Goal: Task Accomplishment & Management: Use online tool/utility

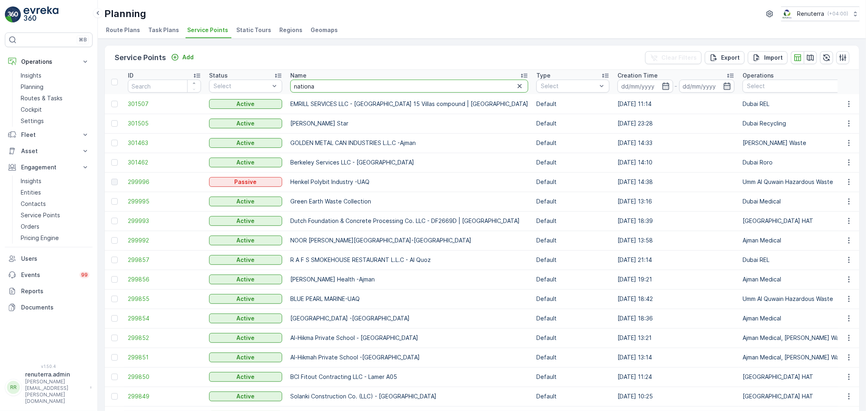
type input "national"
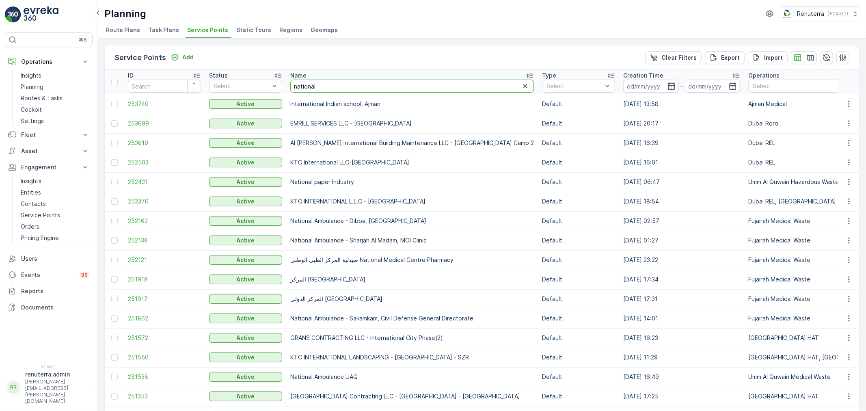
click at [334, 86] on input "national" at bounding box center [412, 86] width 244 height 13
type input "national amn"
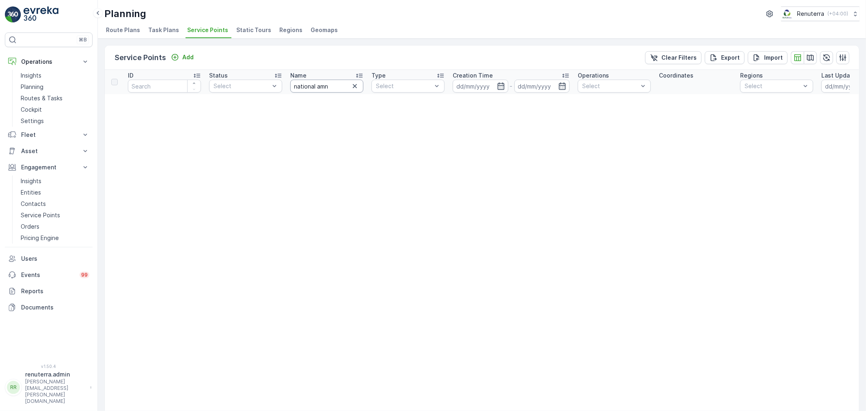
click at [335, 89] on input "national amn" at bounding box center [326, 86] width 73 height 13
type input "national amb"
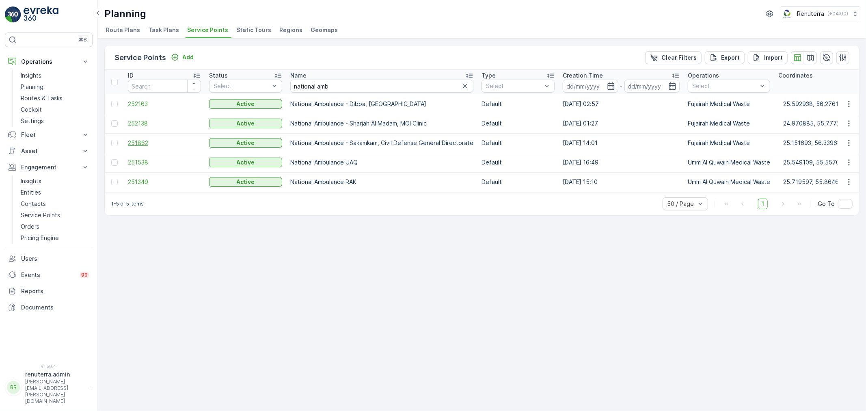
click at [150, 144] on span "251862" at bounding box center [164, 143] width 73 height 8
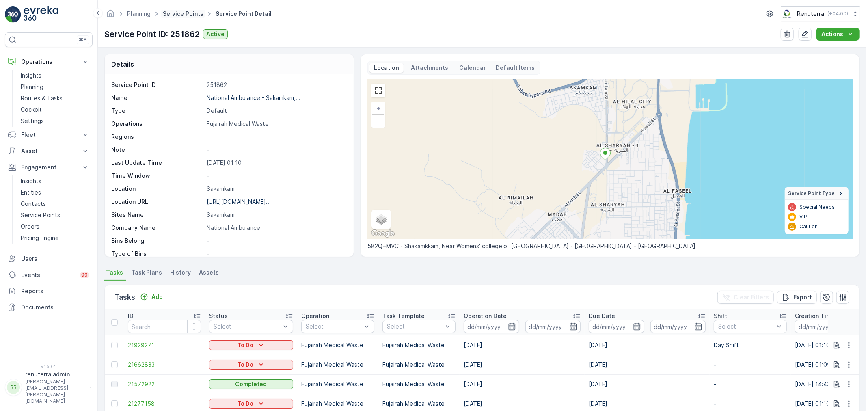
click at [181, 13] on link "Service Points" at bounding box center [183, 13] width 41 height 7
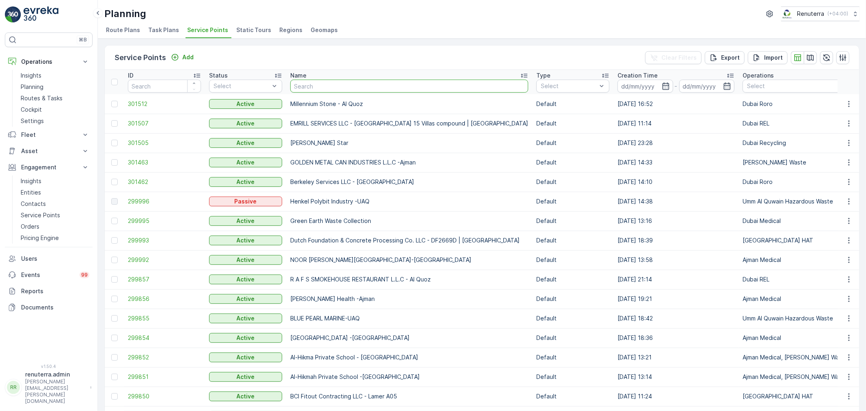
click at [327, 84] on input "text" at bounding box center [409, 86] width 238 height 13
type input "amub"
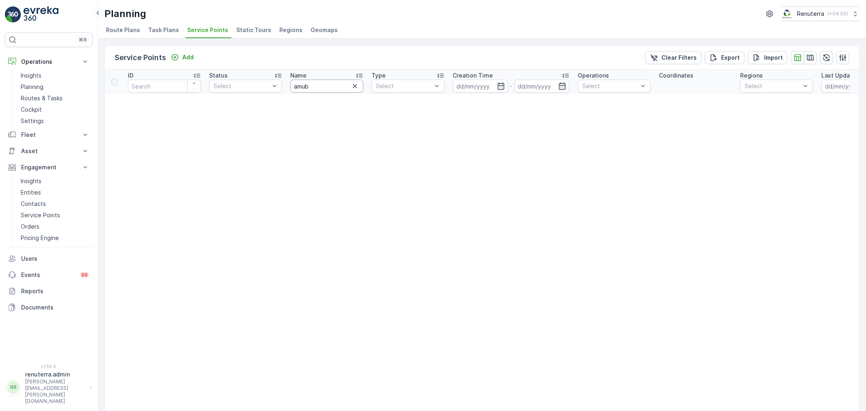
click at [322, 82] on input "amub" at bounding box center [326, 86] width 73 height 13
type input "amb"
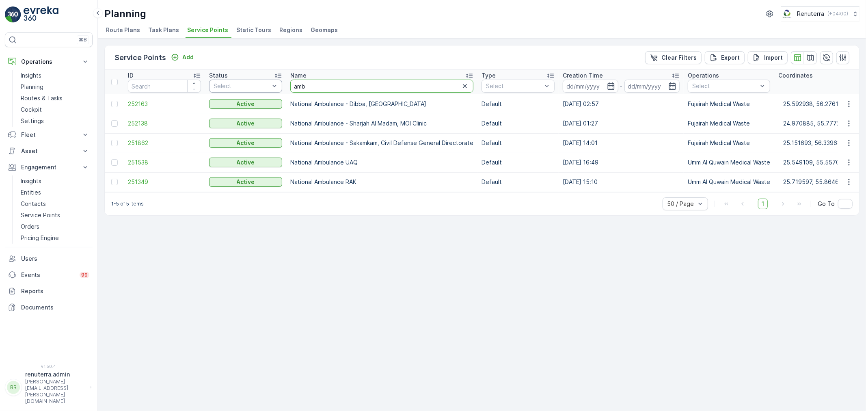
drag, startPoint x: 298, startPoint y: 83, endPoint x: 278, endPoint y: 81, distance: 20.4
type input "[PERSON_NAME]"
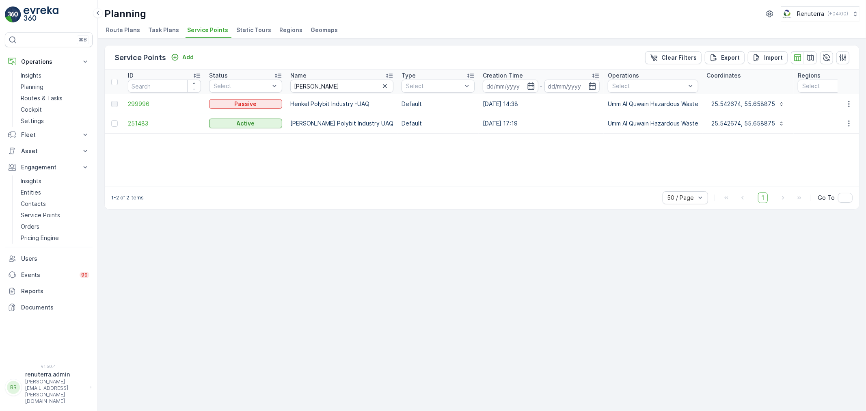
click at [156, 122] on span "251483" at bounding box center [164, 123] width 73 height 8
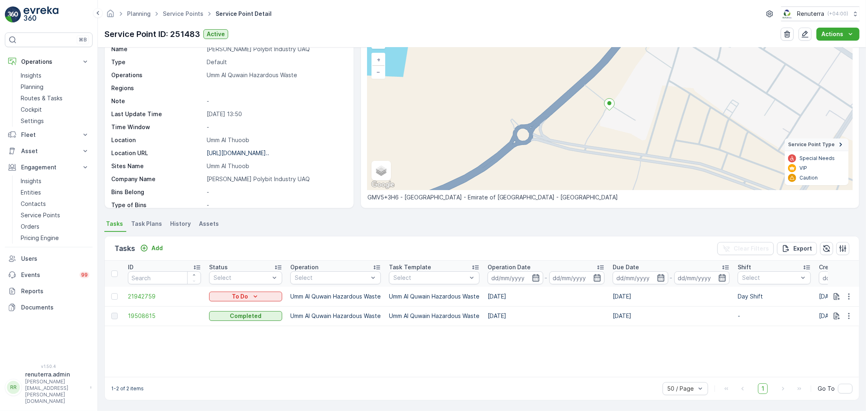
scroll to position [49, 0]
click at [148, 246] on icon "Add" at bounding box center [144, 248] width 8 height 8
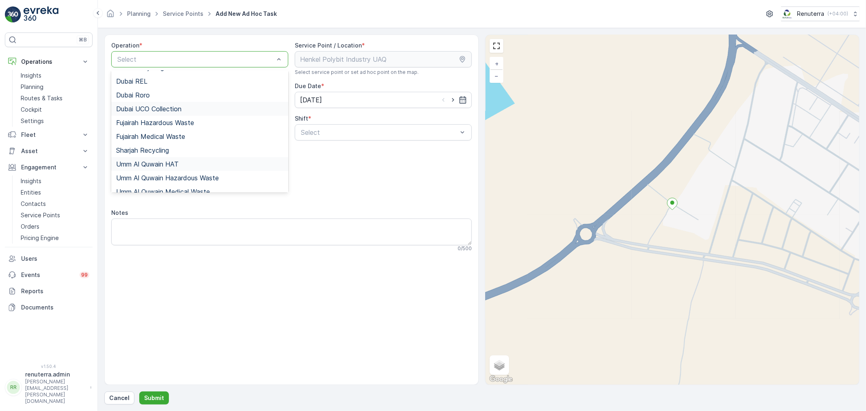
scroll to position [102, 0]
click at [180, 165] on div "Umm Al Quwain Hazardous Waste" at bounding box center [199, 171] width 177 height 14
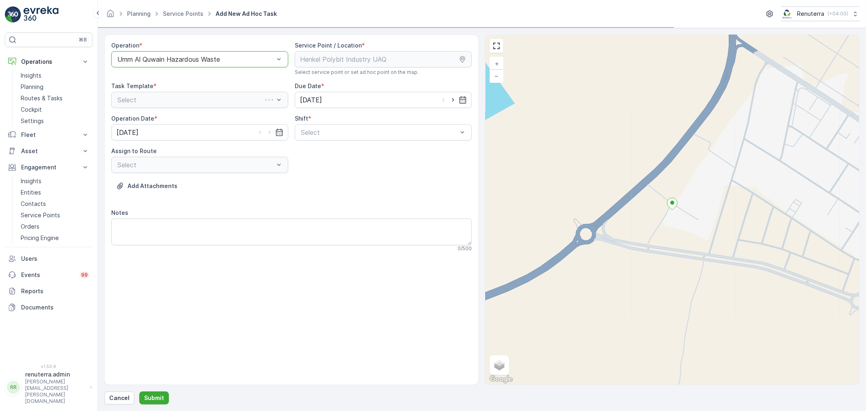
click at [316, 123] on div "Shift * Select" at bounding box center [383, 128] width 177 height 26
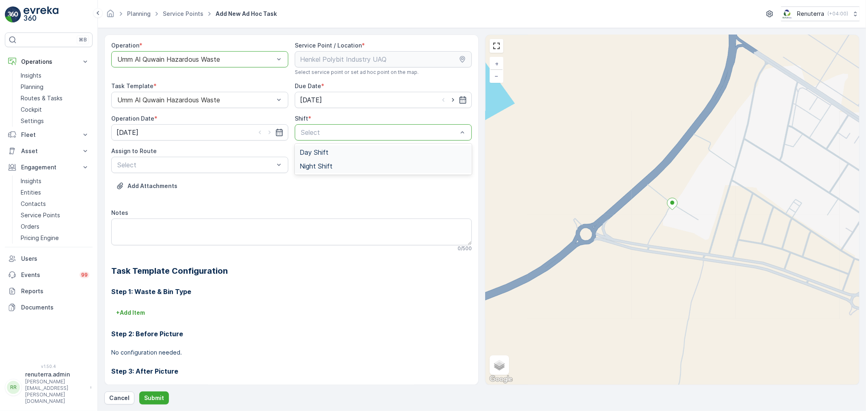
click at [311, 151] on span "Day Shift" at bounding box center [314, 152] width 29 height 7
click at [219, 184] on div "UHAZ101 (Ended) - A92059 UAQ" at bounding box center [199, 184] width 167 height 7
click at [152, 398] on p "Submit" at bounding box center [154, 398] width 20 height 8
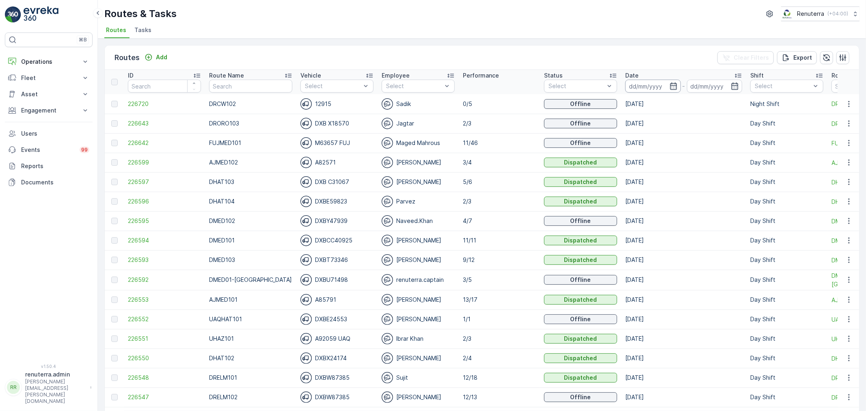
click at [640, 87] on input at bounding box center [653, 86] width 56 height 13
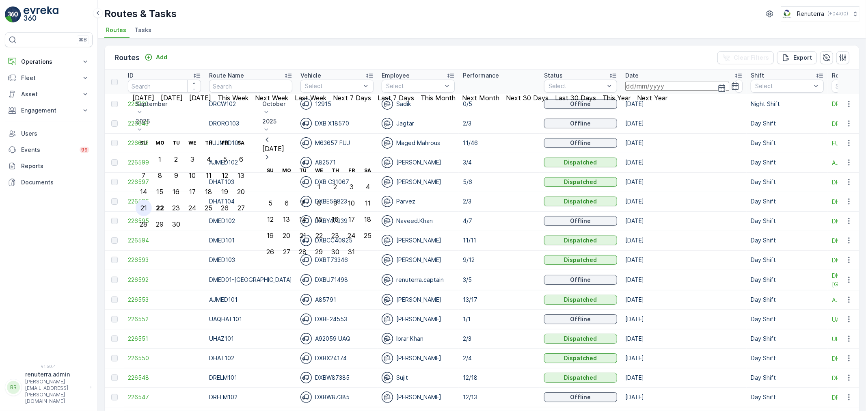
click at [147, 204] on div "21" at bounding box center [143, 207] width 6 height 7
type input "21.09.2025"
click at [147, 204] on div "21" at bounding box center [143, 207] width 6 height 7
type input "21.09.2025"
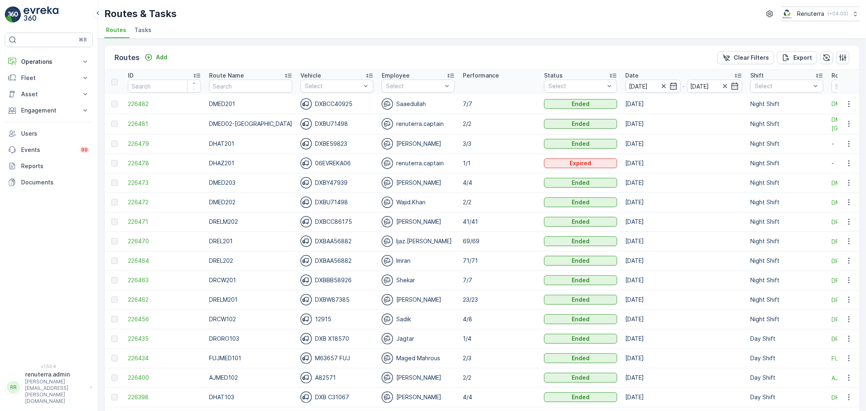
click at [249, 89] on input "text" at bounding box center [250, 86] width 83 height 13
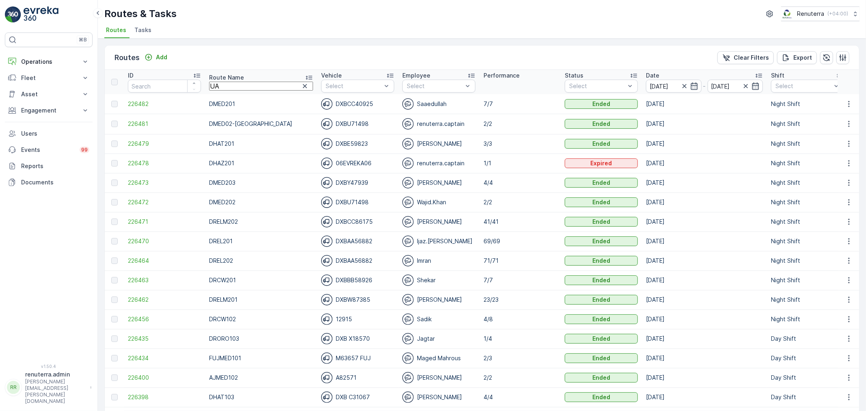
type input "UAQ"
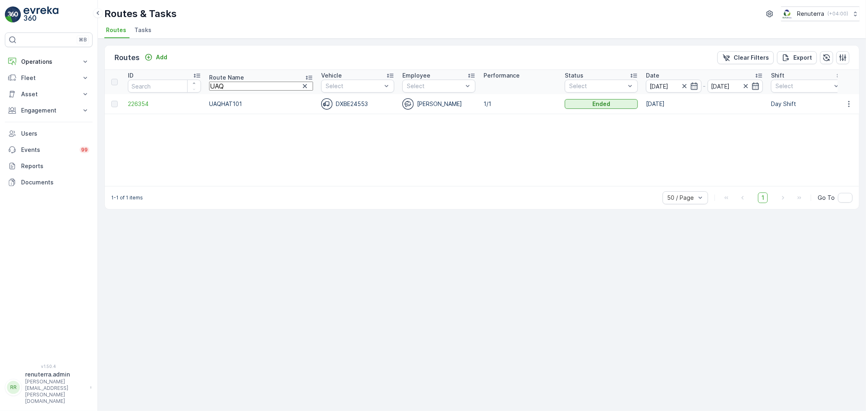
click at [243, 90] on input "UAQ" at bounding box center [261, 86] width 104 height 9
drag, startPoint x: 208, startPoint y: 85, endPoint x: 203, endPoint y: 85, distance: 5.3
click at [203, 85] on tr "ID Route Name UAQ Vehicle Select Employee Select Performance Status Select Date…" at bounding box center [528, 82] width 847 height 24
type input "HAZ"
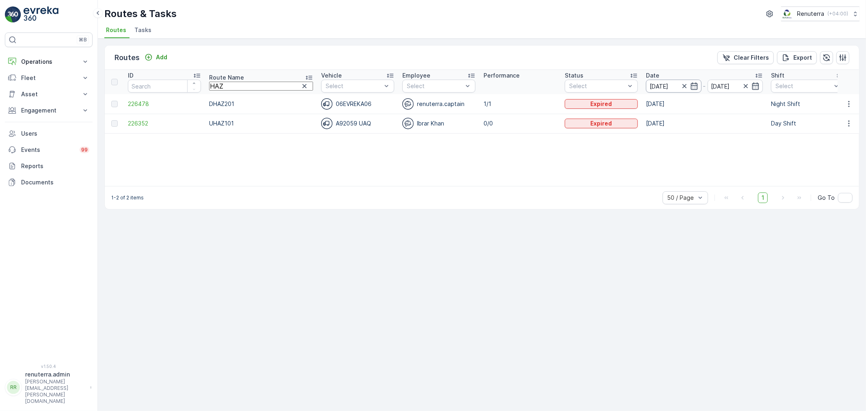
click at [646, 83] on input "21.09.2025" at bounding box center [674, 86] width 56 height 13
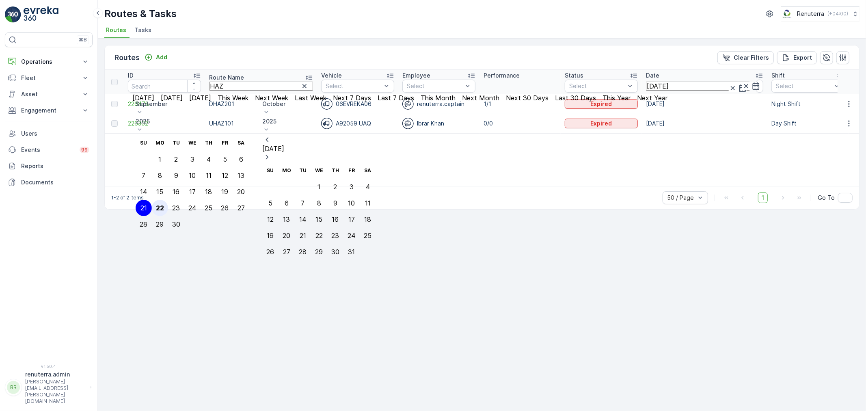
click at [164, 204] on div "22" at bounding box center [160, 207] width 8 height 7
type input "[DATE]"
click at [164, 204] on div "22" at bounding box center [160, 207] width 8 height 7
type input "[DATE]"
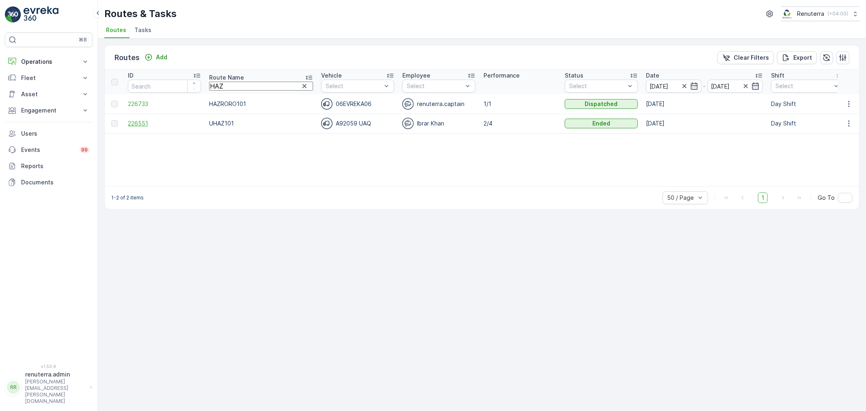
click at [157, 123] on span "226551" at bounding box center [164, 123] width 73 height 8
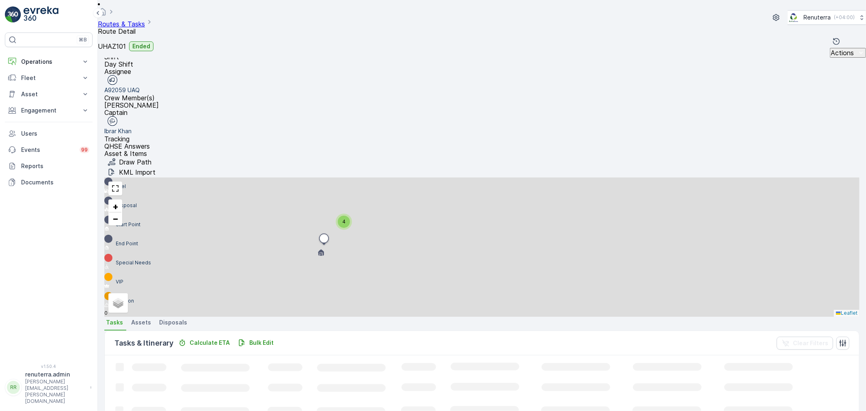
scroll to position [8, 0]
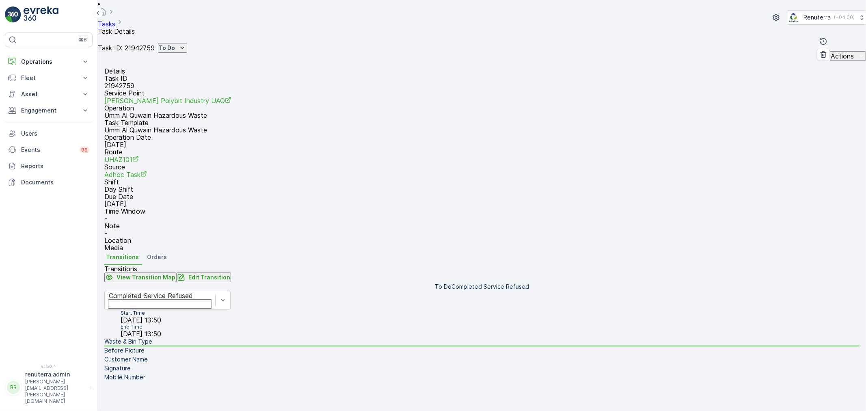
click at [187, 43] on div "Task ID: 21942759 To Do" at bounding box center [142, 48] width 89 height 10
click at [186, 44] on icon "To Do" at bounding box center [182, 48] width 8 height 8
click at [220, 69] on span "Completed No One to Sign" at bounding box center [227, 73] width 74 height 8
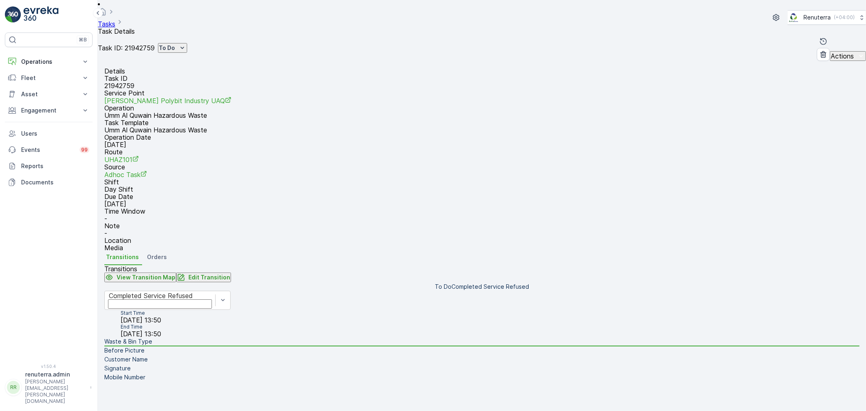
type Quantity "01"
drag, startPoint x: 817, startPoint y: 144, endPoint x: 806, endPoint y: 144, distance: 11.4
type input "2460"
drag, startPoint x: 851, startPoint y: 151, endPoint x: 845, endPoint y: 164, distance: 14.0
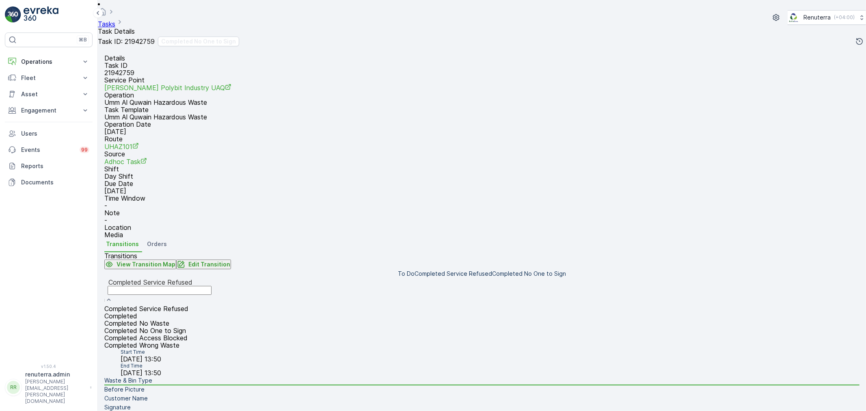
click at [169, 319] on span "Completed No Waste" at bounding box center [136, 323] width 65 height 8
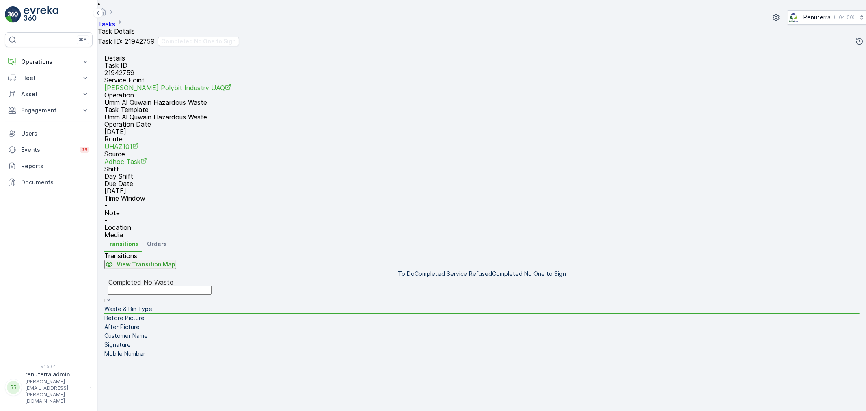
drag, startPoint x: 177, startPoint y: 313, endPoint x: 176, endPoint y: 307, distance: 7.1
click at [177, 286] on div "Completed No Waste" at bounding box center [159, 282] width 102 height 7
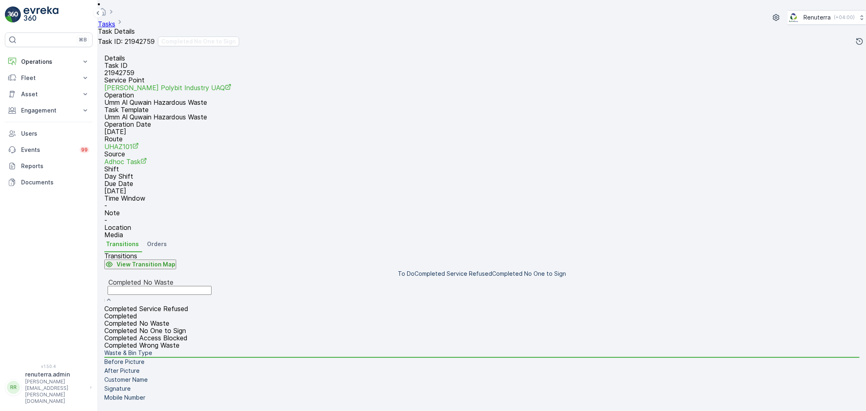
click at [177, 326] on span "Completed No One to Sign" at bounding box center [145, 330] width 82 height 8
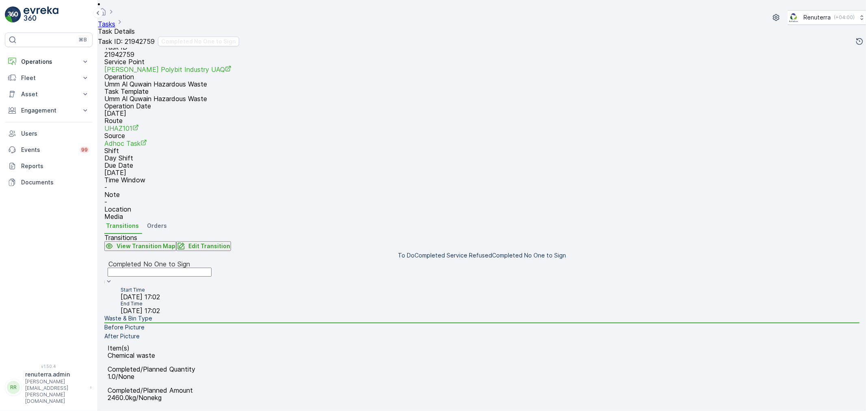
scroll to position [100, 0]
click at [192, 323] on li "Before Picture" at bounding box center [481, 327] width 755 height 9
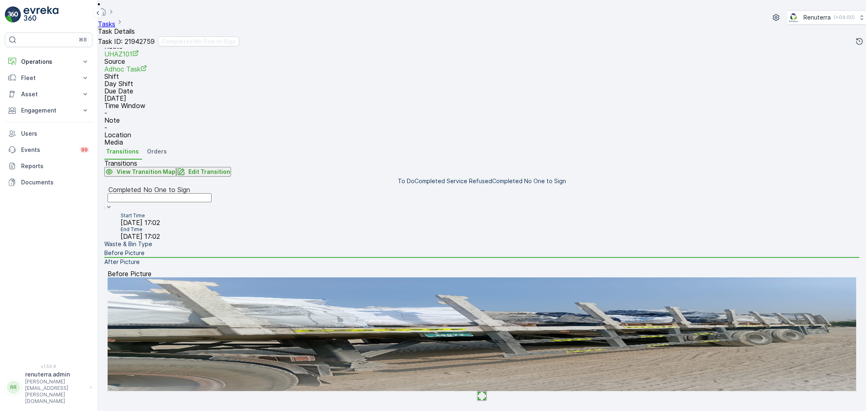
click at [185, 267] on li "After Picture" at bounding box center [481, 262] width 755 height 9
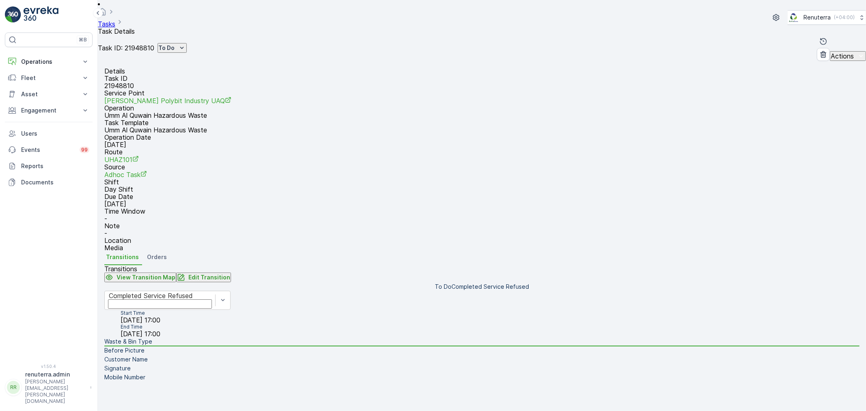
click at [186, 44] on div "To Do" at bounding box center [172, 48] width 28 height 8
click at [226, 69] on span "Completed No One to Sign" at bounding box center [227, 73] width 74 height 8
drag, startPoint x: 833, startPoint y: 103, endPoint x: 817, endPoint y: 175, distance: 73.4
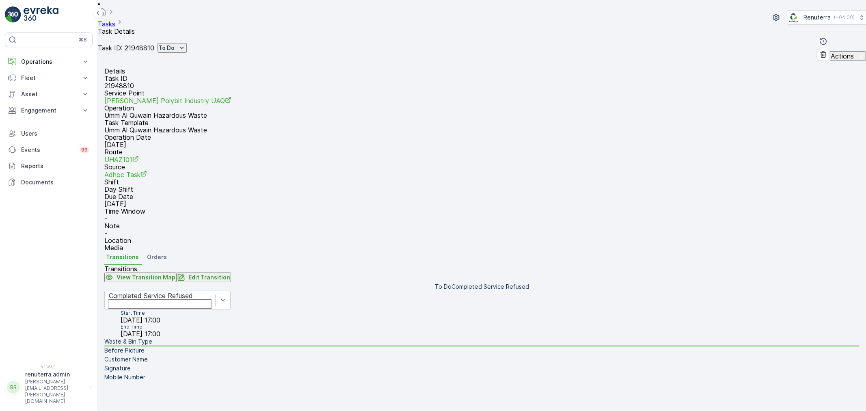
type Quantity "01"
drag, startPoint x: 830, startPoint y: 136, endPoint x: 795, endPoint y: 144, distance: 35.4
drag, startPoint x: 798, startPoint y: 144, endPoint x: 783, endPoint y: 144, distance: 15.4
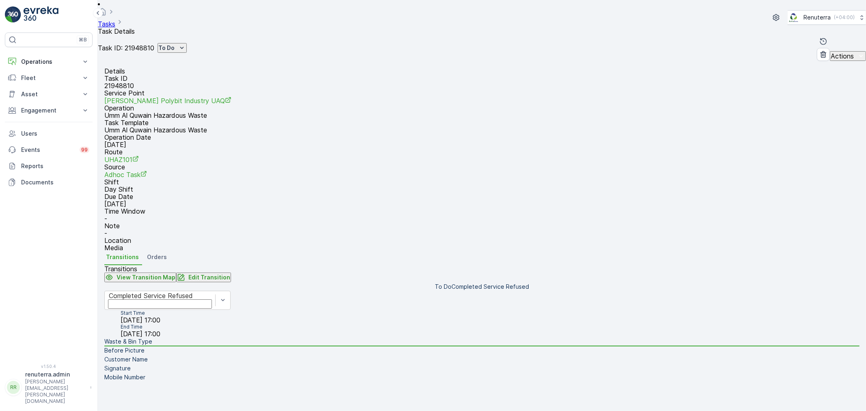
type input "10100"
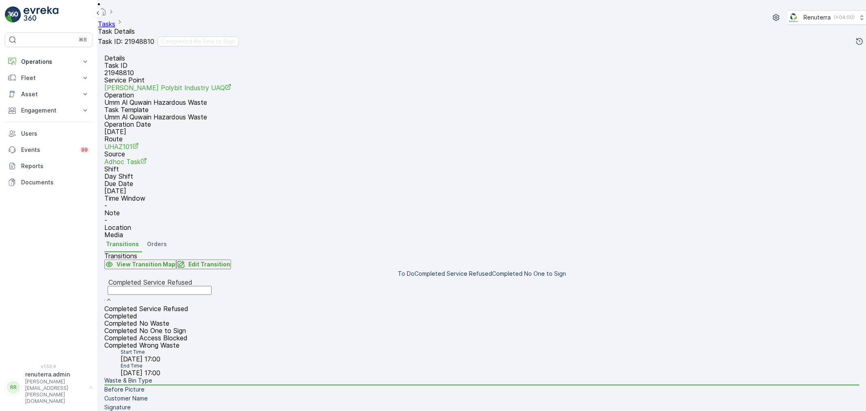
click at [213, 327] on div "Completed No One to Sign" at bounding box center [159, 330] width 110 height 7
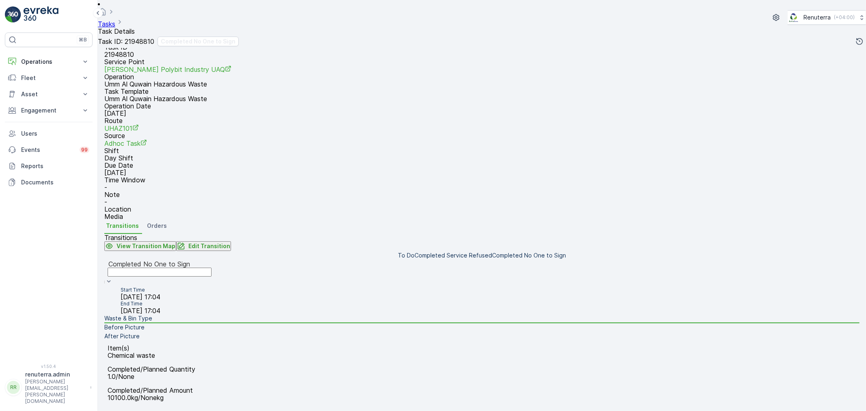
scroll to position [90, 0]
click at [185, 323] on li "Before Picture" at bounding box center [481, 327] width 755 height 9
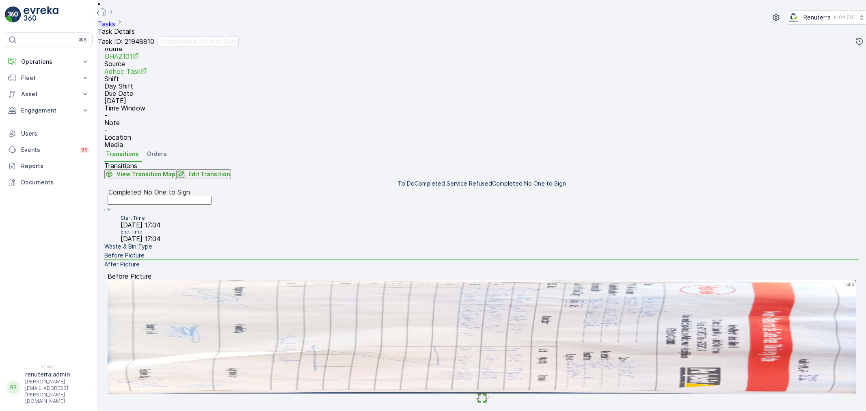
click at [186, 269] on li "After Picture" at bounding box center [481, 264] width 755 height 9
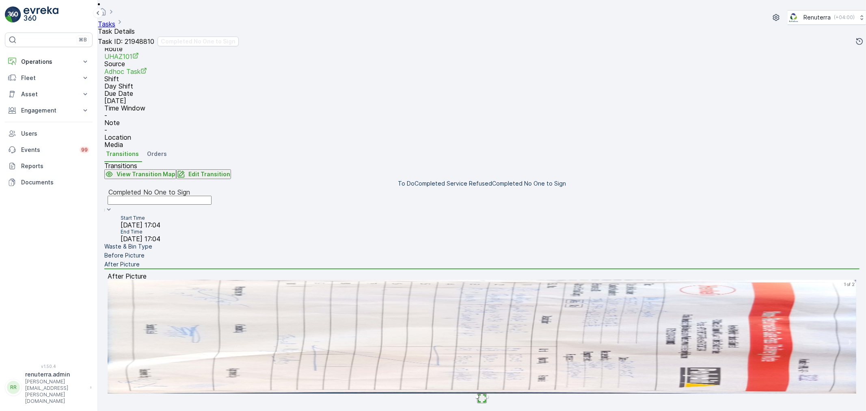
click at [488, 329] on img at bounding box center [482, 337] width 749 height 114
drag, startPoint x: 140, startPoint y: 7, endPoint x: 132, endPoint y: 13, distance: 10.4
click at [135, 10] on div "Tasks Task Details Renuterra ( +04:00 )" at bounding box center [482, 17] width 768 height 35
click at [115, 20] on link "Tasks" at bounding box center [106, 24] width 17 height 8
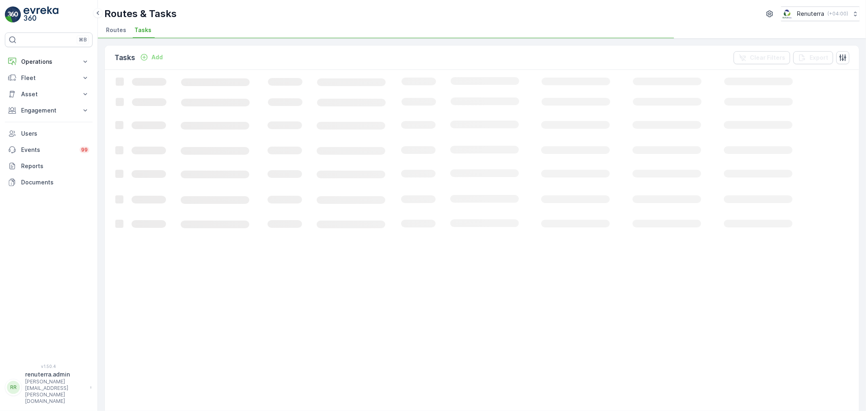
click at [126, 29] on li "Routes" at bounding box center [116, 31] width 25 height 14
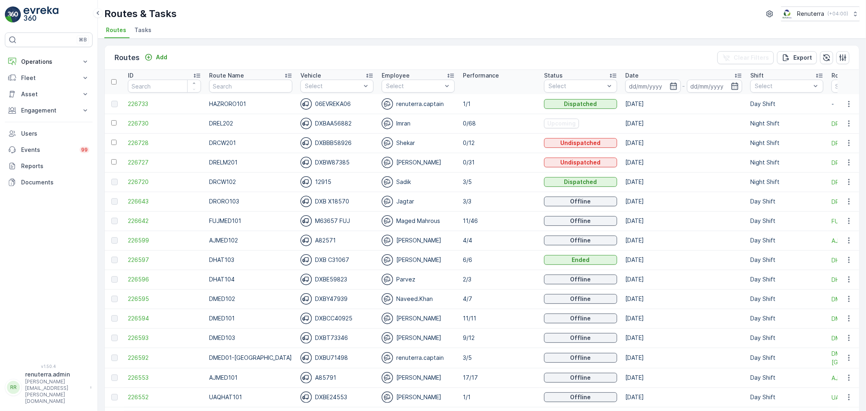
click at [257, 89] on input "text" at bounding box center [250, 86] width 83 height 13
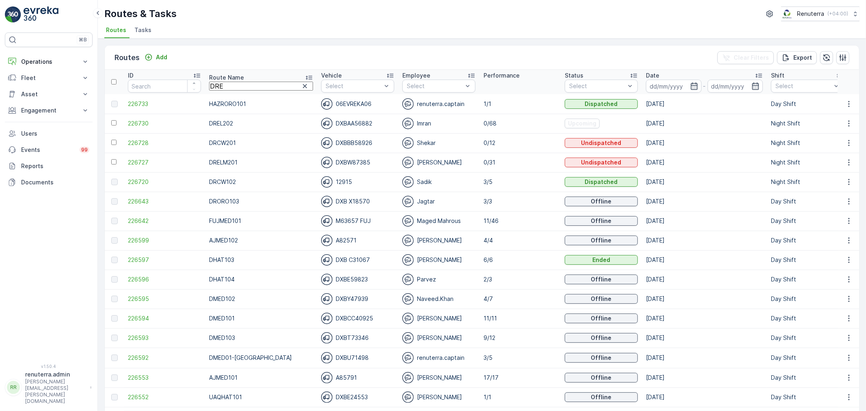
type input "DREL"
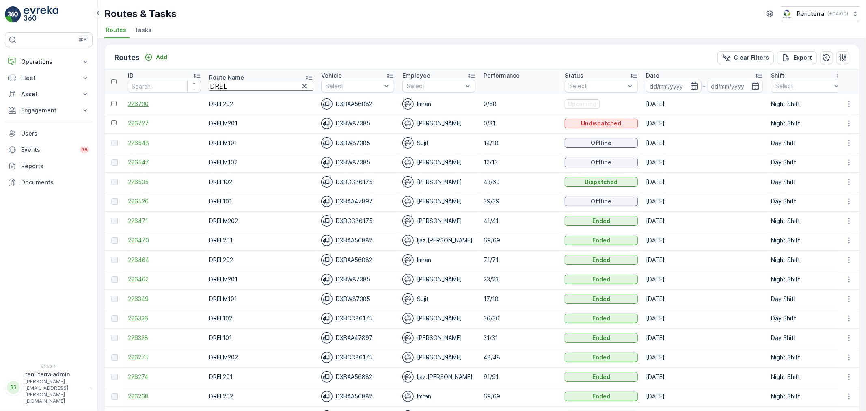
click at [140, 103] on span "226730" at bounding box center [164, 104] width 73 height 8
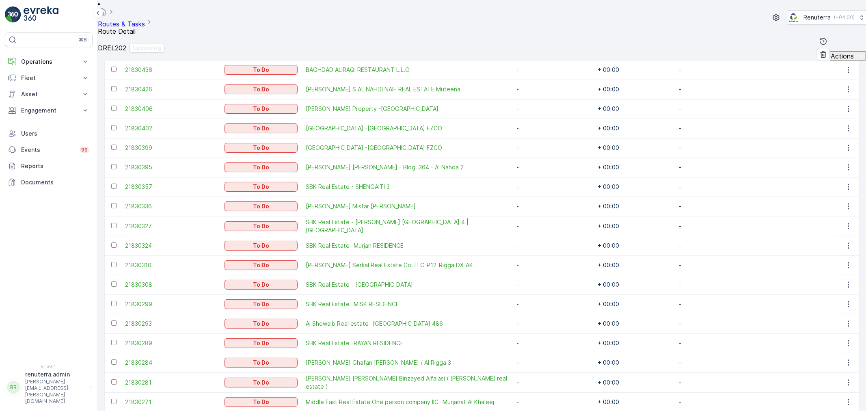
scroll to position [891, 0]
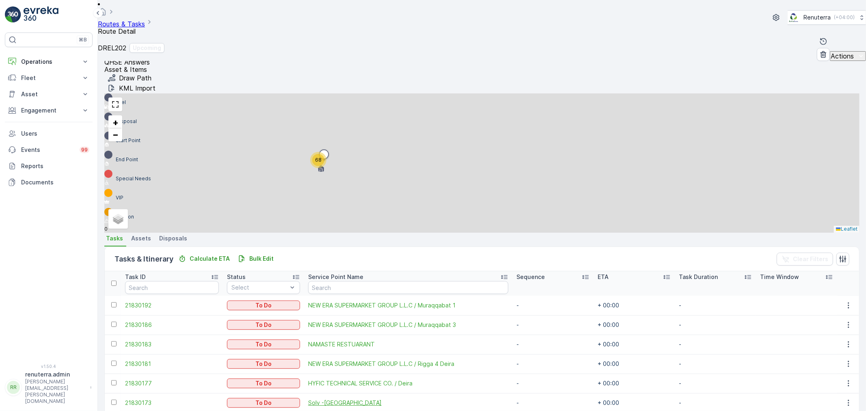
scroll to position [222, 0]
click at [309, 380] on span "HYFIC TECHNICAL SERVICE CO. / Deira" at bounding box center [408, 384] width 200 height 8
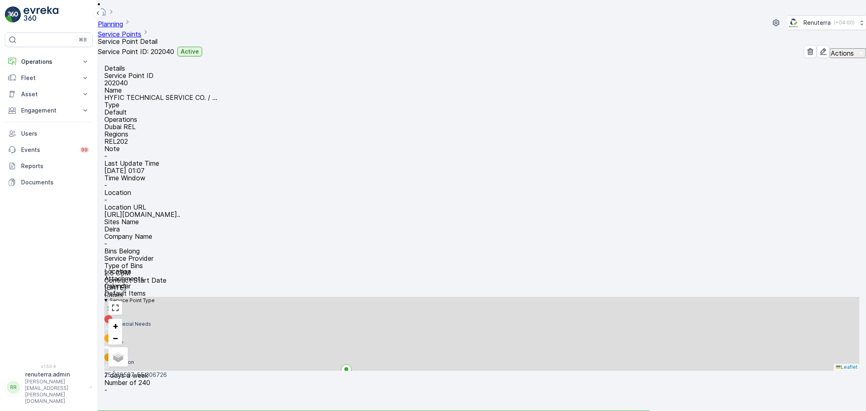
click at [180, 211] on div "https://maps.app.goo.gl/bxnVgr..." at bounding box center [142, 214] width 76 height 7
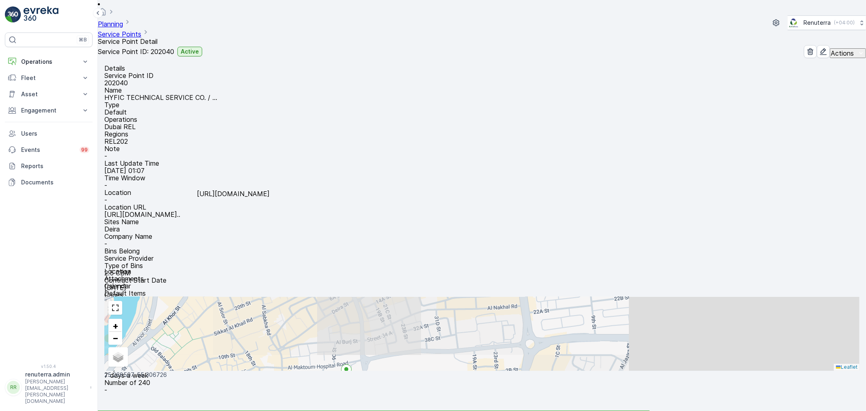
click at [180, 211] on p "https://maps.app.goo.gl/bxnVgr..." at bounding box center [142, 214] width 76 height 7
drag, startPoint x: 51, startPoint y: 63, endPoint x: 57, endPoint y: 70, distance: 9.5
click at [51, 62] on p "Operations" at bounding box center [48, 62] width 55 height 8
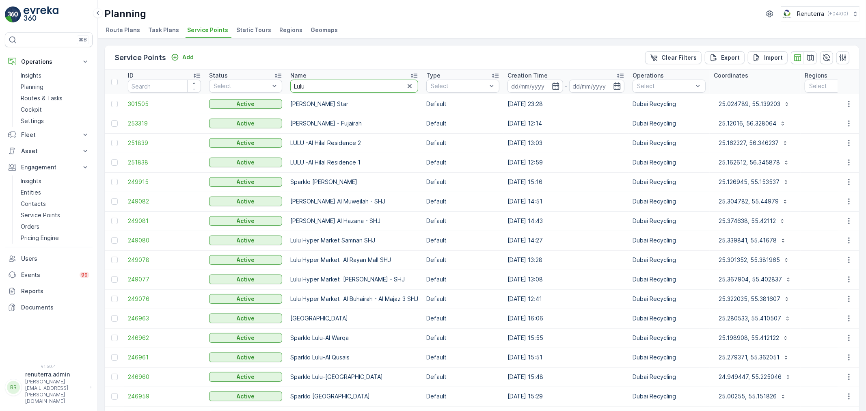
drag, startPoint x: 299, startPoint y: 86, endPoint x: 291, endPoint y: 83, distance: 9.0
click at [291, 83] on input "Lulu" at bounding box center [354, 86] width 128 height 13
type input "Amb"
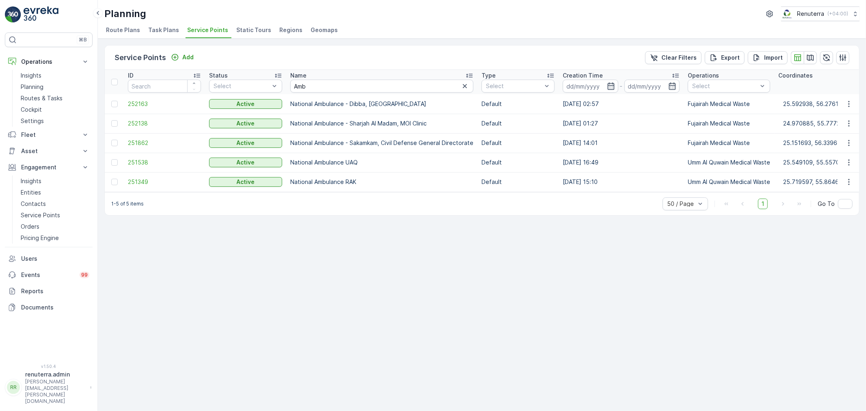
click at [143, 176] on td "251349" at bounding box center [164, 181] width 81 height 19
click at [143, 178] on span "251349" at bounding box center [164, 182] width 73 height 8
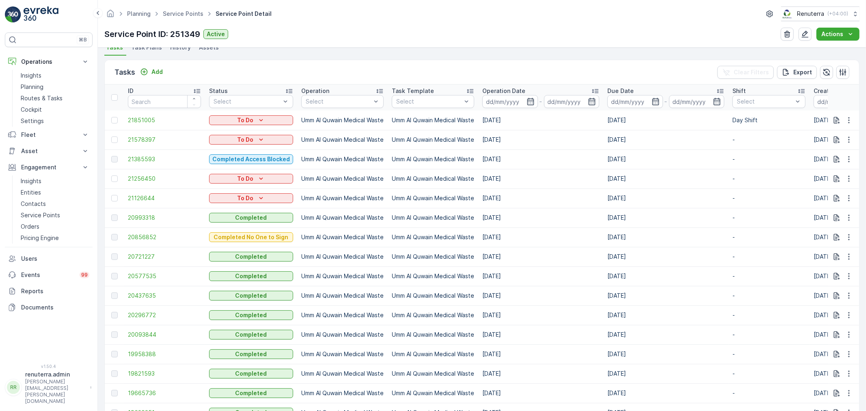
scroll to position [225, 0]
click at [110, 179] on td at bounding box center [114, 178] width 19 height 19
drag, startPoint x: 112, startPoint y: 178, endPoint x: 117, endPoint y: 198, distance: 20.4
click at [114, 180] on div at bounding box center [114, 178] width 6 height 6
click at [111, 175] on input "checkbox" at bounding box center [111, 175] width 0 height 0
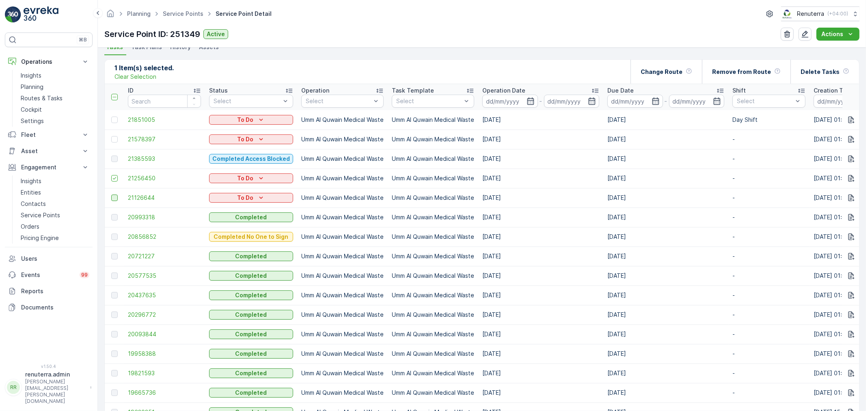
click at [117, 198] on div at bounding box center [114, 197] width 6 height 6
click at [111, 194] on input "checkbox" at bounding box center [111, 194] width 0 height 0
click at [821, 73] on p "Delete Tasks" at bounding box center [820, 72] width 39 height 8
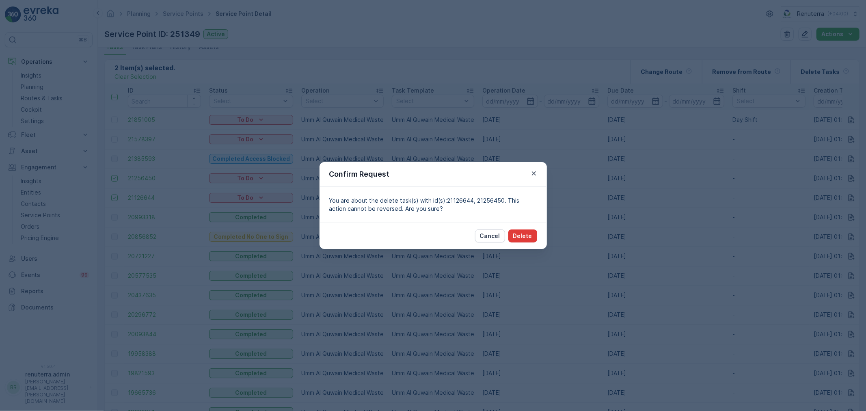
click at [529, 236] on p "Delete" at bounding box center [522, 236] width 19 height 8
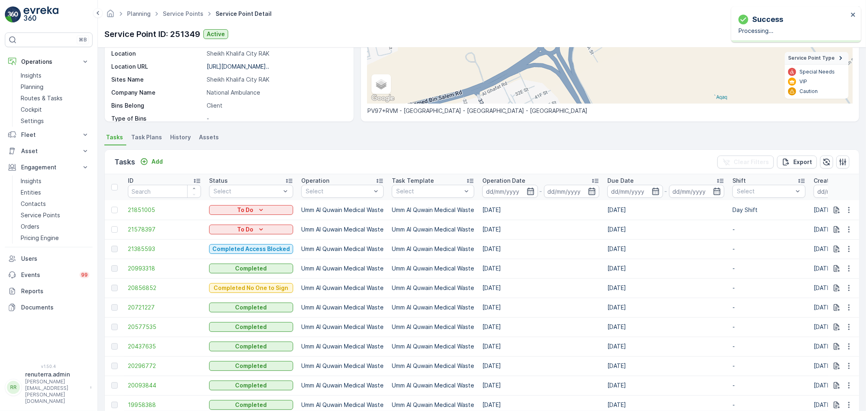
click at [146, 137] on span "Task Plans" at bounding box center [146, 137] width 31 height 8
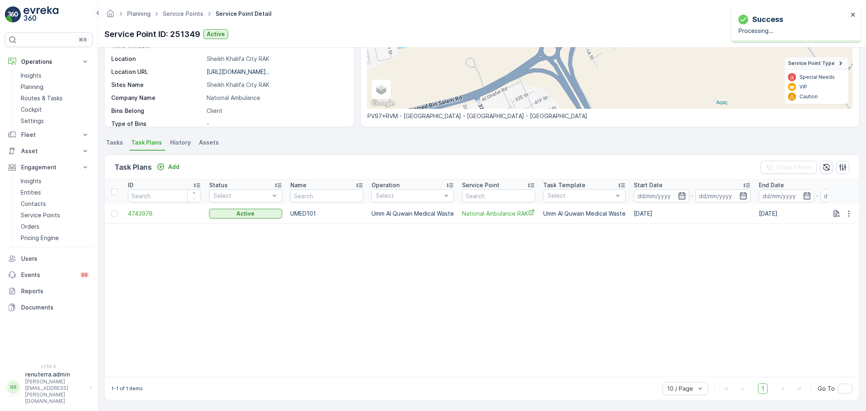
scroll to position [131, 0]
click at [142, 210] on span "4743978" at bounding box center [164, 214] width 73 height 8
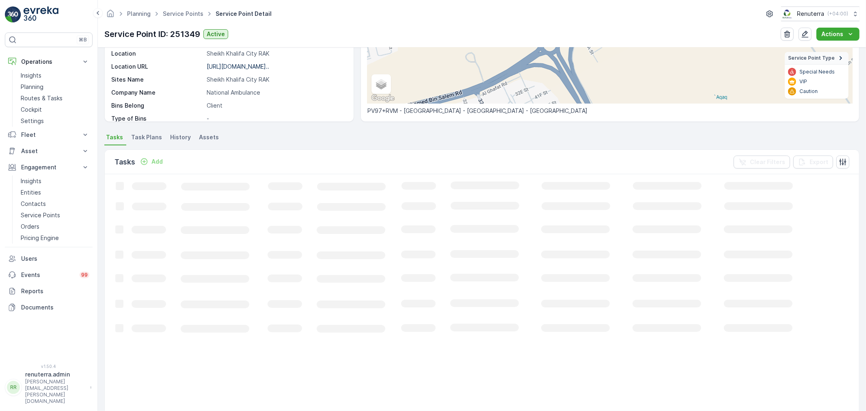
scroll to position [135, 0]
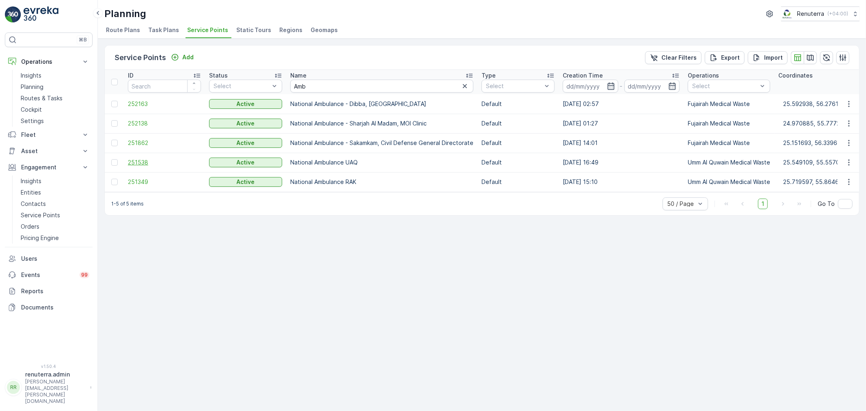
click at [144, 159] on span "251538" at bounding box center [164, 162] width 73 height 8
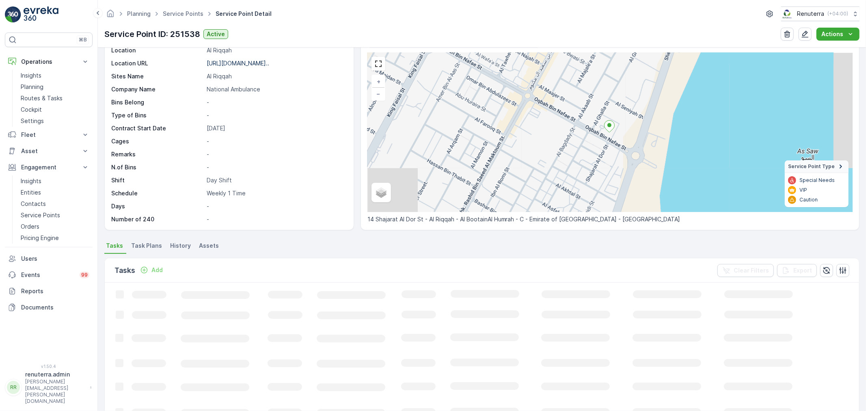
scroll to position [90, 0]
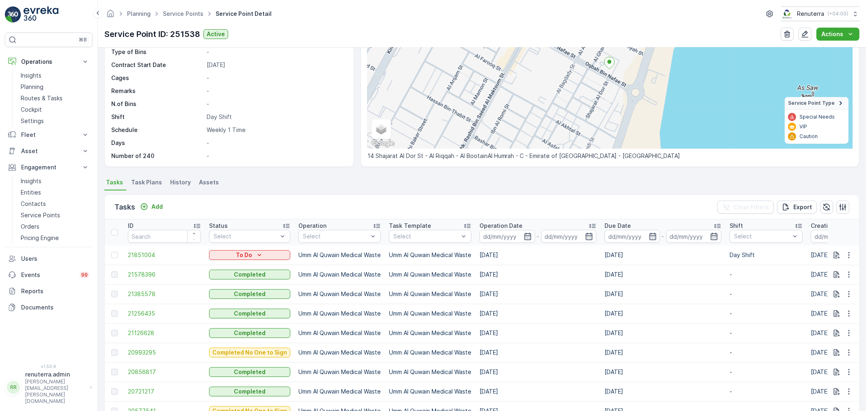
click at [154, 184] on span "Task Plans" at bounding box center [146, 182] width 31 height 8
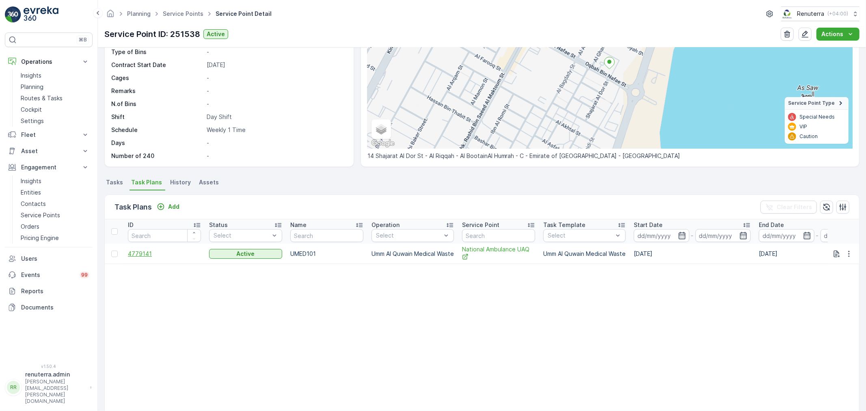
click at [159, 251] on span "4779141" at bounding box center [164, 254] width 73 height 8
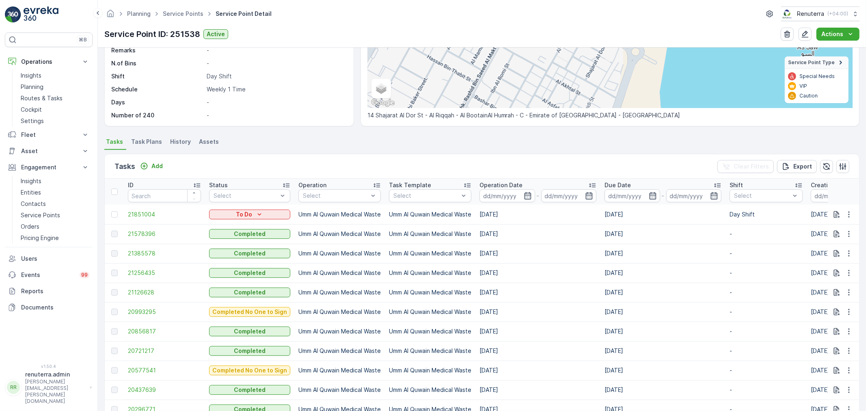
scroll to position [135, 0]
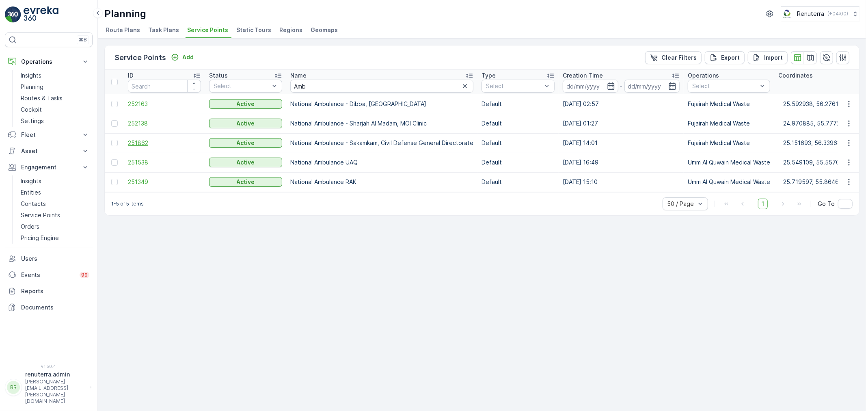
click at [138, 139] on span "251862" at bounding box center [164, 143] width 73 height 8
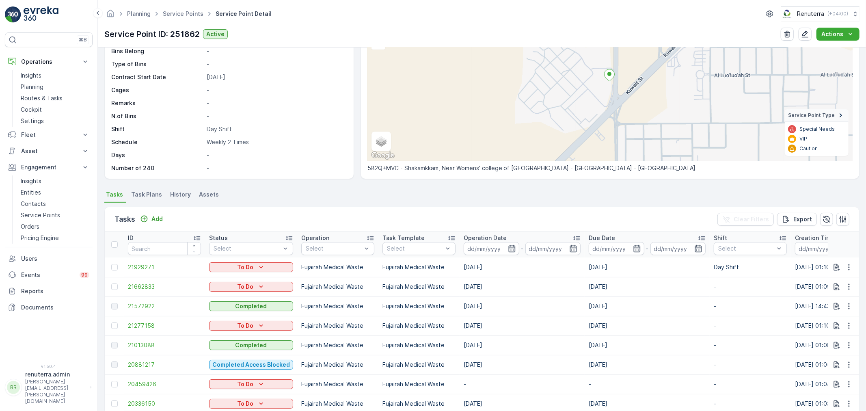
scroll to position [90, 0]
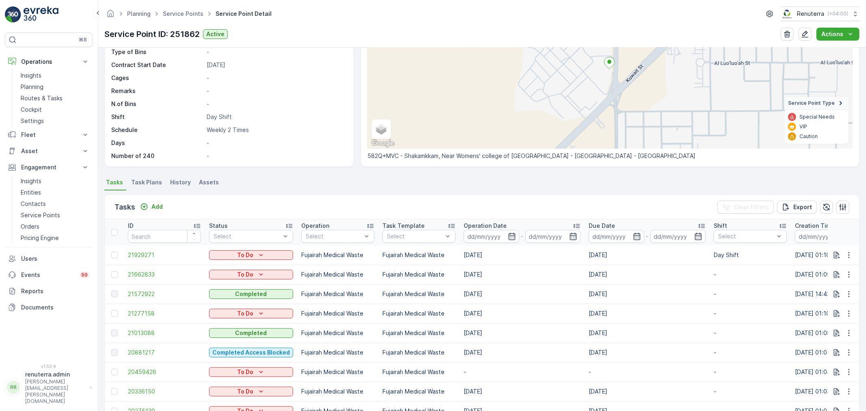
click at [111, 319] on td at bounding box center [114, 313] width 19 height 19
click at [113, 315] on div at bounding box center [114, 313] width 6 height 6
click at [111, 310] on input "checkbox" at bounding box center [111, 310] width 0 height 0
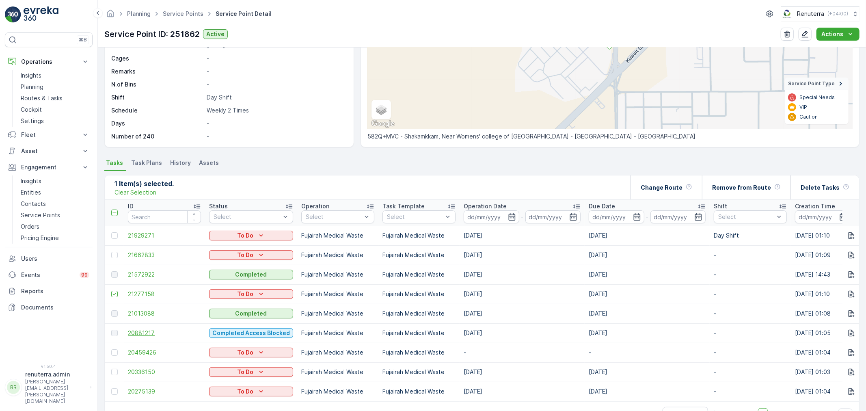
scroll to position [138, 0]
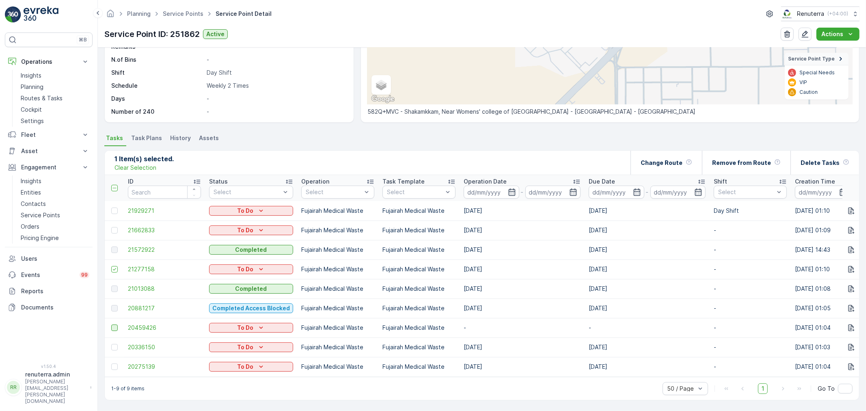
click at [117, 324] on div at bounding box center [114, 327] width 6 height 6
click at [111, 324] on input "checkbox" at bounding box center [111, 324] width 0 height 0
click at [118, 338] on td at bounding box center [114, 346] width 19 height 19
click at [113, 344] on div at bounding box center [114, 347] width 6 height 6
click at [111, 344] on input "checkbox" at bounding box center [111, 344] width 0 height 0
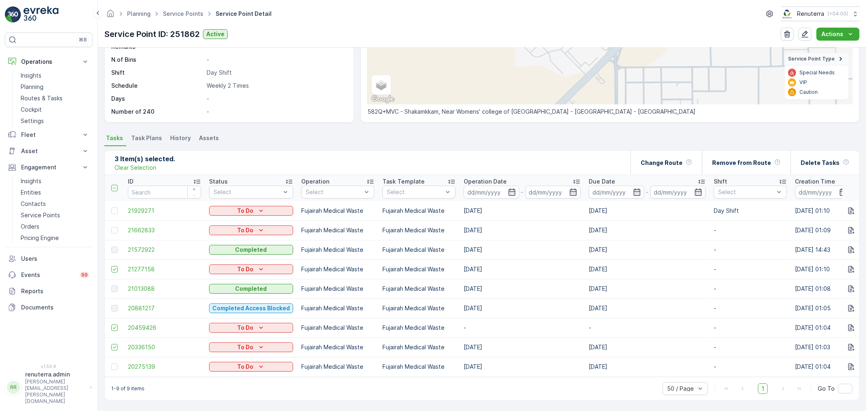
click at [114, 357] on td at bounding box center [114, 366] width 19 height 19
click at [114, 358] on td at bounding box center [114, 366] width 19 height 19
click at [114, 185] on icon at bounding box center [115, 188] width 6 height 6
click at [116, 185] on input "checkbox" at bounding box center [116, 185] width 0 height 0
click at [112, 185] on div at bounding box center [115, 188] width 9 height 6
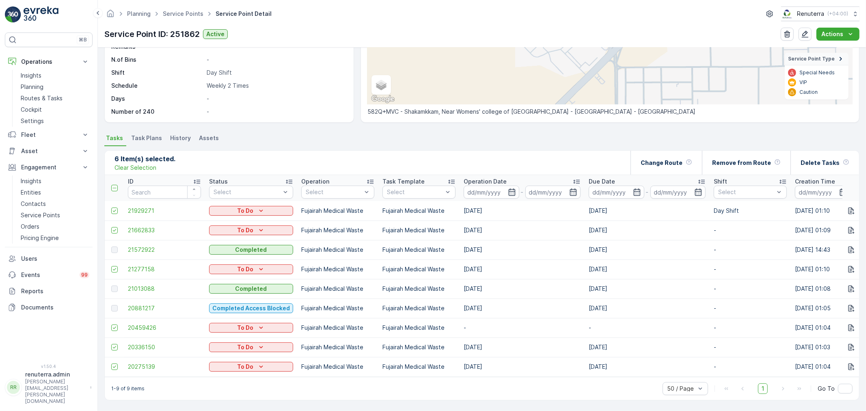
click at [116, 185] on input "checkbox" at bounding box center [116, 185] width 0 height 0
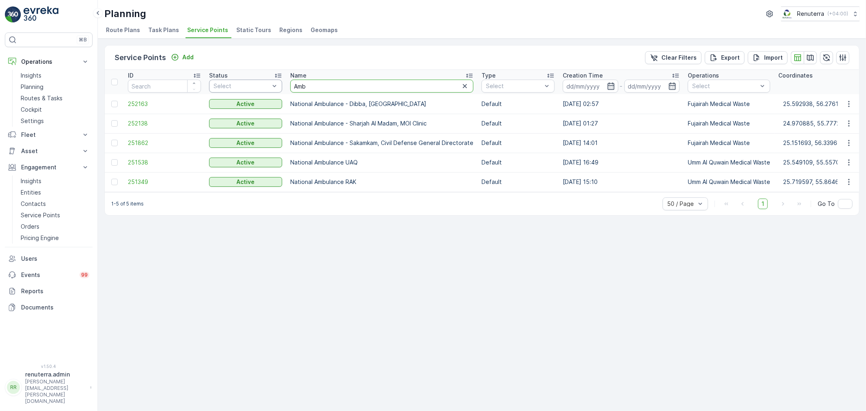
drag, startPoint x: 312, startPoint y: 88, endPoint x: 278, endPoint y: 88, distance: 34.1
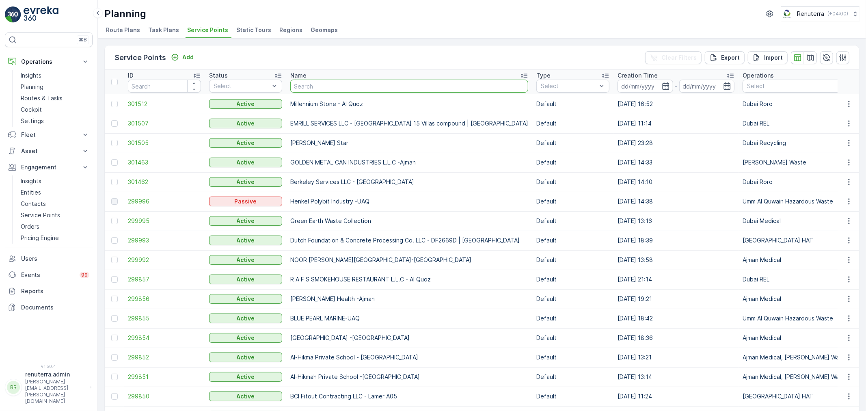
click at [301, 86] on input "text" at bounding box center [409, 86] width 238 height 13
click at [344, 91] on input "text" at bounding box center [409, 86] width 238 height 13
click at [316, 84] on input "text" at bounding box center [409, 86] width 238 height 13
type input "4 u"
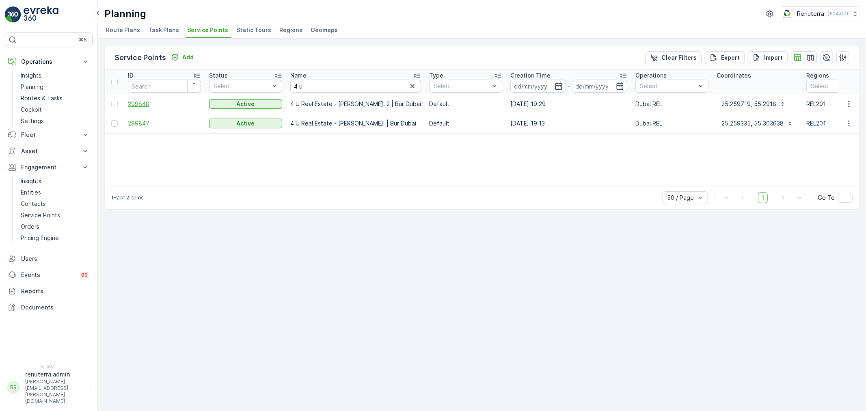
click at [142, 104] on span "299848" at bounding box center [164, 104] width 73 height 8
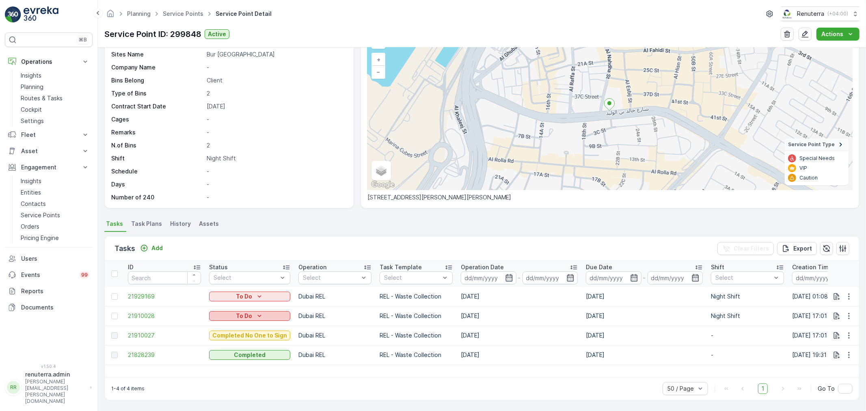
scroll to position [48, 0]
click at [594, 317] on td "23.09.2025" at bounding box center [644, 316] width 125 height 19
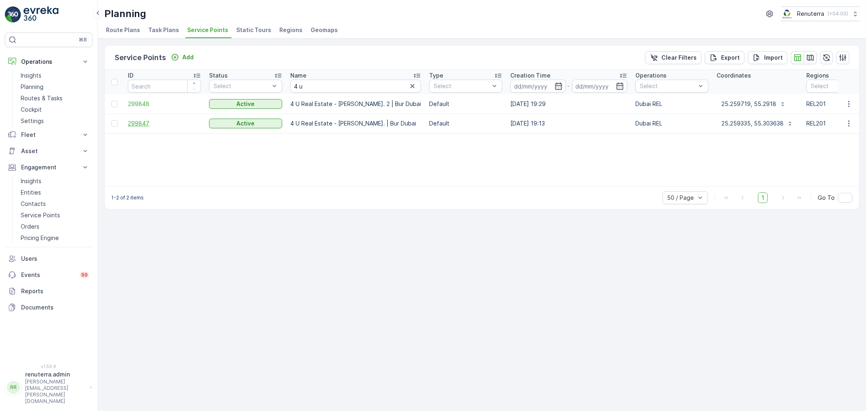
click at [141, 127] on span "299847" at bounding box center [164, 123] width 73 height 8
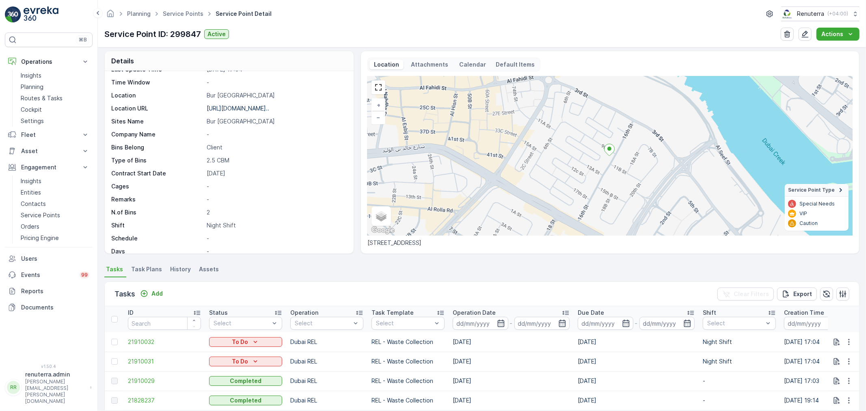
scroll to position [3, 0]
click at [133, 262] on div "Details Service Point ID 299847 Name 4 U Real Estate - Mohammed Noo... Type Def…" at bounding box center [482, 229] width 768 height 363
click at [137, 262] on div "Details Service Point ID 299847 Name 4 U Real Estate - Mohammed Noo... Type Def…" at bounding box center [482, 229] width 768 height 363
click at [138, 266] on span "Task Plans" at bounding box center [146, 270] width 31 height 8
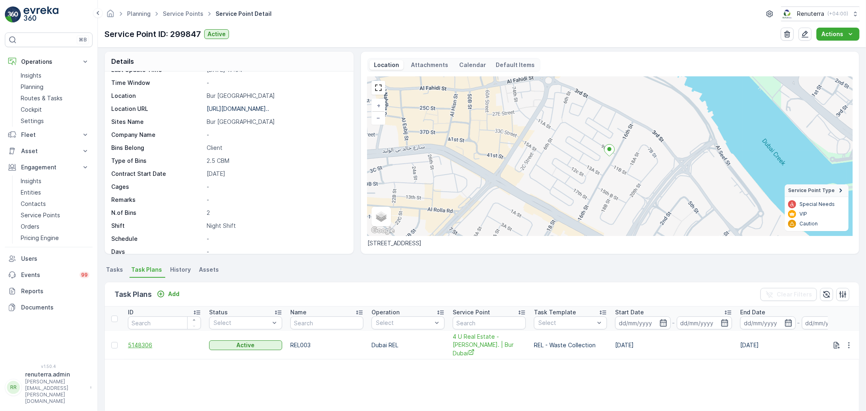
click at [144, 341] on span "5148306" at bounding box center [164, 345] width 73 height 8
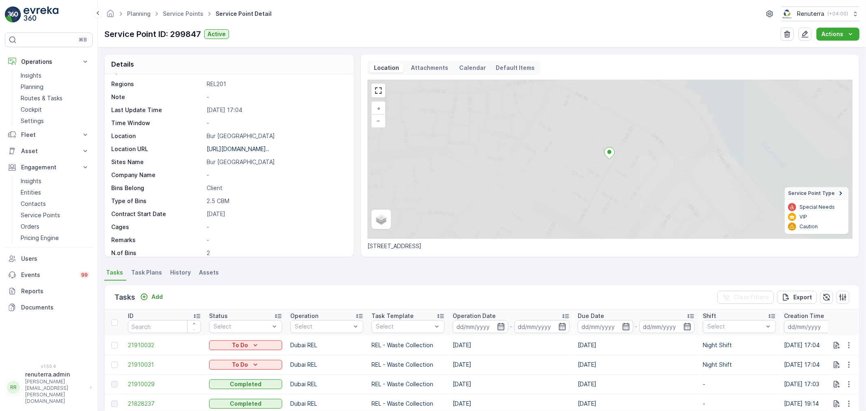
scroll to position [112, 0]
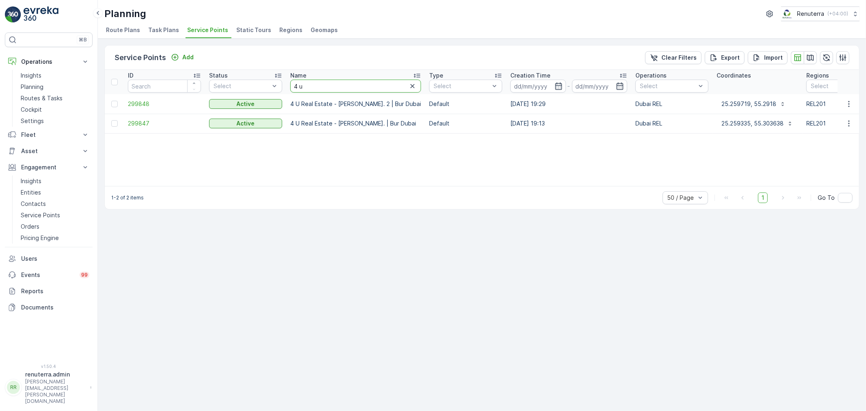
drag, startPoint x: 317, startPoint y: 82, endPoint x: 288, endPoint y: 83, distance: 28.4
click at [288, 83] on th "Name 4 u" at bounding box center [355, 82] width 139 height 24
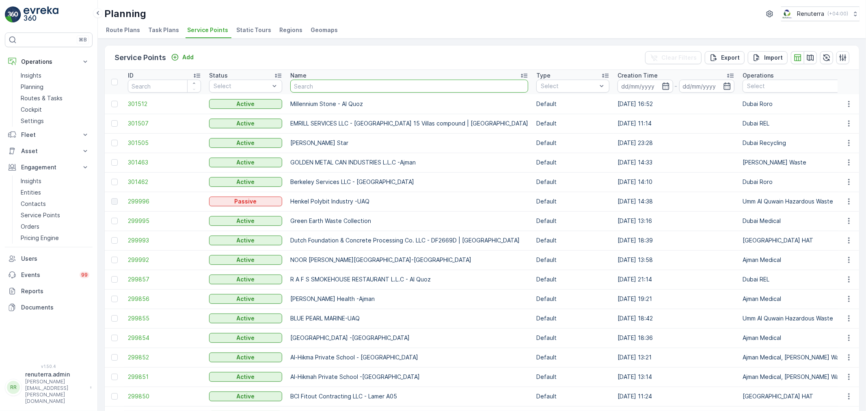
click at [305, 90] on input "text" at bounding box center [409, 86] width 238 height 13
type input "4 u"
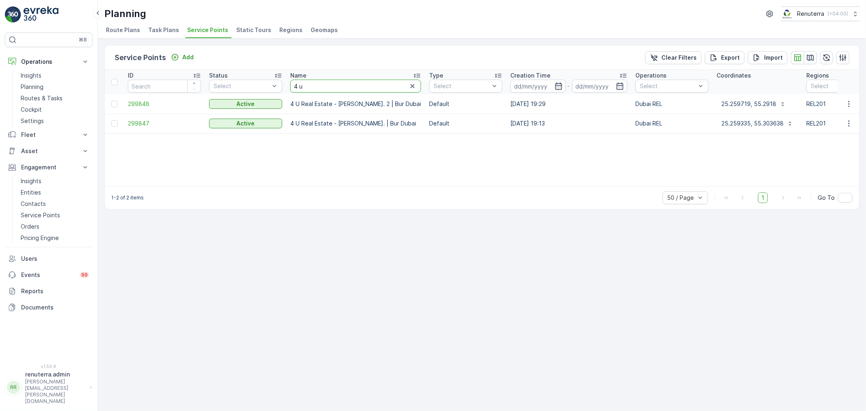
drag, startPoint x: 301, startPoint y: 86, endPoint x: 287, endPoint y: 86, distance: 13.4
click at [287, 86] on th "Name 4 u" at bounding box center [355, 82] width 139 height 24
click at [315, 86] on input "4 u" at bounding box center [355, 86] width 131 height 13
drag, startPoint x: 325, startPoint y: 86, endPoint x: 274, endPoint y: 85, distance: 50.8
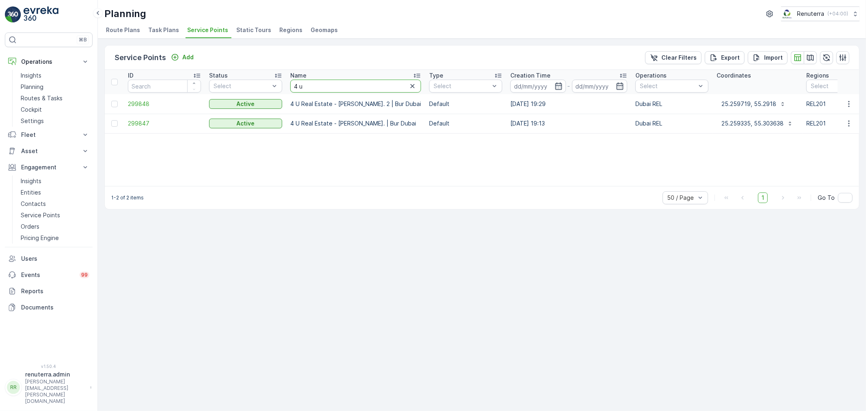
click at [311, 87] on input "4 u" at bounding box center [355, 86] width 131 height 13
click at [305, 84] on input "4 u" at bounding box center [355, 86] width 131 height 13
click at [309, 84] on input "4 u" at bounding box center [355, 86] width 131 height 13
drag, startPoint x: 314, startPoint y: 85, endPoint x: 285, endPoint y: 81, distance: 29.5
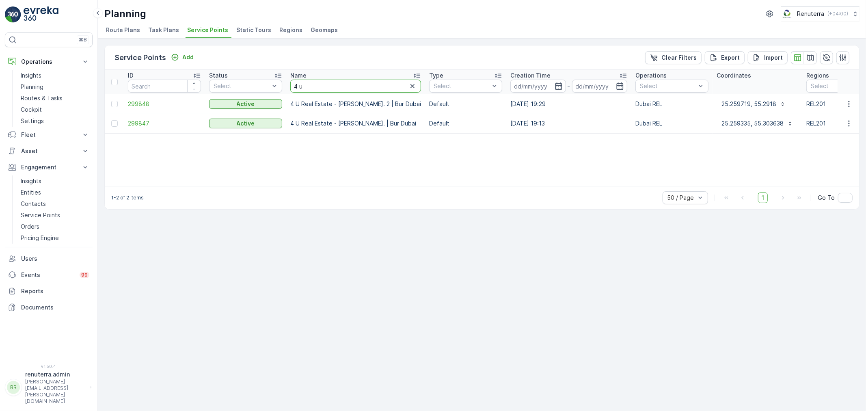
click at [320, 84] on input "4 u" at bounding box center [355, 86] width 131 height 13
type input "4"
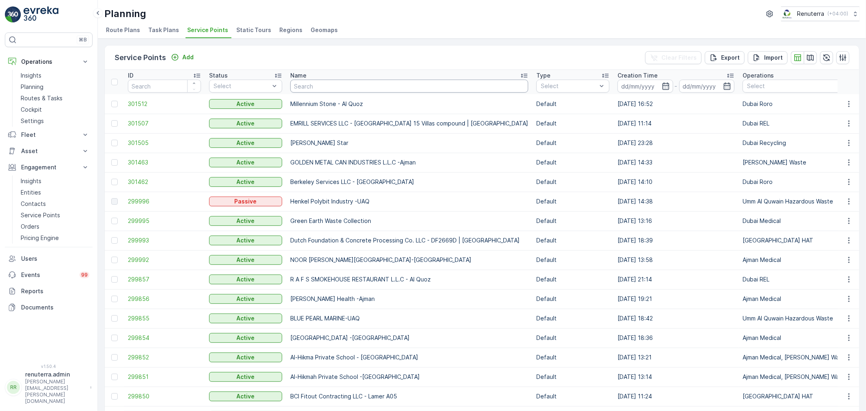
click at [335, 86] on input "text" at bounding box center [409, 86] width 238 height 13
type input "afia"
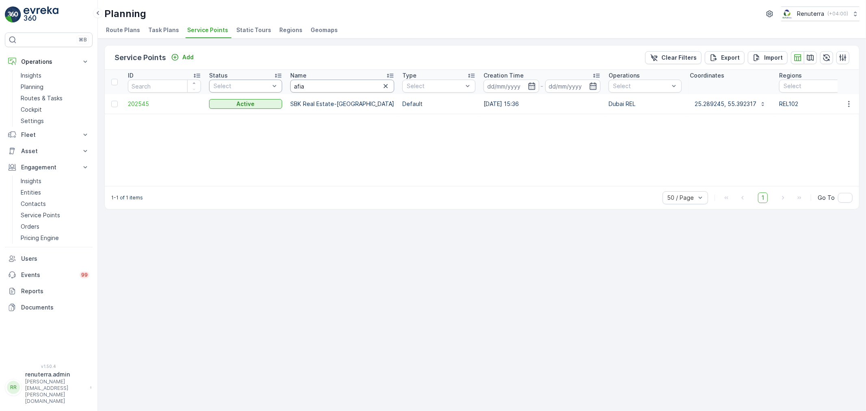
drag, startPoint x: 314, startPoint y: 85, endPoint x: 278, endPoint y: 86, distance: 35.8
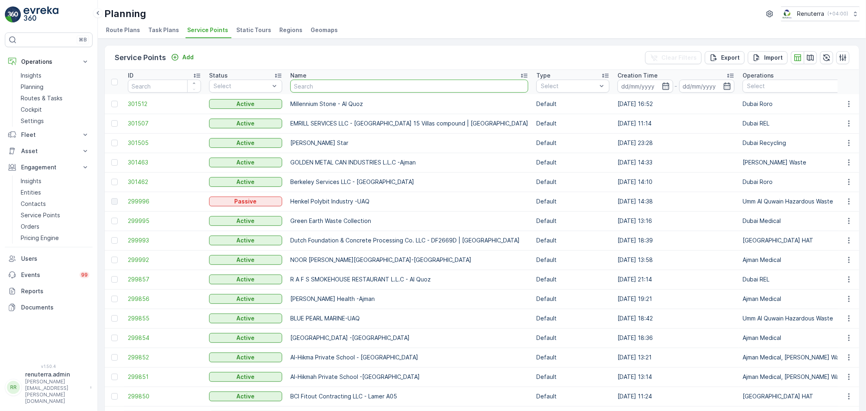
click at [318, 84] on input "text" at bounding box center [409, 86] width 238 height 13
paste input "Afia Pharmacy – Dibba, Fujairah"
type input "Afia Pharmacy – Dibba, Fujairah"
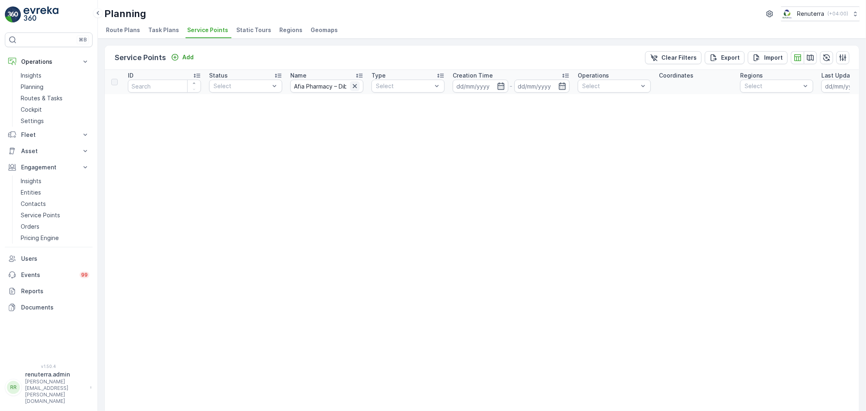
click at [355, 86] on icon "button" at bounding box center [355, 86] width 4 height 4
click at [318, 88] on input "text" at bounding box center [326, 86] width 73 height 13
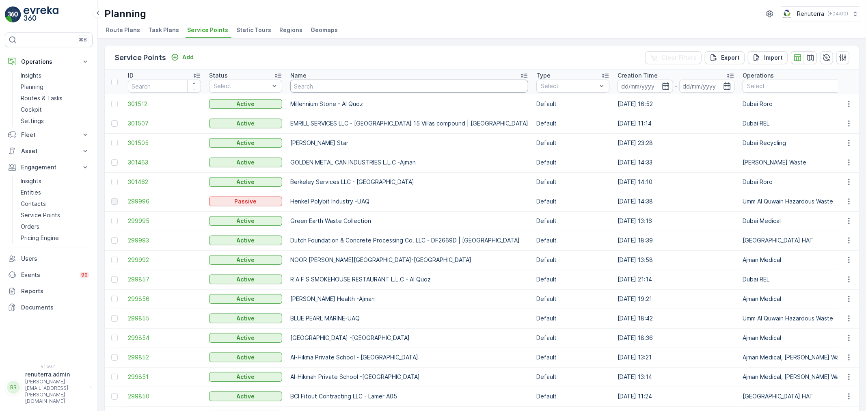
click at [317, 88] on input "text" at bounding box center [409, 86] width 238 height 13
type input "dibba"
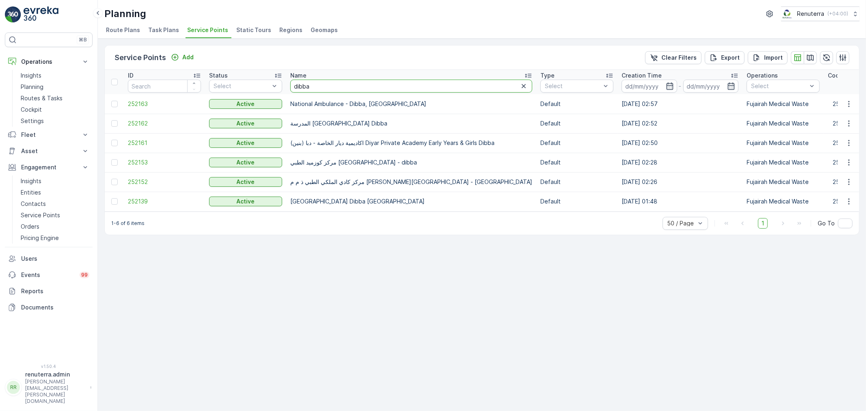
drag, startPoint x: 315, startPoint y: 84, endPoint x: 294, endPoint y: 83, distance: 21.6
click at [294, 83] on input "dibba" at bounding box center [411, 86] width 242 height 13
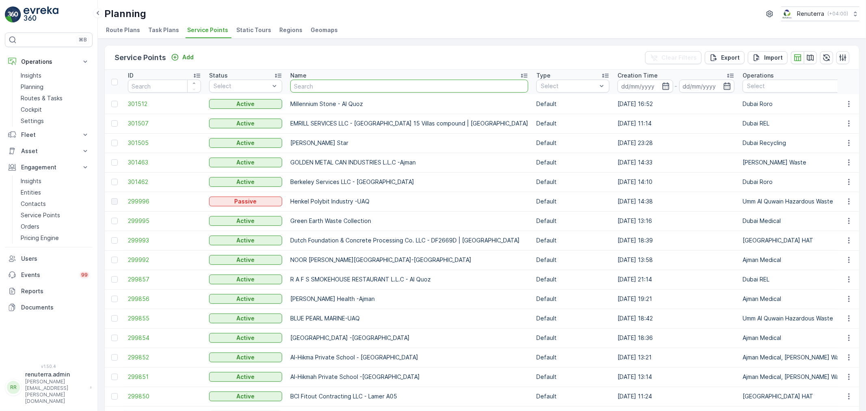
click at [324, 89] on input "text" at bounding box center [409, 86] width 238 height 13
type input "AFia"
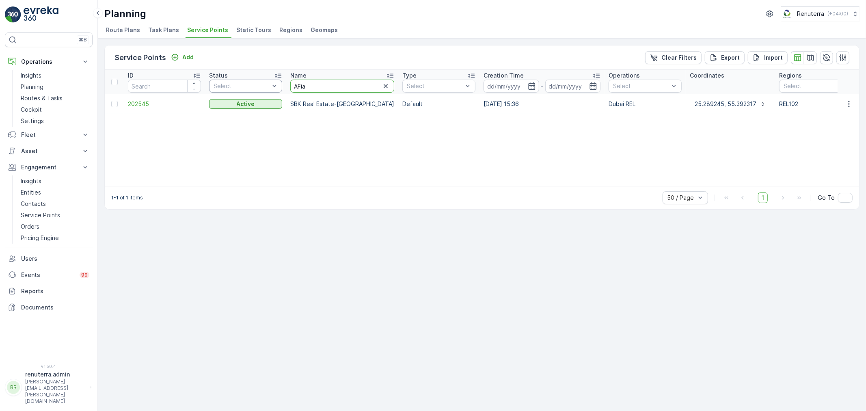
drag, startPoint x: 319, startPoint y: 87, endPoint x: 273, endPoint y: 84, distance: 45.9
type input "afia"
drag, startPoint x: 282, startPoint y: 87, endPoint x: 250, endPoint y: 87, distance: 31.7
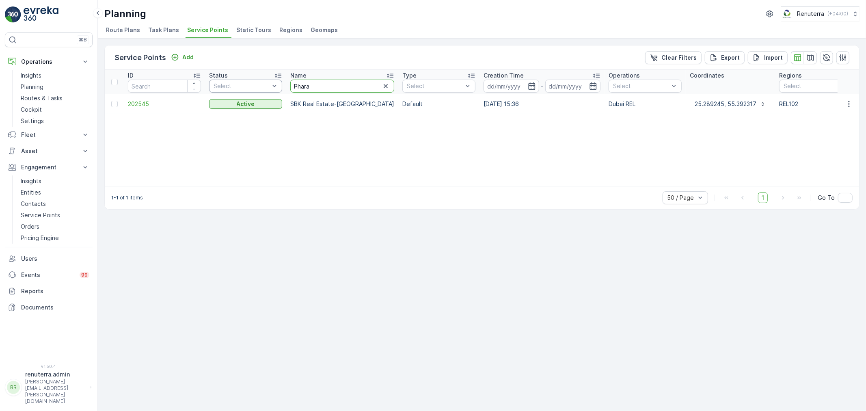
type input "Pharam"
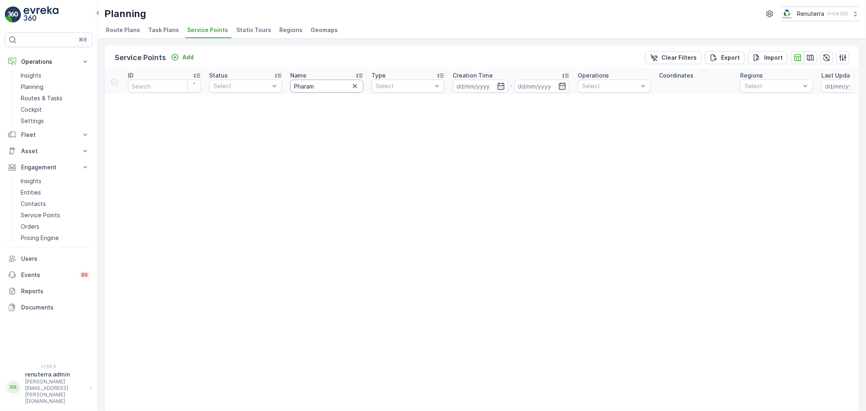
click at [320, 86] on input "Pharam" at bounding box center [326, 86] width 73 height 13
type input "Pharmac"
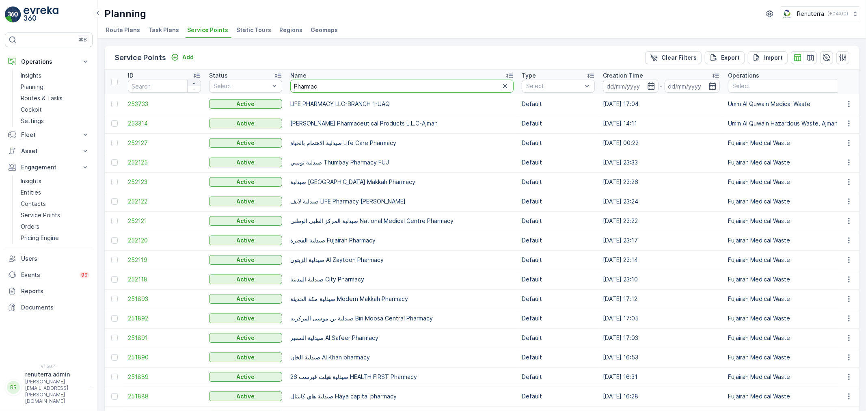
drag, startPoint x: 333, startPoint y: 82, endPoint x: 194, endPoint y: 82, distance: 138.9
type input "shre"
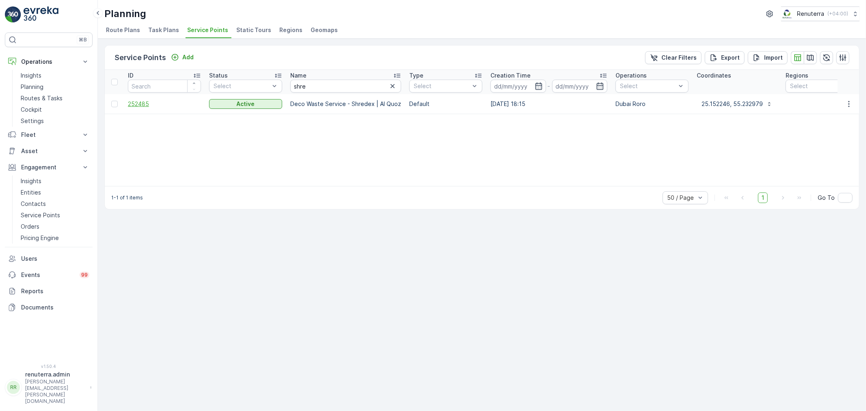
click at [136, 101] on span "252485" at bounding box center [164, 104] width 73 height 8
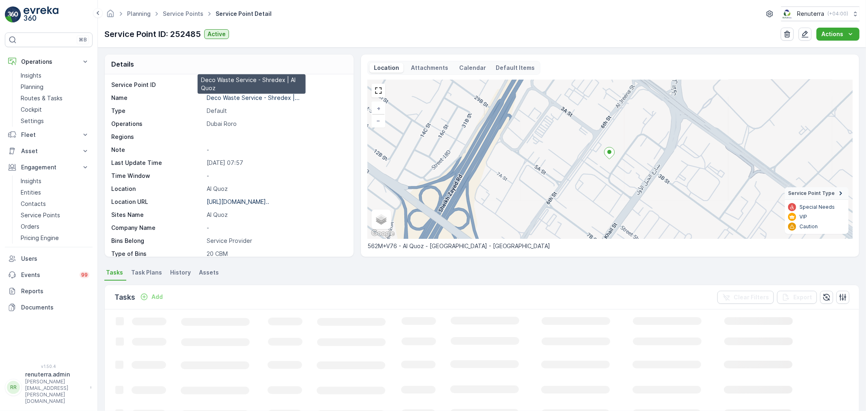
click at [236, 97] on p "Deco Waste Service - Shredex |..." at bounding box center [253, 97] width 93 height 7
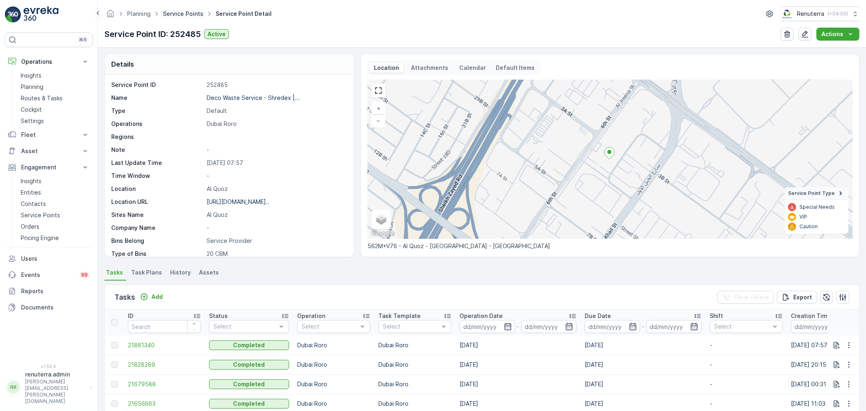
click at [175, 11] on link "Service Points" at bounding box center [183, 13] width 41 height 7
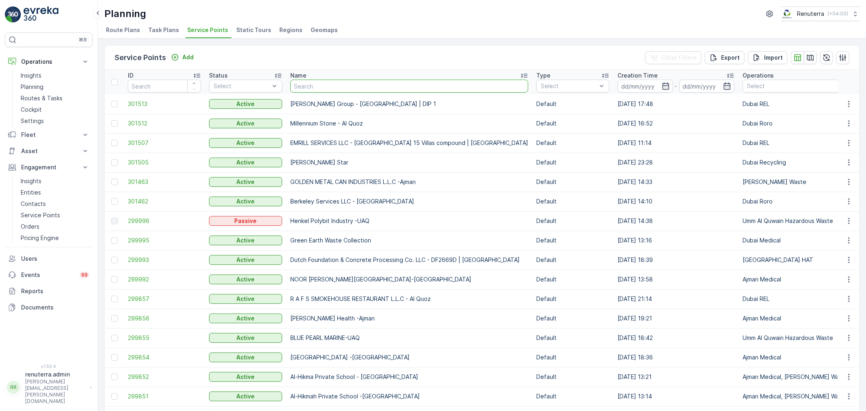
click at [313, 88] on input "text" at bounding box center [409, 86] width 238 height 13
type input "shred"
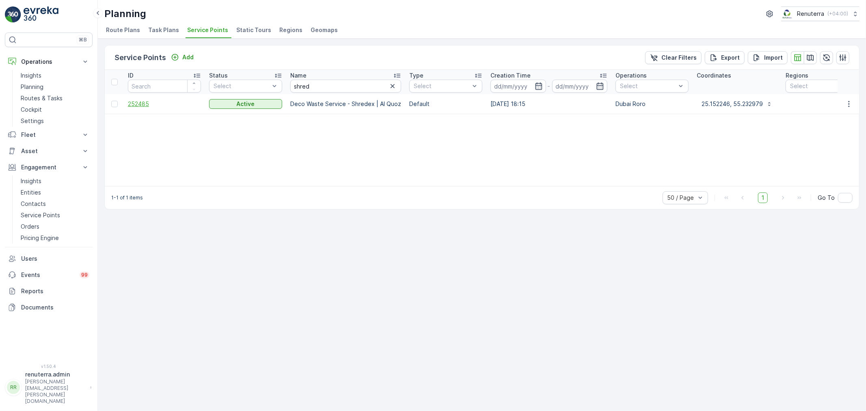
click at [141, 100] on span "252485" at bounding box center [164, 104] width 73 height 8
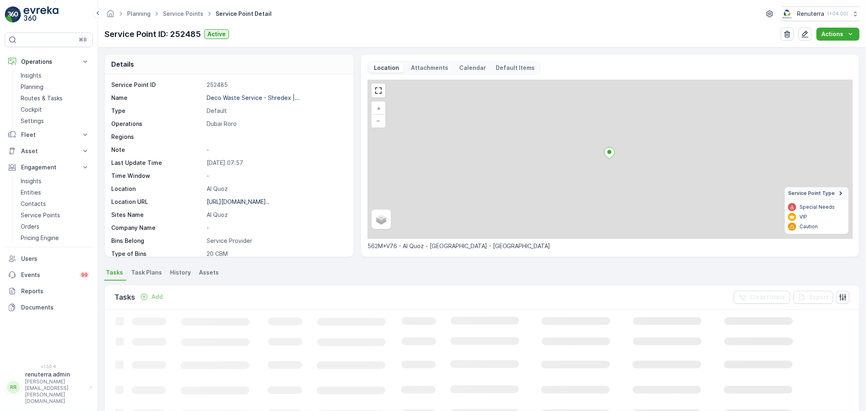
click at [241, 99] on p "Deco Waste Service - Shredex |..." at bounding box center [253, 97] width 93 height 7
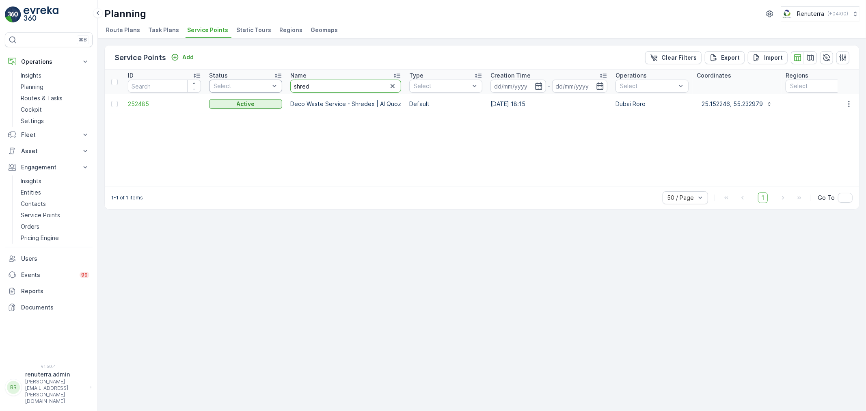
drag, startPoint x: 325, startPoint y: 86, endPoint x: 213, endPoint y: 84, distance: 112.1
type input "mk"
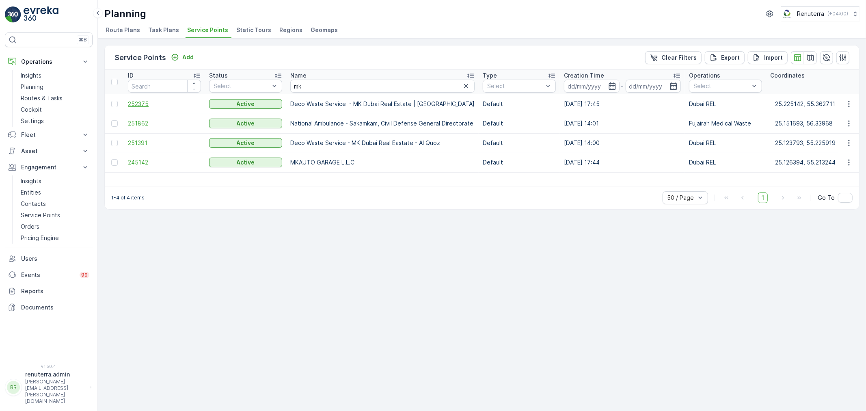
click at [138, 100] on span "252375" at bounding box center [164, 104] width 73 height 8
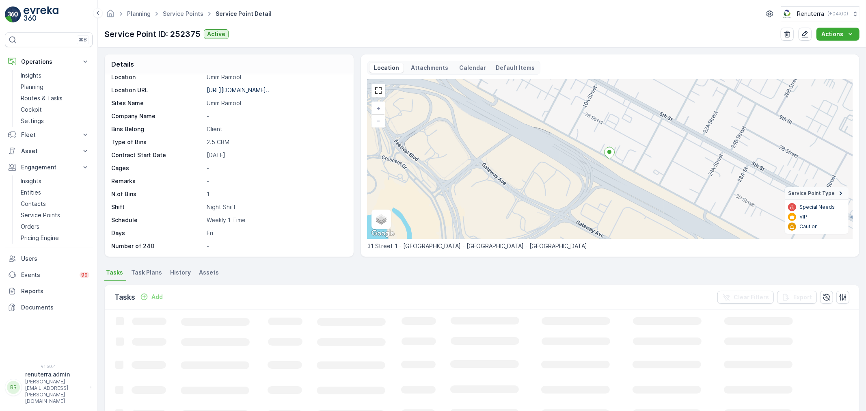
scroll to position [45, 0]
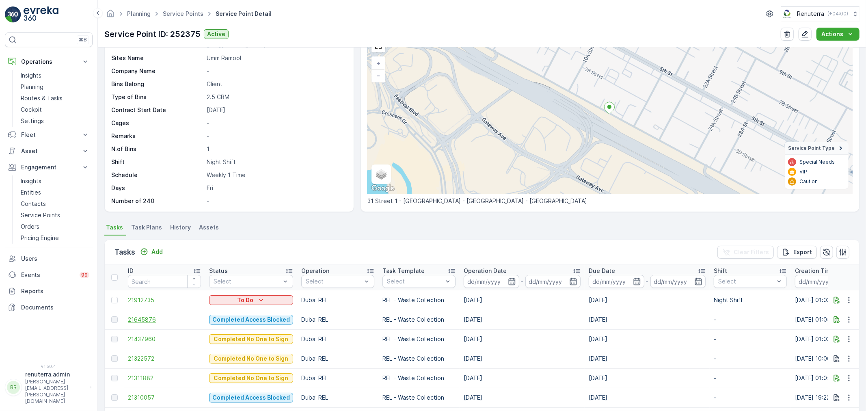
click at [143, 317] on span "21645876" at bounding box center [164, 319] width 73 height 8
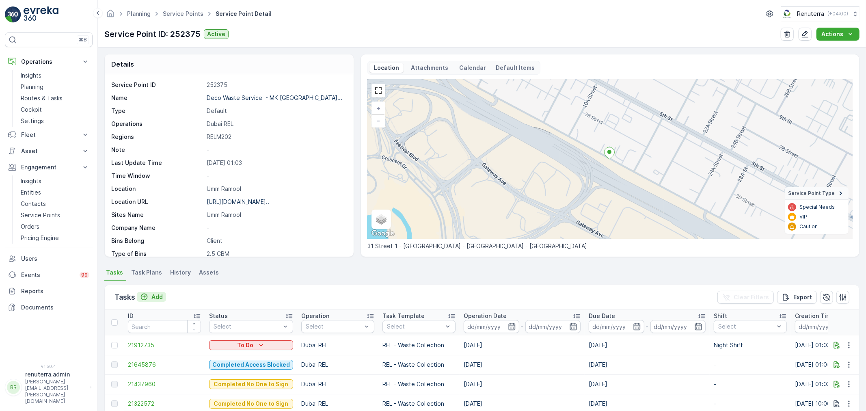
click at [160, 297] on p "Add" at bounding box center [156, 297] width 11 height 8
click at [153, 293] on p "Add" at bounding box center [156, 297] width 11 height 8
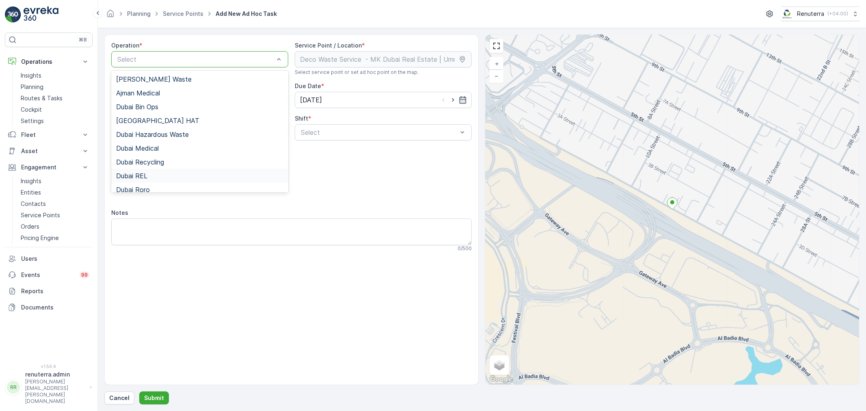
click at [148, 176] on div "Dubai REL" at bounding box center [199, 175] width 167 height 7
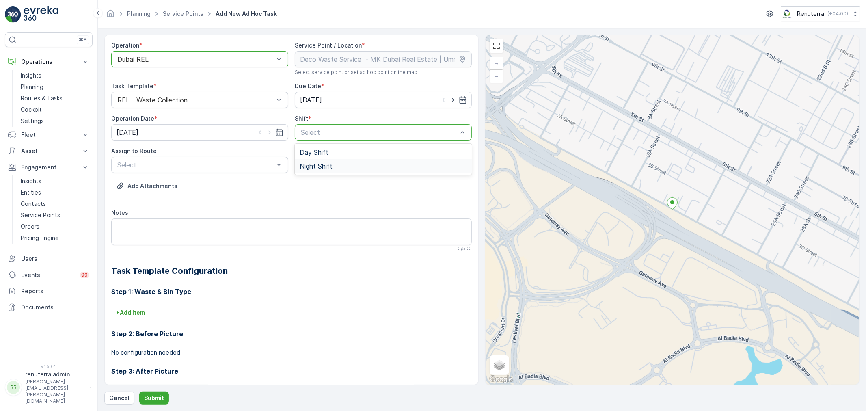
click at [318, 165] on span "Night Shift" at bounding box center [316, 165] width 33 height 7
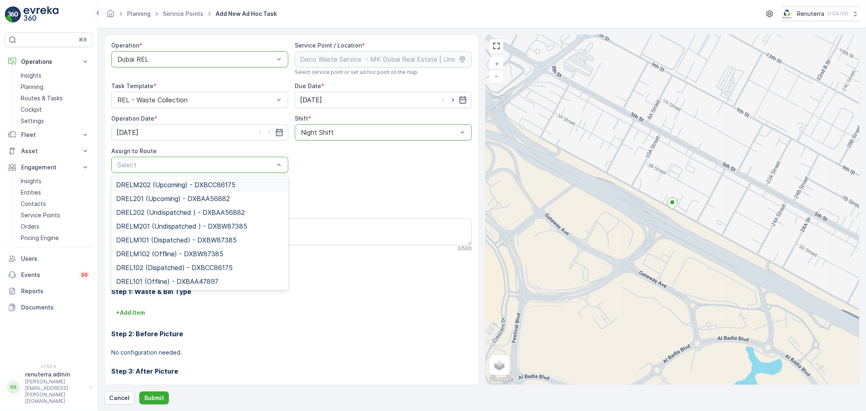
click at [181, 184] on span "DRELM202 (Upcoming) - DXBCC86175" at bounding box center [175, 184] width 119 height 7
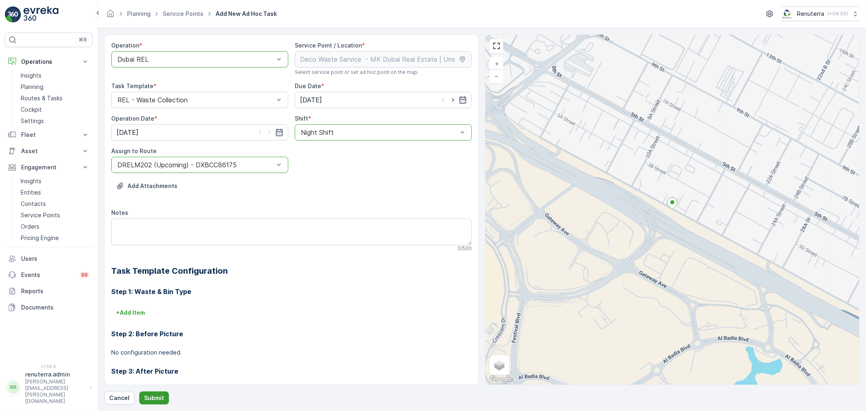
click at [151, 397] on p "Submit" at bounding box center [154, 398] width 20 height 8
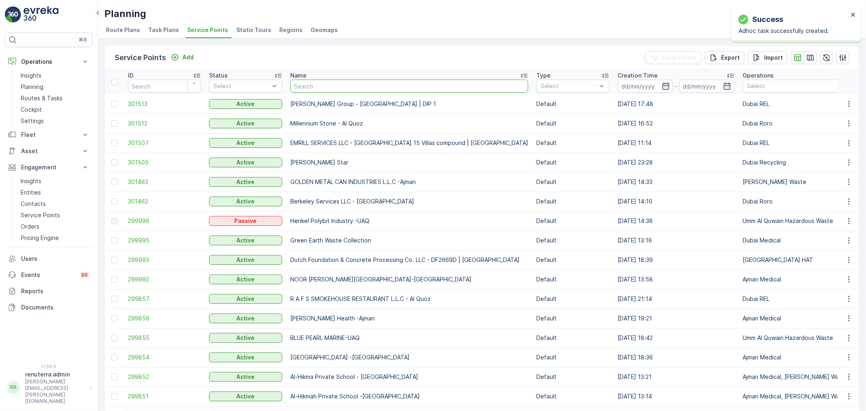
click at [317, 88] on input "text" at bounding box center [409, 86] width 238 height 13
type input "hms"
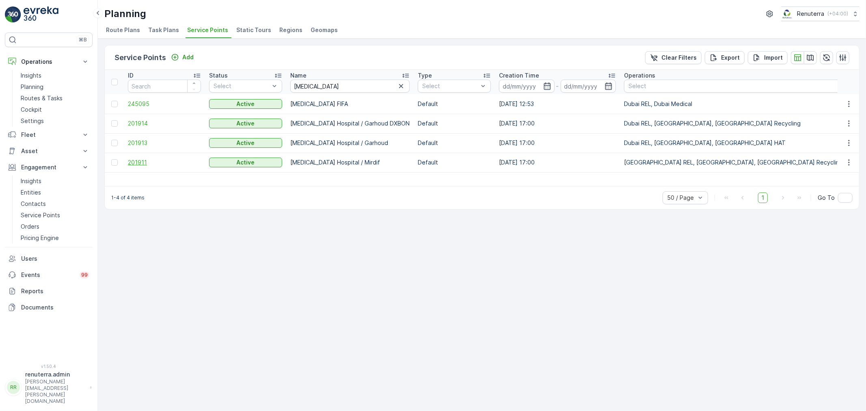
click at [138, 164] on span "201911" at bounding box center [164, 162] width 73 height 8
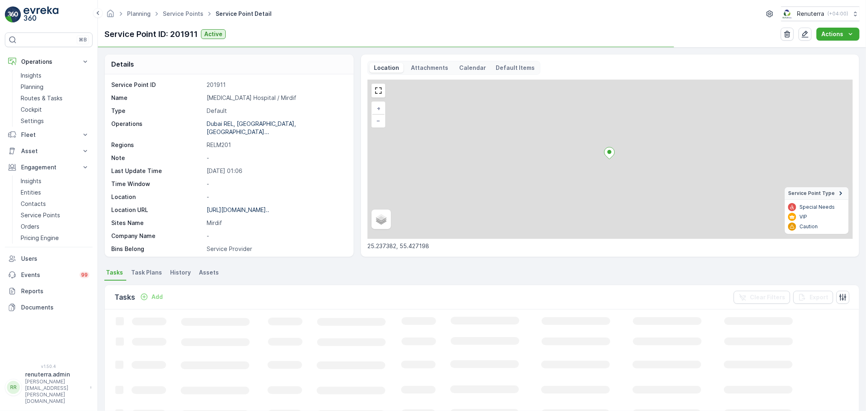
click at [246, 98] on p "HMS Hospital / Mirdif" at bounding box center [276, 98] width 138 height 8
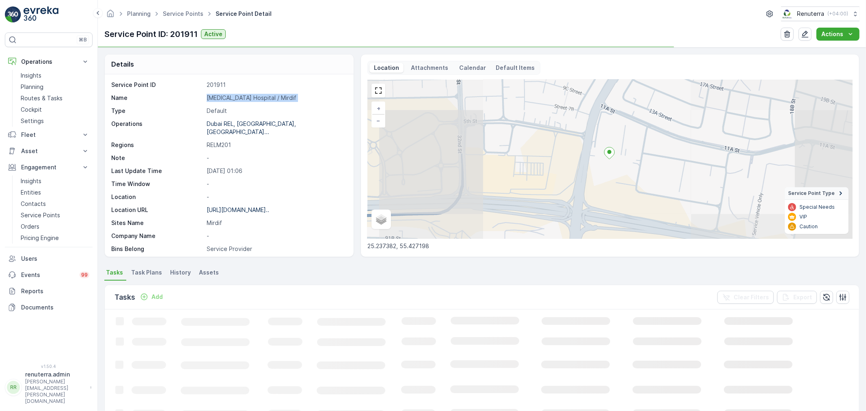
copy p "HMS Hospital / Mirdif"
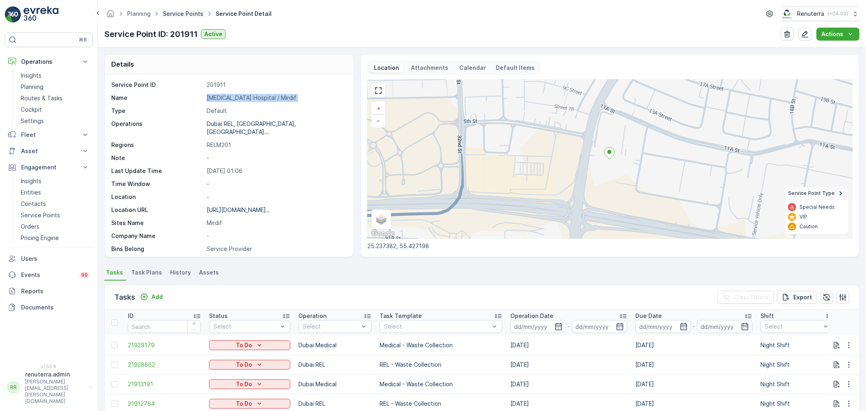
click at [184, 13] on link "Service Points" at bounding box center [183, 13] width 41 height 7
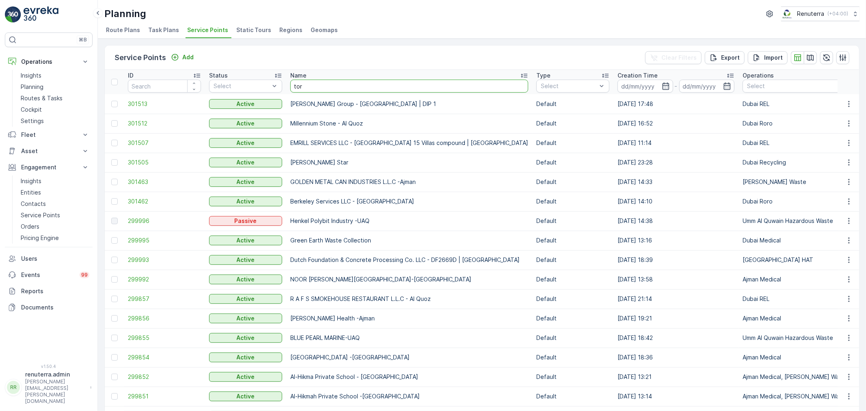
type input "torj"
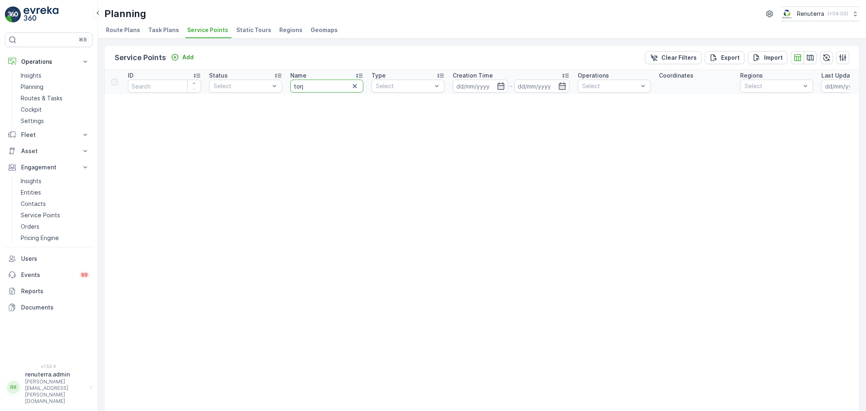
click at [323, 86] on input "torj" at bounding box center [326, 86] width 73 height 13
type input "tor"
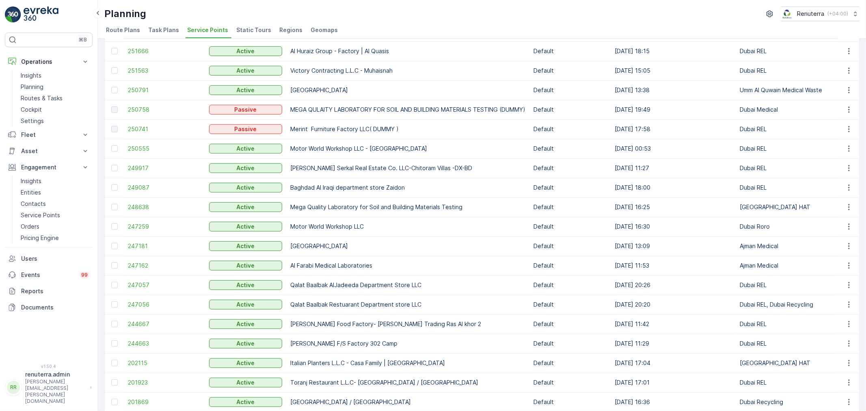
scroll to position [341, 0]
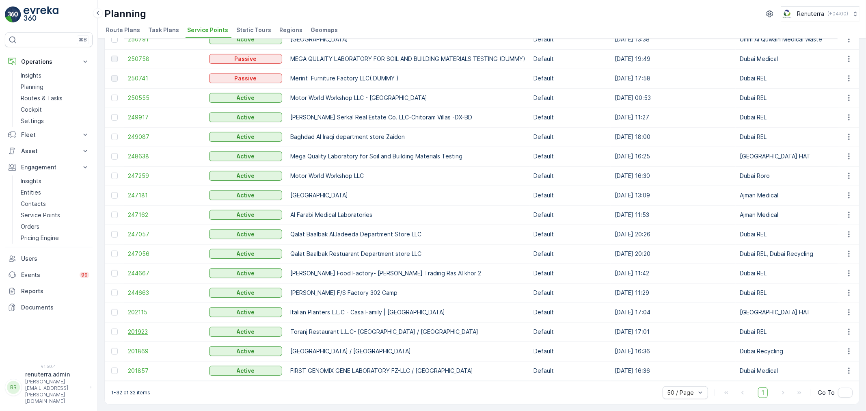
click at [136, 328] on span "201923" at bounding box center [164, 332] width 73 height 8
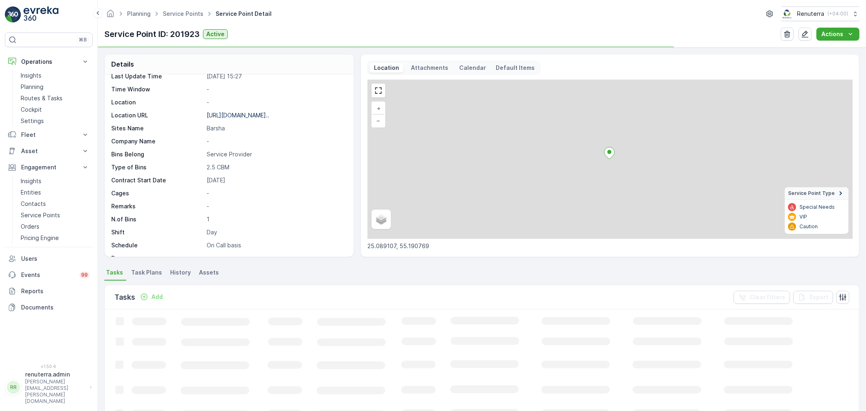
scroll to position [112, 0]
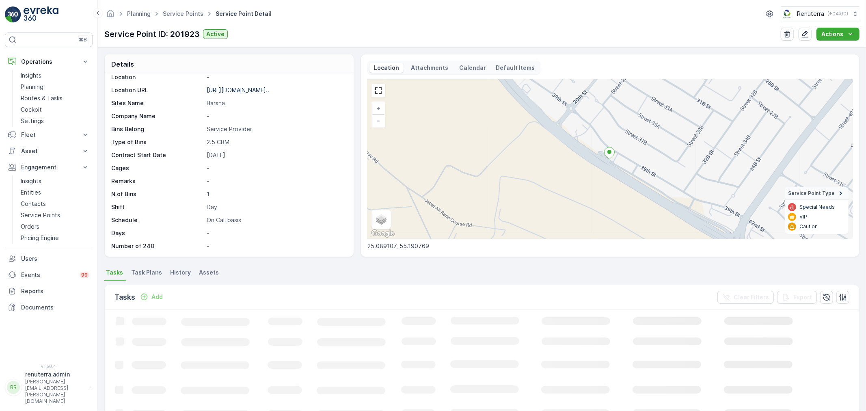
click at [156, 296] on p "Add" at bounding box center [156, 297] width 11 height 8
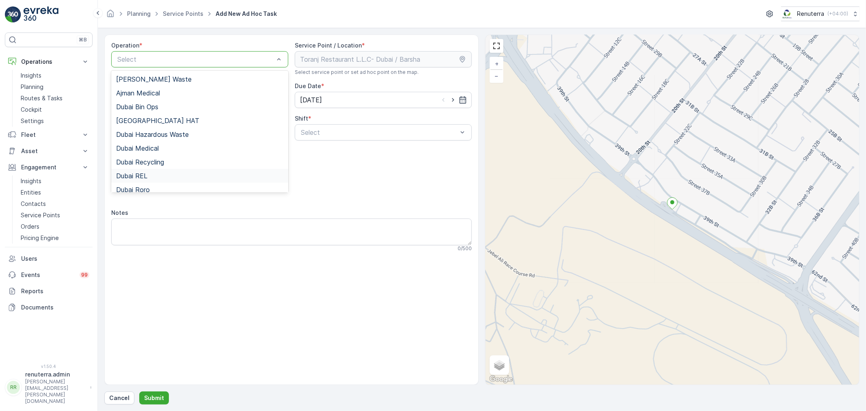
click at [156, 175] on div "Dubai REL" at bounding box center [199, 175] width 167 height 7
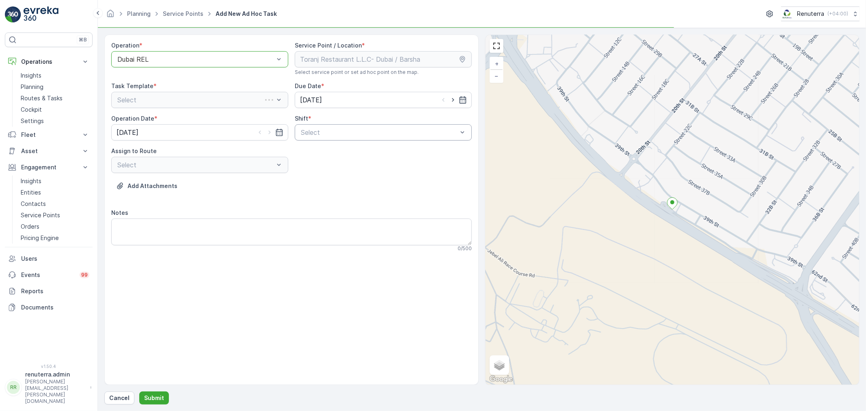
click at [367, 124] on div "Select" at bounding box center [383, 132] width 177 height 16
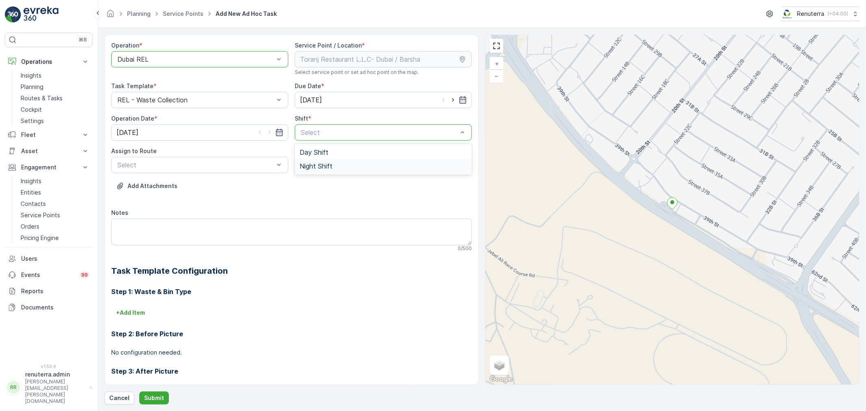
click at [317, 164] on span "Night Shift" at bounding box center [316, 165] width 33 height 7
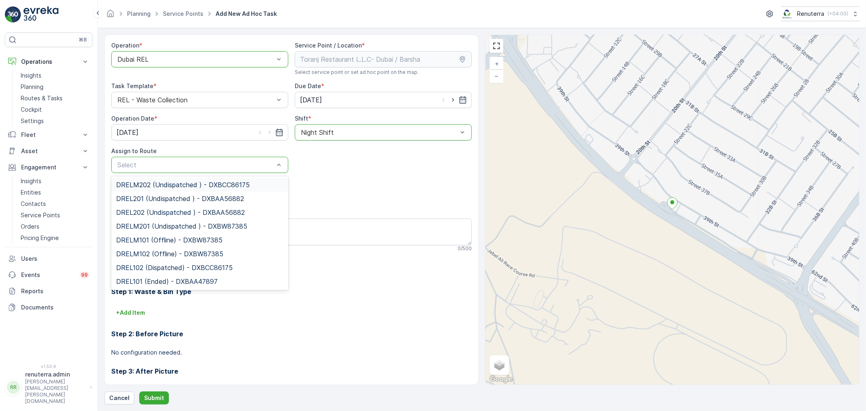
click at [151, 183] on span "DRELM202 (Undispatched ) - DXBCC86175" at bounding box center [183, 184] width 134 height 7
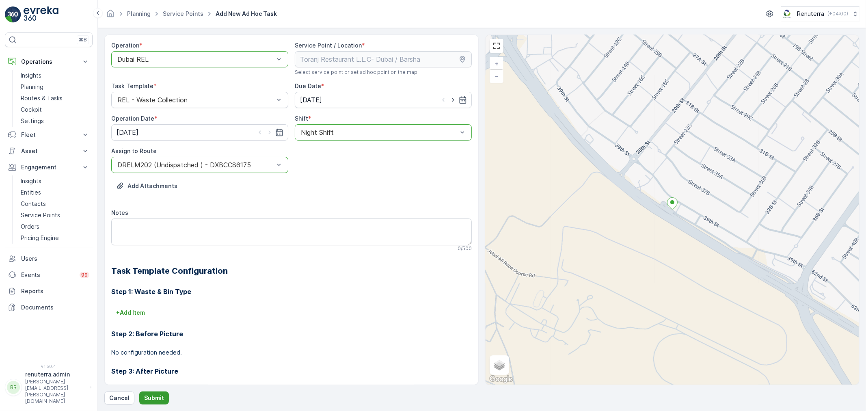
click at [149, 397] on p "Submit" at bounding box center [154, 398] width 20 height 8
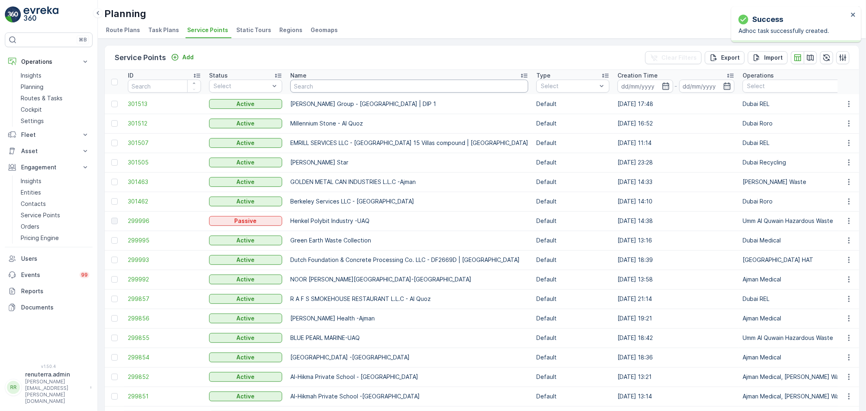
click at [327, 87] on input "text" at bounding box center [409, 86] width 238 height 13
type input "ktc"
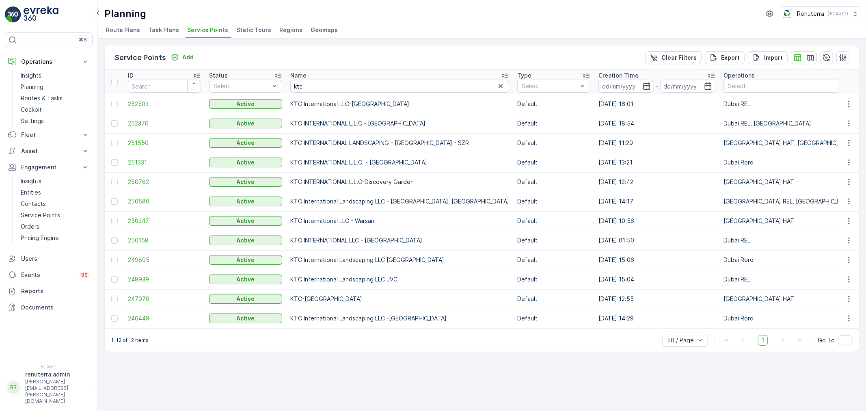
click at [143, 277] on span "248939" at bounding box center [164, 279] width 73 height 8
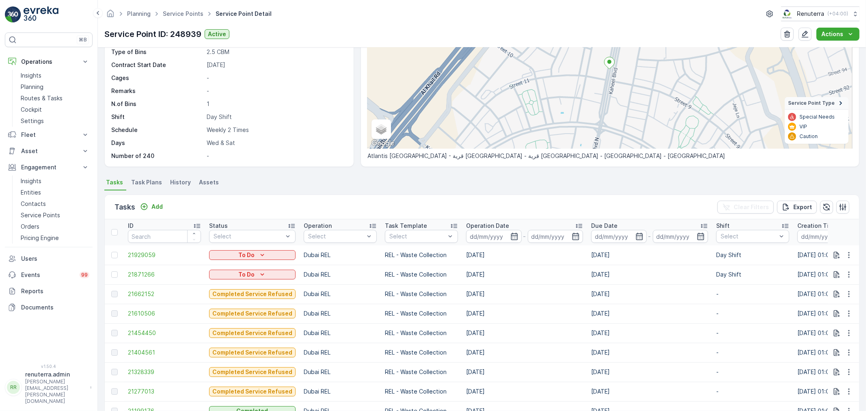
scroll to position [135, 0]
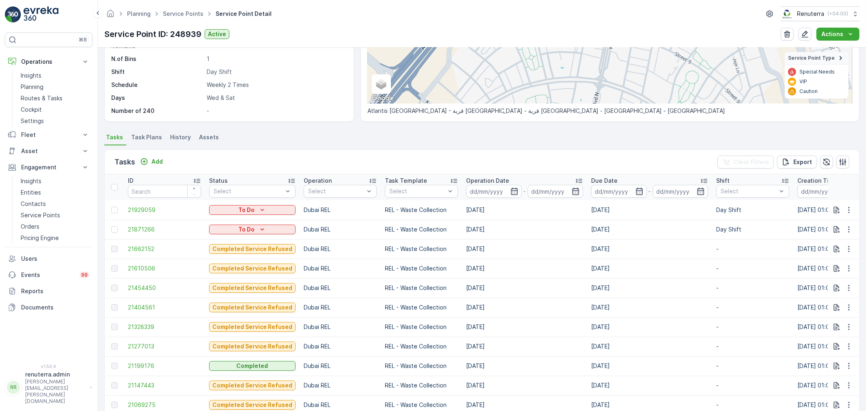
click at [310, 130] on div "Details Service Point ID 248939 Name KTC International Landscaping ... Type Def…" at bounding box center [482, 229] width 768 height 363
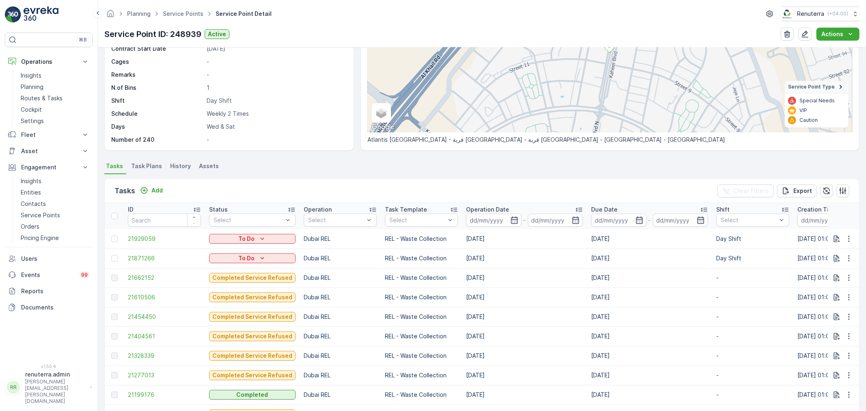
scroll to position [80, 0]
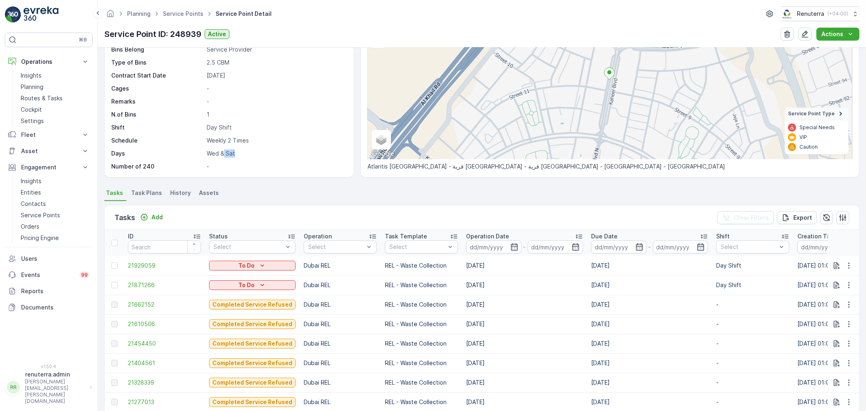
drag, startPoint x: 224, startPoint y: 151, endPoint x: 242, endPoint y: 156, distance: 19.1
click at [242, 156] on p "Wed & Sat" at bounding box center [276, 153] width 138 height 8
click at [274, 153] on p "Wed & Sat" at bounding box center [276, 153] width 138 height 8
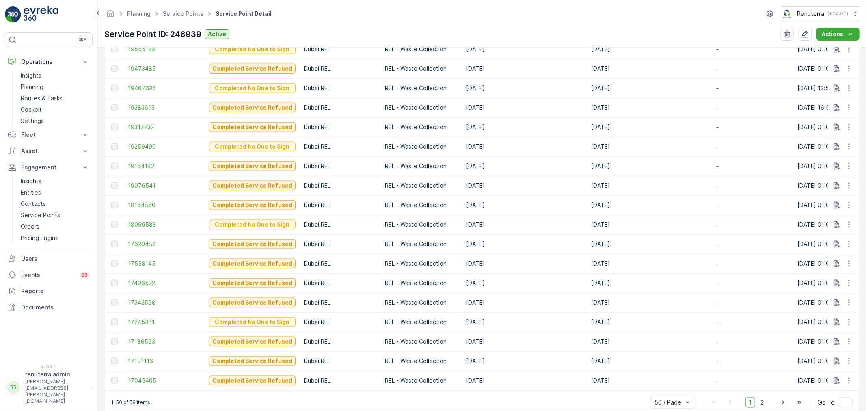
scroll to position [937, 0]
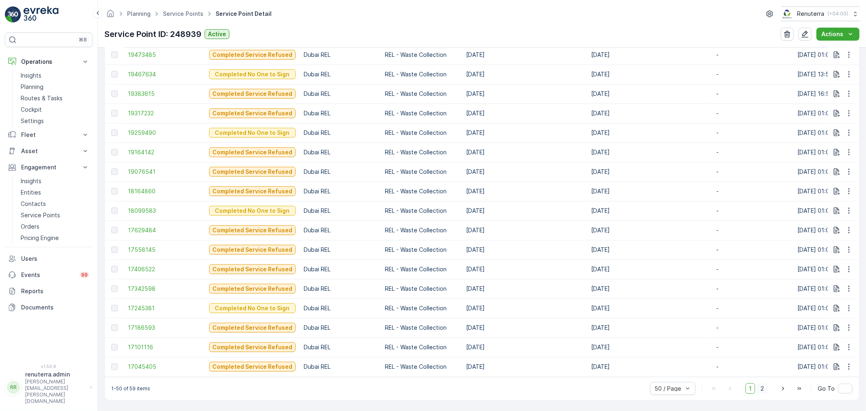
click at [761, 388] on span "2" at bounding box center [762, 388] width 11 height 11
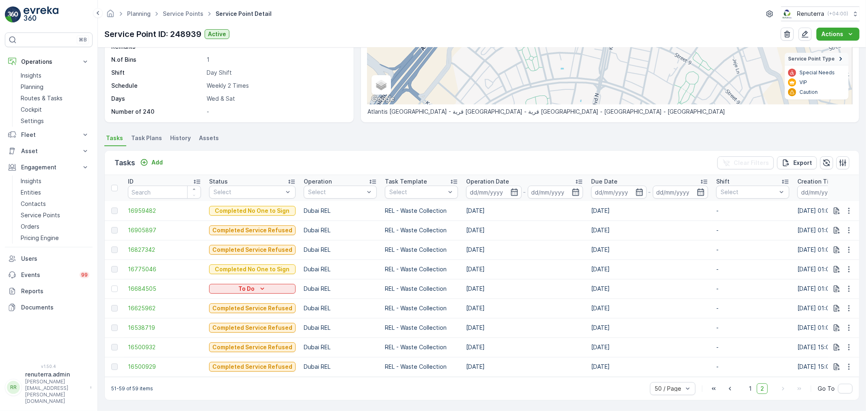
scroll to position [138, 0]
click at [748, 388] on span "1" at bounding box center [751, 388] width 10 height 11
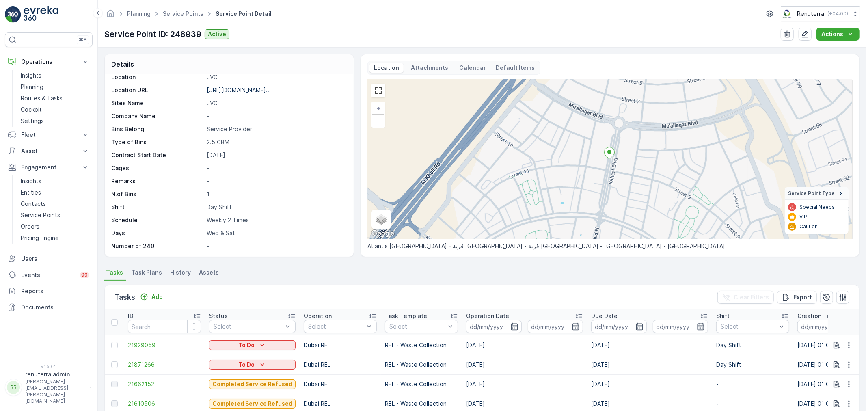
scroll to position [111, 0]
click at [184, 12] on link "Service Points" at bounding box center [183, 13] width 41 height 7
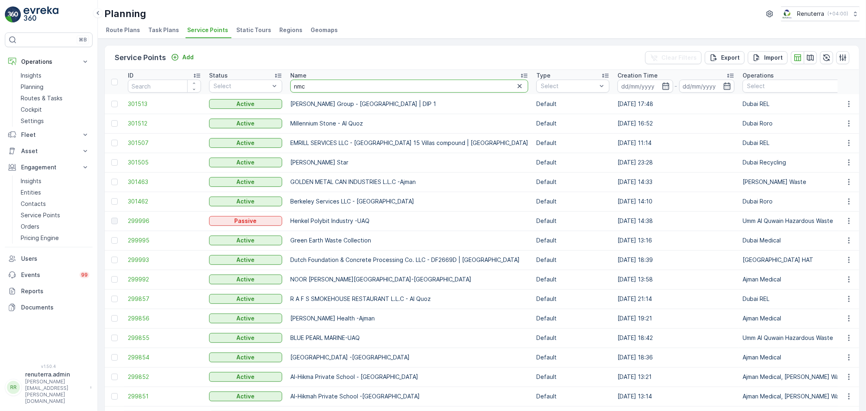
click at [310, 85] on input "nmc" at bounding box center [409, 86] width 238 height 13
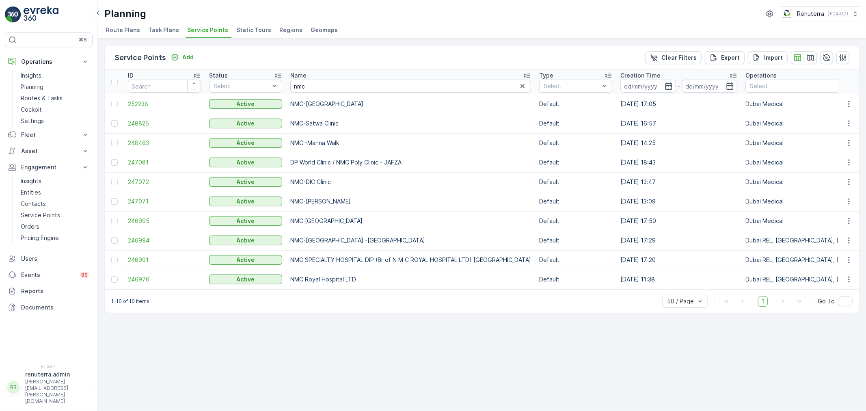
click at [133, 237] on span "246994" at bounding box center [164, 240] width 73 height 8
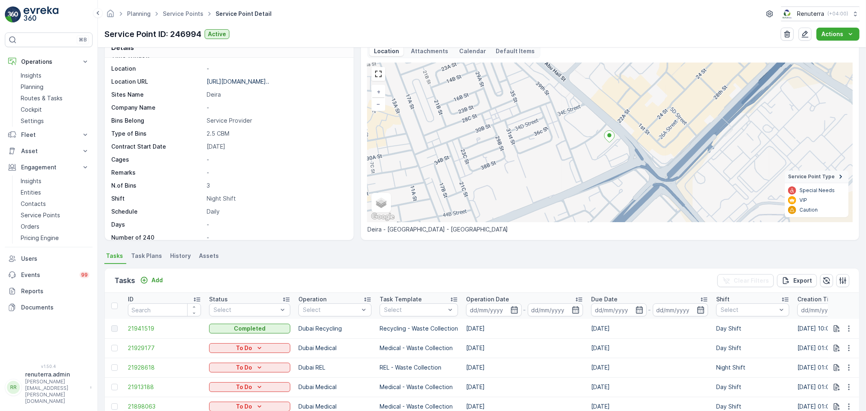
scroll to position [135, 0]
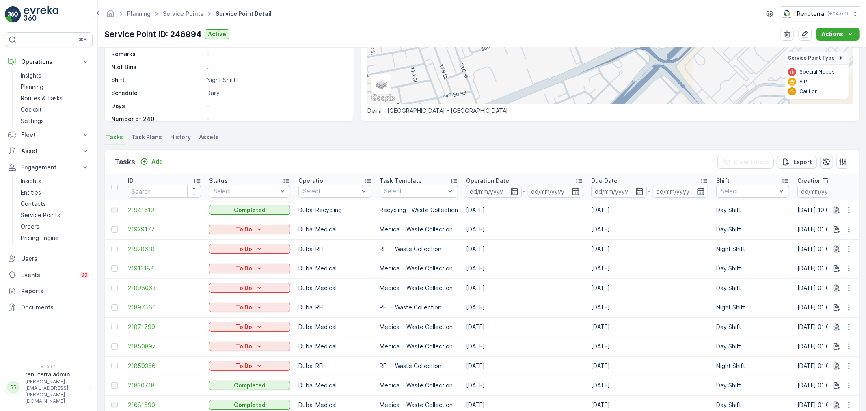
click at [153, 202] on td "21941519" at bounding box center [164, 209] width 81 height 19
click at [142, 209] on span "21941519" at bounding box center [164, 210] width 73 height 8
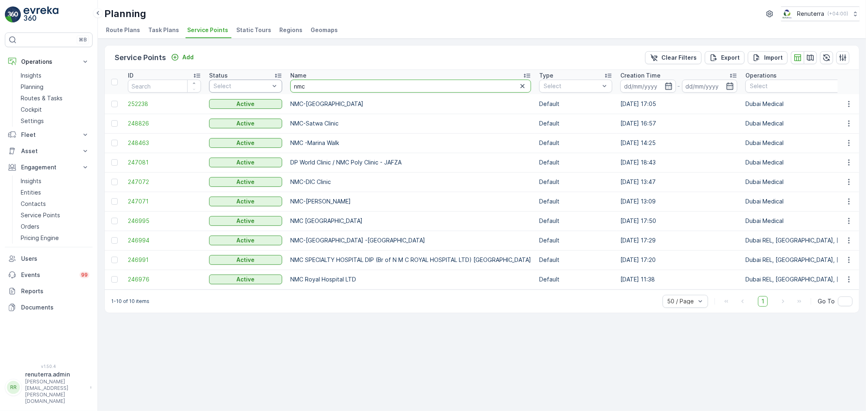
drag, startPoint x: 298, startPoint y: 86, endPoint x: 248, endPoint y: 89, distance: 50.4
type input "hns"
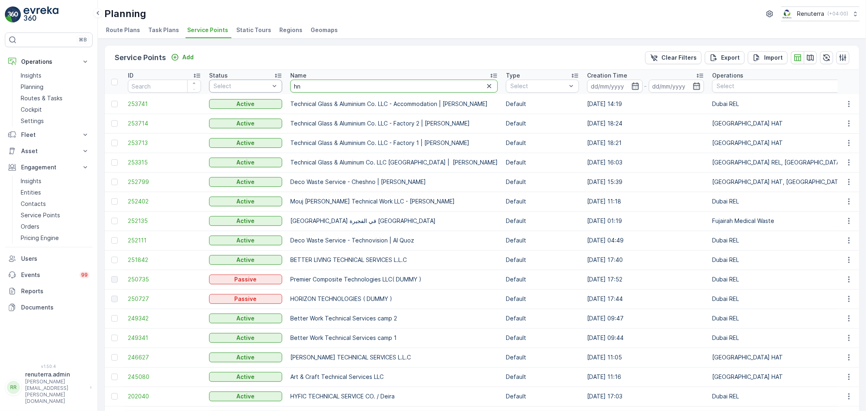
drag, startPoint x: 328, startPoint y: 85, endPoint x: 262, endPoint y: 79, distance: 65.7
type input "saudi"
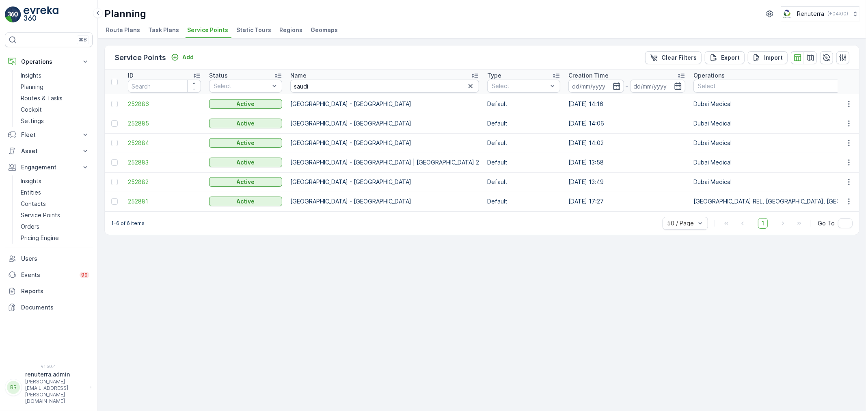
click at [136, 199] on span "252881" at bounding box center [164, 201] width 73 height 8
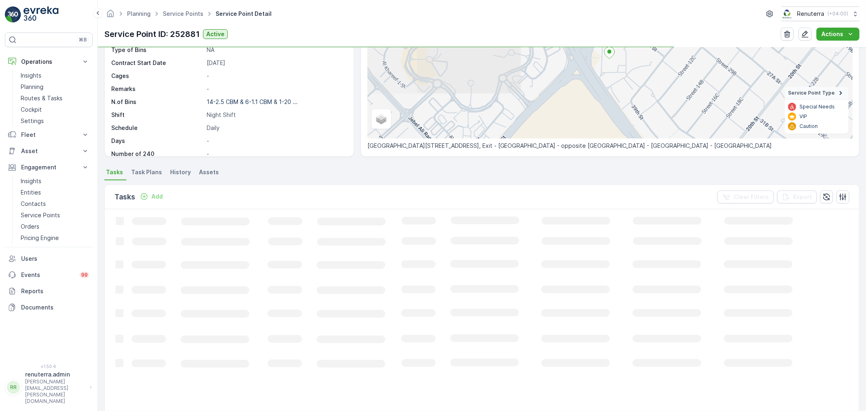
scroll to position [135, 0]
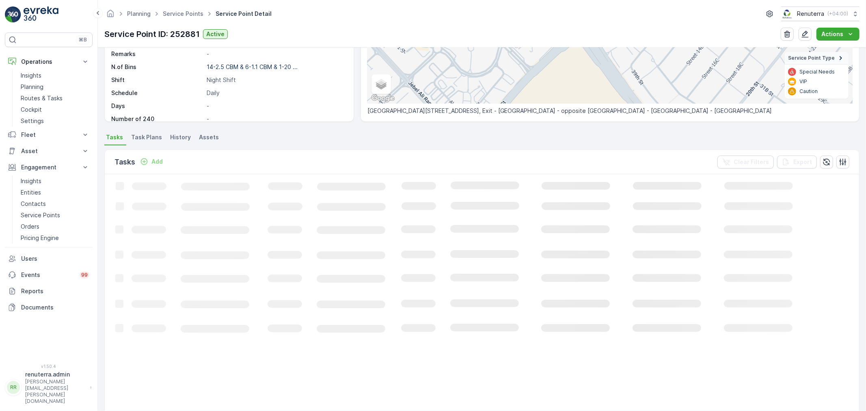
click at [151, 164] on div "Add" at bounding box center [151, 162] width 23 height 8
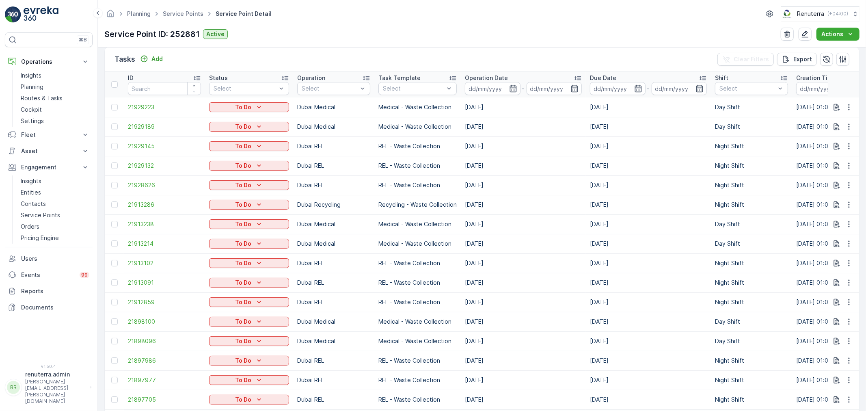
scroll to position [45, 0]
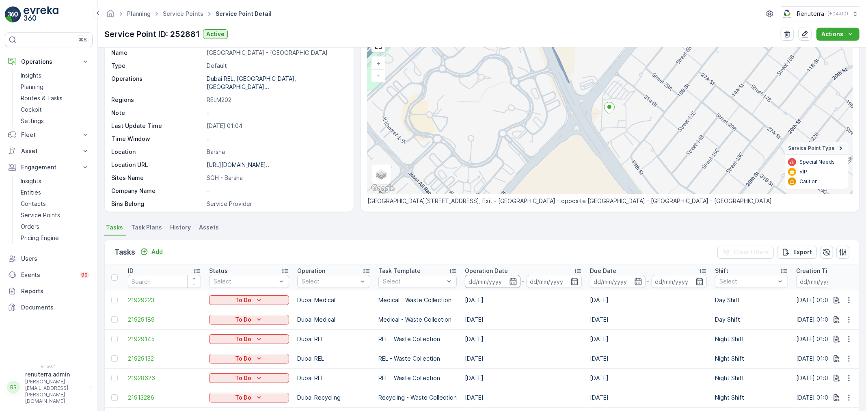
click at [509, 276] on input at bounding box center [493, 281] width 56 height 13
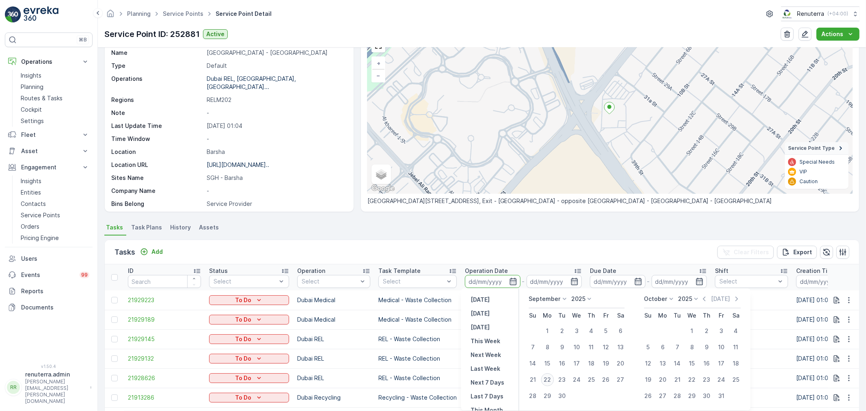
click at [547, 376] on div "22" at bounding box center [547, 379] width 13 height 13
type input "[DATE]"
click at [547, 376] on div "22" at bounding box center [547, 379] width 13 height 13
type input "[DATE]"
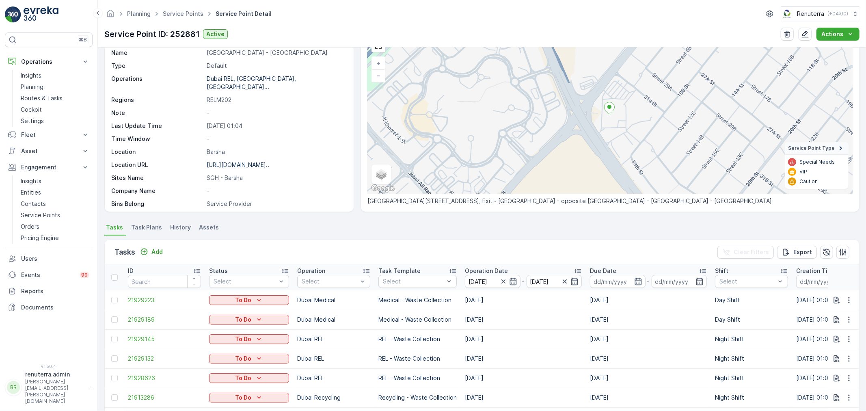
click at [394, 233] on ul "Tasks Task Plans History Assets" at bounding box center [481, 229] width 755 height 14
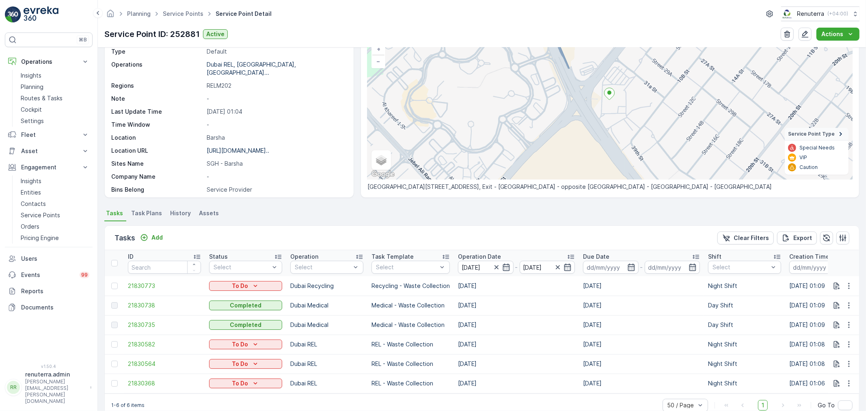
scroll to position [79, 0]
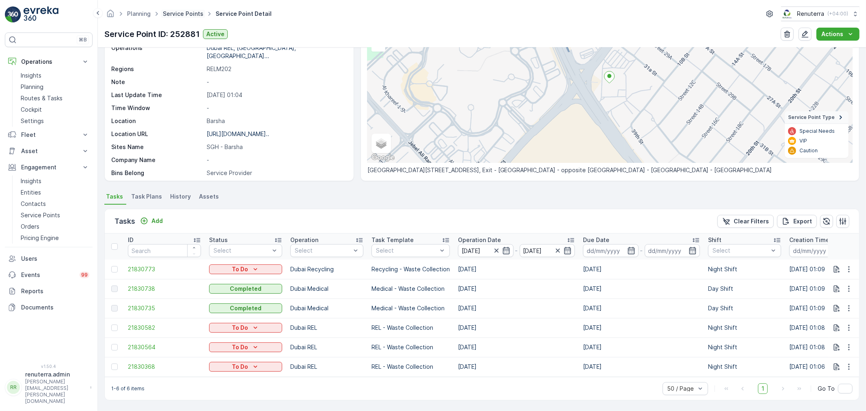
click at [185, 11] on link "Service Points" at bounding box center [183, 13] width 41 height 7
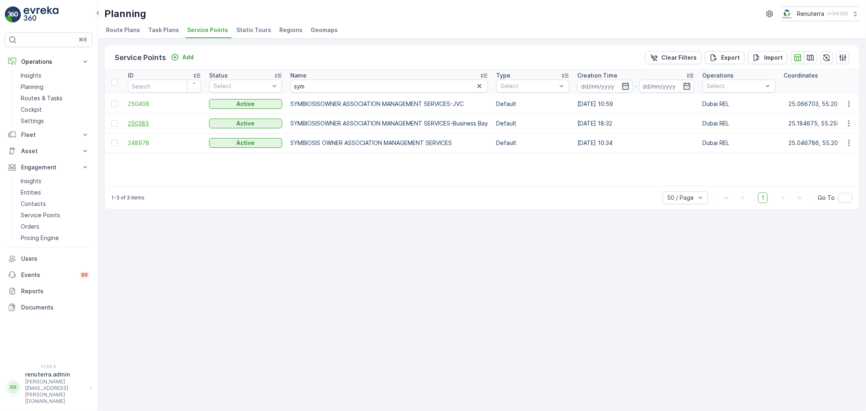
click at [143, 123] on span "250385" at bounding box center [164, 123] width 73 height 8
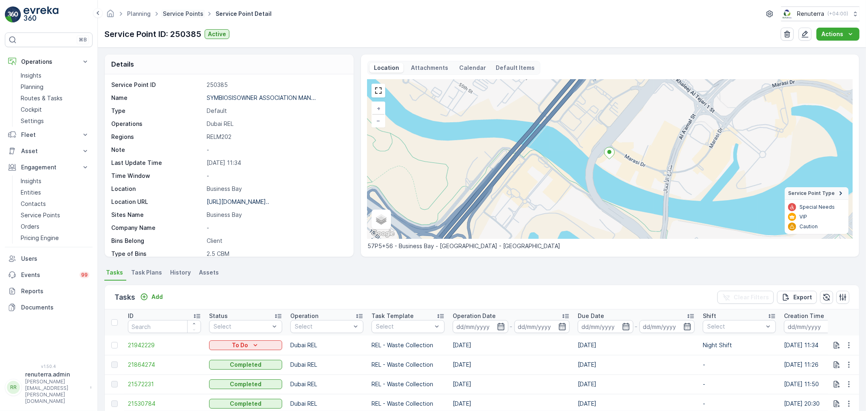
click at [190, 13] on link "Service Points" at bounding box center [183, 13] width 41 height 7
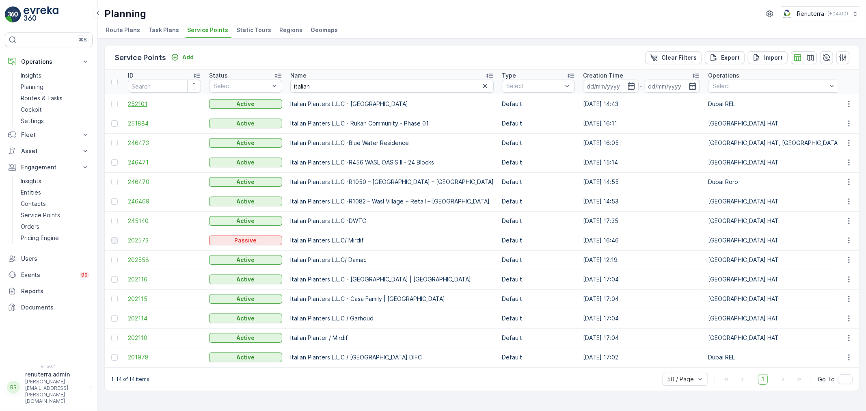
click at [147, 100] on span "252101" at bounding box center [164, 104] width 73 height 8
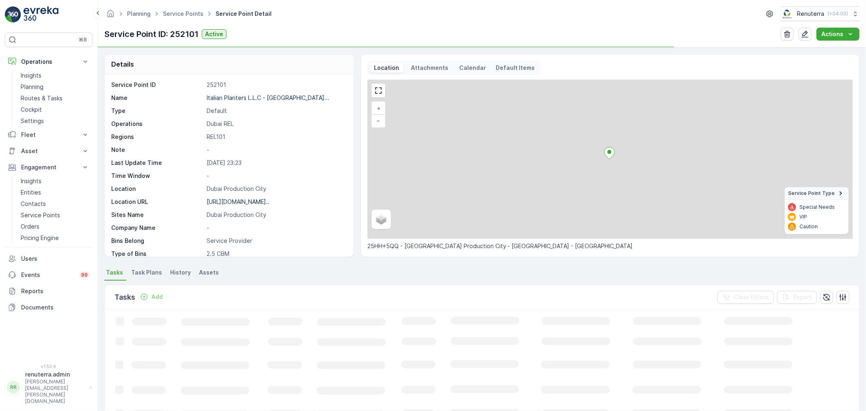
scroll to position [112, 0]
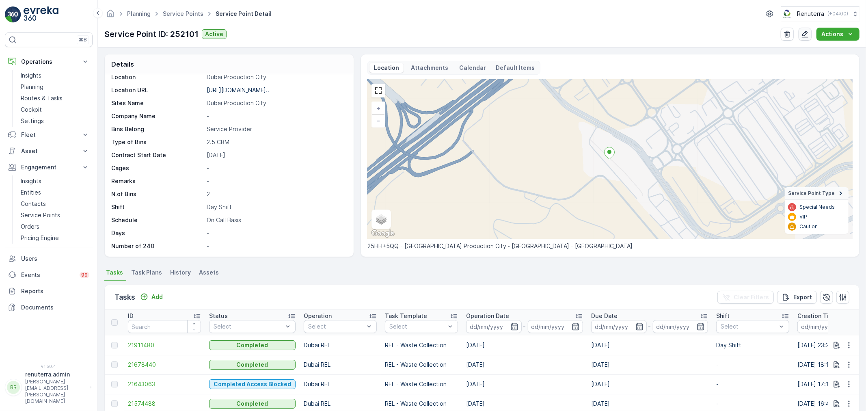
click at [804, 31] on icon "button" at bounding box center [805, 34] width 8 height 8
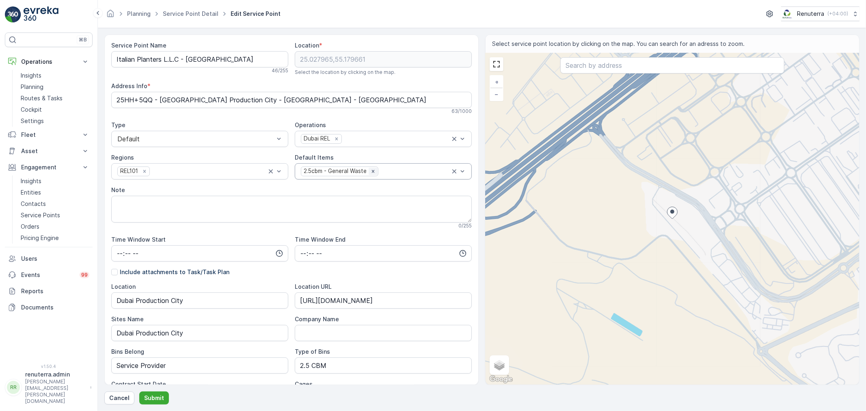
click at [374, 170] on icon "Remove 2.5cbm - General Waste" at bounding box center [373, 172] width 6 height 6
click at [373, 170] on div at bounding box center [379, 171] width 158 height 7
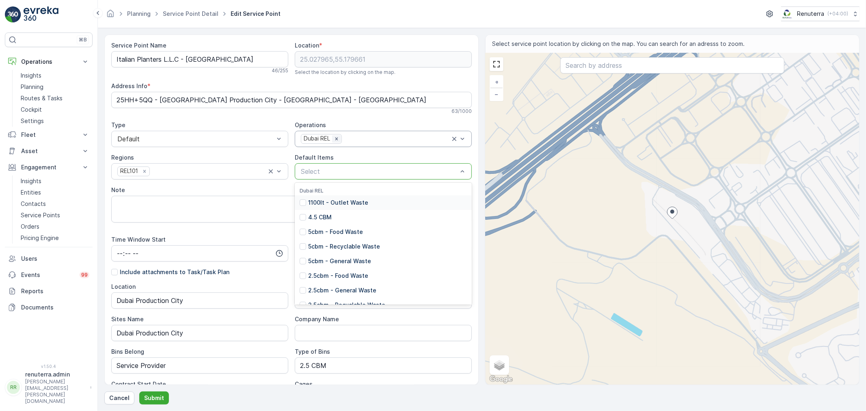
click at [335, 137] on icon "Remove Dubai REL" at bounding box center [337, 139] width 6 height 6
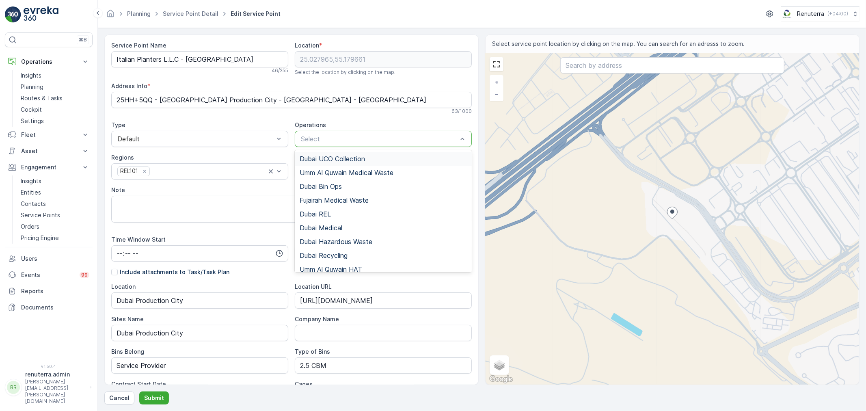
click at [335, 137] on div at bounding box center [379, 138] width 158 height 7
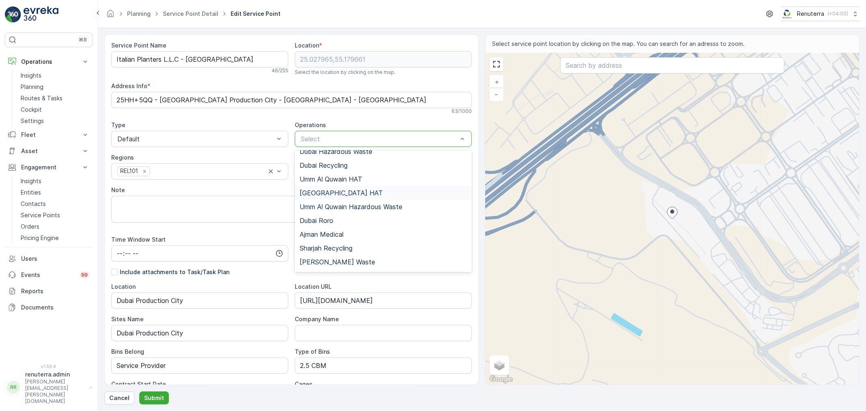
click at [332, 189] on div "Dubai HAT" at bounding box center [383, 192] width 167 height 7
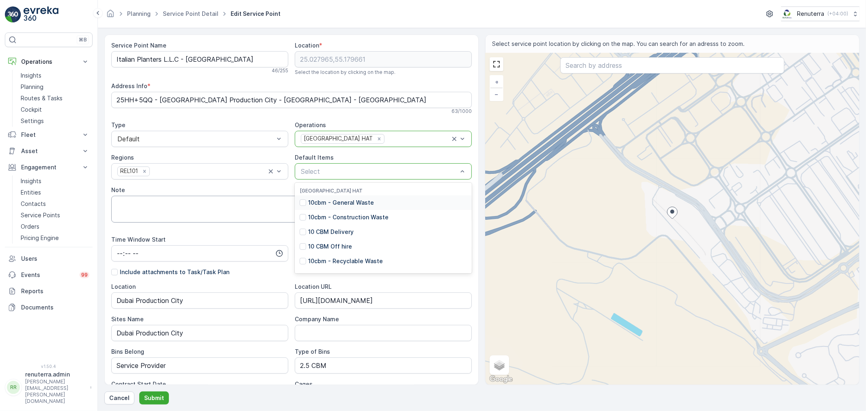
click at [337, 203] on p "10cbm - General Waste" at bounding box center [341, 203] width 66 height 8
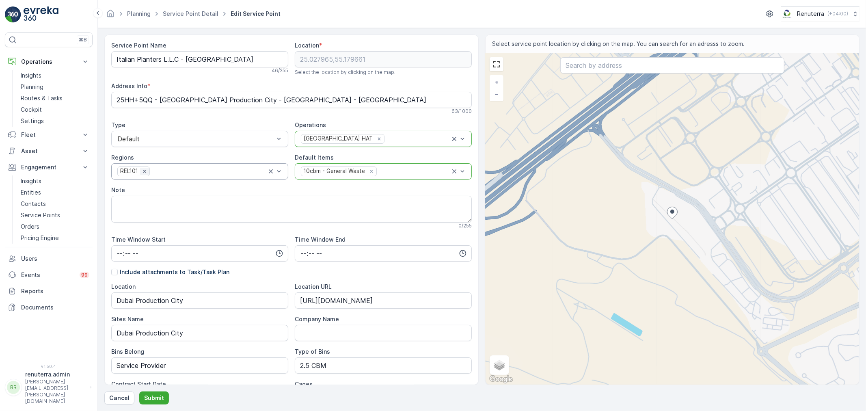
click at [147, 171] on icon "Remove REL101" at bounding box center [145, 172] width 6 height 6
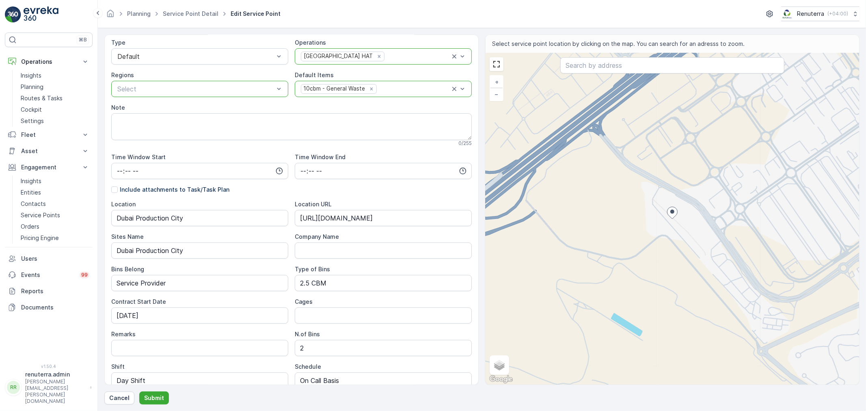
scroll to position [151, 0]
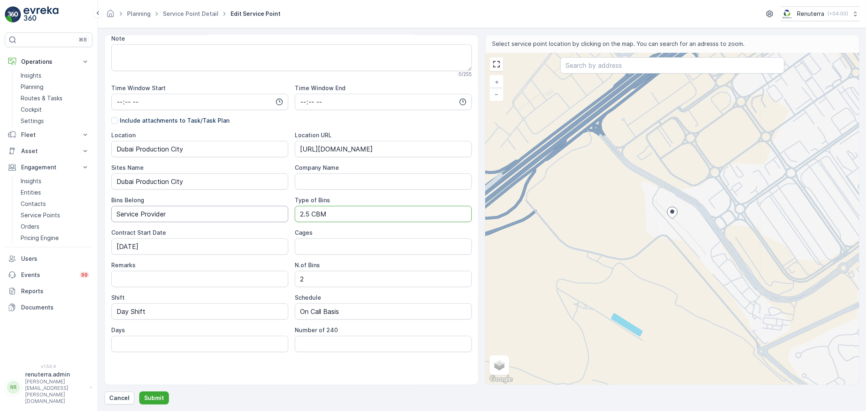
drag, startPoint x: 343, startPoint y: 212, endPoint x: 225, endPoint y: 205, distance: 118.7
click at [225, 205] on div "Location Dubai Production City Location URL https://maps.app.goo.gl/JajTAJ9qJR4…" at bounding box center [291, 241] width 361 height 221
type Bins "10 CBM"
drag, startPoint x: 318, startPoint y: 282, endPoint x: 291, endPoint y: 281, distance: 27.2
click at [291, 281] on div "Location Dubai Production City Location URL https://maps.app.goo.gl/JajTAJ9qJR4…" at bounding box center [291, 241] width 361 height 221
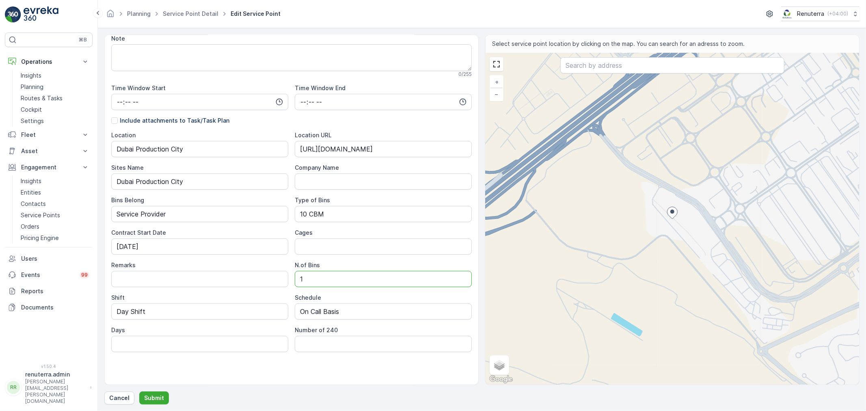
type Bins "1"
click at [249, 377] on div "Service Point Name Italian Planters L.L.C - Dubai Production City 46 / 255 Loca…" at bounding box center [291, 137] width 361 height 495
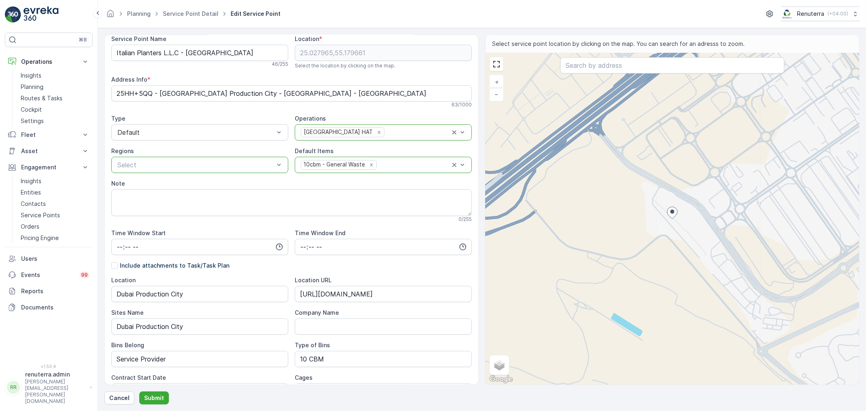
scroll to position [0, 0]
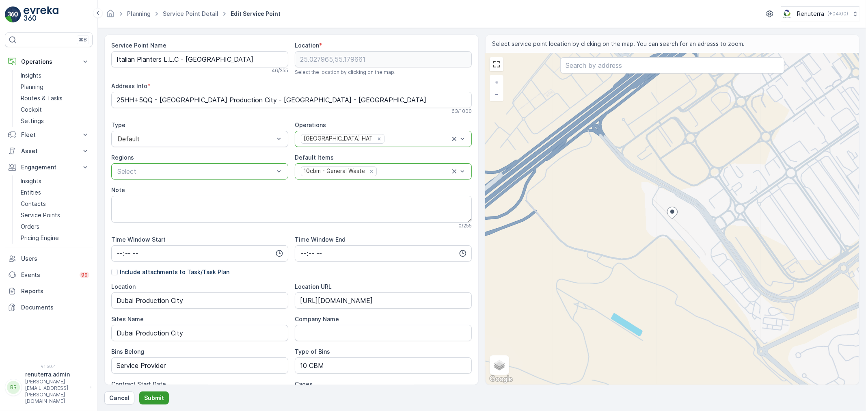
click at [149, 394] on p "Submit" at bounding box center [154, 398] width 20 height 8
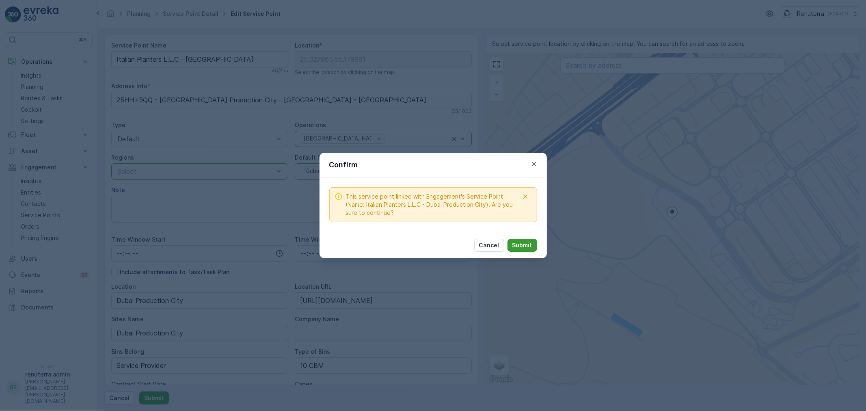
click at [521, 241] on p "Submit" at bounding box center [522, 245] width 20 height 8
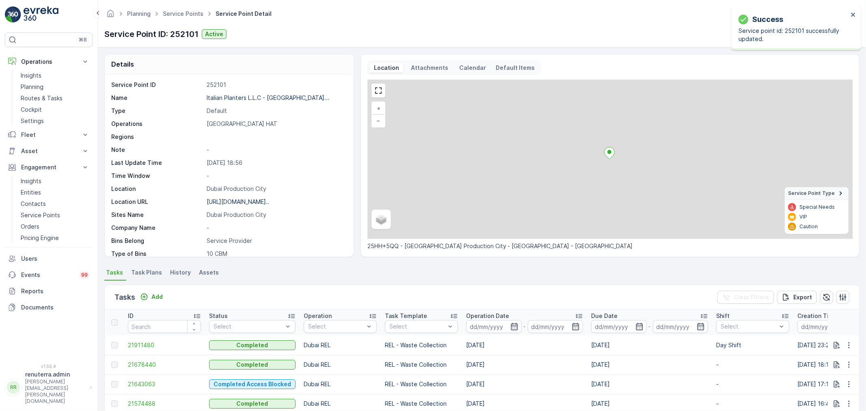
click at [240, 97] on p "Italian Planters L.L.C - Dubai..." at bounding box center [268, 97] width 123 height 7
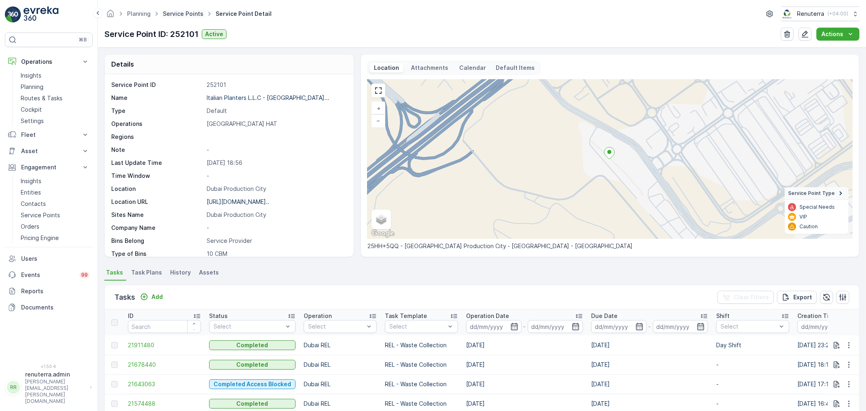
click at [173, 11] on link "Service Points" at bounding box center [183, 13] width 41 height 7
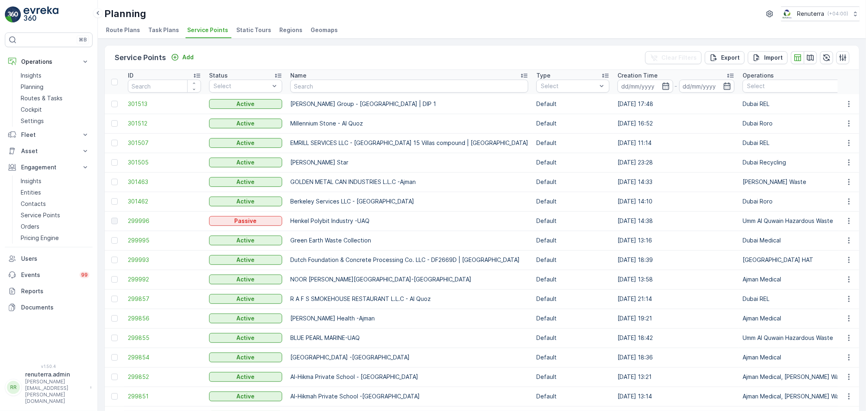
click at [356, 86] on input "text" at bounding box center [409, 86] width 238 height 13
type input "otto"
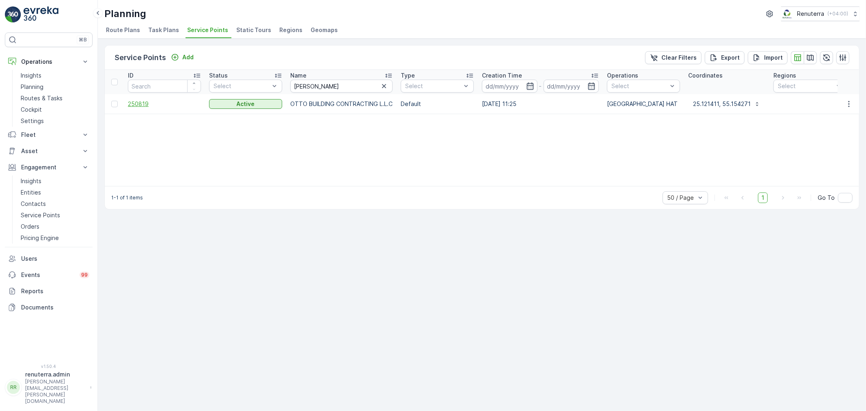
click at [136, 104] on span "250819" at bounding box center [164, 104] width 73 height 8
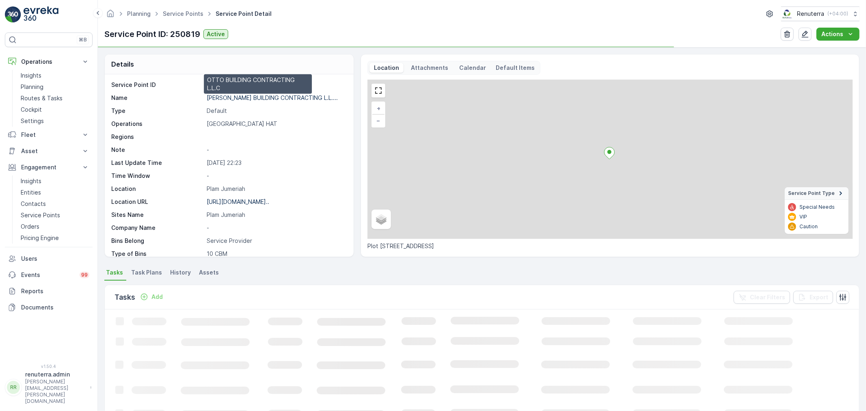
click at [249, 98] on p "OTTO BUILDING CONTRACTING L.L...." at bounding box center [272, 97] width 131 height 7
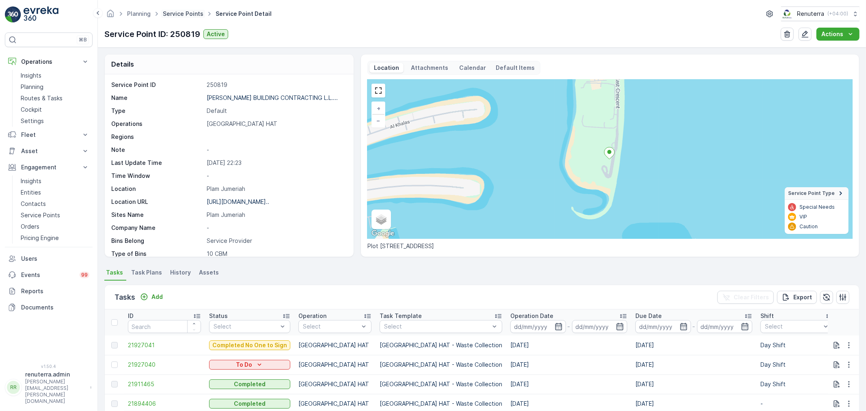
click at [179, 14] on link "Service Points" at bounding box center [183, 13] width 41 height 7
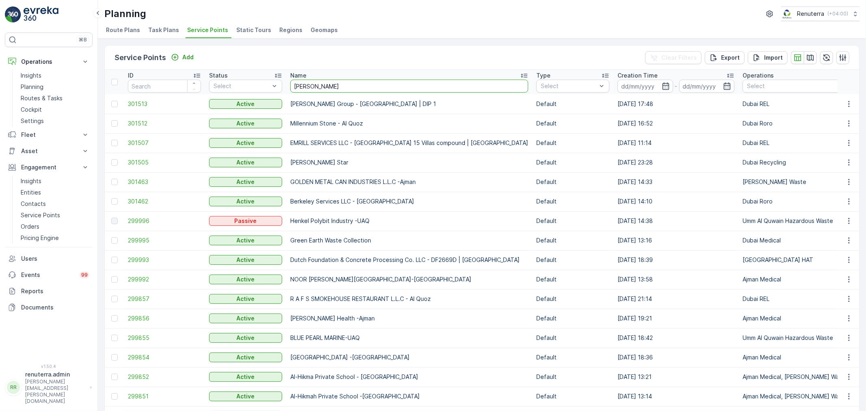
type input "sobha"
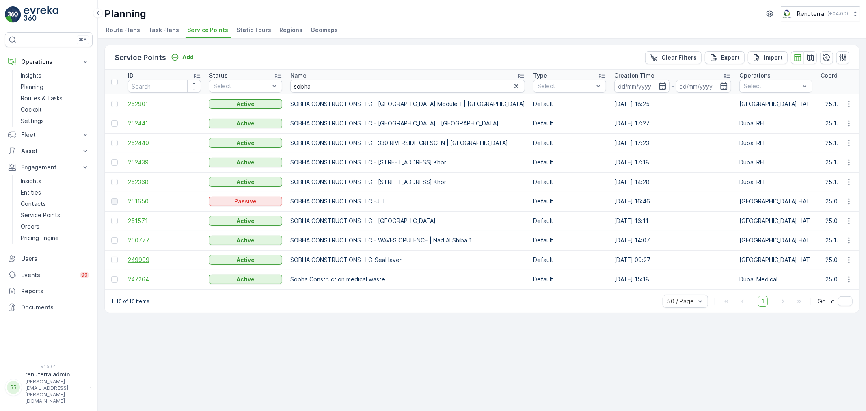
click at [145, 261] on span "249909" at bounding box center [164, 260] width 73 height 8
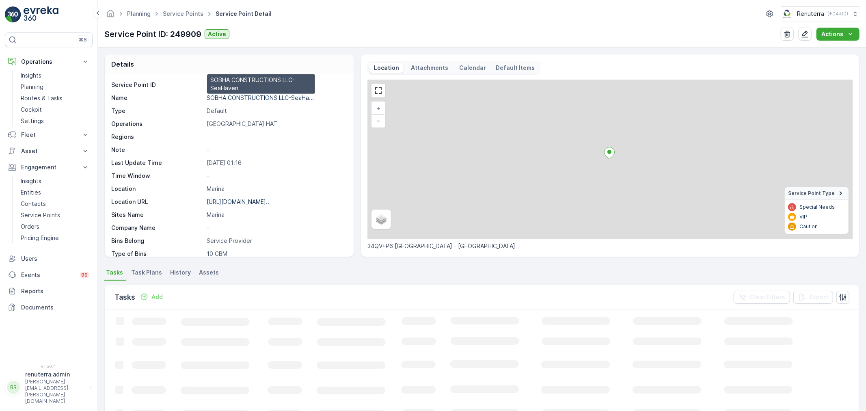
click at [223, 98] on p "SOBHA CONSTRUCTIONS LLC-SeaHa..." at bounding box center [260, 97] width 107 height 7
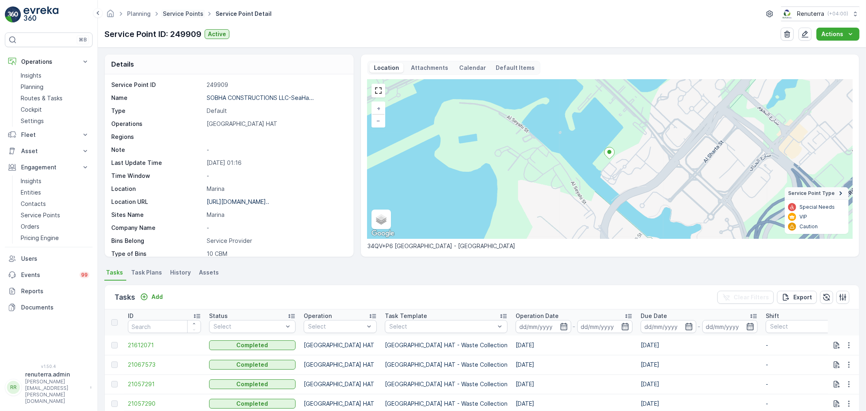
click at [185, 10] on link "Service Points" at bounding box center [183, 13] width 41 height 7
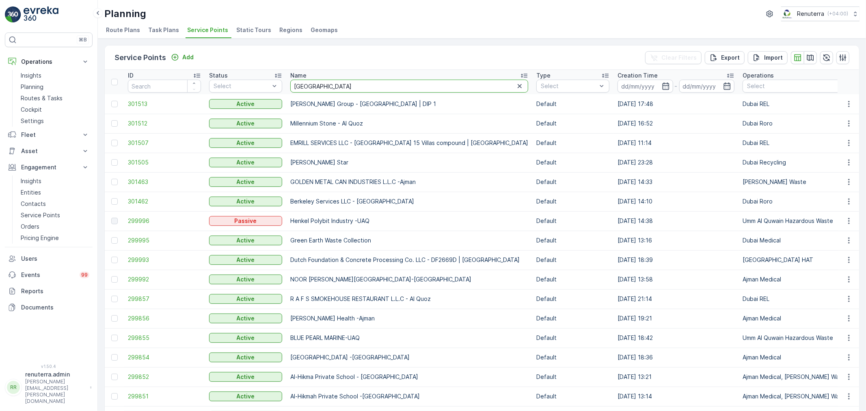
type input "italian"
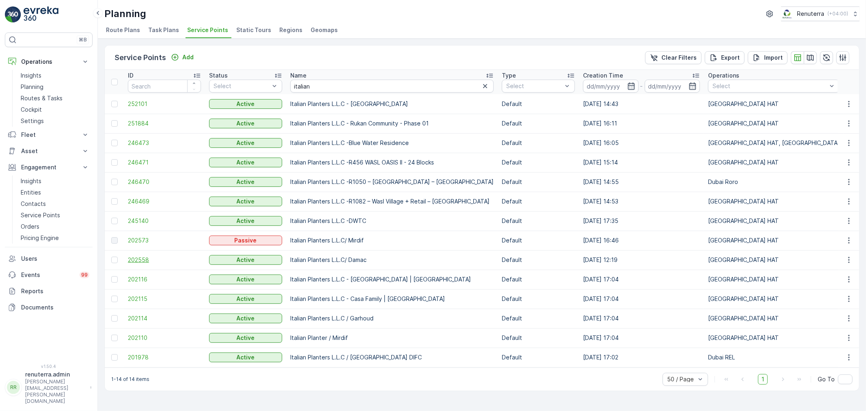
click at [136, 256] on span "202558" at bounding box center [164, 260] width 73 height 8
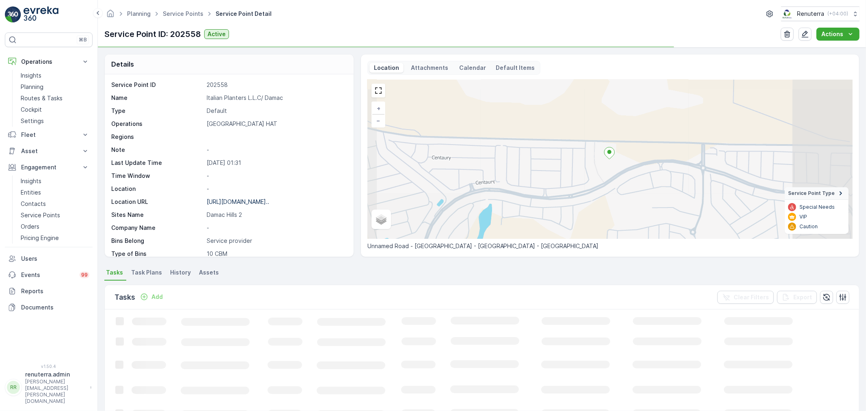
click at [240, 96] on p "Italian Planters L.L.C/ Damac" at bounding box center [276, 98] width 138 height 8
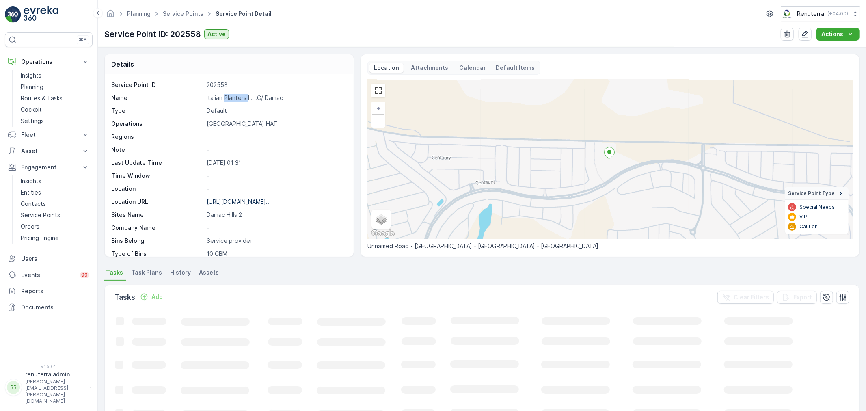
click at [240, 96] on p "Italian Planters L.L.C/ Damac" at bounding box center [276, 98] width 138 height 8
copy p "Italian Planters L.L.C/ Damac"
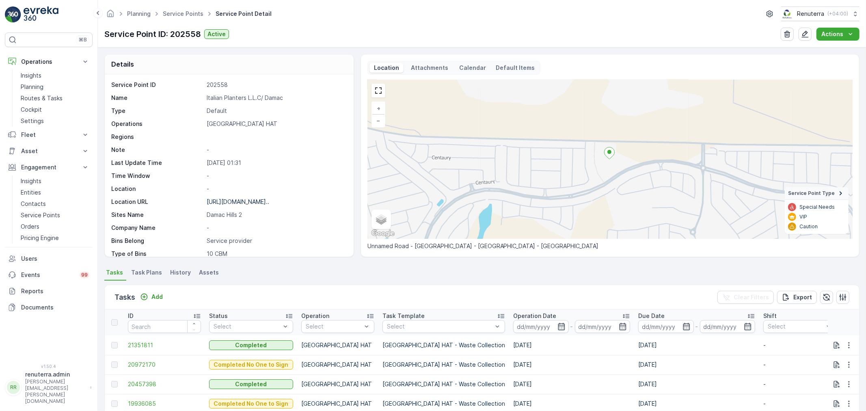
click at [177, 8] on ul "Service Points" at bounding box center [187, 14] width 53 height 12
click at [177, 18] on ul "Service Points" at bounding box center [187, 14] width 53 height 12
click at [177, 11] on link "Service Points" at bounding box center [183, 13] width 41 height 7
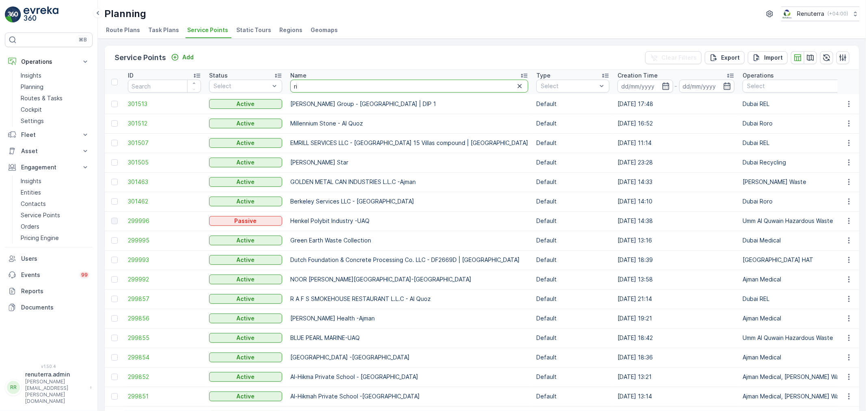
type input "rix"
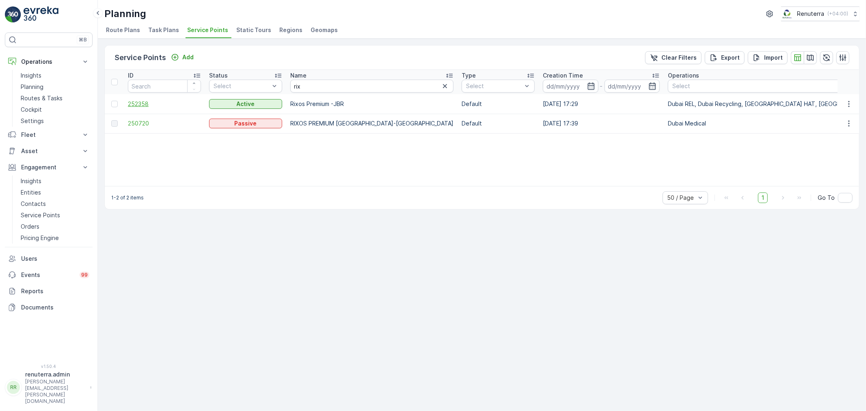
click at [133, 101] on span "252358" at bounding box center [164, 104] width 73 height 8
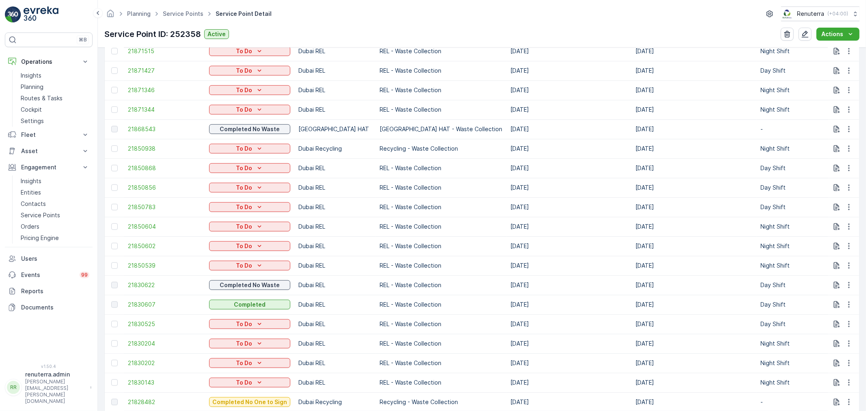
scroll to position [812, 0]
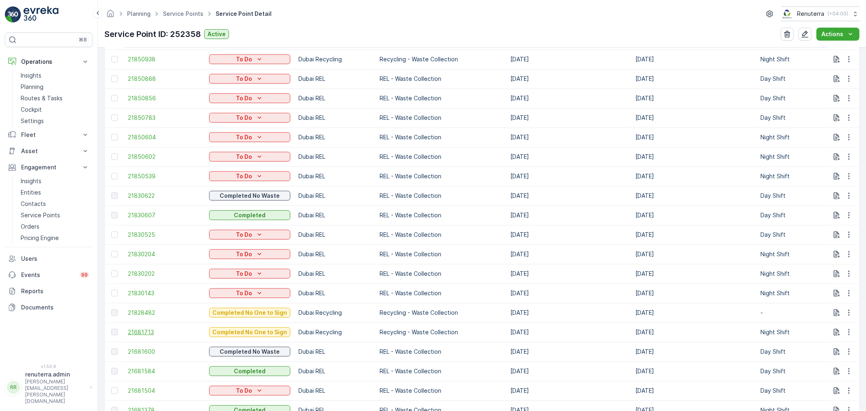
click at [147, 331] on span "21681713" at bounding box center [164, 332] width 73 height 8
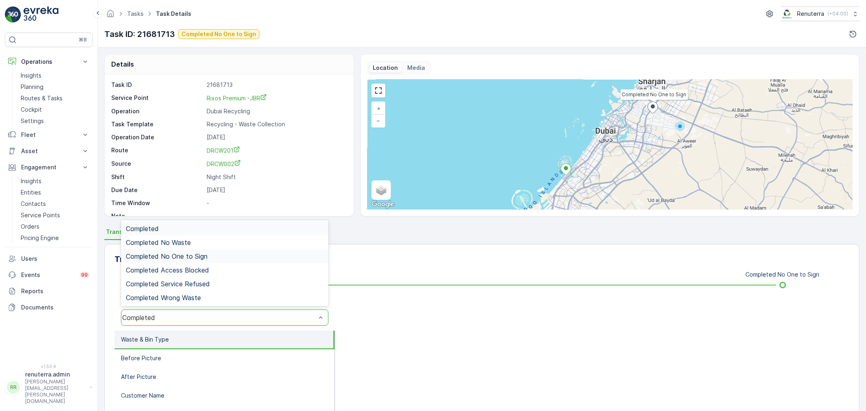
click at [208, 255] on div "Completed No One to Sign" at bounding box center [225, 256] width 198 height 7
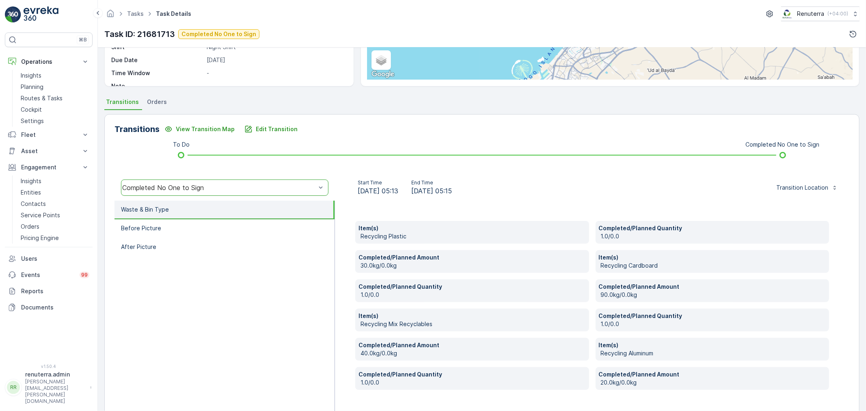
scroll to position [135, 0]
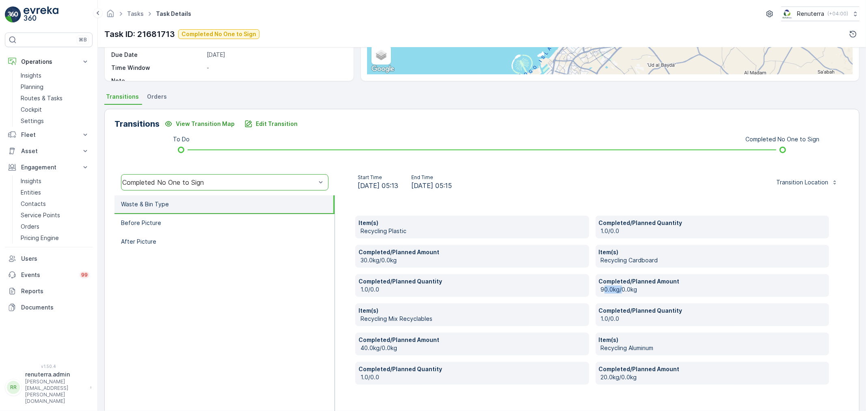
drag, startPoint x: 603, startPoint y: 287, endPoint x: 620, endPoint y: 287, distance: 17.1
click at [620, 287] on p "90.0kg/0.0kg" at bounding box center [713, 289] width 225 height 8
click at [148, 225] on p "Before Picture" at bounding box center [141, 223] width 40 height 8
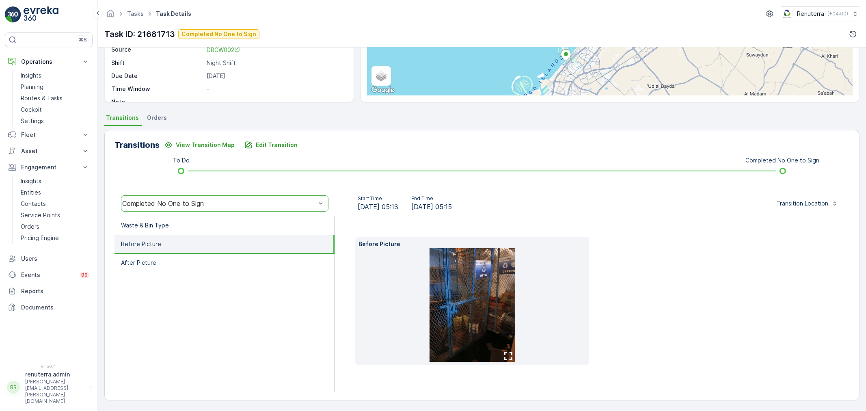
scroll to position [101, 0]
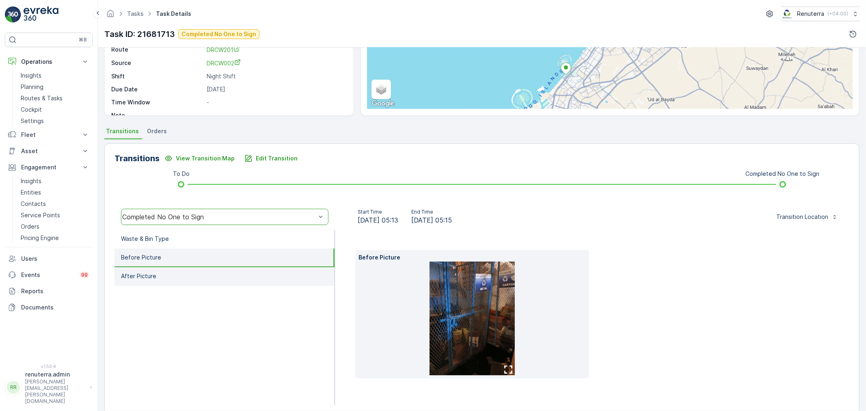
click at [151, 269] on li "After Picture" at bounding box center [225, 276] width 220 height 19
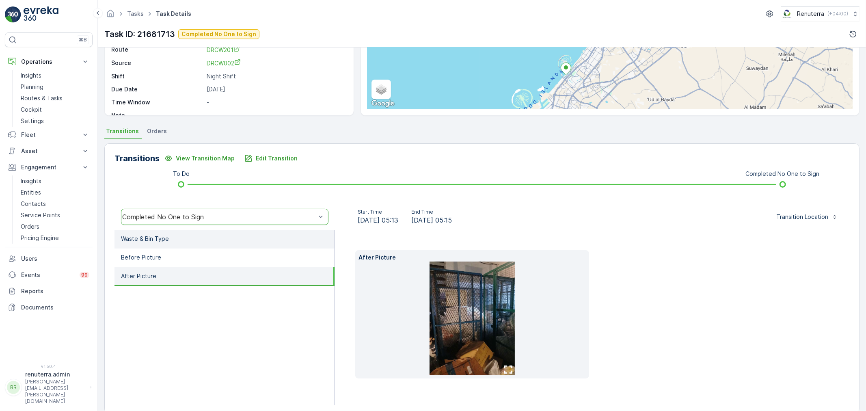
click at [228, 233] on li "Waste & Bin Type" at bounding box center [225, 239] width 220 height 19
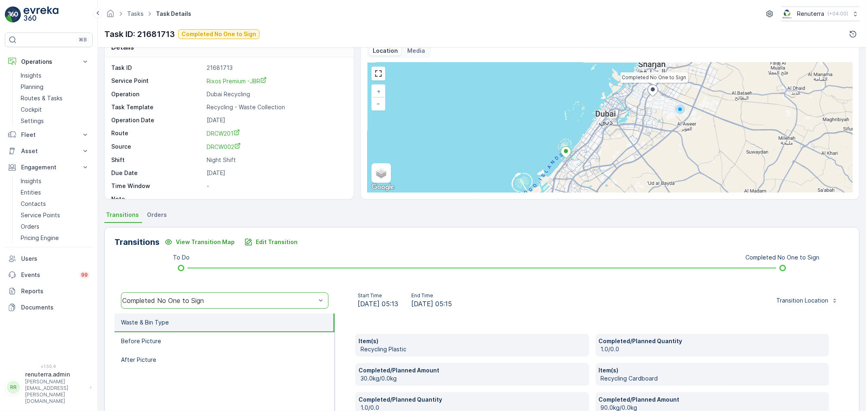
scroll to position [0, 0]
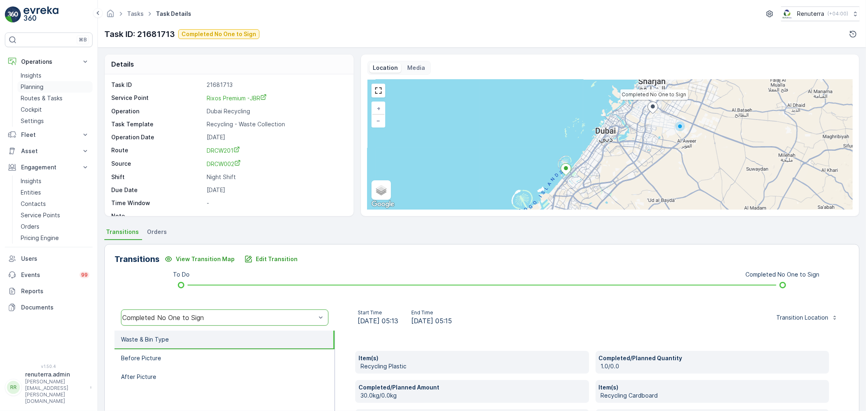
click at [39, 88] on p "Planning" at bounding box center [32, 87] width 23 height 8
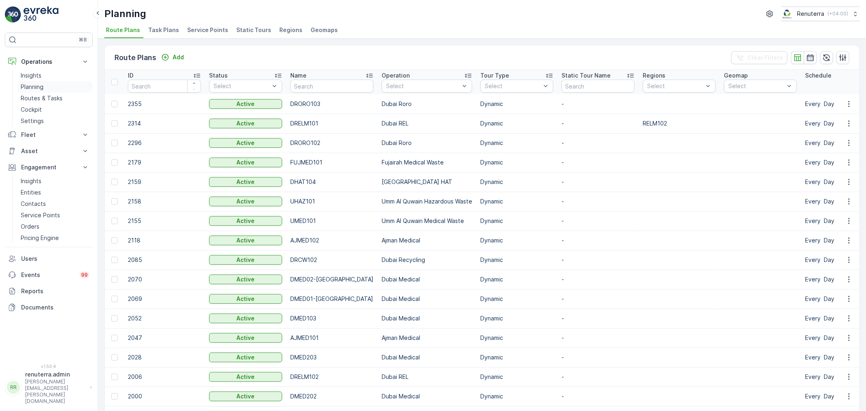
click at [36, 87] on p "Planning" at bounding box center [32, 87] width 23 height 8
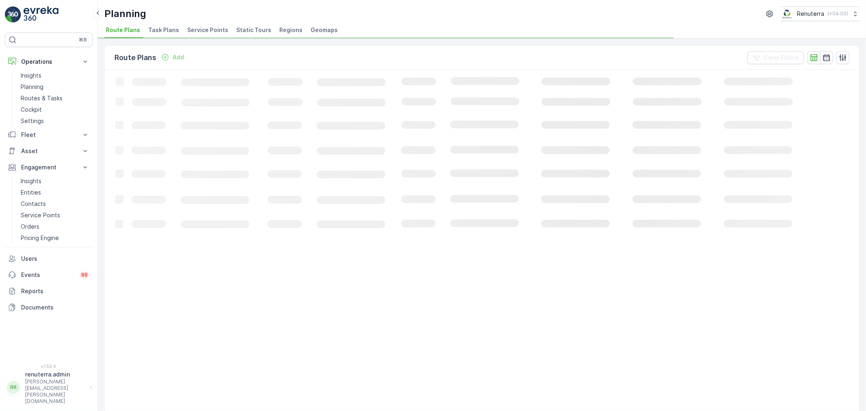
click at [190, 33] on span "Service Points" at bounding box center [207, 30] width 41 height 8
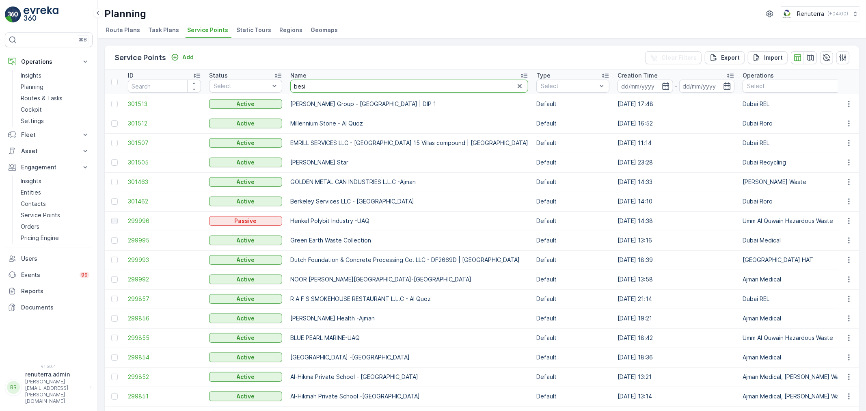
type input "besix"
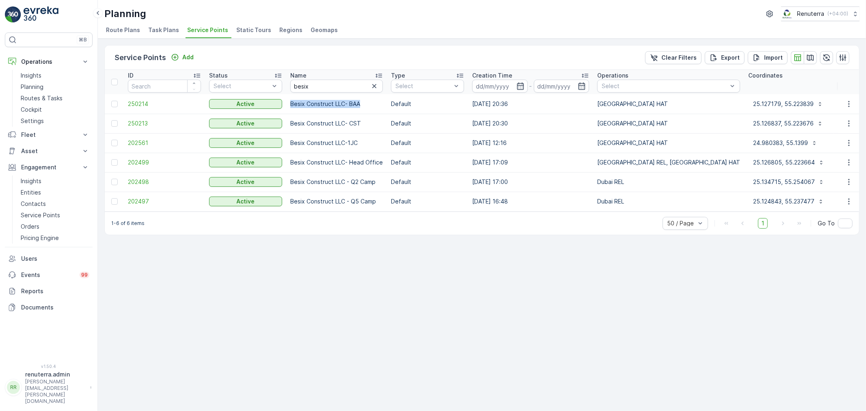
drag, startPoint x: 291, startPoint y: 103, endPoint x: 362, endPoint y: 105, distance: 71.1
click at [362, 105] on p "Besix Construct LLC- BAA" at bounding box center [336, 104] width 93 height 8
copy p "Besix Construct LLC- BAA"
click at [34, 74] on p "Insights" at bounding box center [31, 75] width 21 height 8
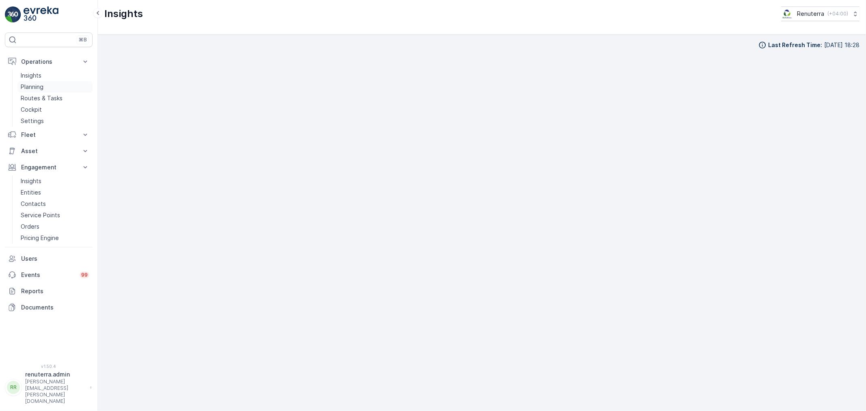
click at [29, 83] on p "Planning" at bounding box center [32, 87] width 23 height 8
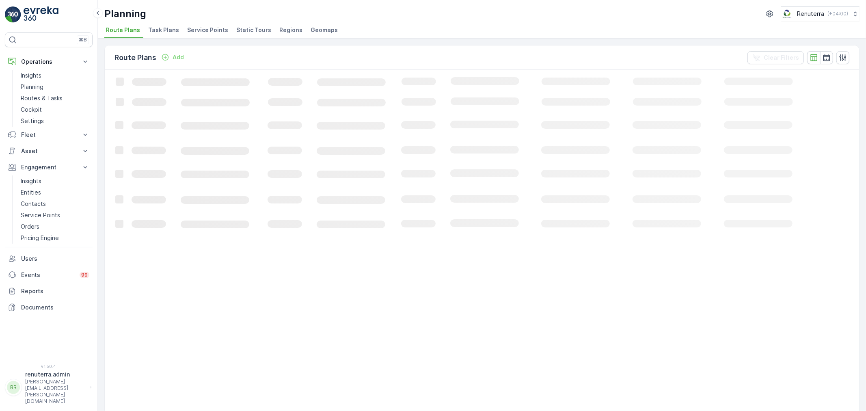
click at [206, 28] on span "Service Points" at bounding box center [207, 30] width 41 height 8
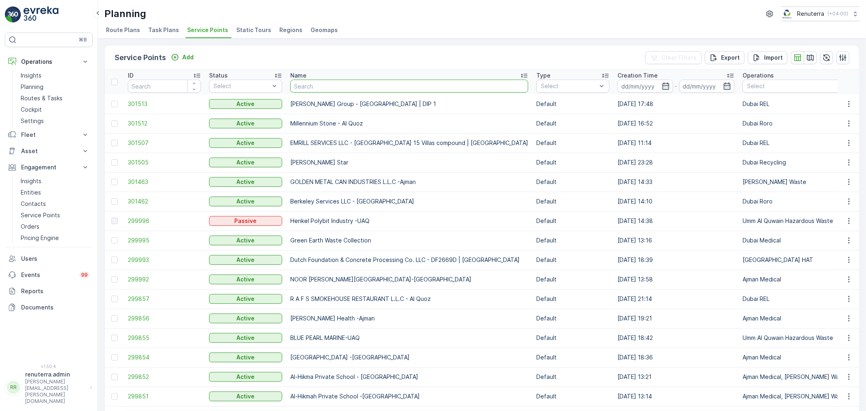
click at [306, 86] on input "text" at bounding box center [409, 86] width 238 height 13
type input "saadi"
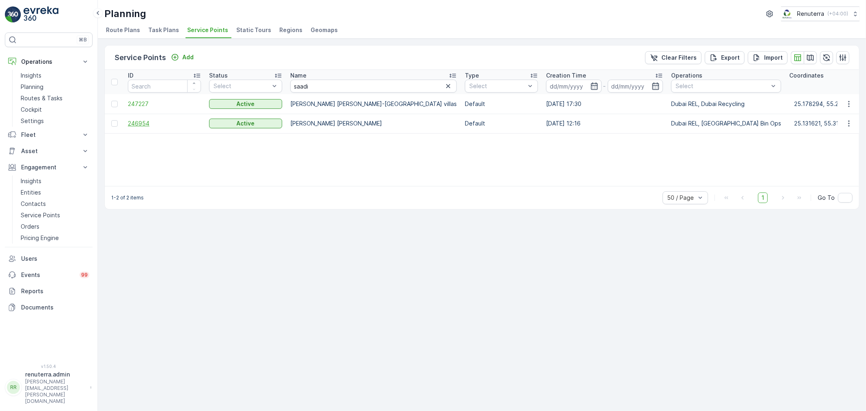
click at [145, 120] on span "246954" at bounding box center [164, 123] width 73 height 8
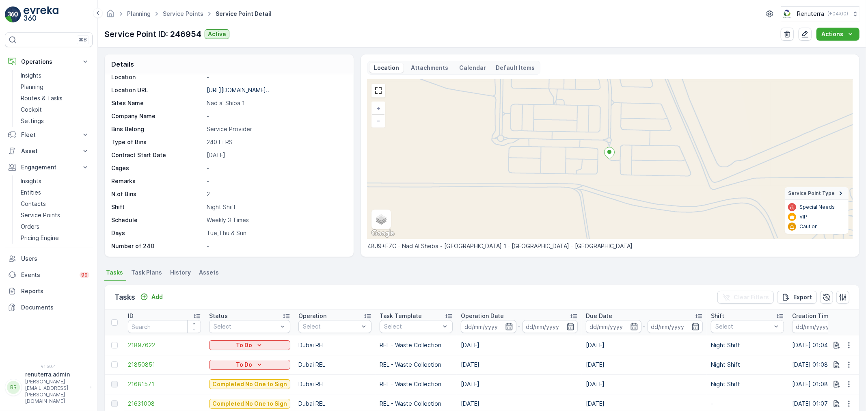
scroll to position [9, 0]
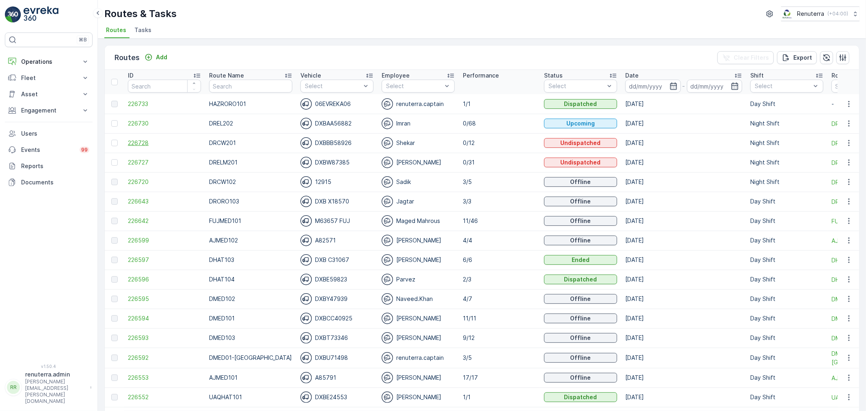
click at [151, 141] on span "226728" at bounding box center [164, 143] width 73 height 8
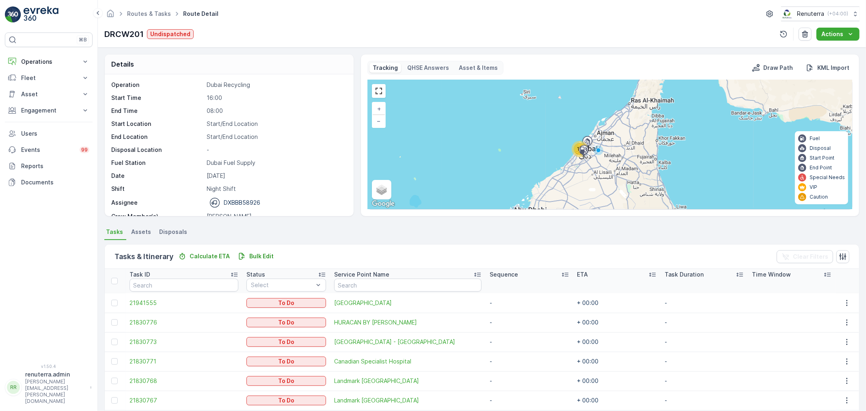
scroll to position [150, 0]
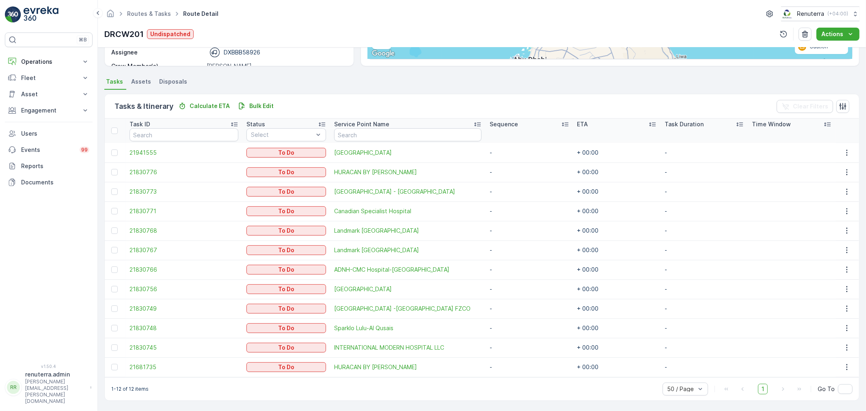
click at [120, 169] on td at bounding box center [115, 171] width 21 height 19
click at [115, 169] on div at bounding box center [114, 172] width 6 height 6
click at [111, 169] on input "checkbox" at bounding box center [111, 169] width 0 height 0
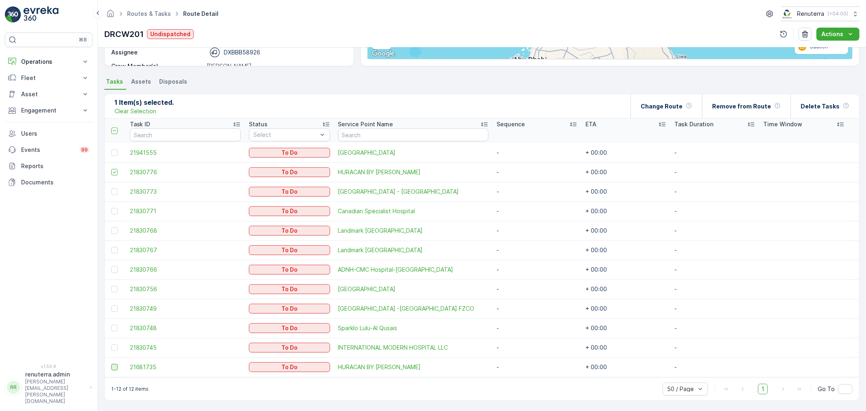
click at [112, 367] on div at bounding box center [114, 367] width 6 height 6
click at [111, 364] on input "checkbox" at bounding box center [111, 364] width 0 height 0
click at [819, 99] on div "Delete Tasks" at bounding box center [825, 106] width 49 height 24
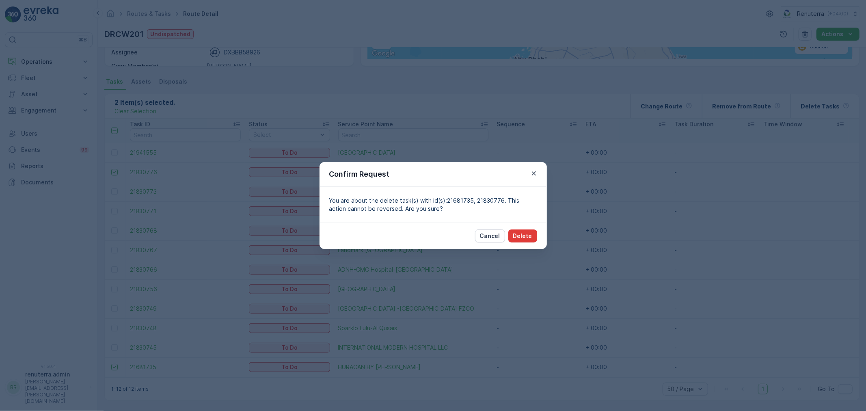
click at [527, 233] on p "Delete" at bounding box center [522, 236] width 19 height 8
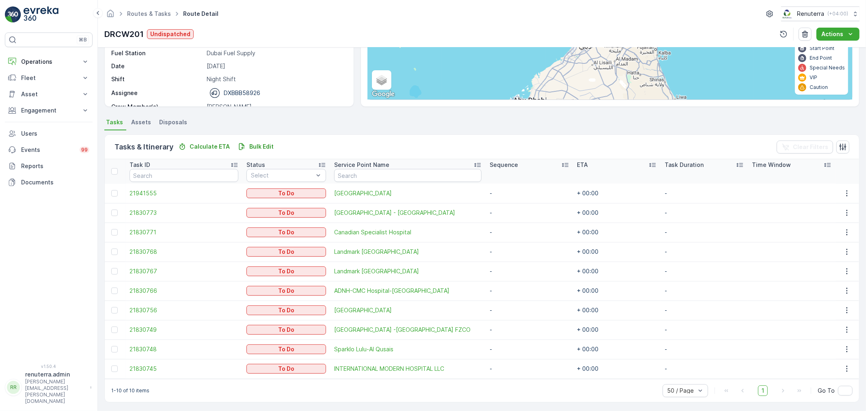
scroll to position [111, 0]
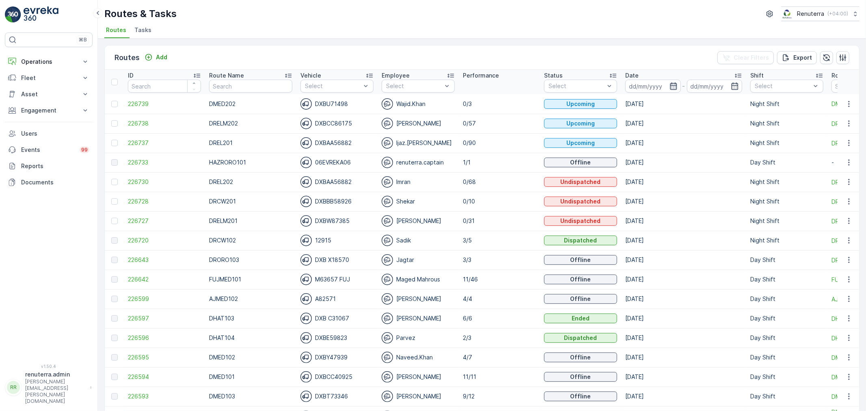
click at [670, 83] on icon "button" at bounding box center [673, 85] width 7 height 7
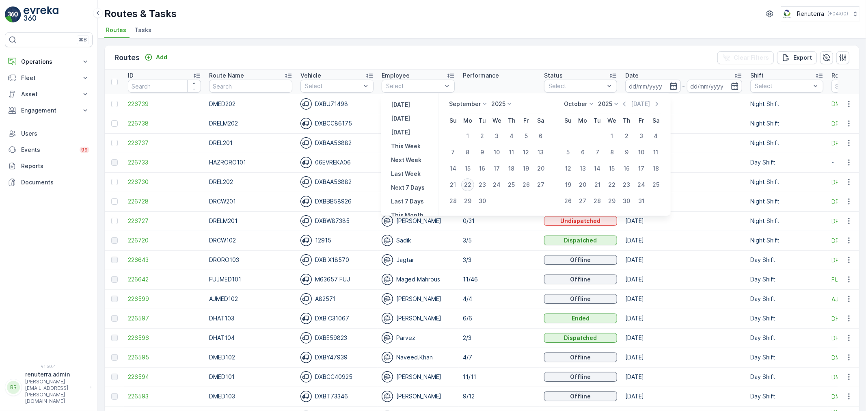
click at [468, 184] on div "22" at bounding box center [467, 184] width 13 height 13
type input "[DATE]"
click at [468, 184] on div "22" at bounding box center [467, 184] width 13 height 13
type input "[DATE]"
click at [469, 185] on div "22" at bounding box center [467, 184] width 13 height 13
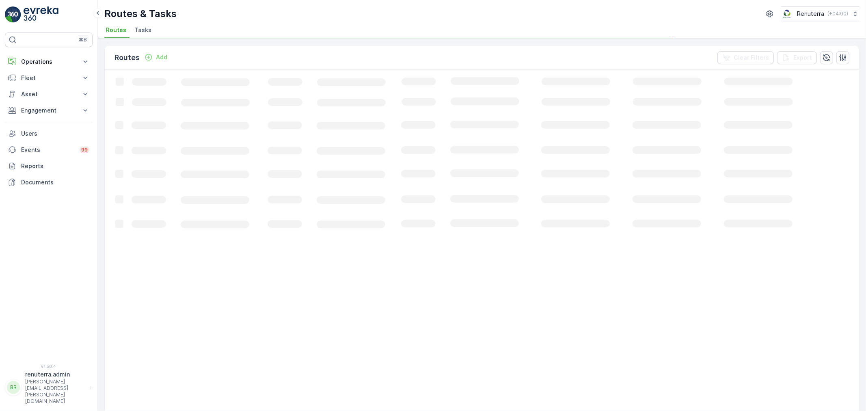
click at [473, 37] on div "Routes & Tasks Renuterra ( +04:00 ) Routes Tasks" at bounding box center [482, 19] width 768 height 39
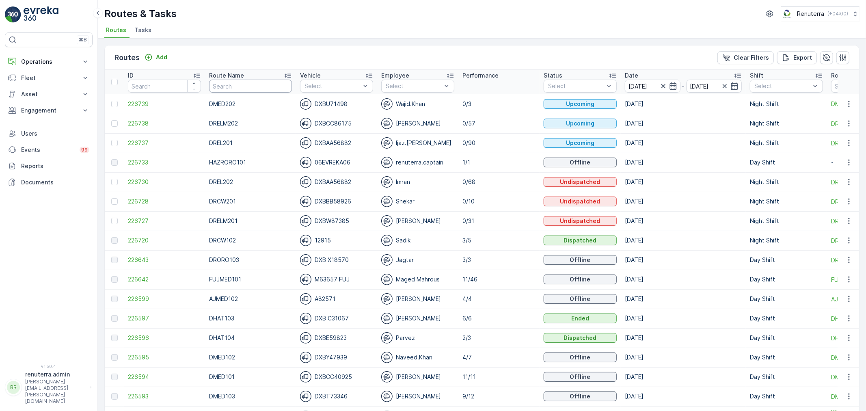
click at [238, 78] on th "Route Name" at bounding box center [250, 82] width 91 height 24
type input "hat"
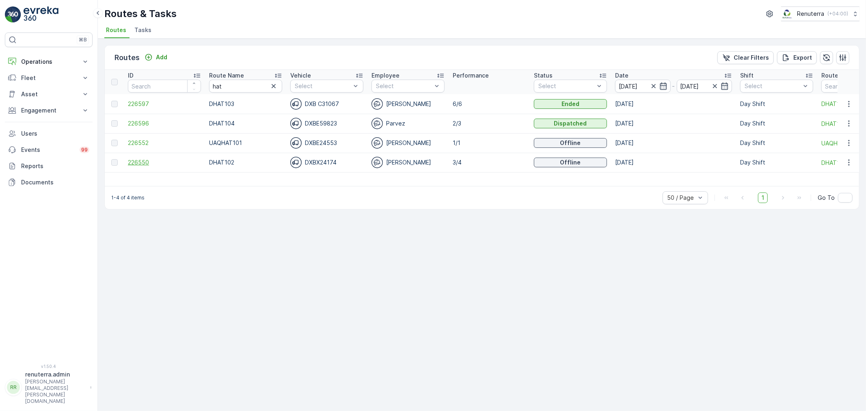
click at [139, 163] on span "226550" at bounding box center [164, 162] width 73 height 8
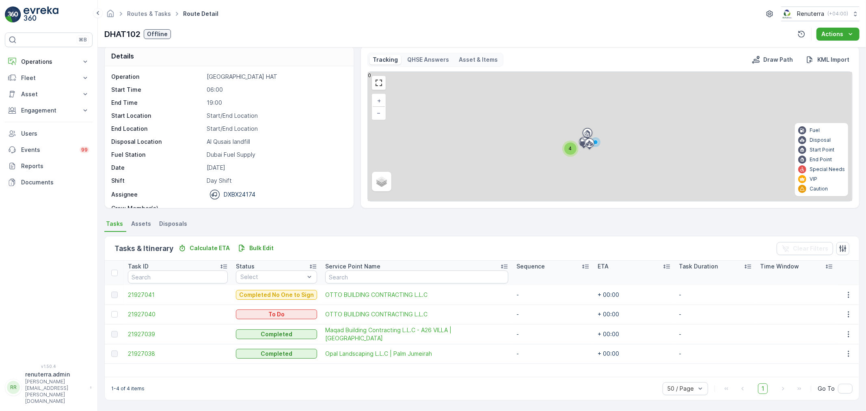
scroll to position [7, 0]
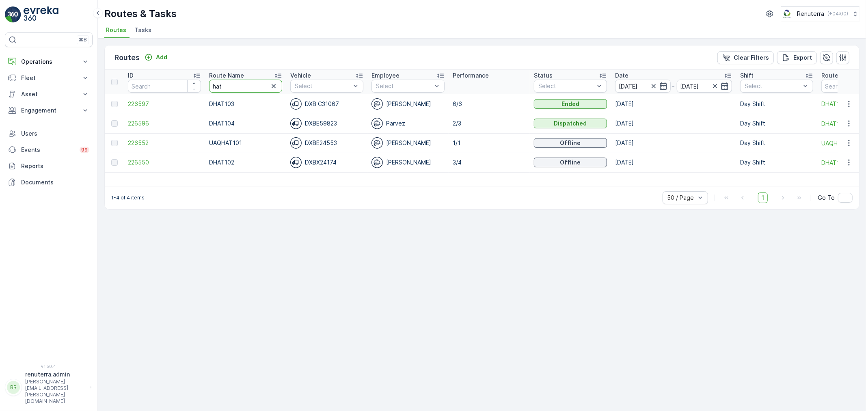
drag, startPoint x: 241, startPoint y: 86, endPoint x: 185, endPoint y: 86, distance: 55.6
click at [185, 86] on tr "ID Route Name hat Vehicle Select Employee Select Performance Status Select Date…" at bounding box center [513, 82] width 816 height 24
type input "med"
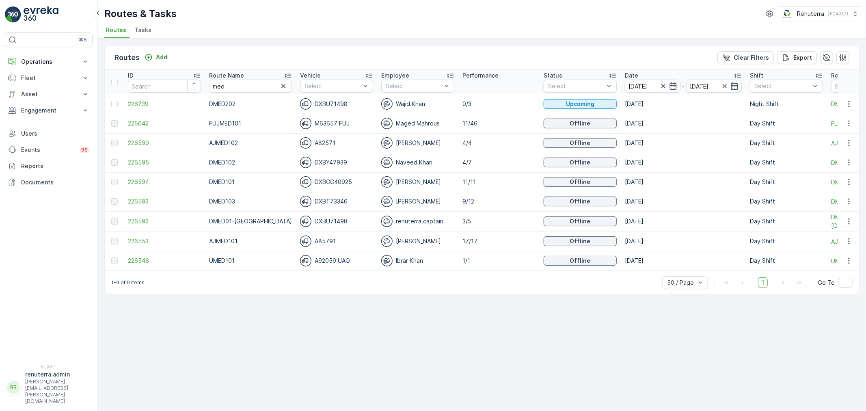
click at [134, 161] on span "226595" at bounding box center [164, 162] width 73 height 8
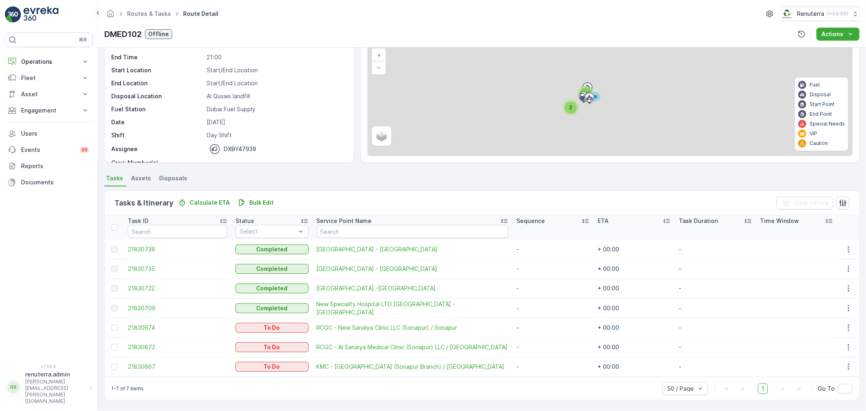
scroll to position [53, 0]
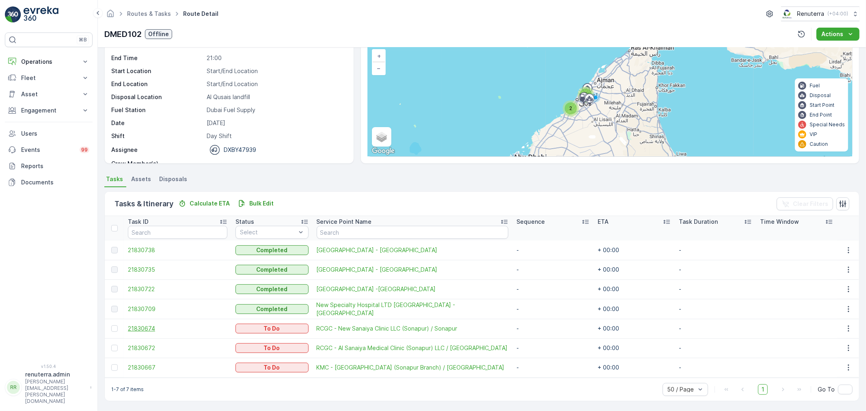
click at [145, 328] on span "21830674" at bounding box center [177, 328] width 99 height 8
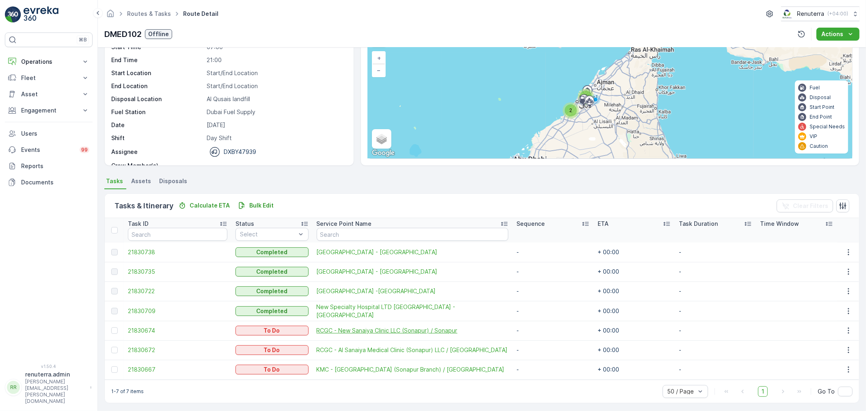
scroll to position [53, 0]
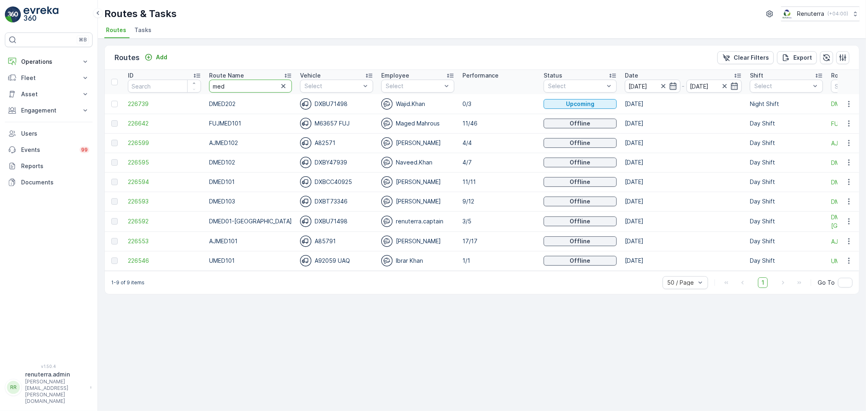
click at [192, 86] on tr "ID Route Name med Vehicle Select Employee Select Performance Status Select Date…" at bounding box center [517, 82] width 825 height 24
type input "hat"
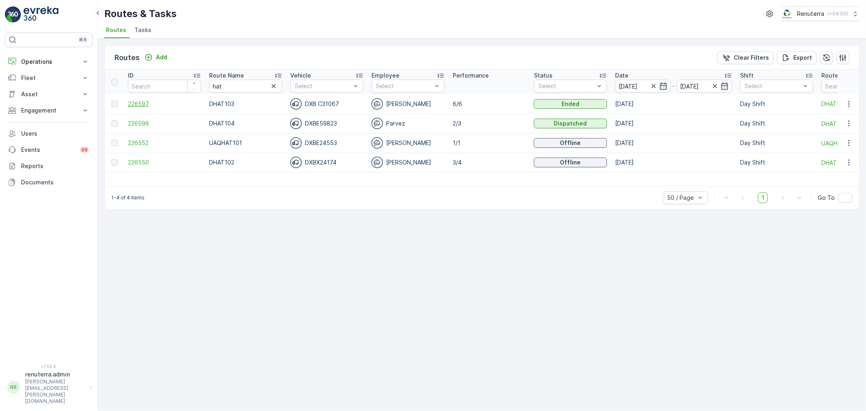
click at [142, 101] on span "226597" at bounding box center [164, 104] width 73 height 8
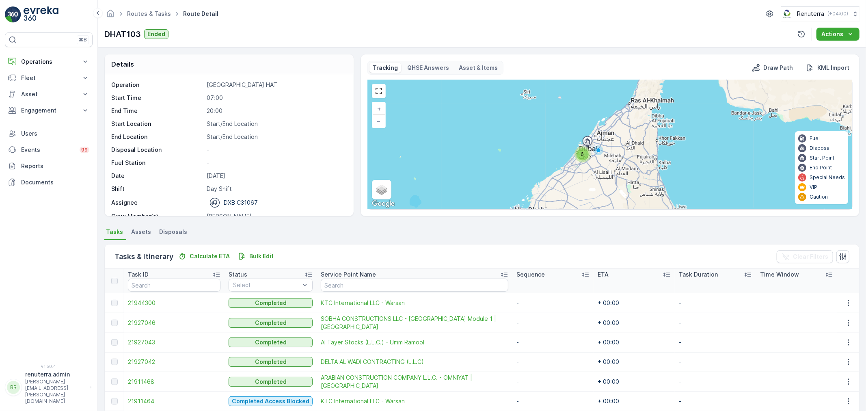
scroll to position [34, 0]
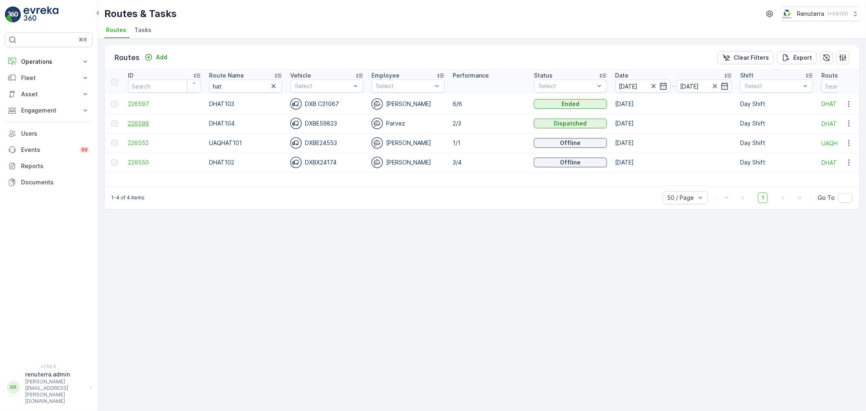
click at [128, 123] on span "226596" at bounding box center [164, 123] width 73 height 8
click at [138, 163] on span "226550" at bounding box center [164, 162] width 73 height 8
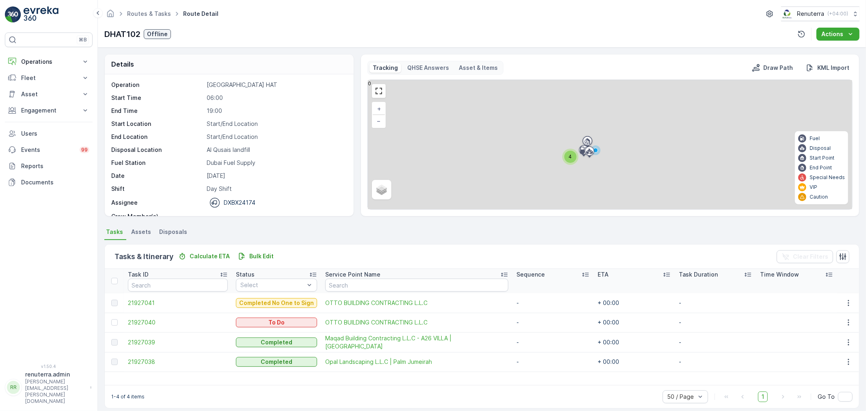
scroll to position [26, 0]
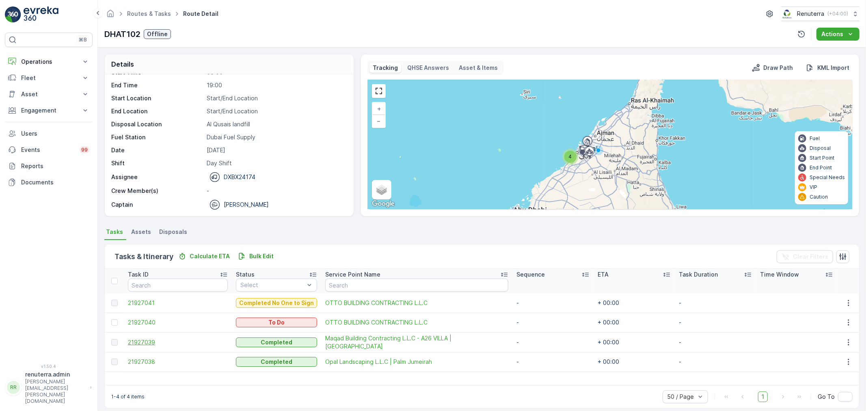
click at [140, 342] on span "21927039" at bounding box center [178, 342] width 100 height 8
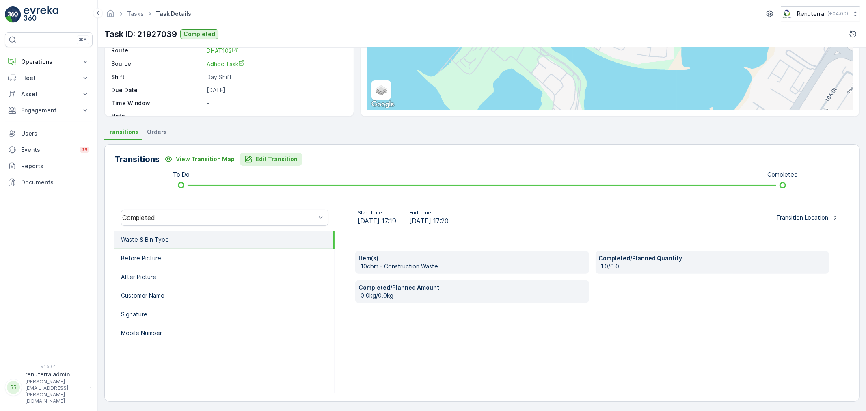
scroll to position [100, 0]
click at [159, 260] on p "Before Picture" at bounding box center [141, 258] width 40 height 8
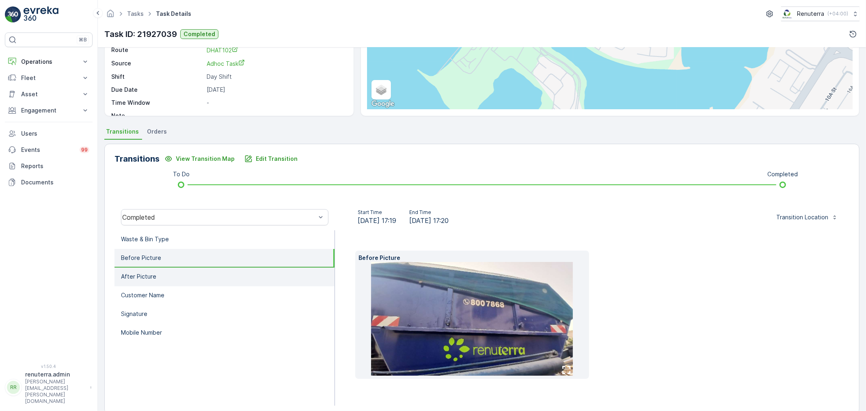
click at [162, 274] on li "After Picture" at bounding box center [225, 277] width 220 height 19
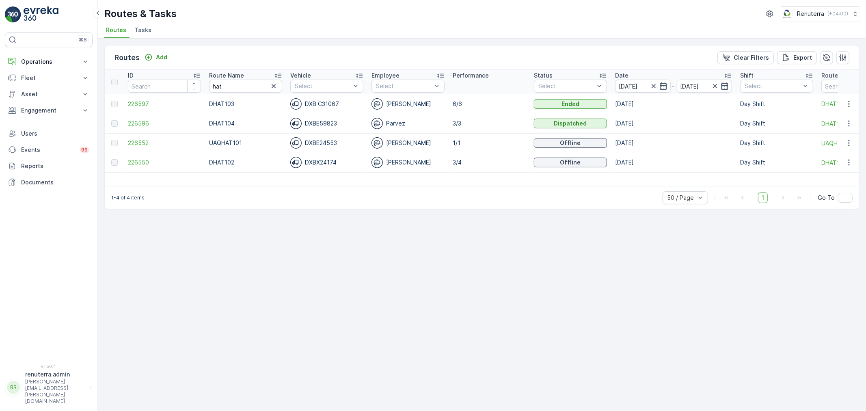
click at [140, 122] on span "226596" at bounding box center [164, 123] width 73 height 8
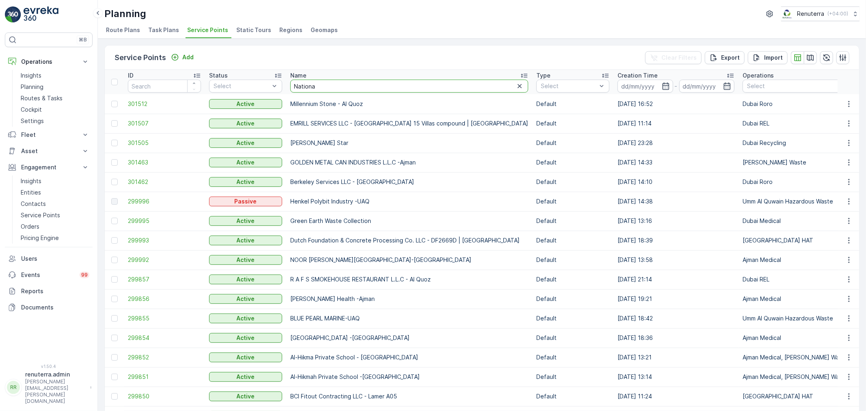
type input "National"
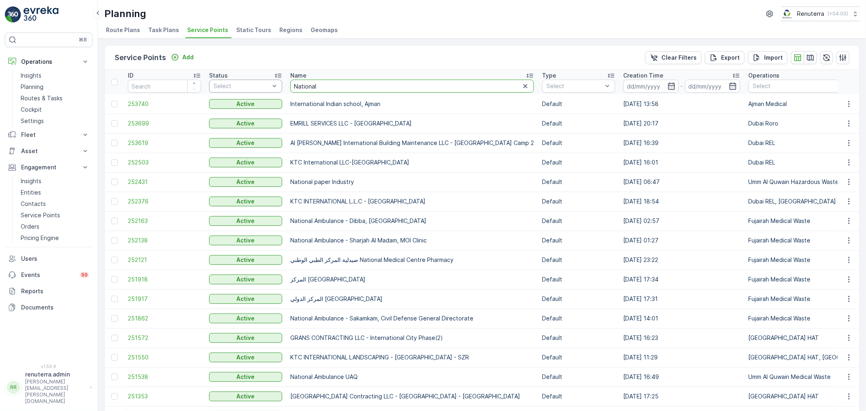
drag, startPoint x: 328, startPoint y: 87, endPoint x: 265, endPoint y: 80, distance: 63.4
type input "Ambal"
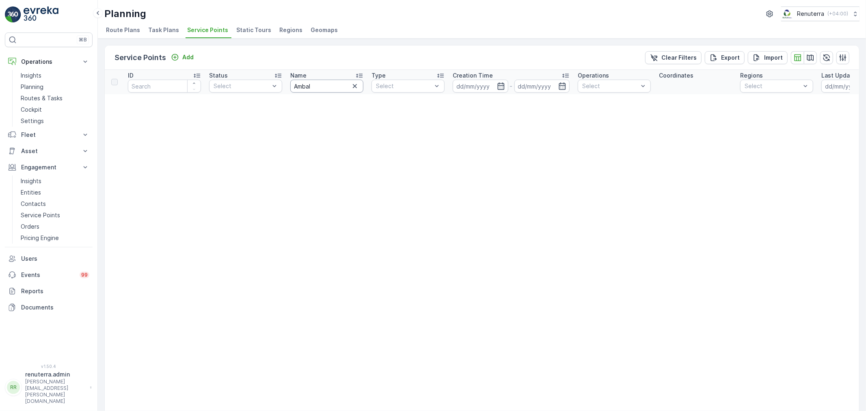
click at [321, 84] on input "Ambal" at bounding box center [326, 86] width 73 height 13
type input "Ambula"
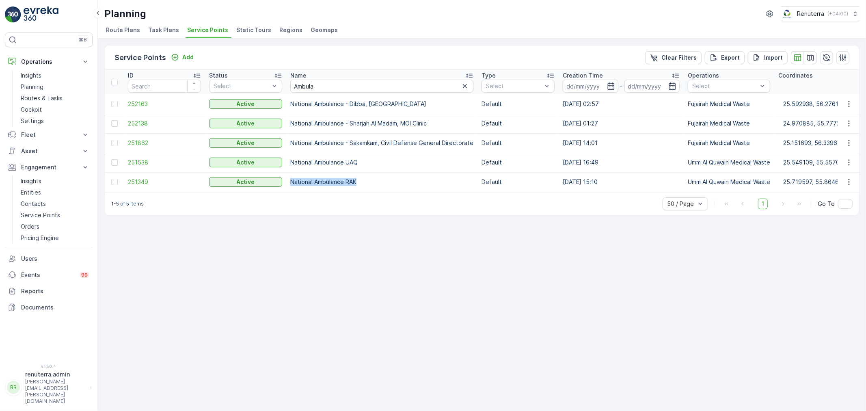
drag, startPoint x: 292, startPoint y: 178, endPoint x: 357, endPoint y: 180, distance: 65.8
click at [357, 180] on p "National Ambulance RAK" at bounding box center [381, 182] width 183 height 8
copy p "National Ambulance RAK"
drag, startPoint x: 298, startPoint y: 159, endPoint x: 360, endPoint y: 159, distance: 61.3
click at [360, 159] on p "National Ambulance UAQ" at bounding box center [381, 162] width 183 height 8
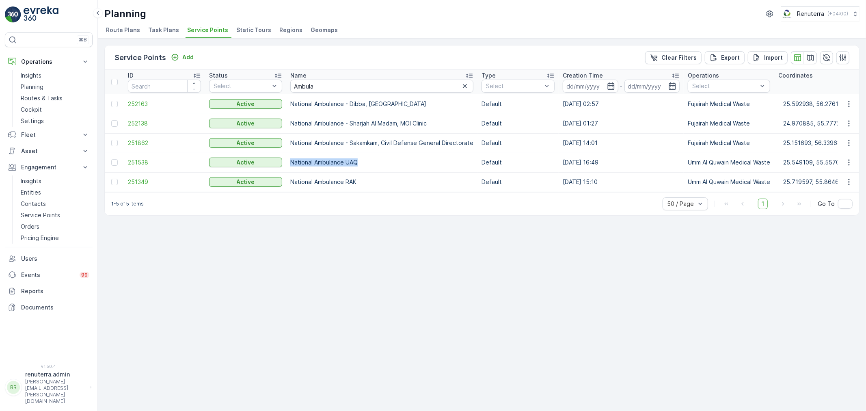
copy p "National Ambulance UAQ"
click at [290, 141] on td "National Ambulance - Sakamkam, Civil Defense General Directorate" at bounding box center [381, 142] width 191 height 19
click at [170, 148] on td "251862" at bounding box center [164, 142] width 81 height 19
click at [162, 143] on span "251862" at bounding box center [164, 143] width 73 height 8
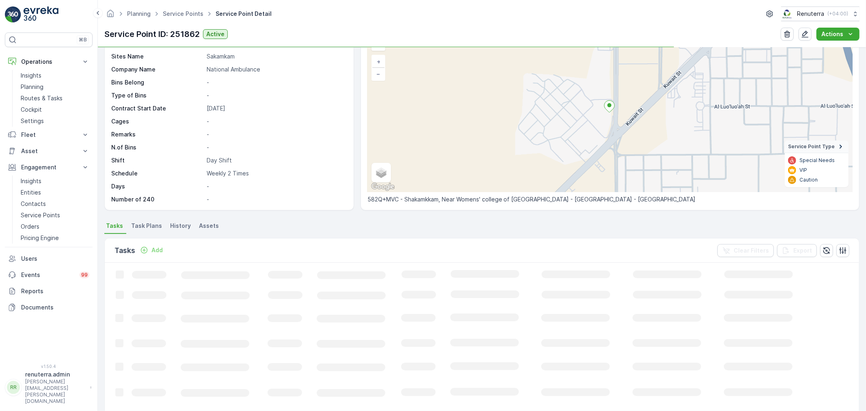
scroll to position [48, 0]
click at [152, 224] on span "Task Plans" at bounding box center [146, 224] width 31 height 8
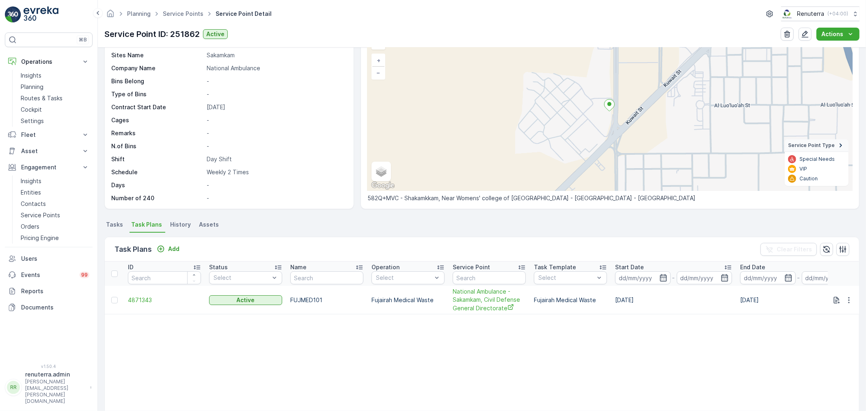
drag, startPoint x: 145, startPoint y: 310, endPoint x: 145, endPoint y: 306, distance: 4.1
click at [145, 309] on td "4871343" at bounding box center [164, 300] width 81 height 28
click at [145, 304] on td "4871343" at bounding box center [164, 300] width 81 height 28
click at [145, 303] on span "4871343" at bounding box center [164, 300] width 73 height 8
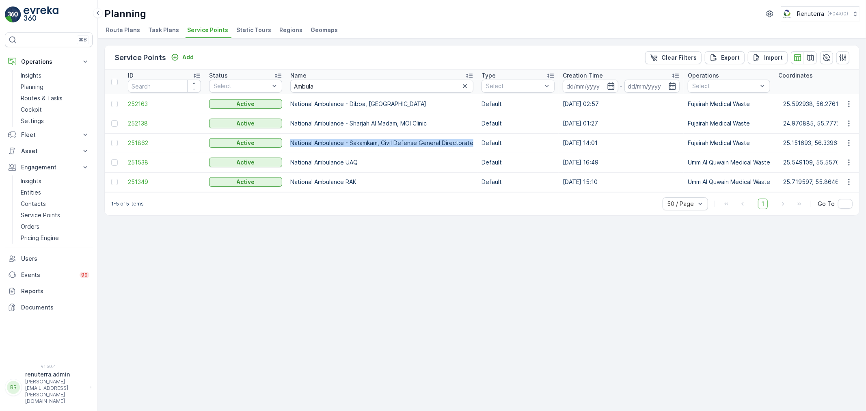
drag, startPoint x: 286, startPoint y: 144, endPoint x: 471, endPoint y: 142, distance: 185.2
click at [471, 142] on td "National Ambulance - Sakamkam, Civil Defense General Directorate" at bounding box center [381, 142] width 191 height 19
copy p "National Ambulance - Sakamkam, Civil Defense General Directorate"
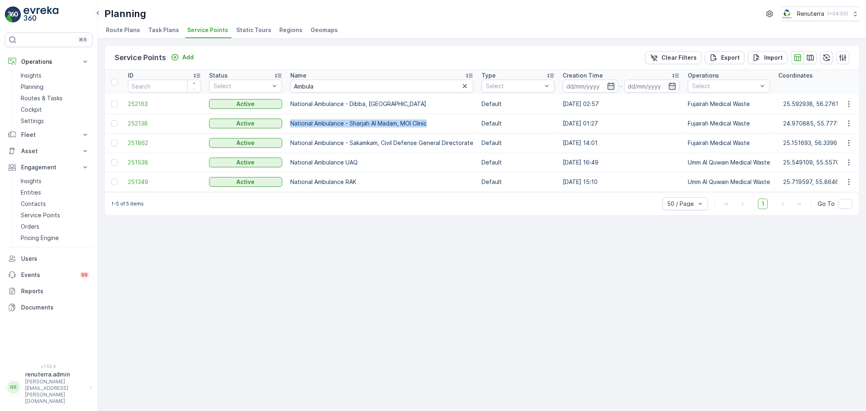
drag, startPoint x: 290, startPoint y: 121, endPoint x: 461, endPoint y: 123, distance: 171.4
click at [461, 123] on p "National Ambulance - Sharjah Al Madam, MOI Clinic" at bounding box center [381, 123] width 183 height 8
copy p "National Ambulance - Sharjah Al Madam, MOI Clinic"
click at [133, 123] on span "252138" at bounding box center [164, 123] width 73 height 8
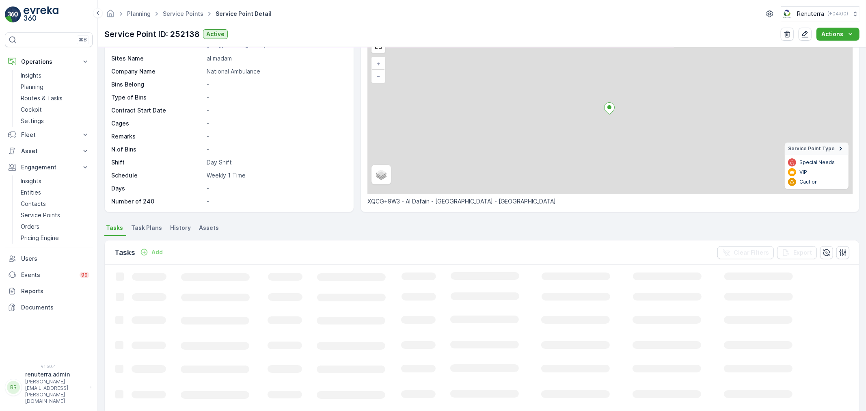
scroll to position [45, 0]
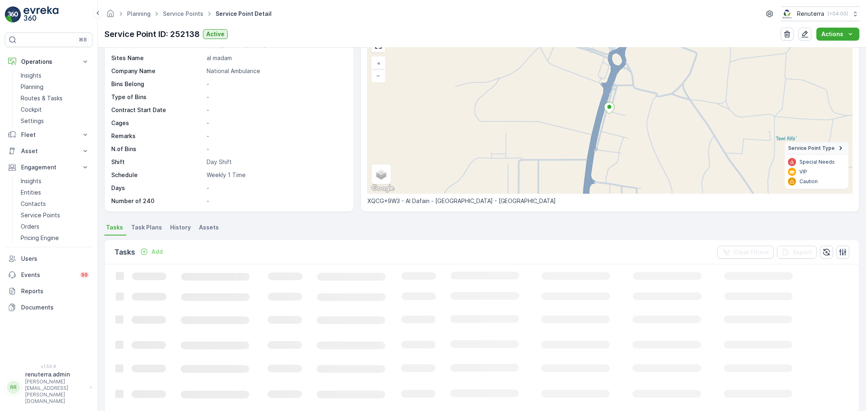
click at [144, 234] on li "Task Plans" at bounding box center [148, 229] width 36 height 14
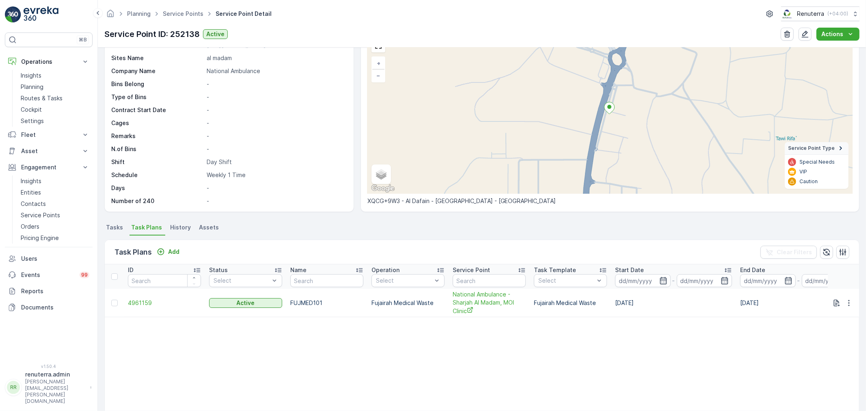
click at [136, 309] on td "4961159" at bounding box center [164, 303] width 81 height 28
click at [139, 306] on span "4961159" at bounding box center [164, 303] width 73 height 8
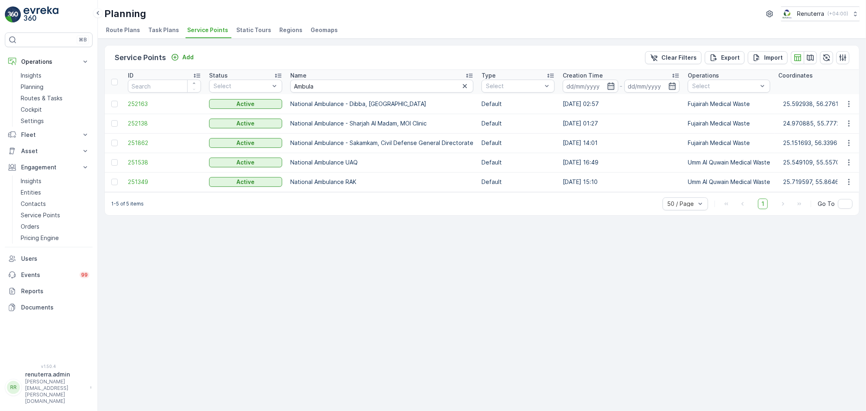
drag, startPoint x: 287, startPoint y: 104, endPoint x: 421, endPoint y: 106, distance: 134.4
click at [433, 98] on td "National Ambulance - Dibba, [GEOGRAPHIC_DATA]" at bounding box center [381, 103] width 191 height 19
copy p "National Ambulance - Dibba, [GEOGRAPHIC_DATA]"
click at [161, 108] on td "252163" at bounding box center [164, 103] width 81 height 19
click at [153, 102] on span "252163" at bounding box center [164, 104] width 73 height 8
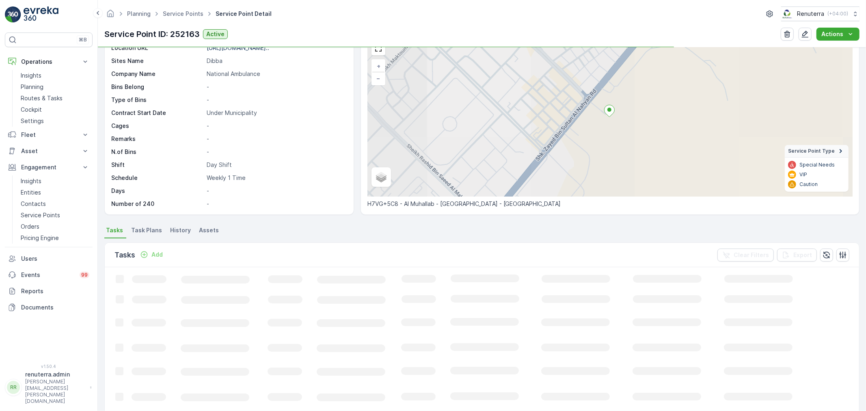
scroll to position [48, 0]
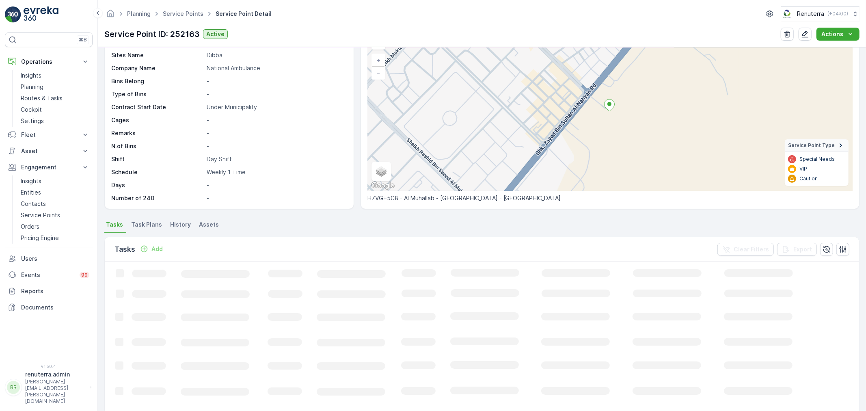
click at [147, 222] on span "Task Plans" at bounding box center [146, 224] width 31 height 8
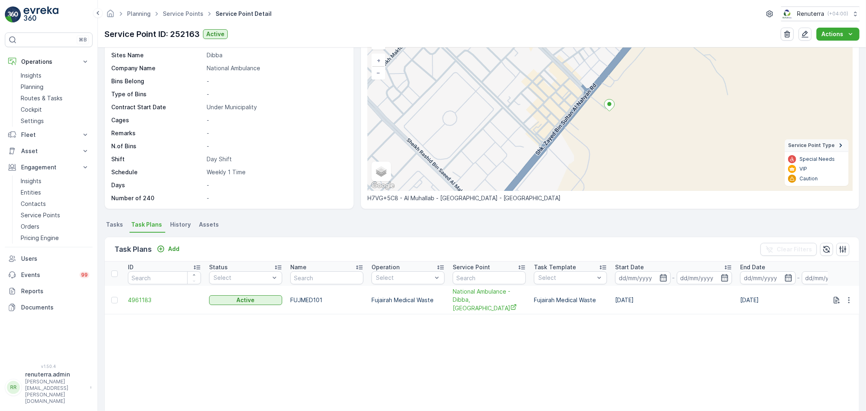
click at [156, 294] on td "4961183" at bounding box center [164, 300] width 81 height 28
click at [151, 299] on span "4961183" at bounding box center [164, 300] width 73 height 8
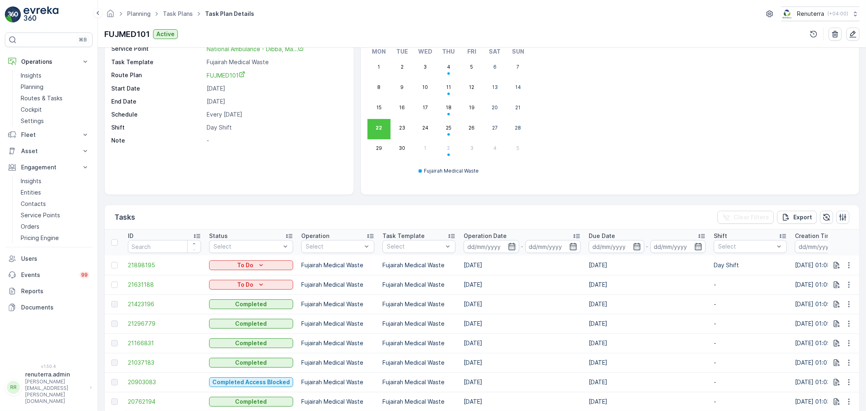
scroll to position [45, 0]
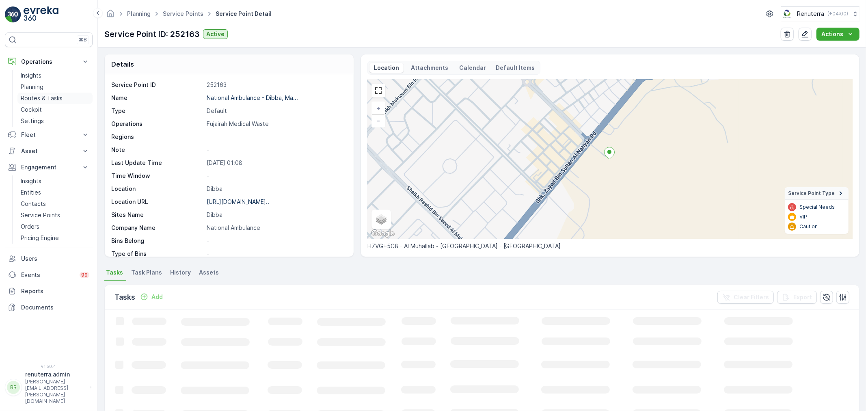
click at [50, 97] on p "Routes & Tasks" at bounding box center [42, 98] width 42 height 8
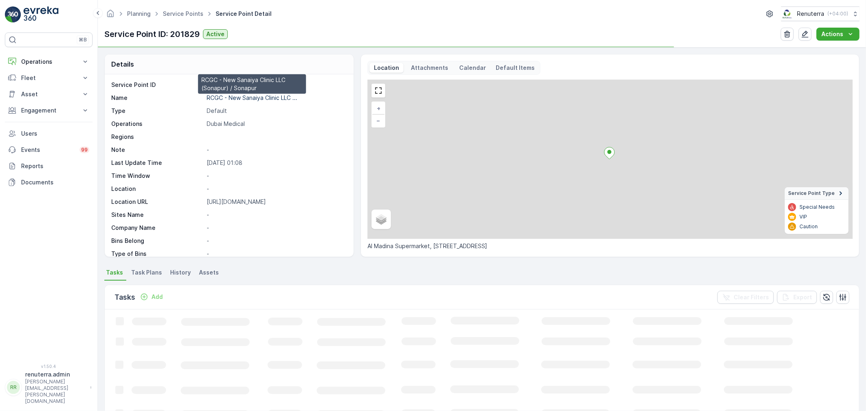
click at [232, 98] on p "RCGC - New Sanaiya Clinic LLC ..." at bounding box center [252, 97] width 91 height 7
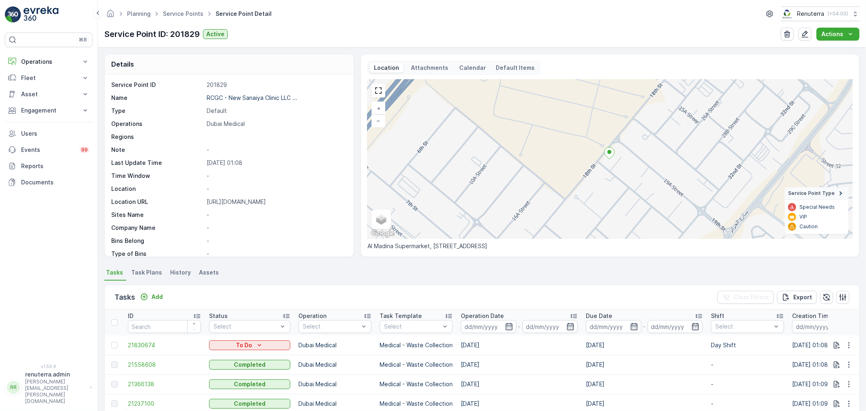
click at [250, 200] on p "https://g.co/kgs/SK8fNKw" at bounding box center [276, 202] width 138 height 8
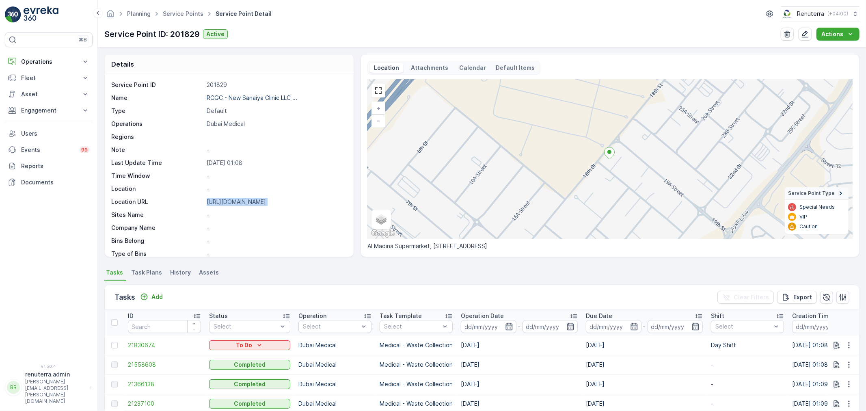
click at [250, 200] on p "https://g.co/kgs/SK8fNKw" at bounding box center [276, 202] width 138 height 8
click at [262, 217] on p "-" at bounding box center [276, 215] width 138 height 8
click at [609, 152] on ellipse at bounding box center [609, 152] width 4 height 4
click at [149, 361] on span "21558608" at bounding box center [164, 365] width 73 height 8
drag, startPoint x: 206, startPoint y: 201, endPoint x: 322, endPoint y: 196, distance: 115.4
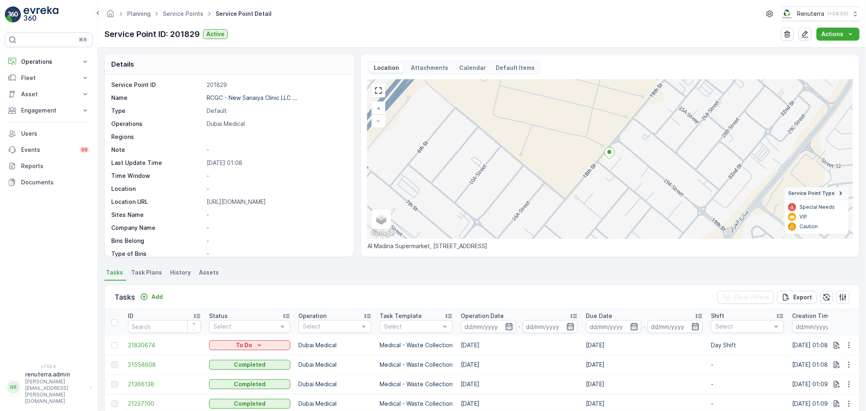
click at [322, 196] on div "Service Point ID 201829 Name RCGC - New Sanaiya Clinic LLC ... Type Default Ope…" at bounding box center [228, 221] width 234 height 281
copy p "https://g.co/kgs/SK8fNKw"
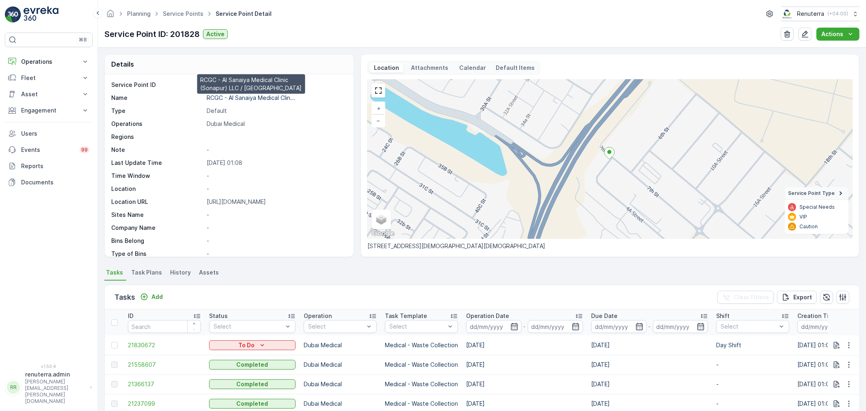
drag, startPoint x: 241, startPoint y: 97, endPoint x: 212, endPoint y: 69, distance: 40.5
click at [240, 96] on p "RCGC - Al Sanaiya Medical Clin..." at bounding box center [251, 97] width 89 height 7
click at [233, 201] on p "[URL][DOMAIN_NAME]" at bounding box center [276, 202] width 138 height 8
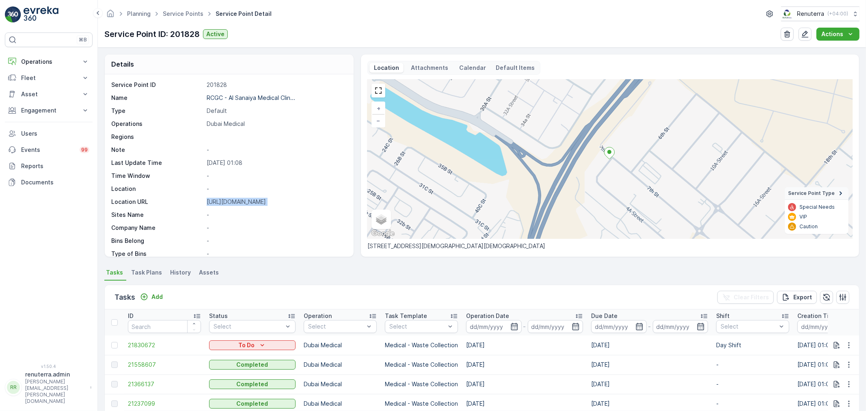
copy p "[URL][DOMAIN_NAME]"
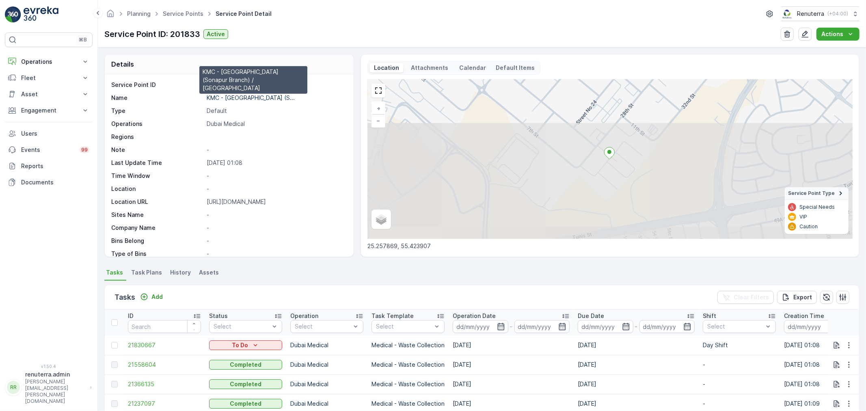
click at [253, 97] on p "KMC - [GEOGRAPHIC_DATA] (S..." at bounding box center [251, 97] width 88 height 7
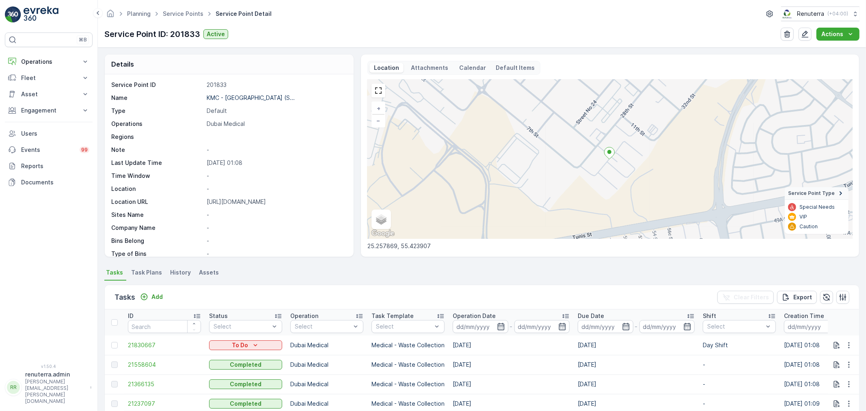
click at [228, 202] on p "https://g.co/kgs/KBBmk8Z" at bounding box center [276, 202] width 138 height 8
copy p "https://g.co/kgs/KBBmk8Z"
click at [181, 13] on link "Service Points" at bounding box center [183, 13] width 41 height 7
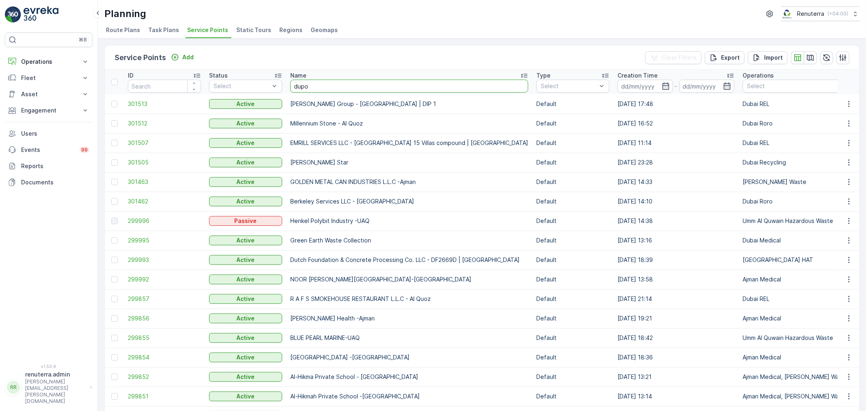
type input "dupod"
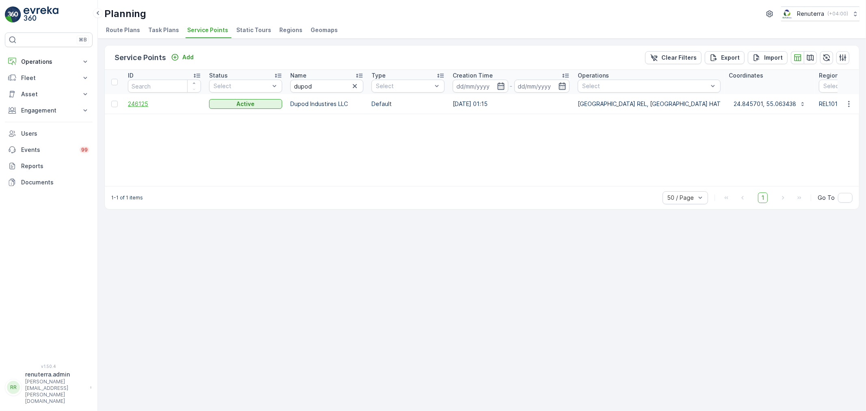
click at [143, 103] on span "246125" at bounding box center [164, 104] width 73 height 8
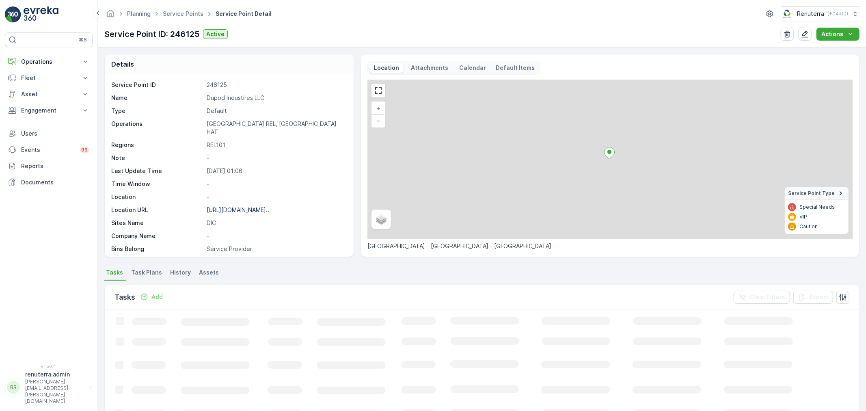
click at [241, 96] on p "Dupod Industires LLC" at bounding box center [276, 98] width 138 height 8
copy p "Dupod Industires LLC"
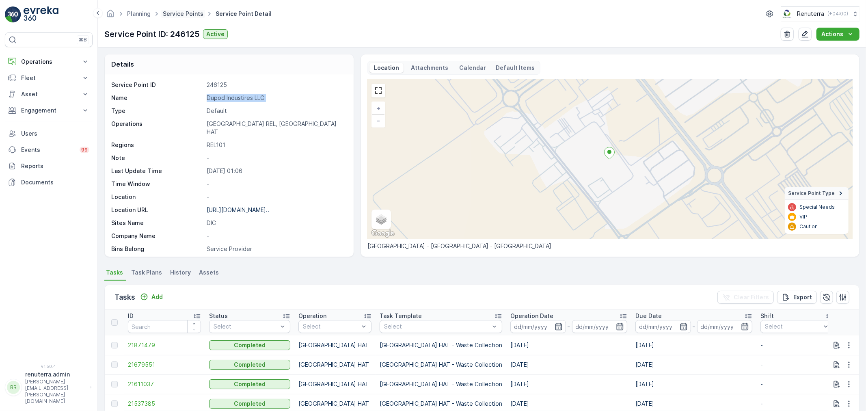
click at [179, 14] on link "Service Points" at bounding box center [183, 13] width 41 height 7
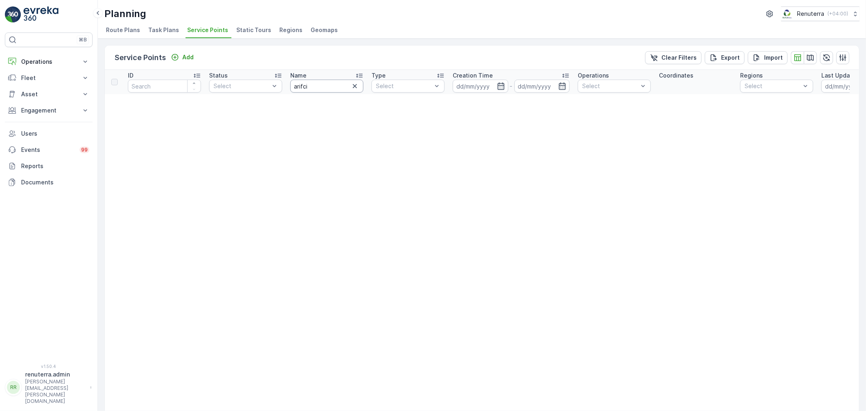
click at [314, 89] on input "arifci" at bounding box center [326, 86] width 73 height 13
type input "arifco"
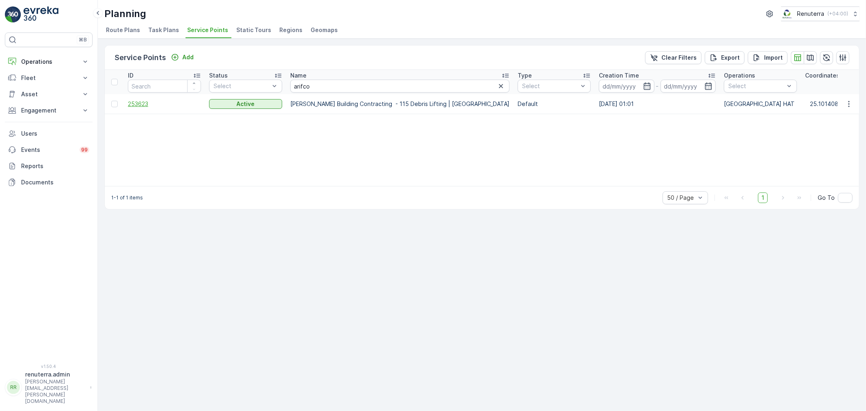
click at [132, 103] on span "253623" at bounding box center [164, 104] width 73 height 8
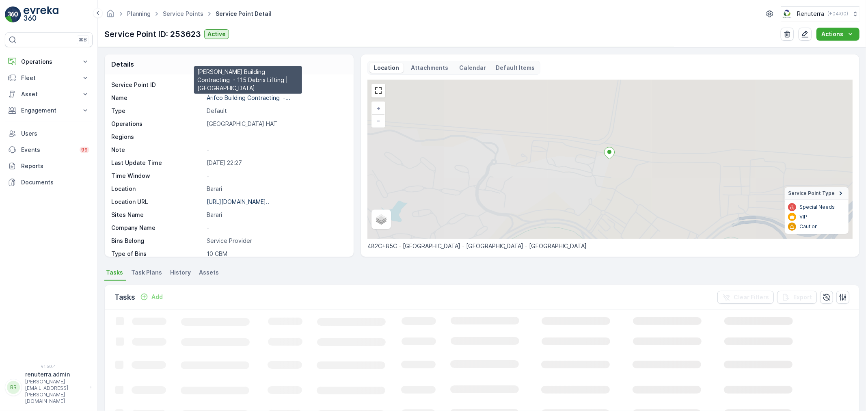
click at [236, 98] on p "Arifco Building Contracting -..." at bounding box center [249, 97] width 84 height 7
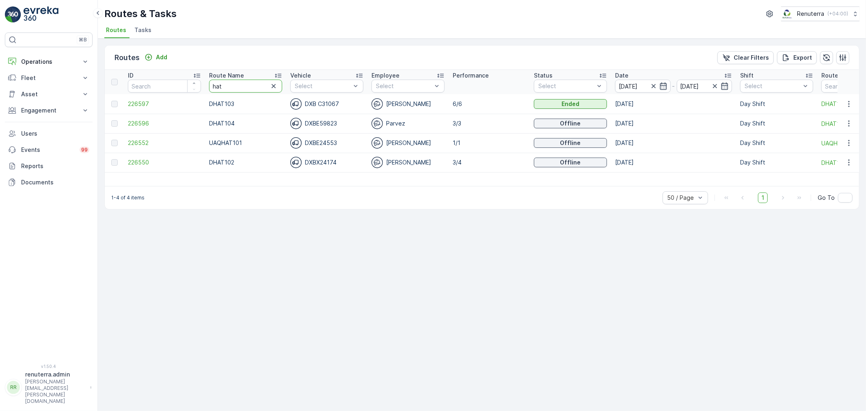
drag, startPoint x: 241, startPoint y: 85, endPoint x: 155, endPoint y: 84, distance: 86.5
click at [155, 84] on tr "ID Route Name hat Vehicle Select Employee Select Performance Status Select Date…" at bounding box center [513, 82] width 816 height 24
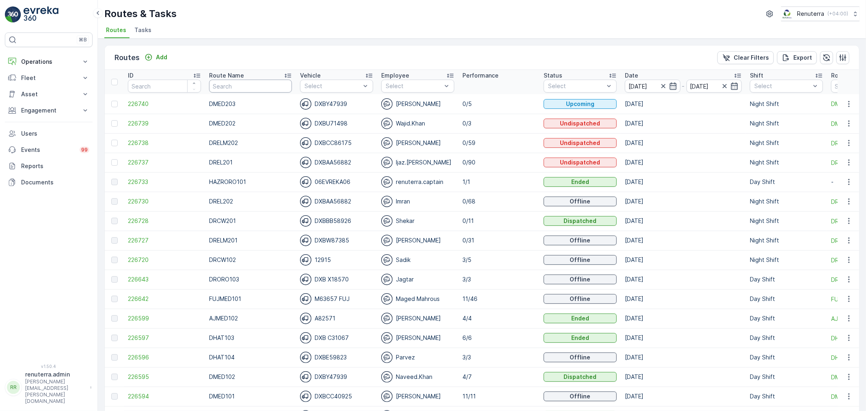
click at [225, 80] on input "text" at bounding box center [250, 86] width 83 height 13
type input "hat"
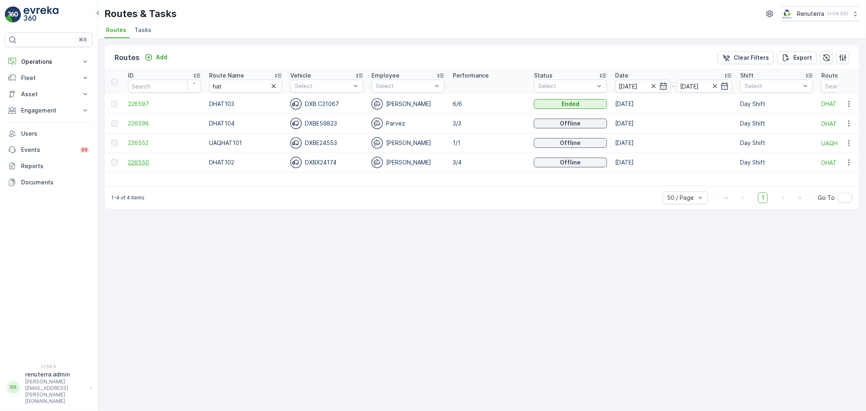
click at [145, 164] on span "226550" at bounding box center [164, 162] width 73 height 8
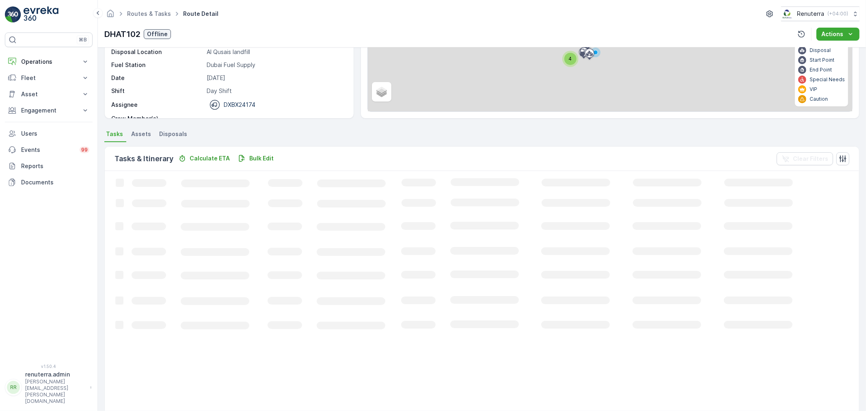
scroll to position [8, 0]
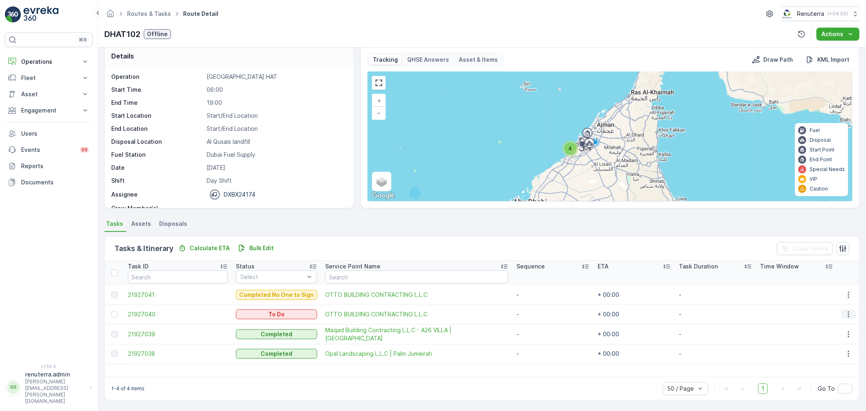
click at [849, 313] on icon "button" at bounding box center [849, 314] width 8 height 8
click at [832, 349] on span "Change Route" at bounding box center [827, 349] width 39 height 8
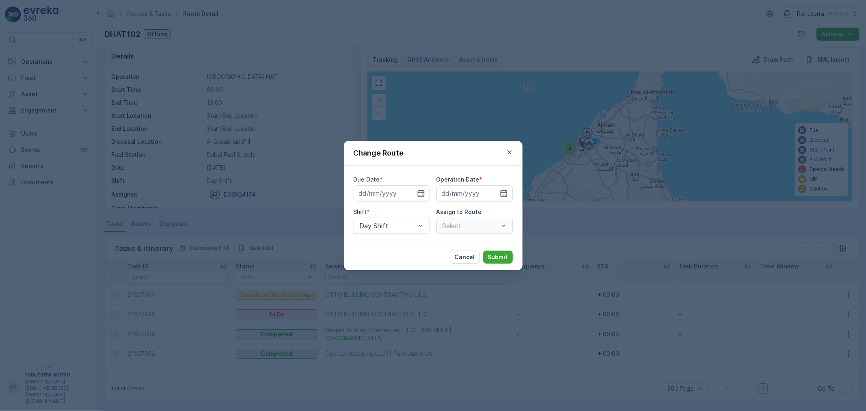
type input "[DATE]"
click at [413, 190] on icon "button" at bounding box center [411, 193] width 8 height 8
type input "[DATE]"
click at [494, 192] on icon "button" at bounding box center [494, 193] width 8 height 8
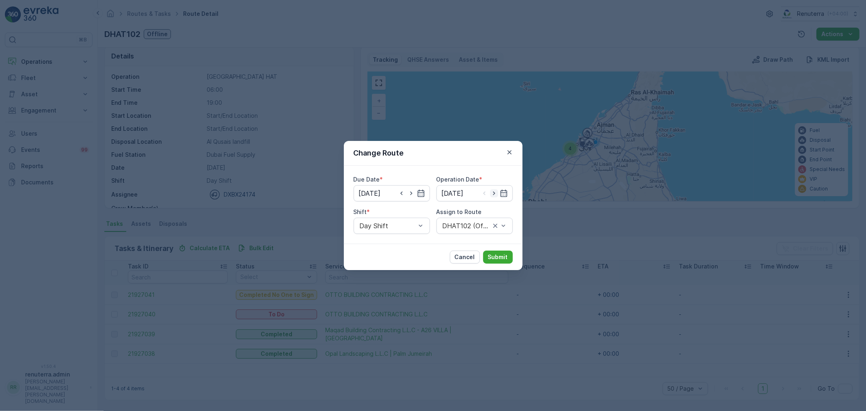
type input "[DATE]"
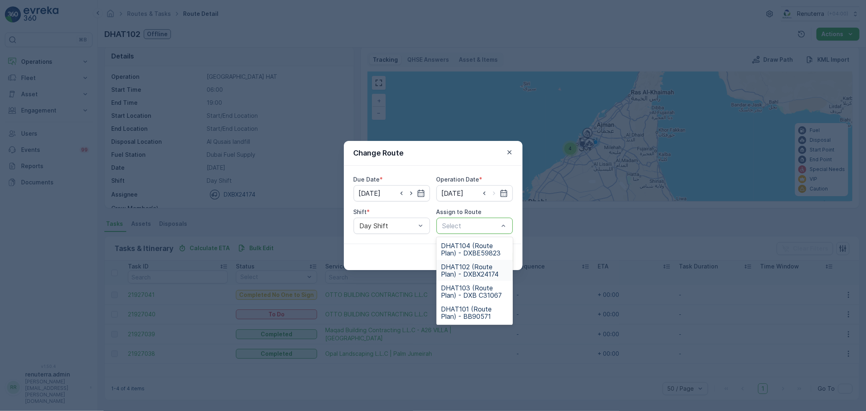
click at [462, 268] on span "DHAT102 (Route Plan) - DXBX24174" at bounding box center [474, 270] width 67 height 15
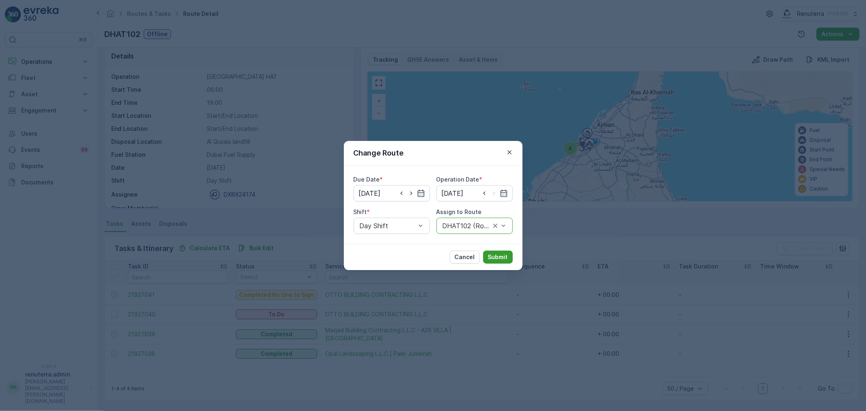
click at [496, 257] on p "Submit" at bounding box center [498, 257] width 20 height 8
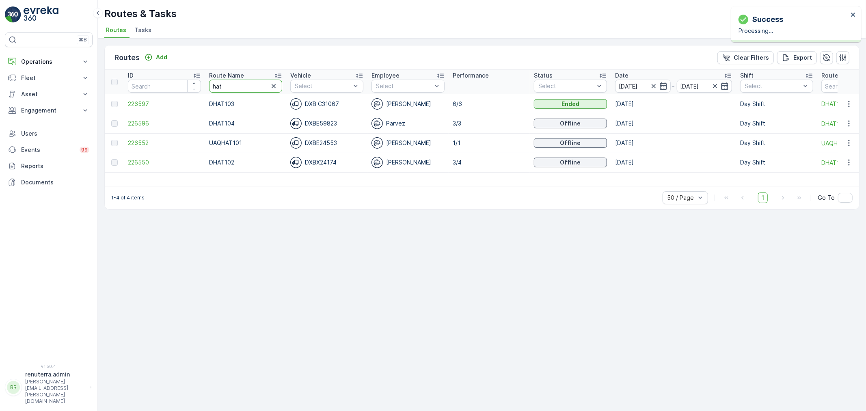
click at [187, 86] on tr "ID Route Name hat Vehicle Select Employee Select Performance Status Select Date…" at bounding box center [513, 82] width 816 height 24
type input "roro"
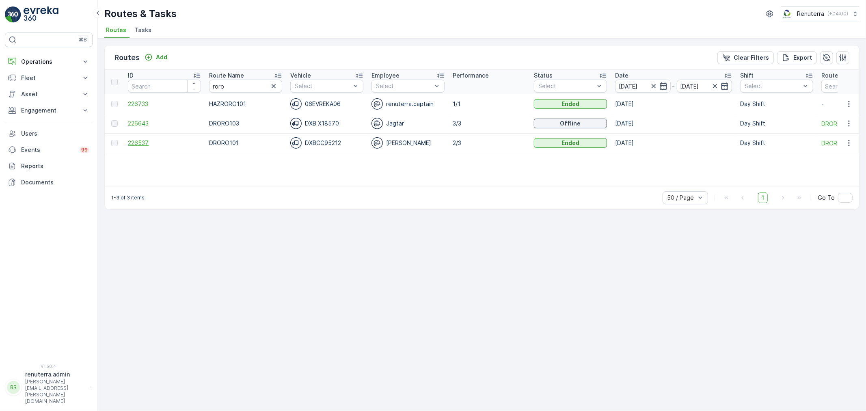
click at [136, 140] on span "226537" at bounding box center [164, 143] width 73 height 8
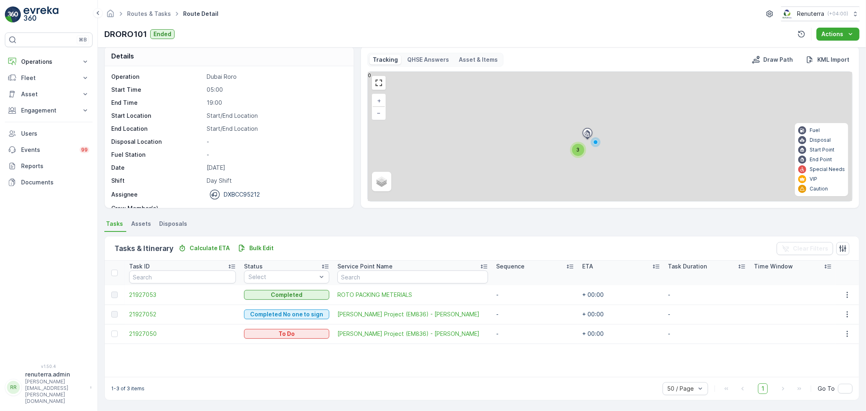
scroll to position [7, 0]
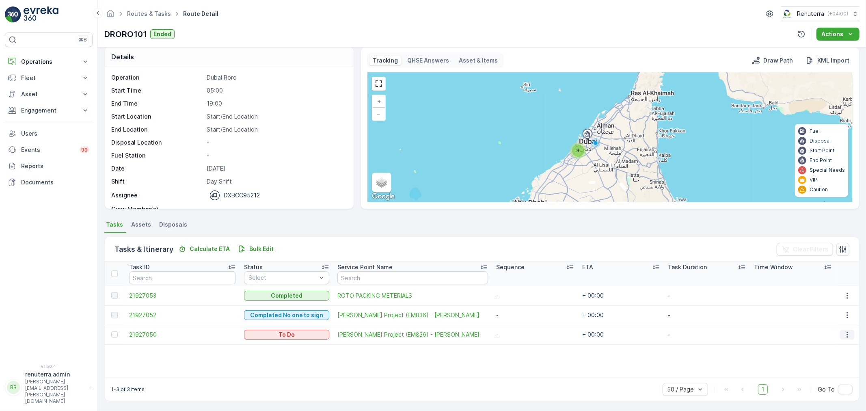
click at [843, 331] on icon "button" at bounding box center [847, 335] width 8 height 8
click at [813, 378] on span "Remove from Route" at bounding box center [835, 380] width 55 height 8
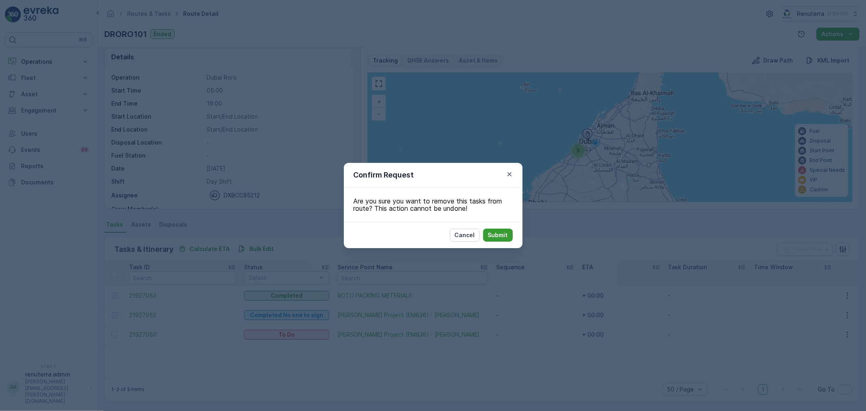
click at [502, 233] on p "Submit" at bounding box center [498, 235] width 20 height 8
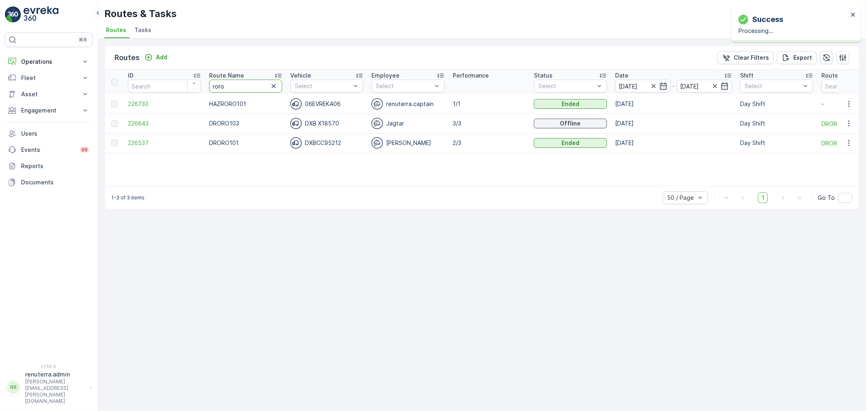
drag, startPoint x: 240, startPoint y: 84, endPoint x: 158, endPoint y: 84, distance: 82.8
click at [158, 84] on tr "ID Route Name roro Vehicle Select Employee Select Performance Status Select Dat…" at bounding box center [513, 82] width 816 height 24
type input "rel"
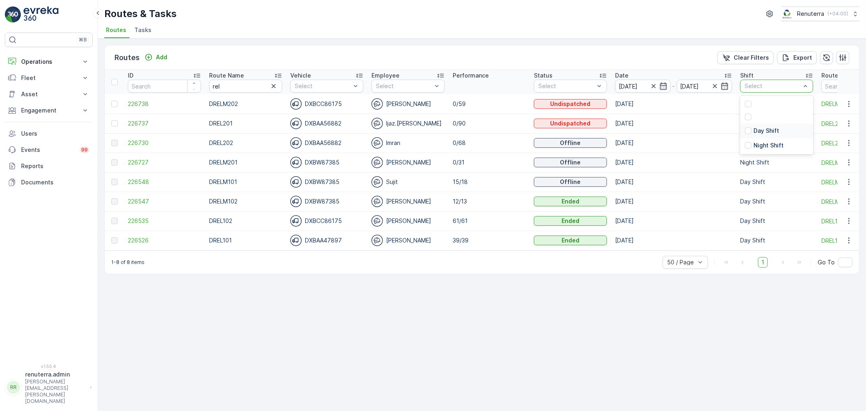
click at [764, 127] on p "Day Shift" at bounding box center [767, 131] width 26 height 8
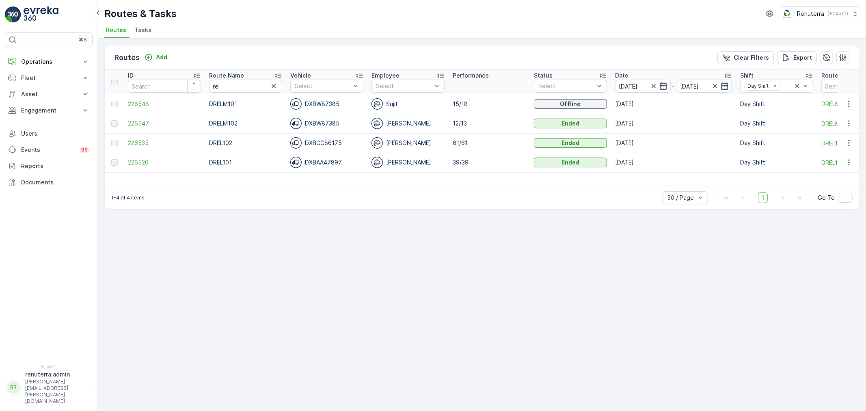
click at [138, 123] on span "226547" at bounding box center [164, 123] width 73 height 8
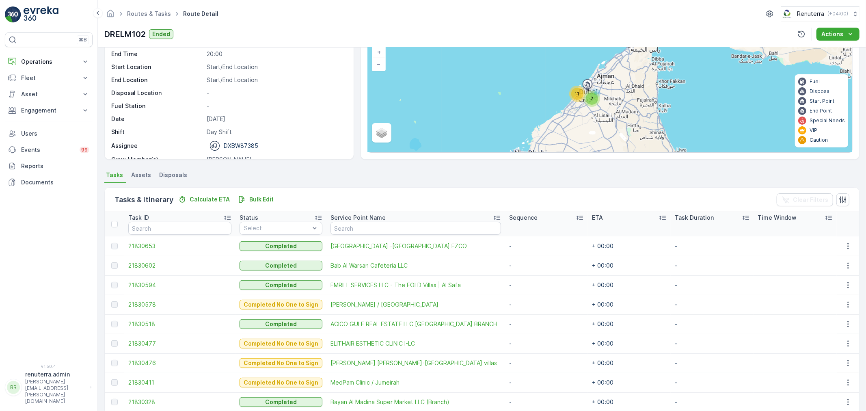
scroll to position [169, 0]
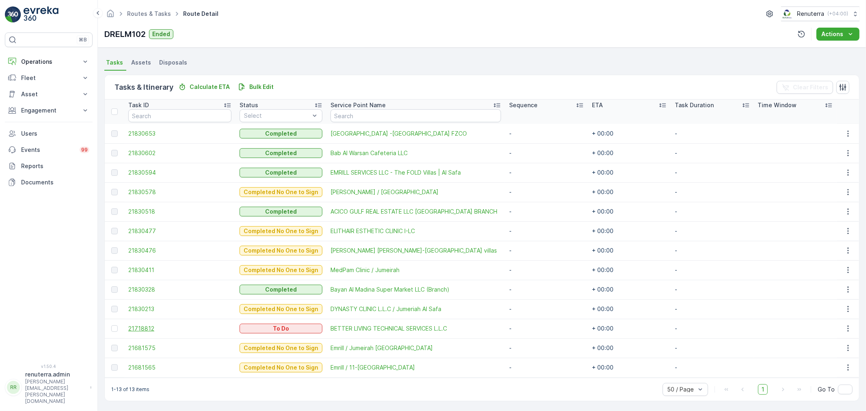
click at [138, 327] on span "21718812" at bounding box center [179, 328] width 103 height 8
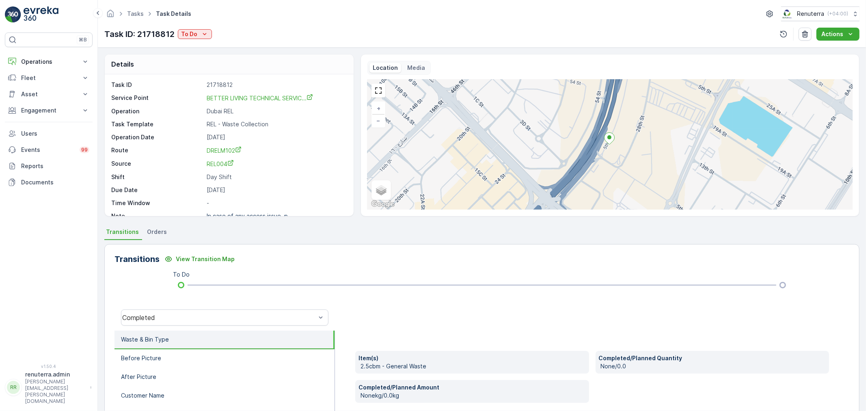
click at [200, 94] on p "Service Point" at bounding box center [157, 98] width 92 height 9
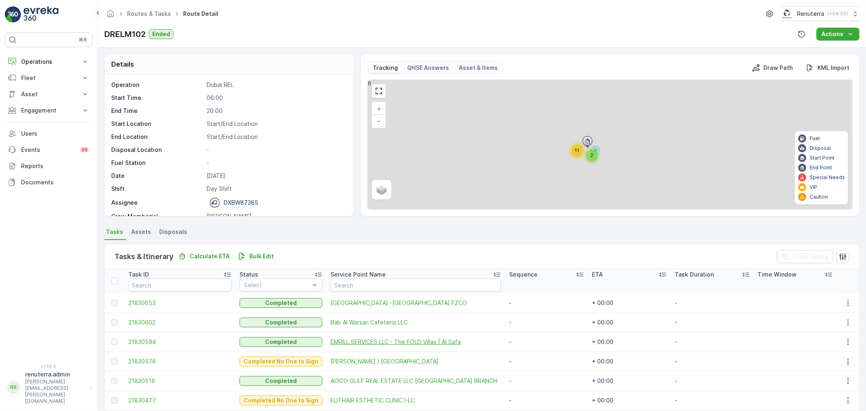
scroll to position [169, 0]
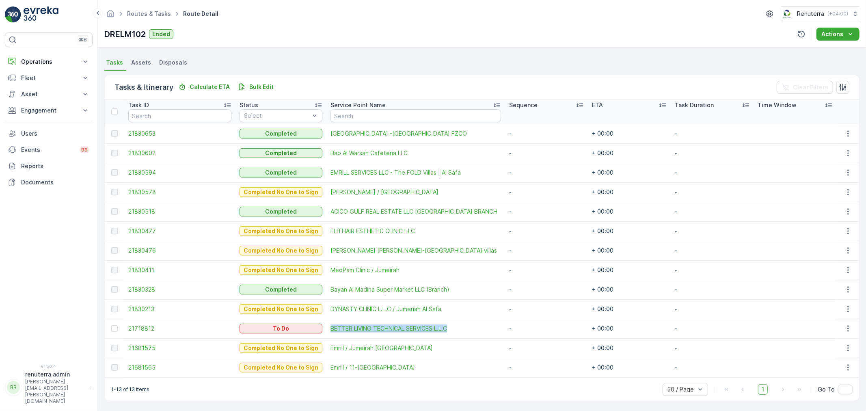
drag, startPoint x: 324, startPoint y: 326, endPoint x: 469, endPoint y: 328, distance: 145.0
click at [469, 328] on td "BETTER LIVING TECHNICAL SERVICES L.L.C" at bounding box center [415, 328] width 179 height 19
copy span "BETTER LIVING TECHNICAL SERVICES L.L.C"
drag, startPoint x: 6, startPoint y: 1, endPoint x: 114, endPoint y: 328, distance: 344.1
click at [114, 328] on div at bounding box center [114, 328] width 6 height 6
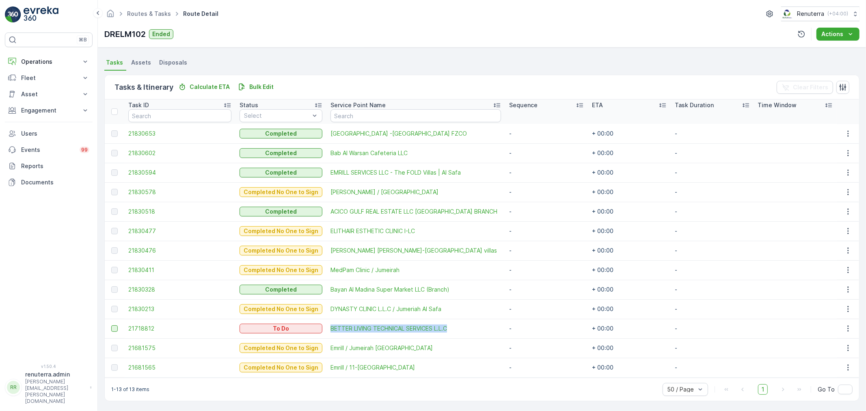
click at [111, 325] on input "checkbox" at bounding box center [111, 325] width 0 height 0
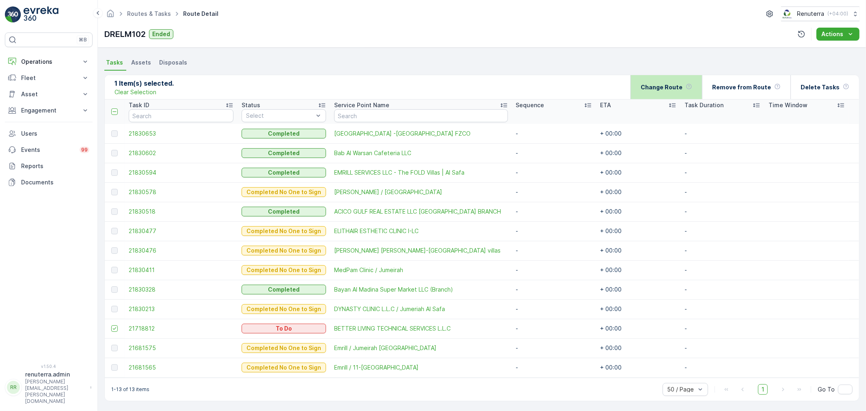
click at [681, 87] on p "Change Route" at bounding box center [662, 87] width 42 height 8
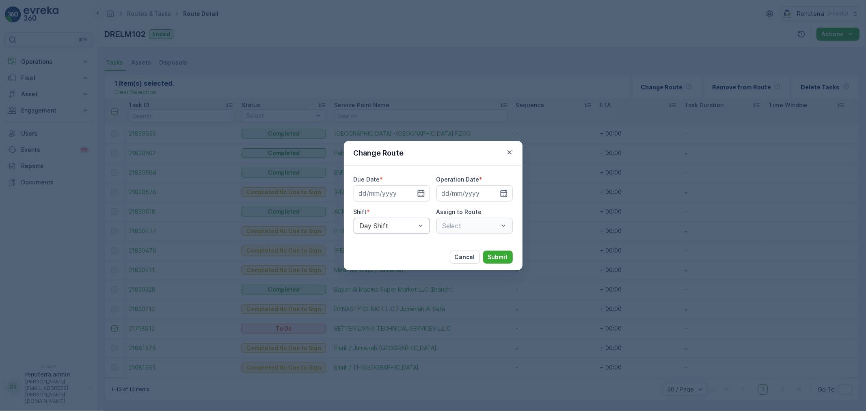
type input "[DATE]"
click at [408, 192] on icon "button" at bounding box center [411, 193] width 8 height 8
type input "[DATE]"
click at [494, 192] on icon "button" at bounding box center [494, 193] width 8 height 8
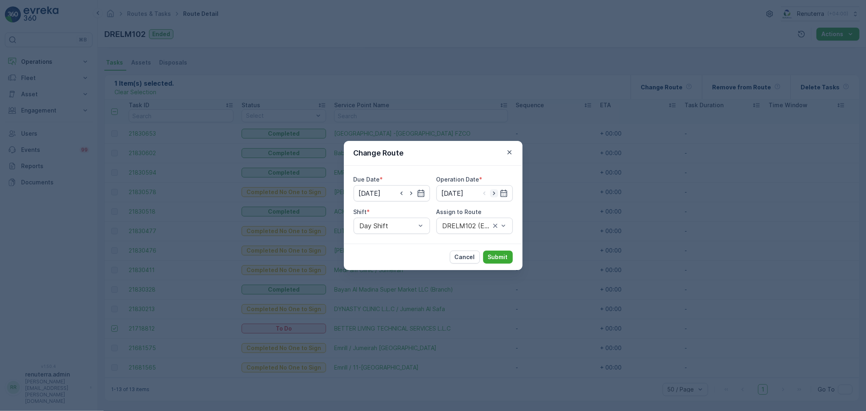
type input "[DATE]"
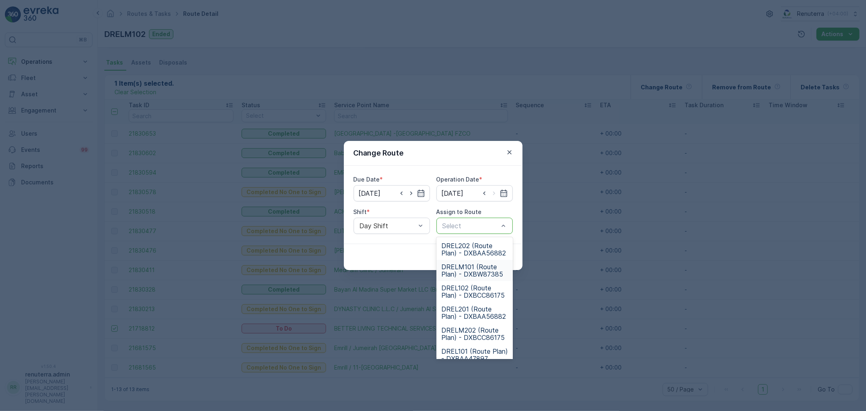
scroll to position [50, 0]
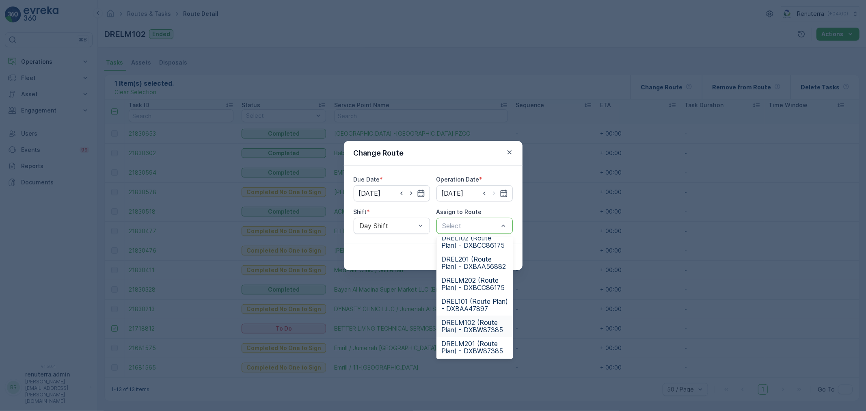
drag, startPoint x: 473, startPoint y: 323, endPoint x: 475, endPoint y: 296, distance: 26.5
click at [473, 322] on span "DRELM102 (Route Plan) - DXBW87385" at bounding box center [474, 326] width 67 height 15
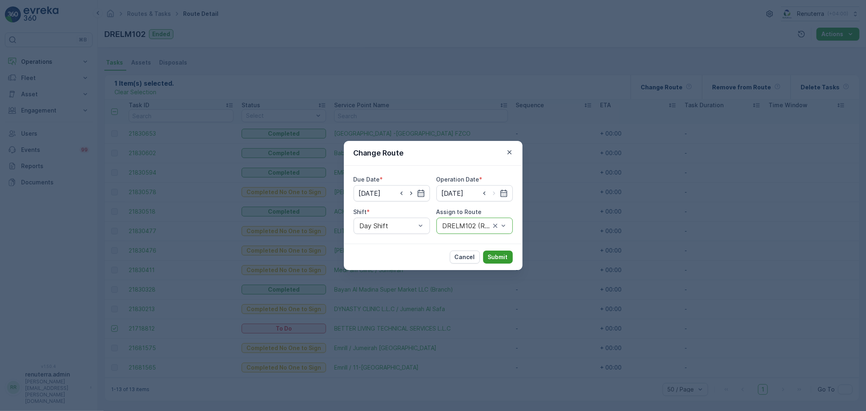
click at [501, 252] on button "Submit" at bounding box center [498, 257] width 30 height 13
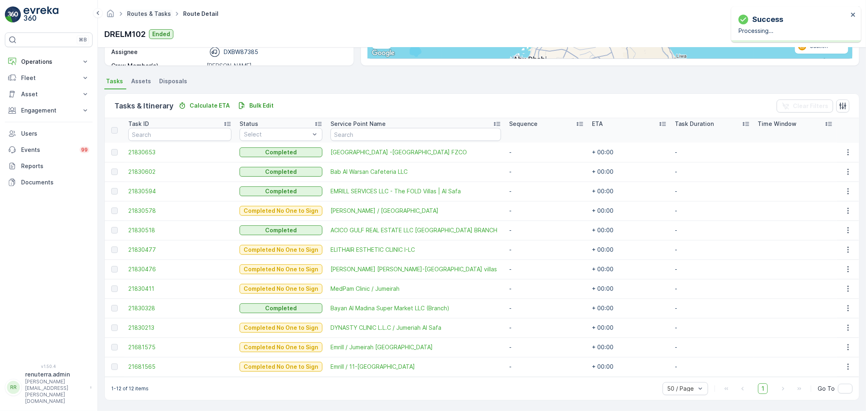
scroll to position [150, 0]
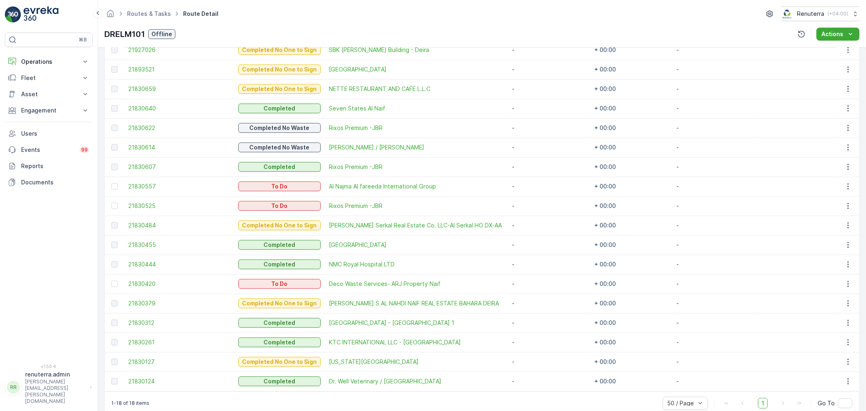
scroll to position [267, 0]
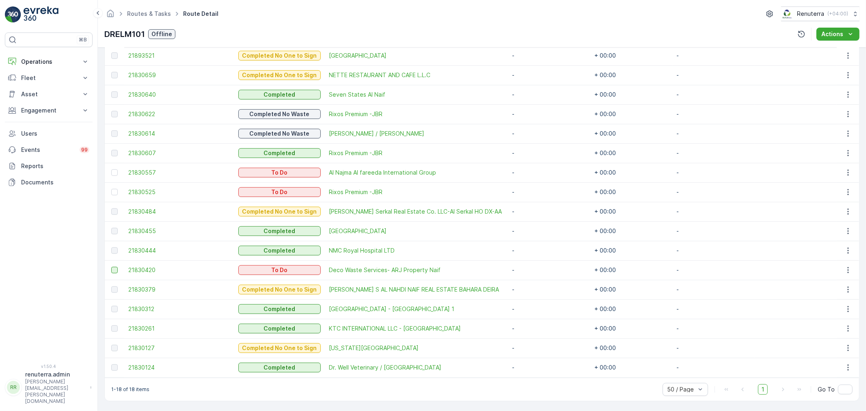
click at [111, 269] on div at bounding box center [114, 270] width 6 height 6
click at [111, 267] on input "checkbox" at bounding box center [111, 267] width 0 height 0
click at [116, 190] on div at bounding box center [114, 192] width 6 height 6
click at [111, 189] on input "checkbox" at bounding box center [111, 189] width 0 height 0
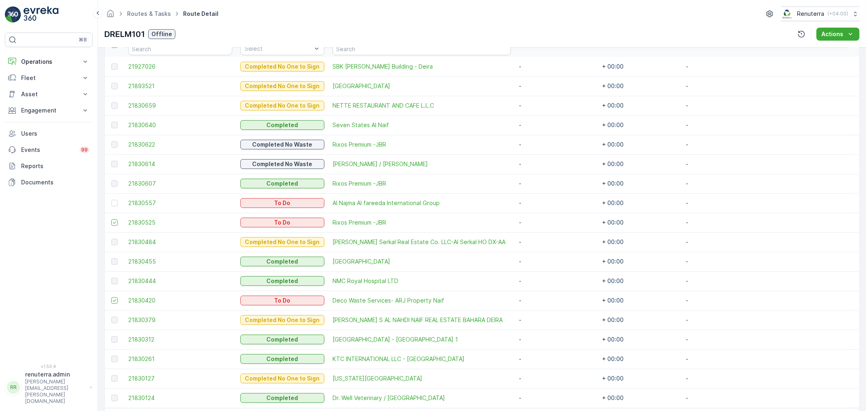
scroll to position [0, 0]
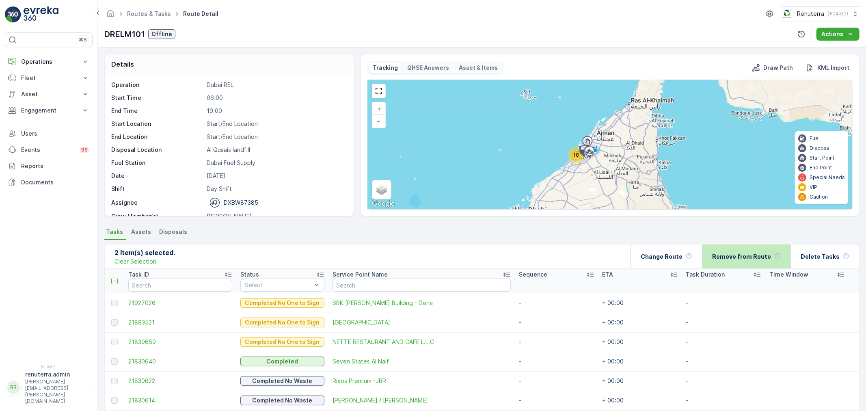
click at [744, 256] on p "Remove from Route" at bounding box center [741, 257] width 59 height 8
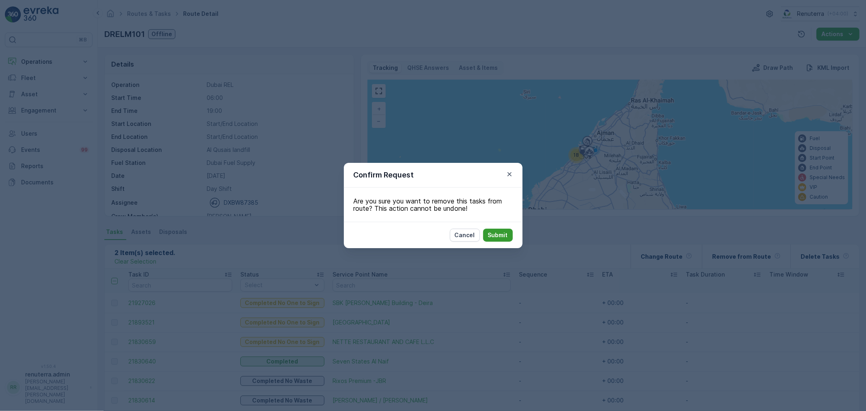
click at [497, 236] on p "Submit" at bounding box center [498, 235] width 20 height 8
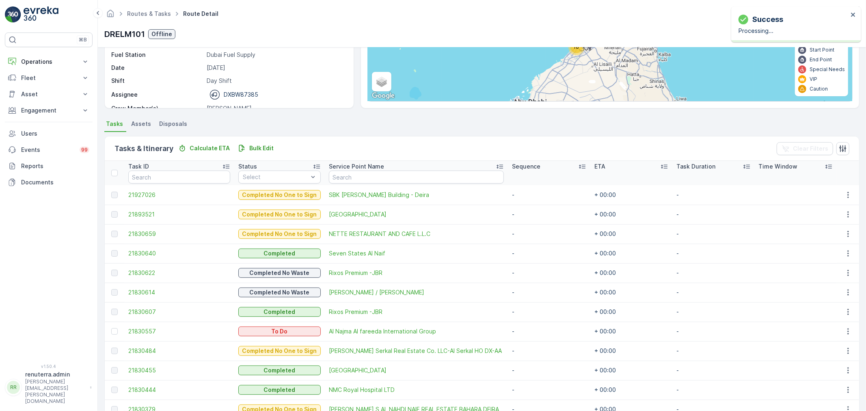
scroll to position [225, 0]
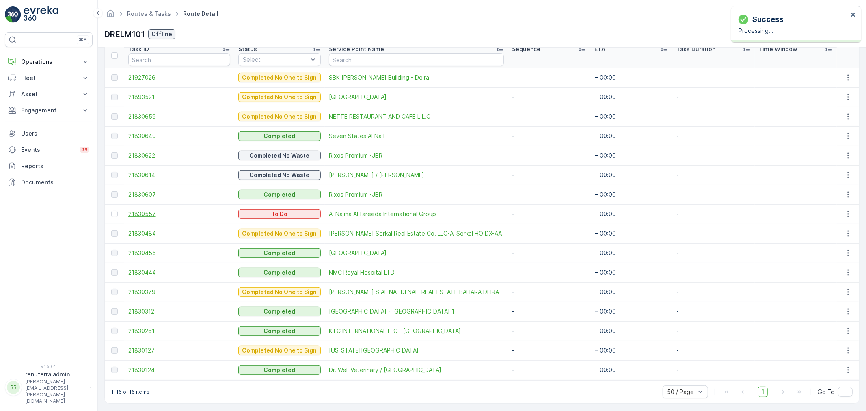
click at [145, 211] on span "21830557" at bounding box center [179, 214] width 102 height 8
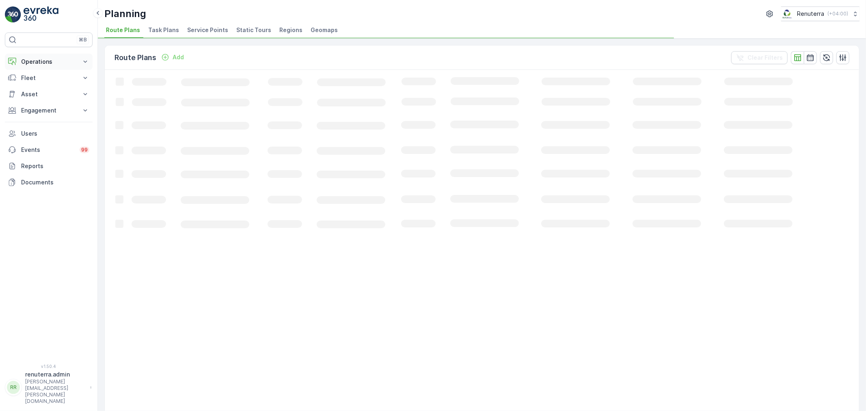
click at [38, 63] on p "Operations" at bounding box center [48, 62] width 55 height 8
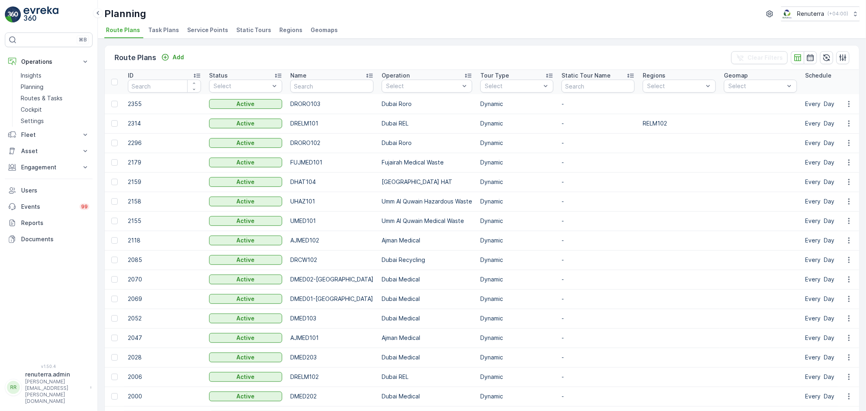
click at [206, 30] on span "Service Points" at bounding box center [207, 30] width 41 height 8
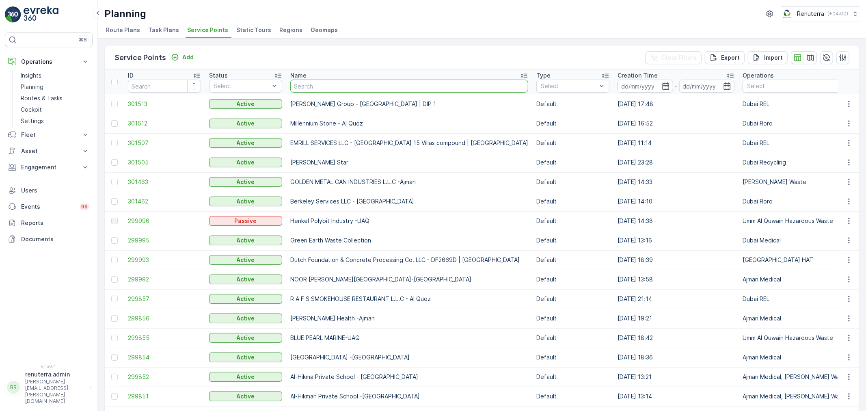
click at [319, 86] on input "text" at bounding box center [409, 86] width 238 height 13
type input "mai [GEOGRAPHIC_DATA]"
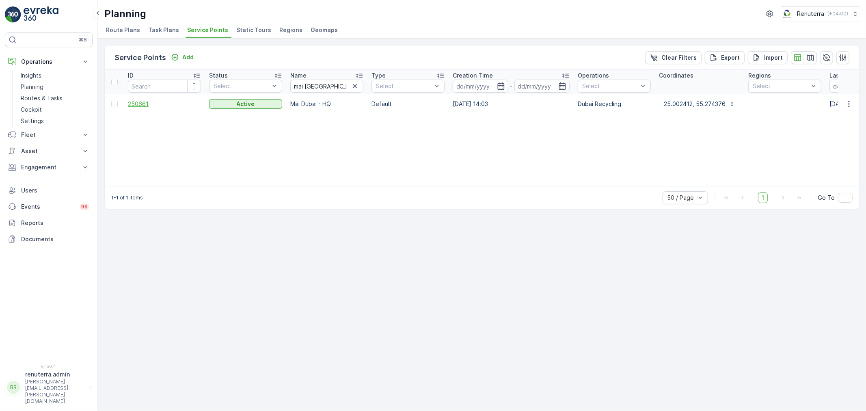
click at [140, 100] on span "250661" at bounding box center [164, 104] width 73 height 8
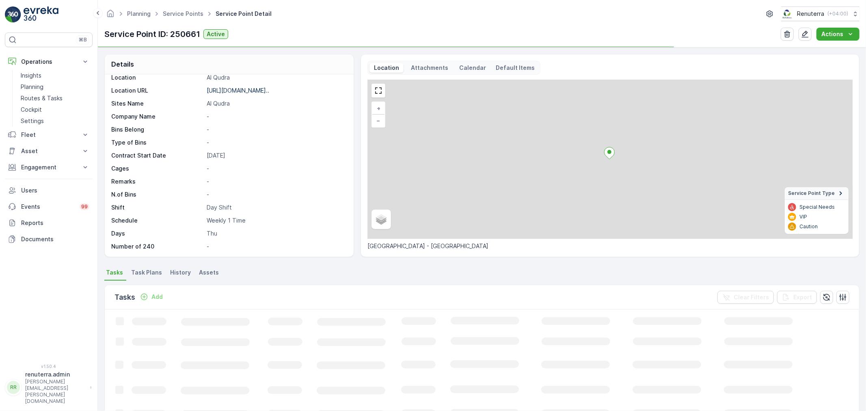
scroll to position [112, 0]
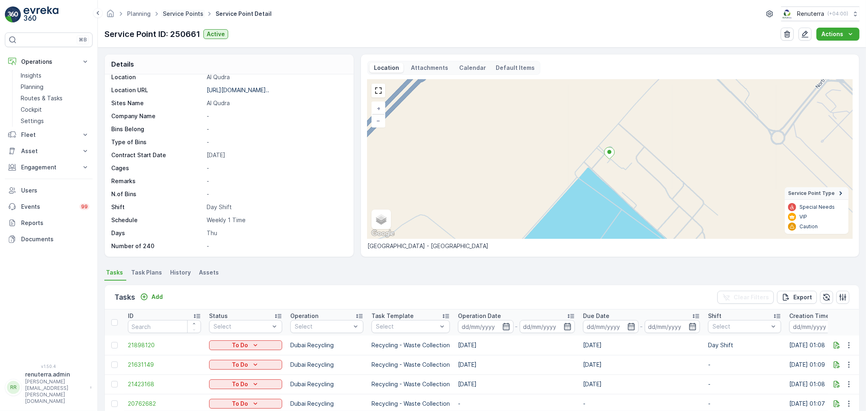
click at [184, 11] on link "Service Points" at bounding box center [183, 13] width 41 height 7
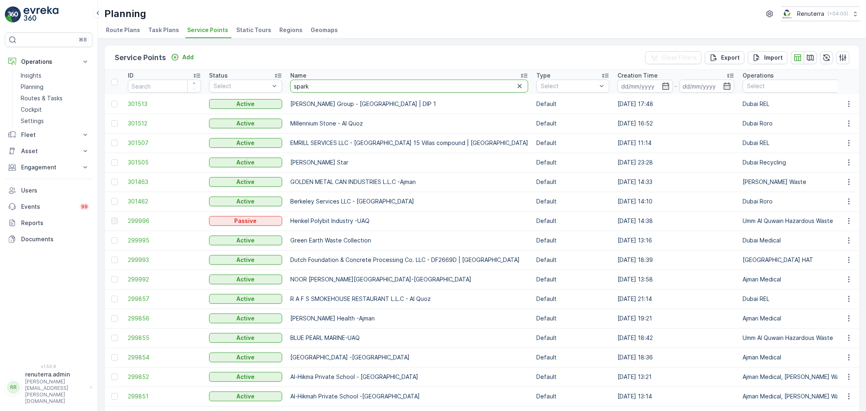
type input "spark"
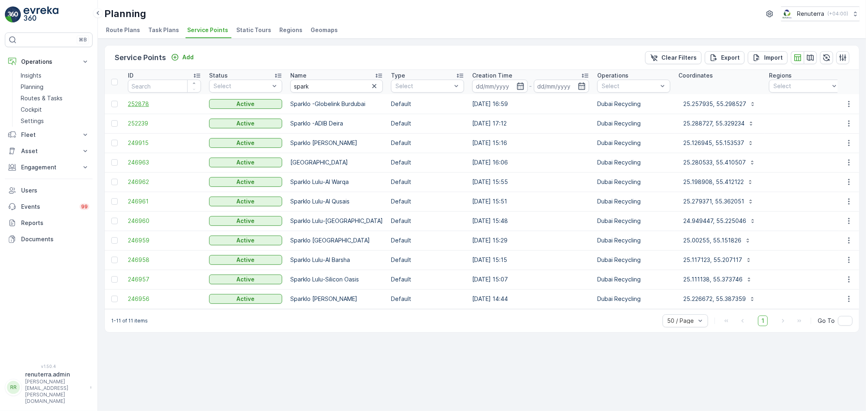
click at [141, 104] on span "252878" at bounding box center [164, 104] width 73 height 8
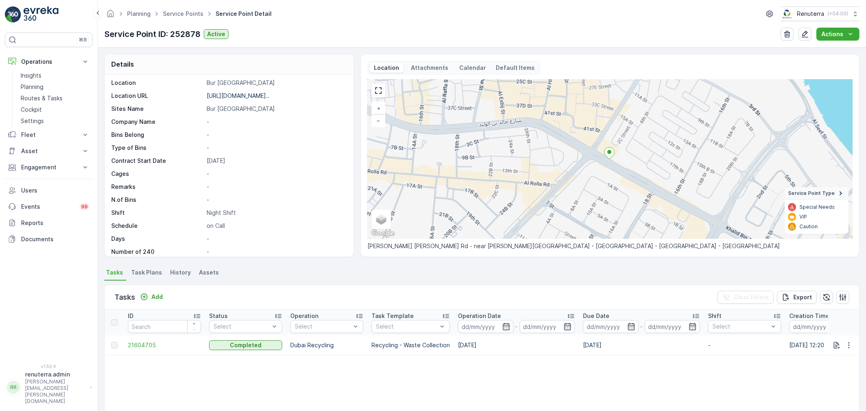
scroll to position [112, 0]
click at [172, 11] on link "Service Points" at bounding box center [183, 13] width 41 height 7
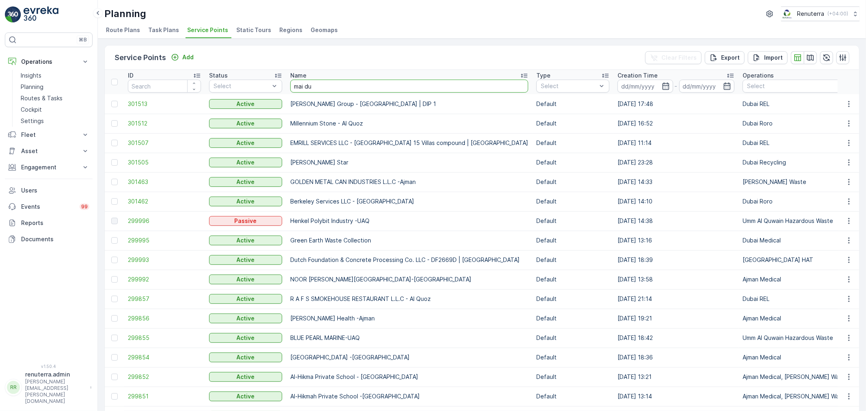
type input "mai dub"
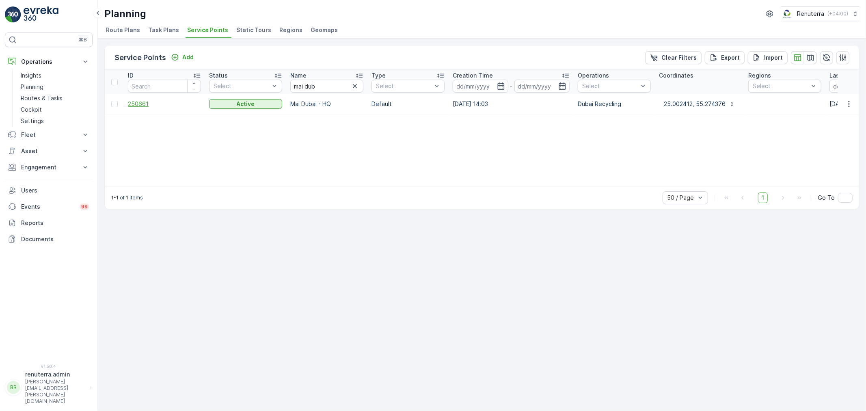
click at [140, 106] on span "250661" at bounding box center [164, 104] width 73 height 8
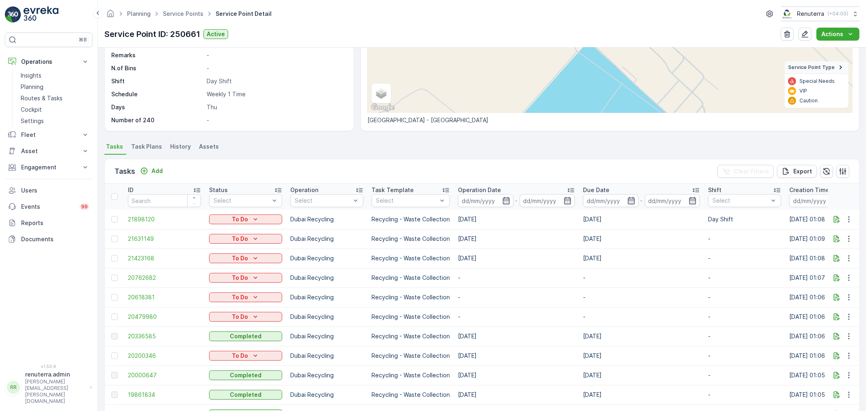
scroll to position [119, 0]
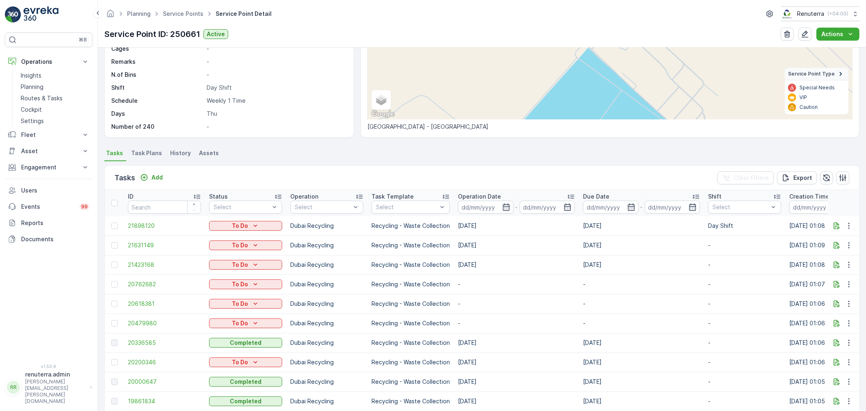
click at [355, 156] on ul "Tasks Task Plans History Assets" at bounding box center [481, 154] width 755 height 14
drag, startPoint x: 560, startPoint y: 227, endPoint x: 636, endPoint y: 242, distance: 77.2
click at [636, 242] on tbody "21898120 To Do Dubai Recycling Recycling - Waste Collection [DATE] [DATE] Day S…" at bounding box center [726, 362] width 1243 height 292
click at [308, 140] on div "Details Service Point ID 250661 Name Mai [GEOGRAPHIC_DATA] - HQ Type Default Op…" at bounding box center [482, 229] width 768 height 363
drag, startPoint x: 617, startPoint y: 262, endPoint x: 237, endPoint y: 231, distance: 381.3
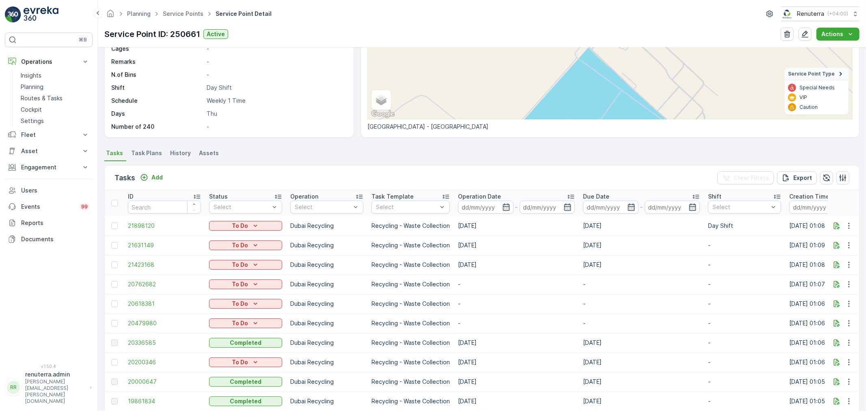
click at [237, 231] on tbody "21898120 To Do Dubai Recycling Recycling - Waste Collection [DATE] [DATE] Day S…" at bounding box center [726, 362] width 1243 height 292
click at [317, 153] on ul "Tasks Task Plans History Assets" at bounding box center [481, 154] width 755 height 14
drag, startPoint x: 459, startPoint y: 340, endPoint x: 474, endPoint y: 342, distance: 14.7
click at [474, 342] on td "[DATE]" at bounding box center [516, 342] width 125 height 19
click at [466, 342] on td "[DATE]" at bounding box center [516, 342] width 125 height 19
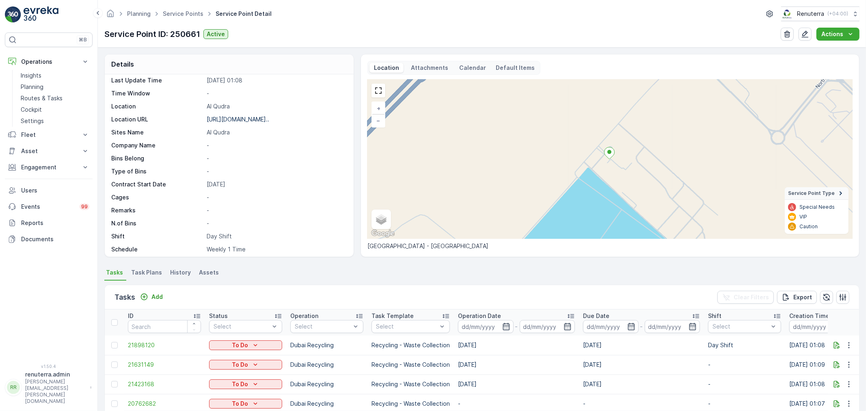
scroll to position [0, 0]
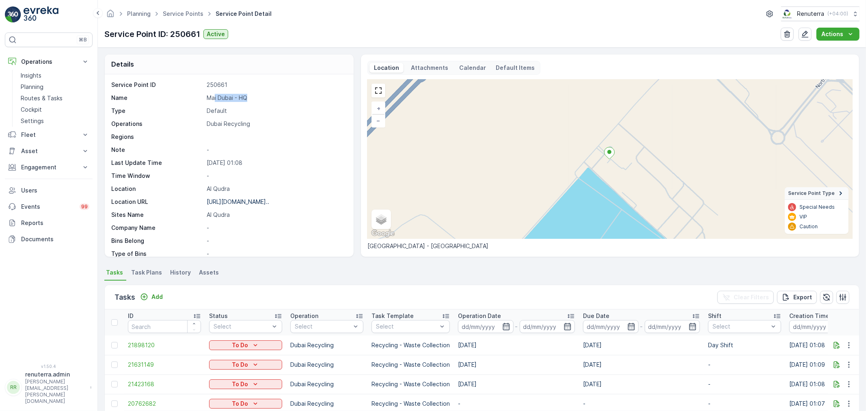
drag, startPoint x: 227, startPoint y: 101, endPoint x: 252, endPoint y: 103, distance: 24.4
click at [252, 103] on div "Service Point ID 250661 Name Mai Dubai - HQ Type Default Operations Dubai Recyc…" at bounding box center [228, 221] width 234 height 281
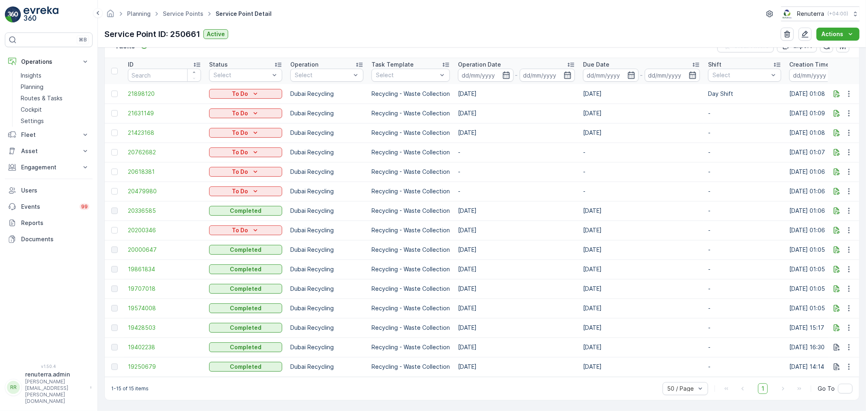
scroll to position [255, 0]
click at [591, 261] on td "26.06.2025" at bounding box center [641, 268] width 125 height 19
click at [593, 245] on td "03.07.2025" at bounding box center [641, 249] width 125 height 19
click at [595, 228] on td "10.07.2025" at bounding box center [641, 229] width 125 height 19
click at [597, 207] on td "17.07.2025" at bounding box center [641, 210] width 125 height 19
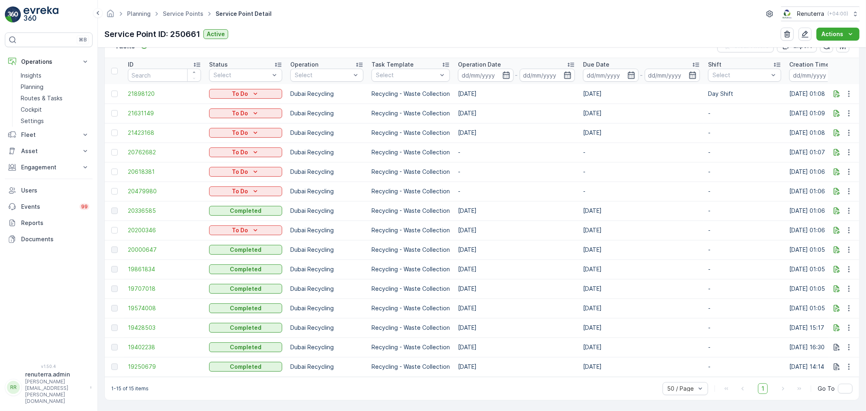
click at [597, 264] on td "26.06.2025" at bounding box center [641, 268] width 125 height 19
click at [591, 279] on td "19.06.2025" at bounding box center [641, 288] width 125 height 19
click at [591, 299] on td "12.06.2025" at bounding box center [641, 307] width 125 height 19
click at [594, 318] on td "05.06.2025" at bounding box center [641, 327] width 125 height 19
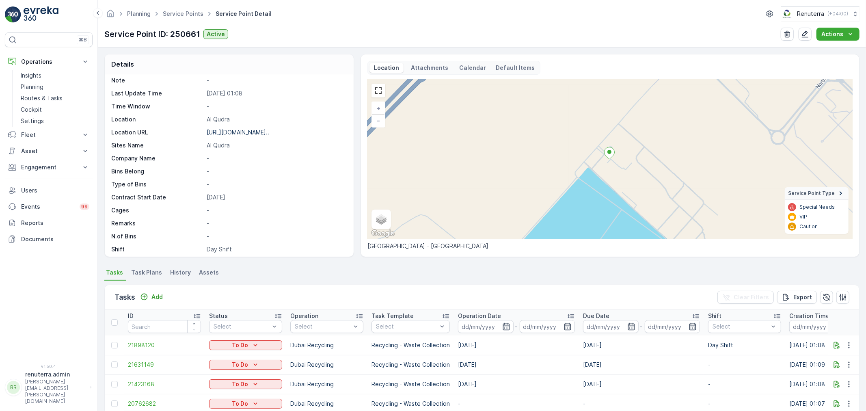
scroll to position [90, 0]
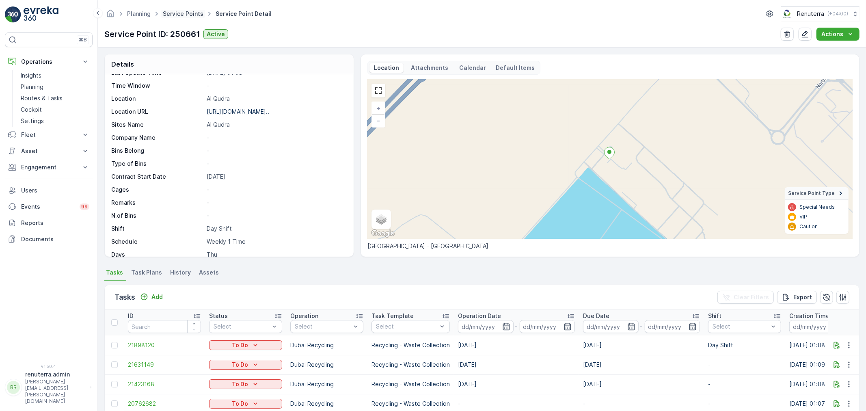
click at [177, 11] on link "Service Points" at bounding box center [183, 13] width 41 height 7
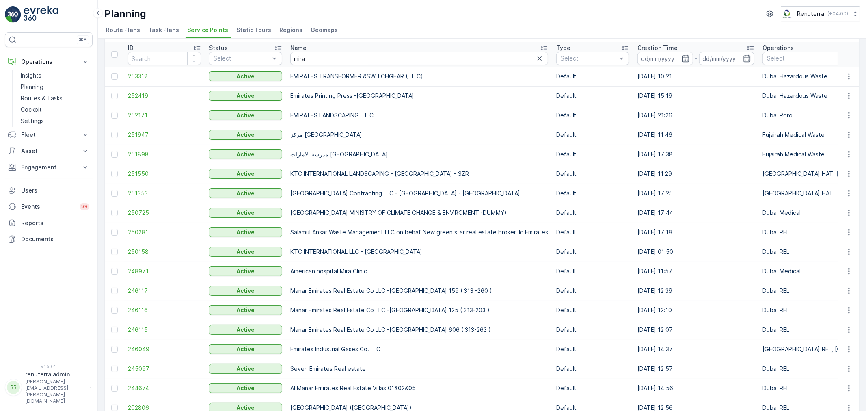
scroll to position [45, 0]
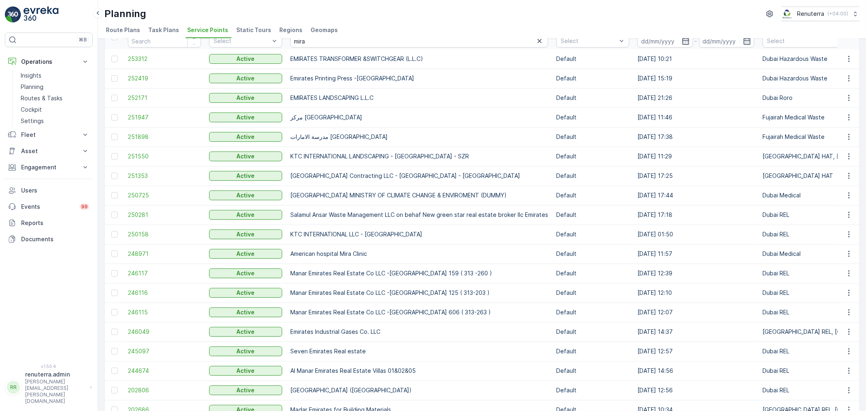
click at [164, 247] on td "248971" at bounding box center [164, 253] width 81 height 19
click at [160, 254] on span "248971" at bounding box center [164, 254] width 73 height 8
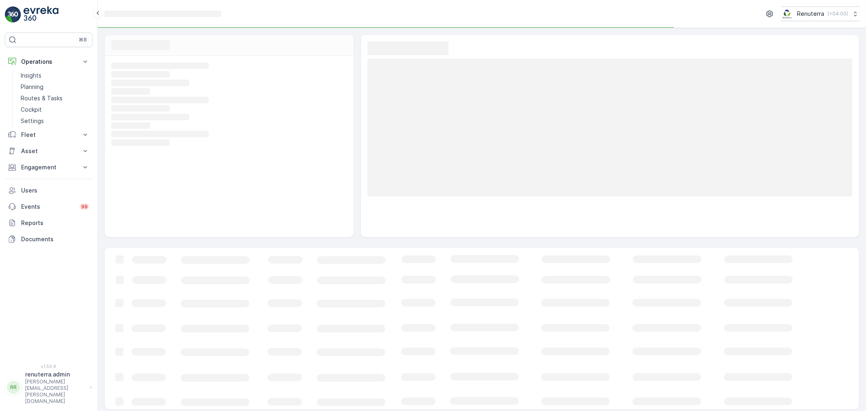
scroll to position [4, 0]
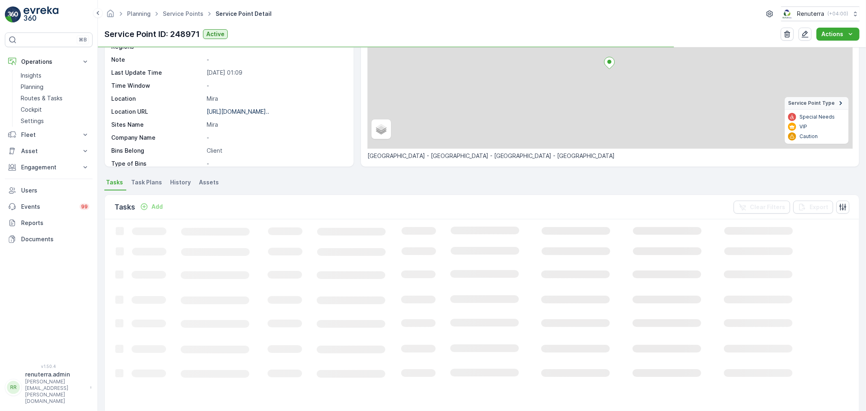
scroll to position [90, 0]
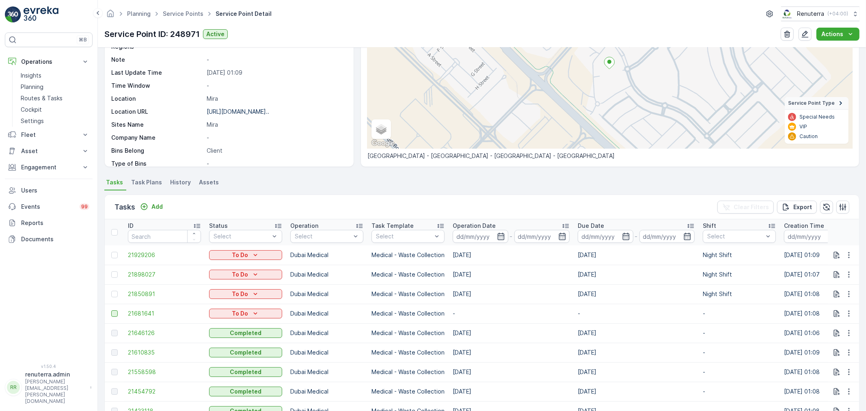
click at [115, 311] on div at bounding box center [114, 313] width 6 height 6
click at [111, 310] on input "checkbox" at bounding box center [111, 310] width 0 height 0
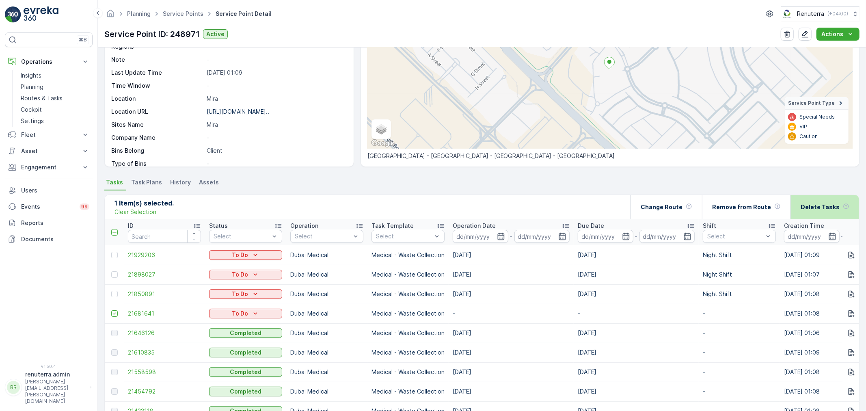
click at [815, 209] on p "Delete Tasks" at bounding box center [820, 207] width 39 height 8
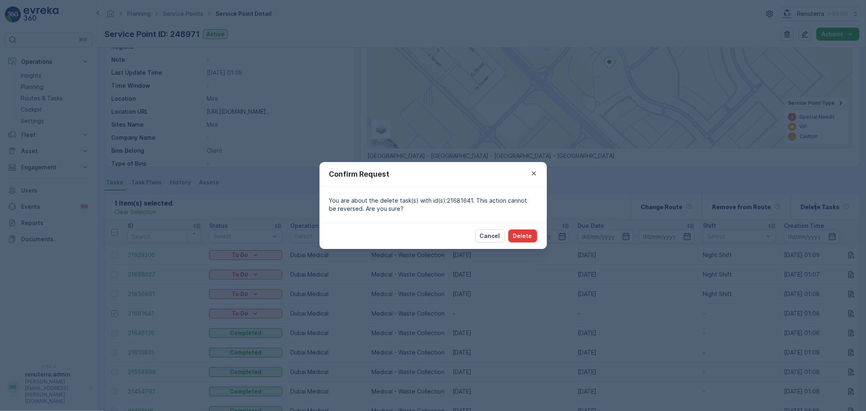
click at [513, 233] on button "Delete" at bounding box center [522, 235] width 29 height 13
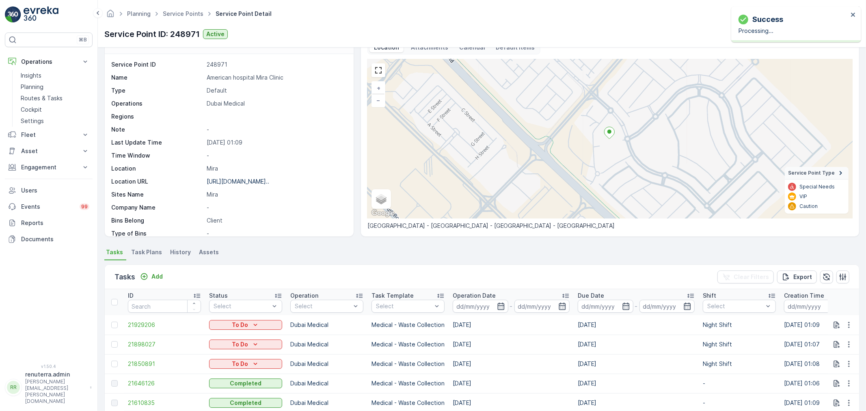
scroll to position [45, 0]
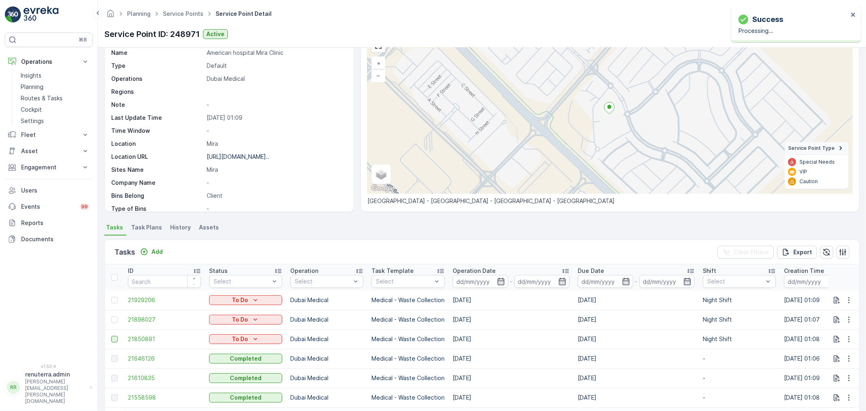
click at [112, 338] on div at bounding box center [114, 339] width 6 height 6
click at [111, 336] on input "checkbox" at bounding box center [111, 336] width 0 height 0
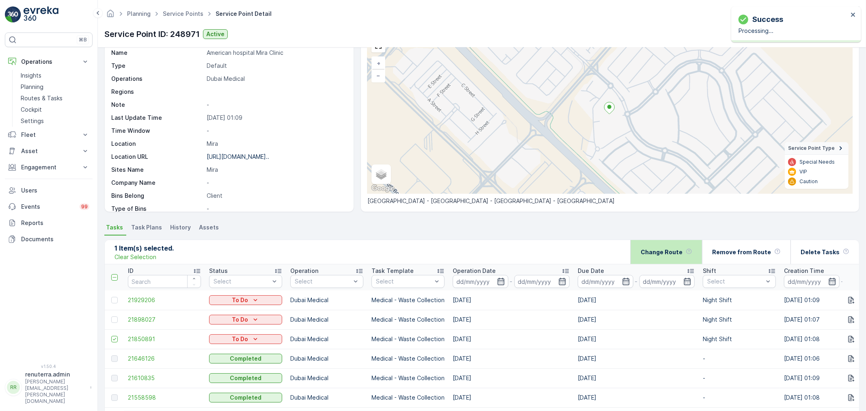
click at [680, 248] on p "Change Route" at bounding box center [662, 252] width 42 height 8
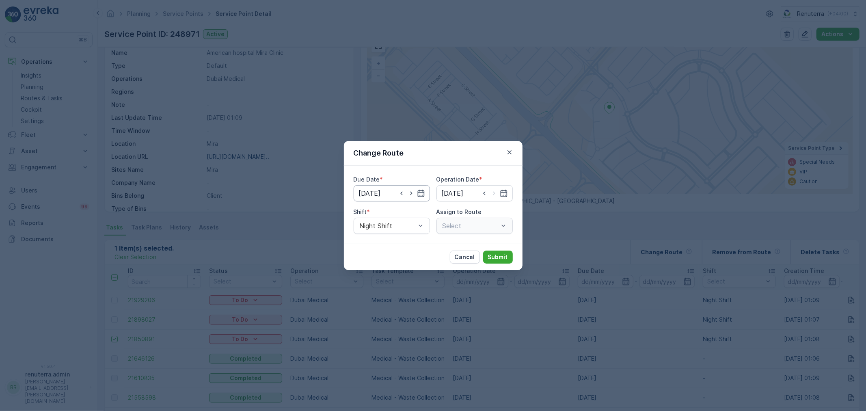
type input "[DATE]"
drag, startPoint x: 395, startPoint y: 188, endPoint x: 406, endPoint y: 194, distance: 12.3
click at [399, 189] on div "[DATE]" at bounding box center [392, 193] width 76 height 16
drag, startPoint x: 403, startPoint y: 194, endPoint x: 525, endPoint y: 199, distance: 122.8
click at [405, 193] on div at bounding box center [412, 193] width 28 height 8
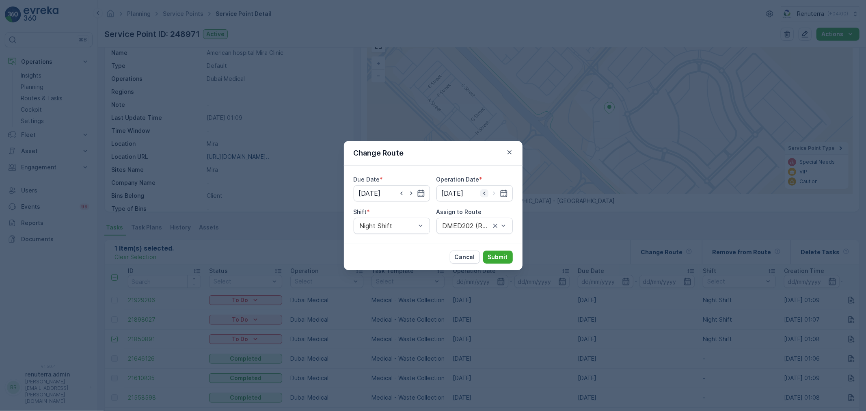
click at [485, 194] on icon "button" at bounding box center [484, 194] width 2 height 4
type input "[DATE]"
drag, startPoint x: 401, startPoint y: 192, endPoint x: 426, endPoint y: 218, distance: 35.9
click at [401, 191] on icon "button" at bounding box center [402, 193] width 8 height 8
type input "[DATE]"
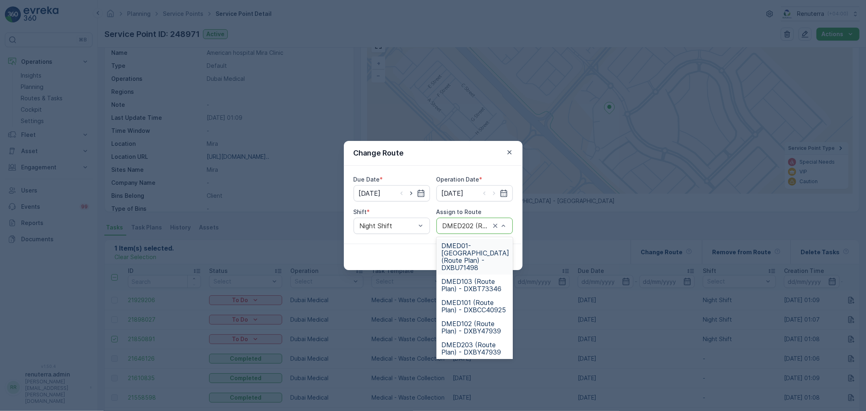
click at [467, 230] on div "DMED202 (Route Plan) - DXBU71498" at bounding box center [474, 226] width 76 height 16
click at [465, 236] on div "Due Date * 22.09.2025 Operation Date * 22.09.2025 Shift * Night Shift Assign to…" at bounding box center [433, 205] width 179 height 78
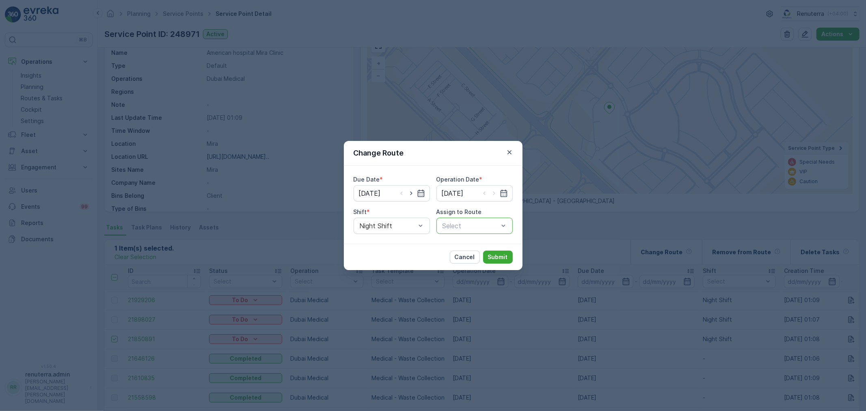
click at [460, 231] on div "Select" at bounding box center [474, 226] width 76 height 16
click at [473, 227] on div at bounding box center [471, 225] width 58 height 7
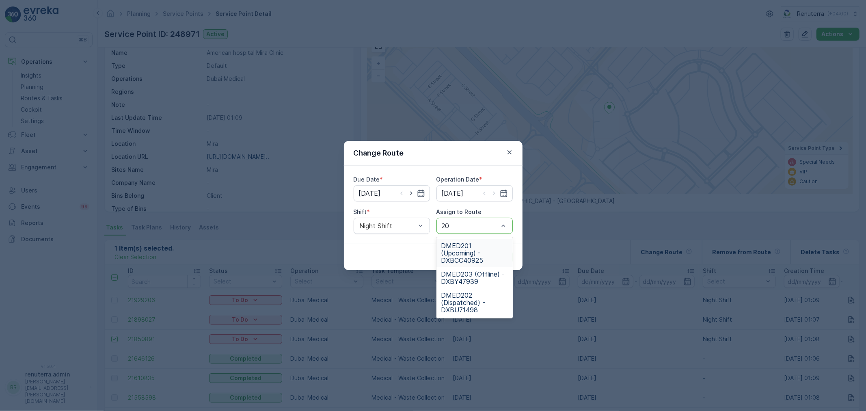
type input "202"
click at [489, 245] on span "DMED202 (Dispatched) - DXBU71498" at bounding box center [474, 253] width 67 height 22
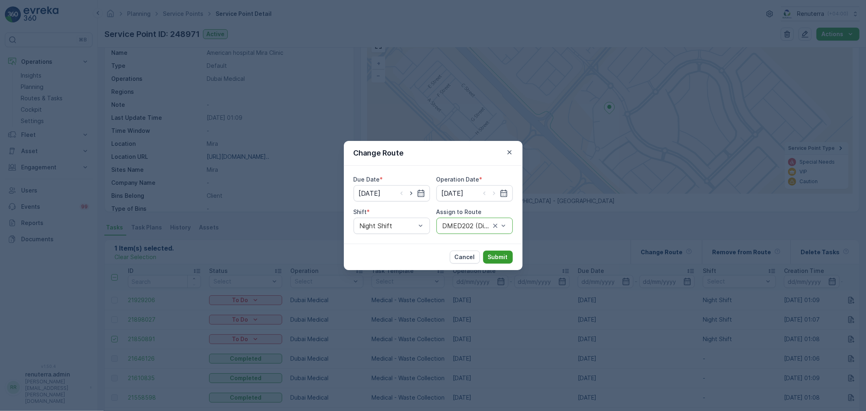
click at [504, 253] on p "Submit" at bounding box center [498, 257] width 20 height 8
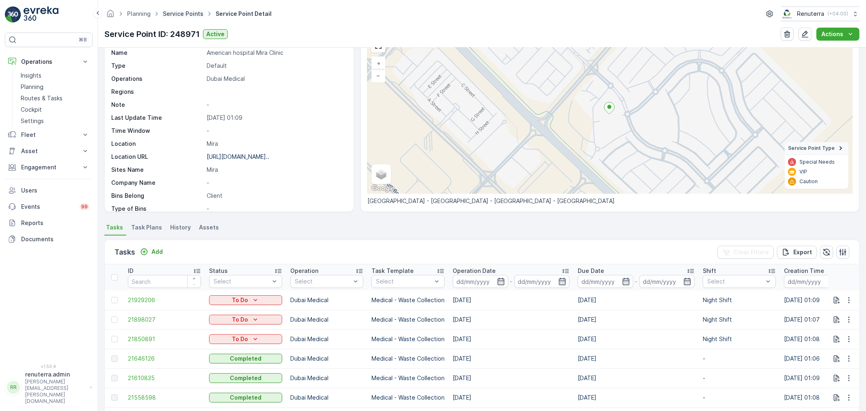
click at [184, 15] on link "Service Points" at bounding box center [183, 13] width 41 height 7
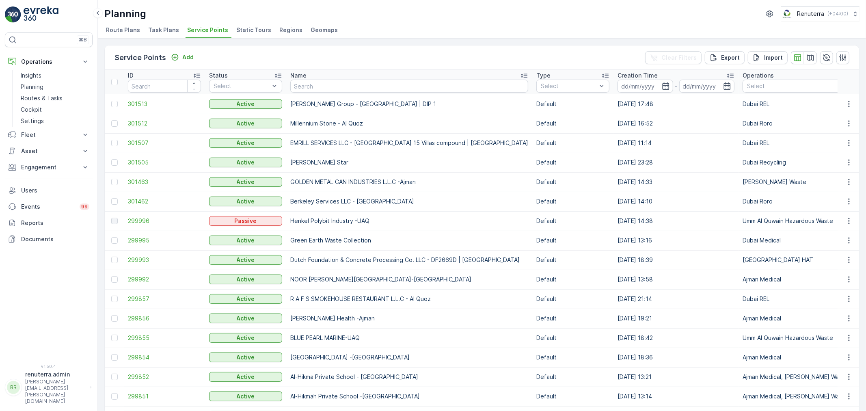
click at [133, 124] on span "301512" at bounding box center [164, 123] width 73 height 8
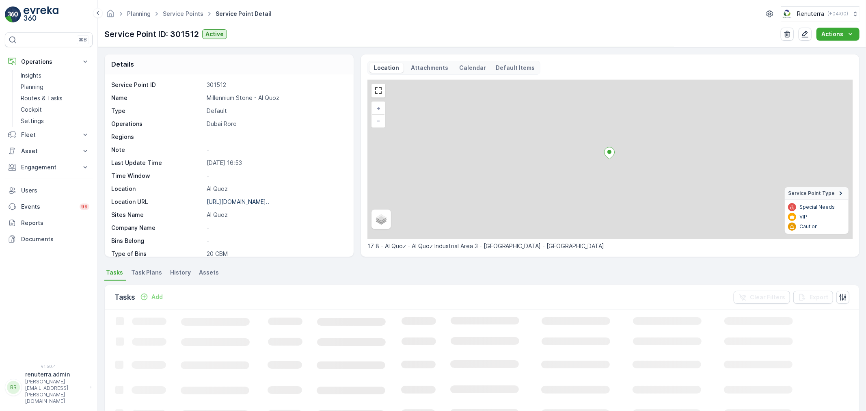
click at [231, 98] on p "Millennium Stone - Al Quoz" at bounding box center [276, 98] width 138 height 8
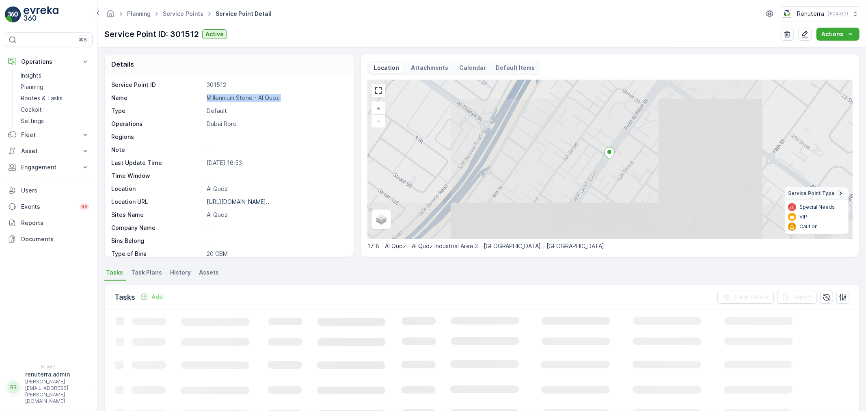
copy p "Millennium Stone - Al Quoz"
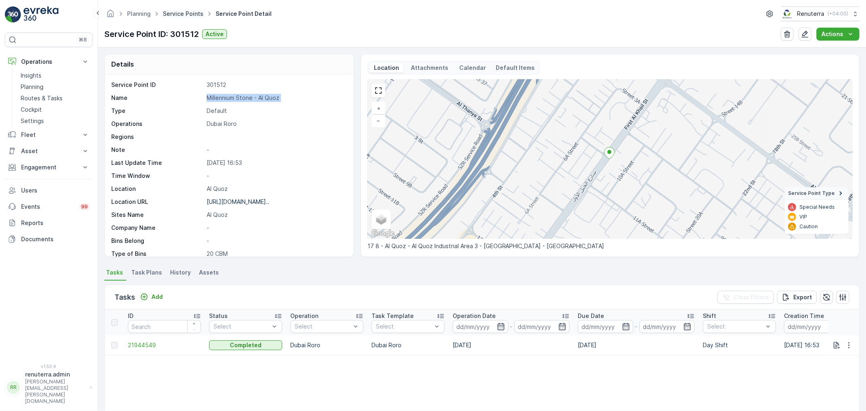
click at [176, 13] on link "Service Points" at bounding box center [183, 13] width 41 height 7
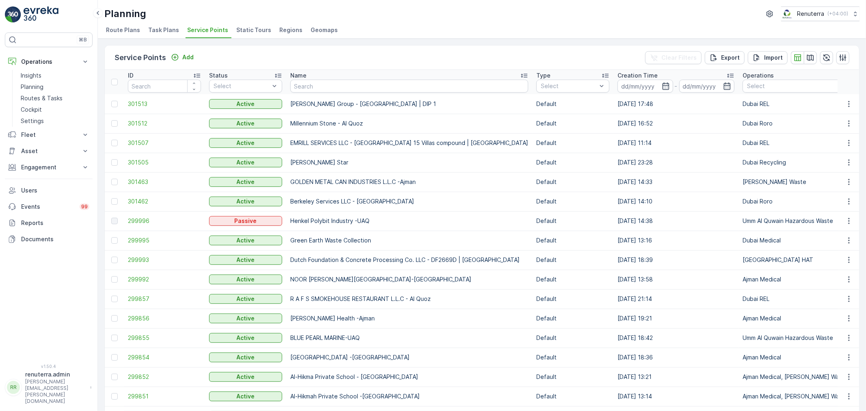
click at [330, 83] on input "text" at bounding box center [409, 86] width 238 height 13
paste input "Masar Printing & Publishing LLC"
type input "Masar Printing & Publishing LLC"
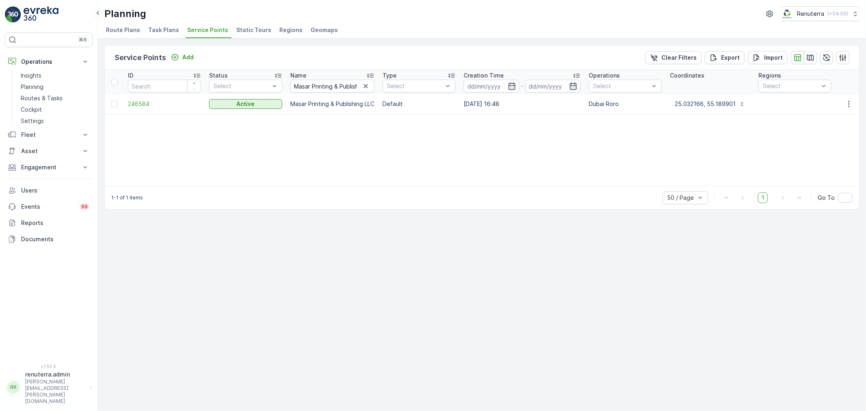
click at [134, 98] on td "246584" at bounding box center [164, 103] width 81 height 19
click at [136, 101] on span "246584" at bounding box center [164, 104] width 73 height 8
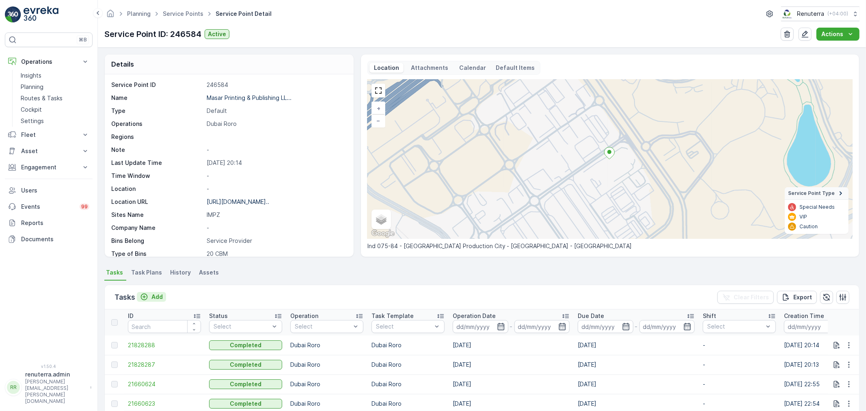
click at [153, 298] on p "Add" at bounding box center [156, 297] width 11 height 8
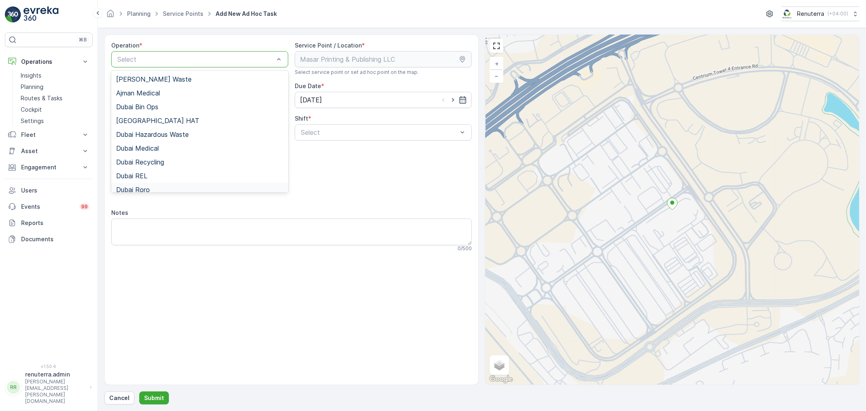
click at [139, 188] on span "Dubai Roro" at bounding box center [133, 189] width 34 height 7
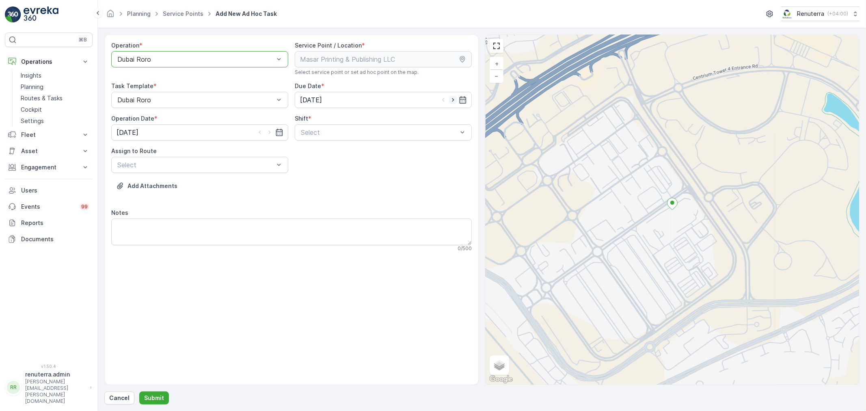
click at [455, 99] on icon "button" at bounding box center [453, 100] width 8 height 8
type input "[DATE]"
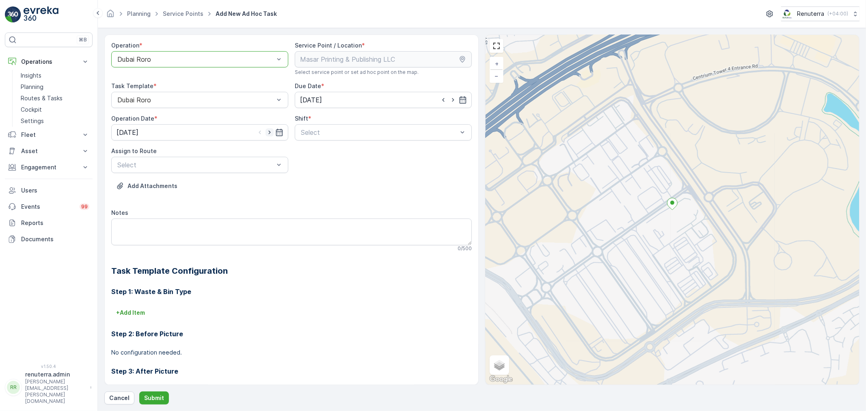
click at [266, 134] on icon "button" at bounding box center [270, 132] width 8 height 8
type input "[DATE]"
click at [304, 154] on span "Day Shift" at bounding box center [314, 152] width 29 height 7
click at [242, 153] on div "Assign to Route" at bounding box center [199, 151] width 177 height 8
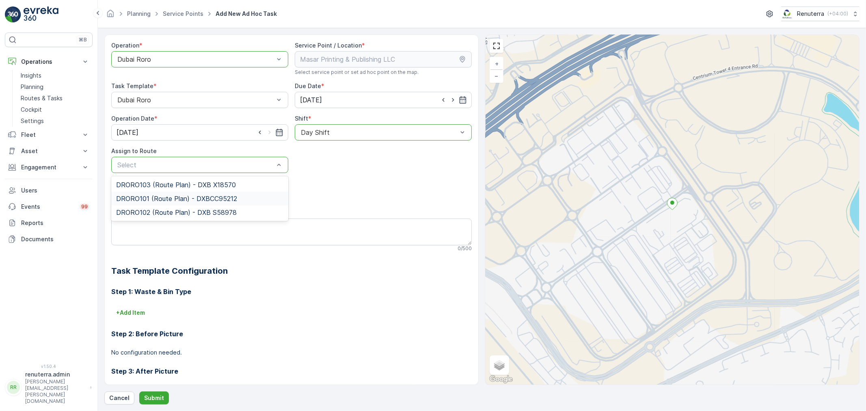
click at [149, 202] on span "DRORO101 (Route Plan) - DXBCC95212" at bounding box center [176, 198] width 121 height 7
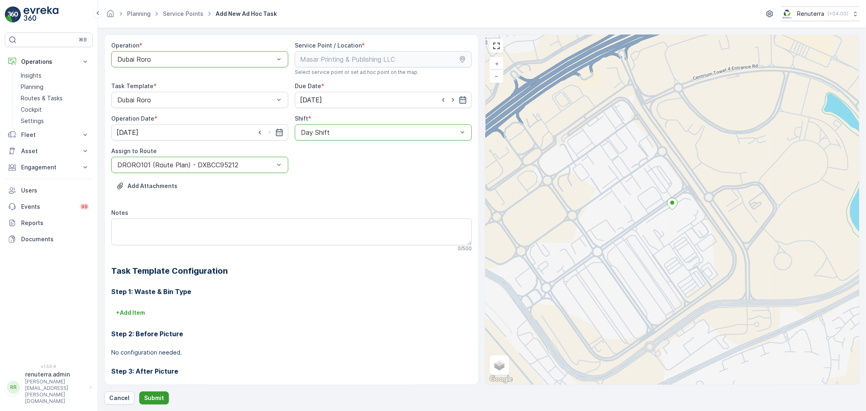
click at [151, 400] on p "Submit" at bounding box center [154, 398] width 20 height 8
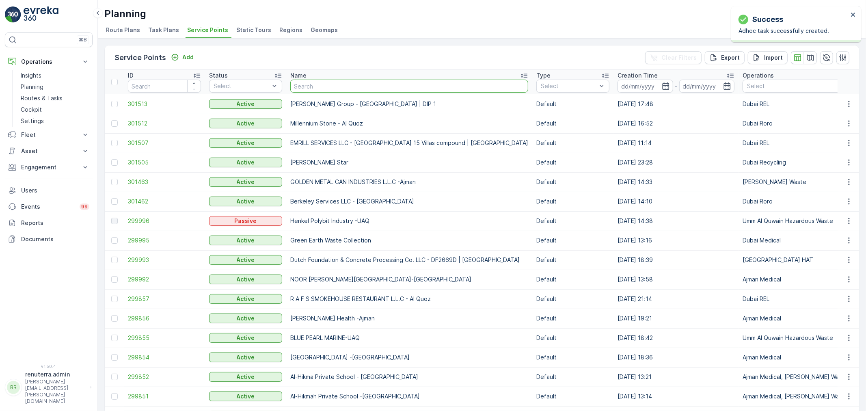
click at [332, 88] on input "text" at bounding box center [409, 86] width 238 height 13
paste input "Masar Printing & Publishing LLC"
type input "Masar Printing & Publishing LLC"
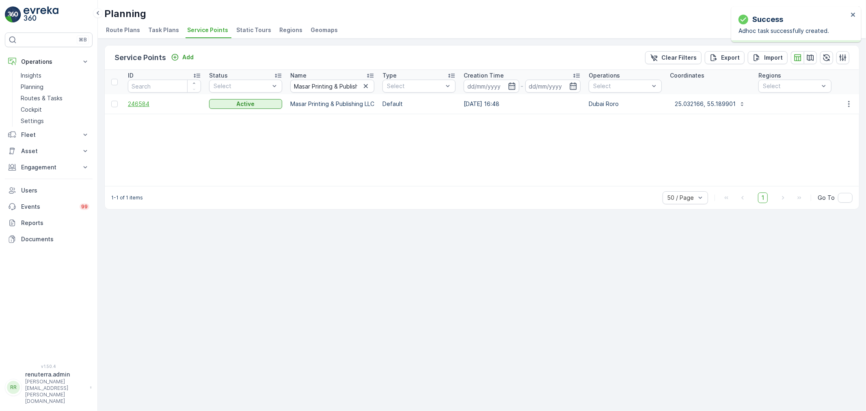
click at [137, 104] on span "246584" at bounding box center [164, 104] width 73 height 8
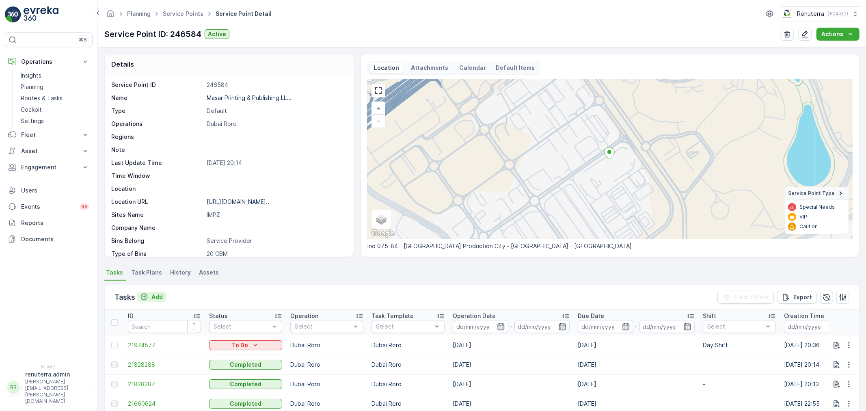
click at [158, 298] on p "Add" at bounding box center [156, 297] width 11 height 8
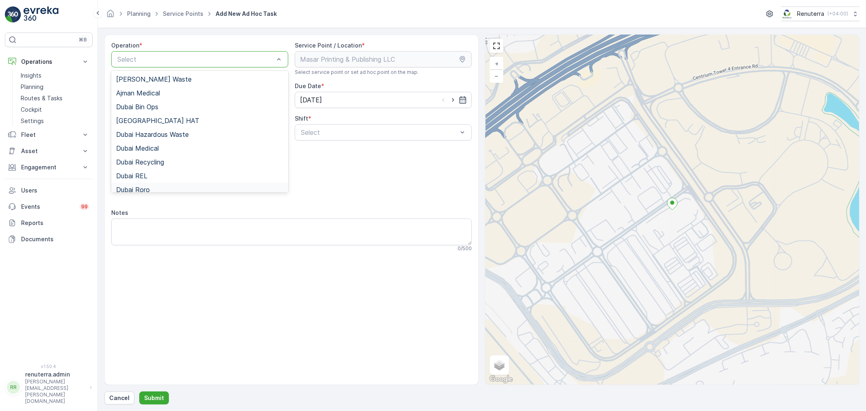
click at [145, 186] on span "Dubai Roro" at bounding box center [133, 189] width 34 height 7
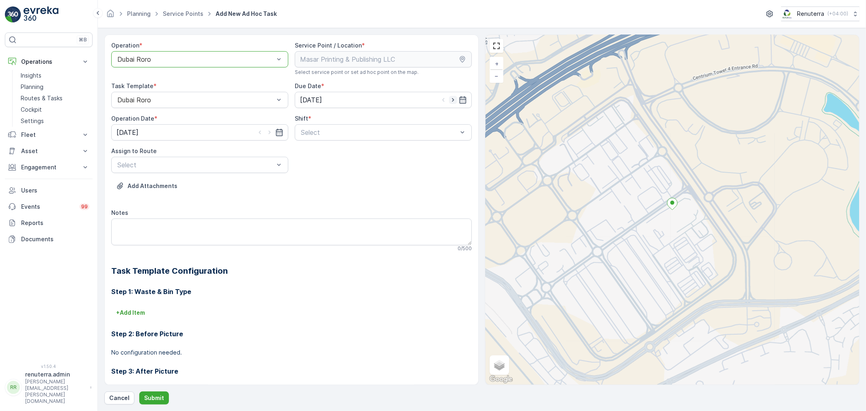
click at [452, 98] on icon "button" at bounding box center [453, 100] width 8 height 8
type input "[DATE]"
click at [266, 128] on icon "button" at bounding box center [270, 132] width 8 height 8
type input "[DATE]"
click at [314, 154] on span "Day Shift" at bounding box center [314, 152] width 29 height 7
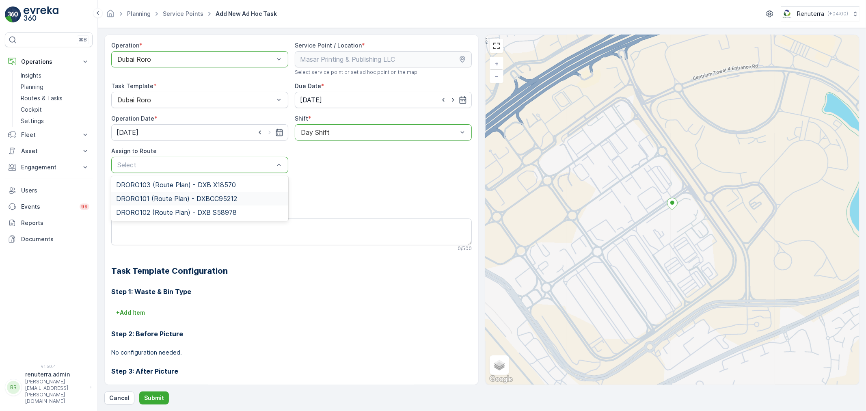
click at [135, 194] on div "DRORO101 (Route Plan) - DXBCC95212" at bounding box center [199, 199] width 177 height 14
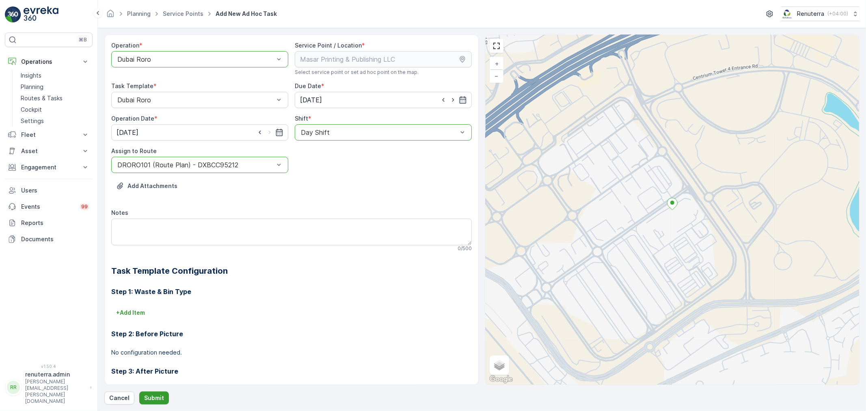
click at [147, 401] on p "Submit" at bounding box center [154, 398] width 20 height 8
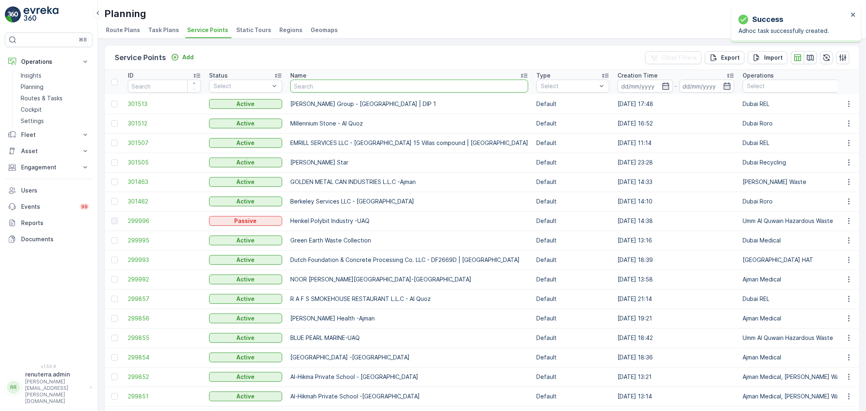
click at [346, 80] on input "text" at bounding box center [409, 86] width 238 height 13
paste input "Berkeley Services LLC - [GEOGRAPHIC_DATA]"
type input "Berkeley Services LLC - [GEOGRAPHIC_DATA]"
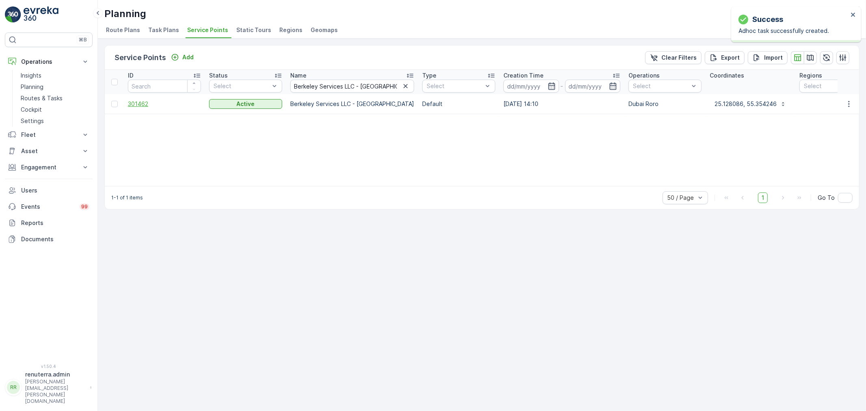
click at [143, 100] on span "301462" at bounding box center [164, 104] width 73 height 8
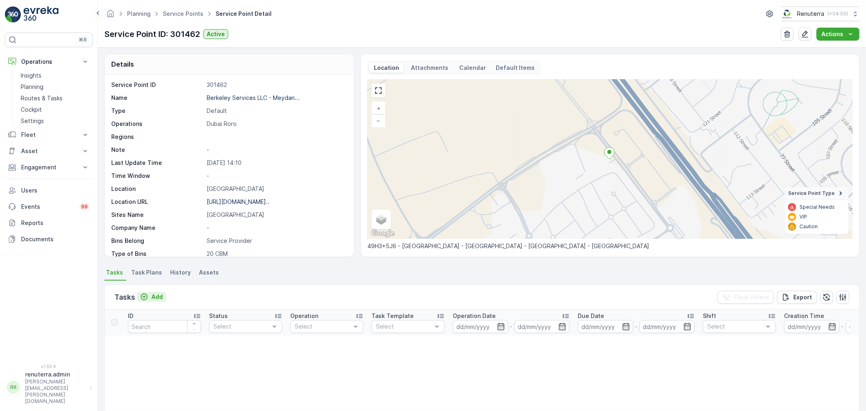
click at [154, 294] on p "Add" at bounding box center [156, 297] width 11 height 8
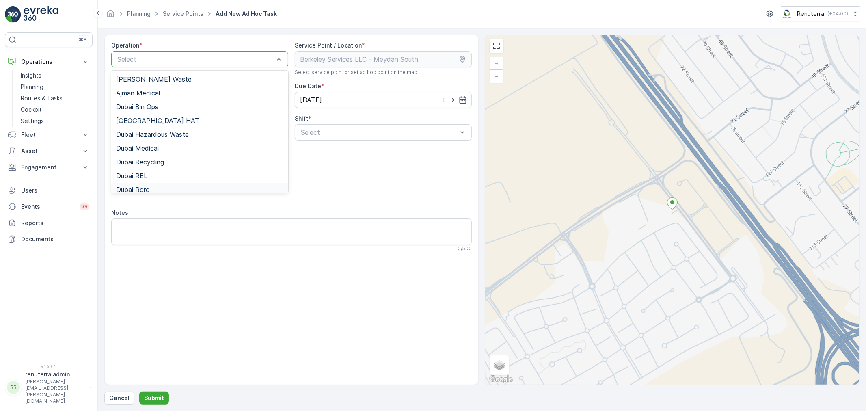
click at [145, 190] on span "Dubai Roro" at bounding box center [133, 189] width 34 height 7
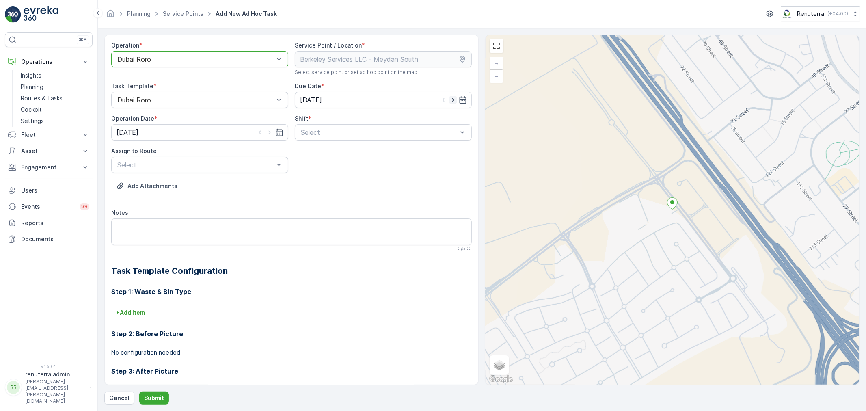
click at [449, 99] on icon "button" at bounding box center [453, 100] width 8 height 8
type input "[DATE]"
click at [269, 131] on icon "button" at bounding box center [270, 132] width 8 height 8
type input "[DATE]"
click at [309, 151] on span "Day Shift" at bounding box center [314, 152] width 29 height 7
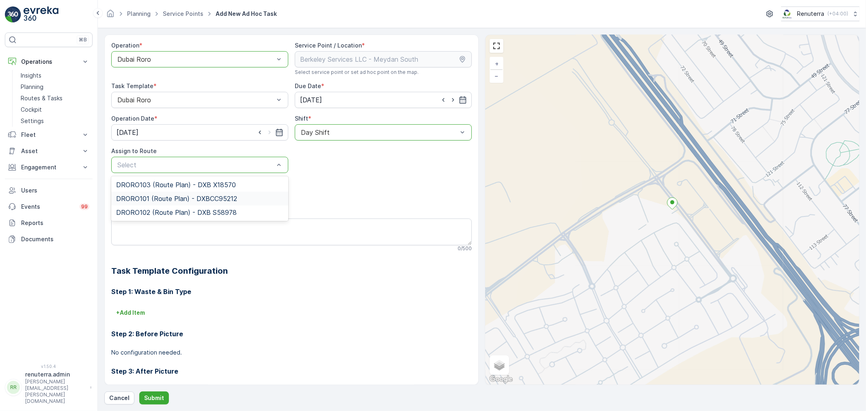
click at [142, 196] on span "DRORO101 (Route Plan) - DXBCC95212" at bounding box center [176, 198] width 121 height 7
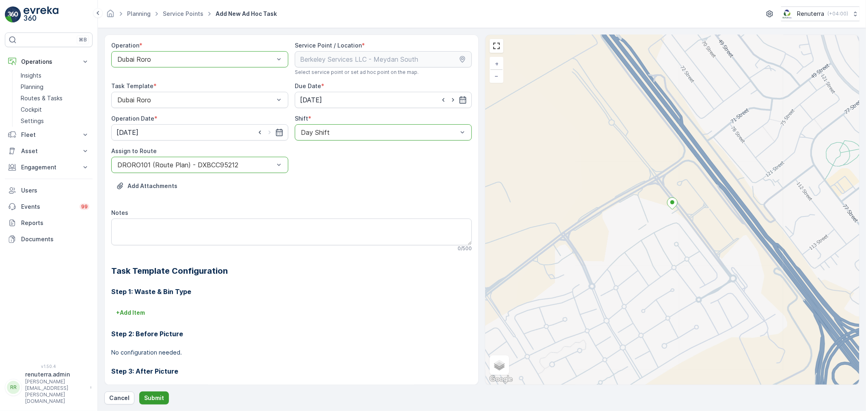
click at [156, 395] on p "Submit" at bounding box center [154, 398] width 20 height 8
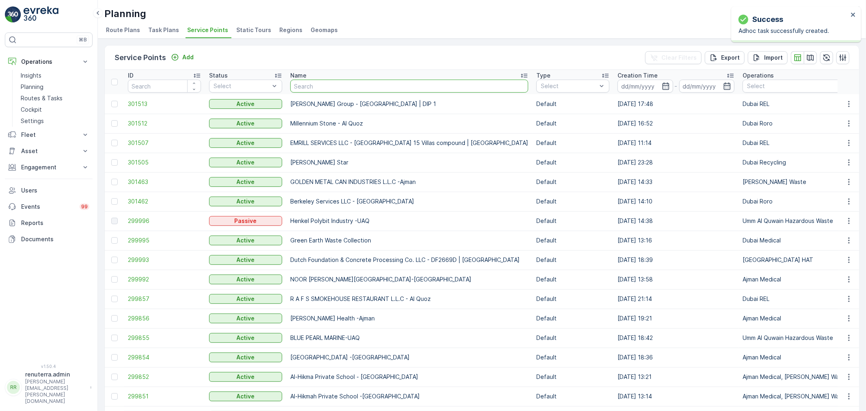
type input "Wade Adams Project (EM836) - Nad Al Sheba"
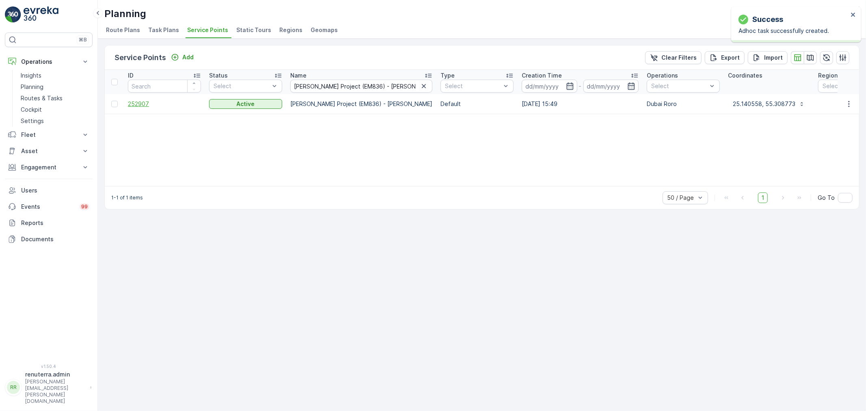
click at [140, 100] on span "252907" at bounding box center [164, 104] width 73 height 8
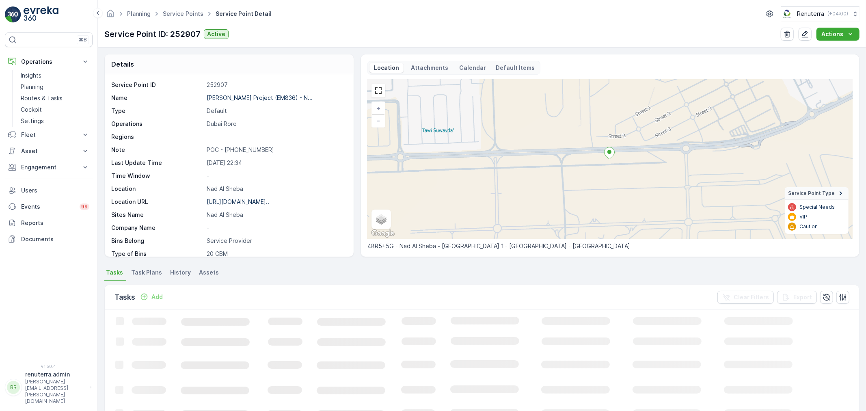
click at [157, 295] on p "Add" at bounding box center [156, 297] width 11 height 8
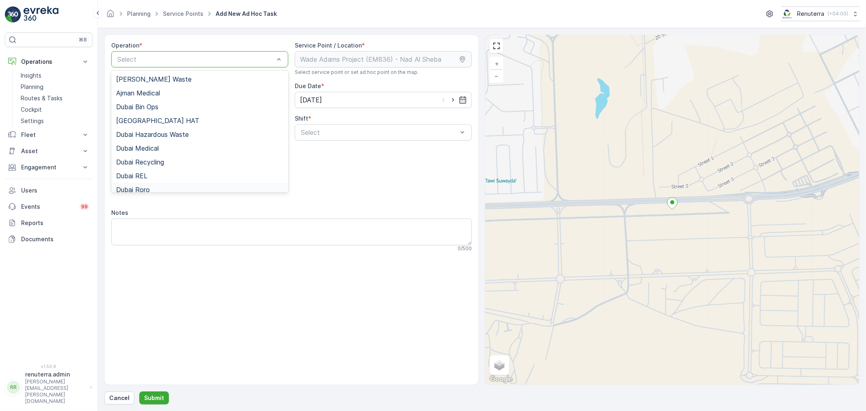
click at [147, 187] on span "Dubai Roro" at bounding box center [133, 189] width 34 height 7
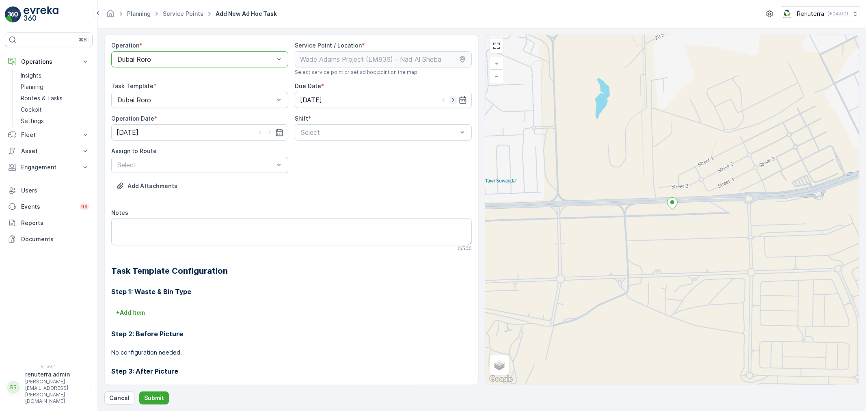
click at [452, 102] on icon "button" at bounding box center [453, 100] width 8 height 8
type input "[DATE]"
click at [270, 132] on icon "button" at bounding box center [270, 132] width 8 height 8
type input "[DATE]"
click at [314, 152] on span "Day Shift" at bounding box center [314, 152] width 29 height 7
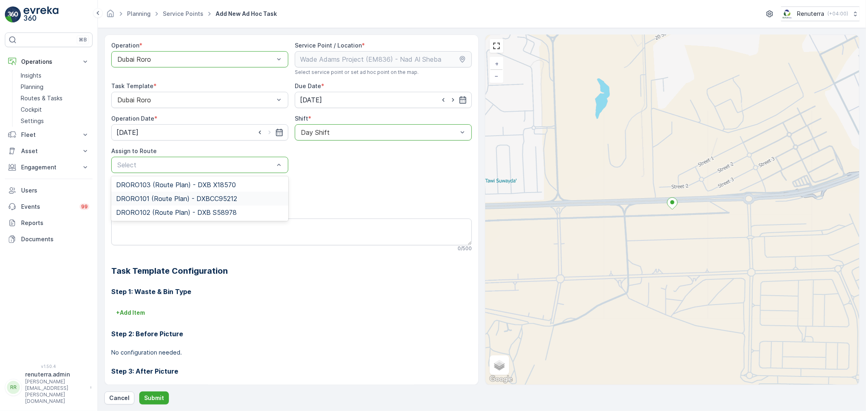
click at [156, 193] on div "DRORO101 (Route Plan) - DXBCC95212" at bounding box center [199, 199] width 177 height 14
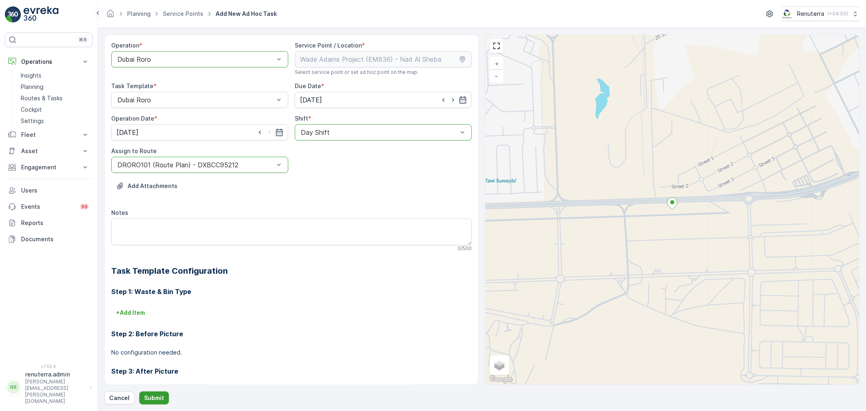
click at [151, 404] on button "Submit" at bounding box center [154, 397] width 30 height 13
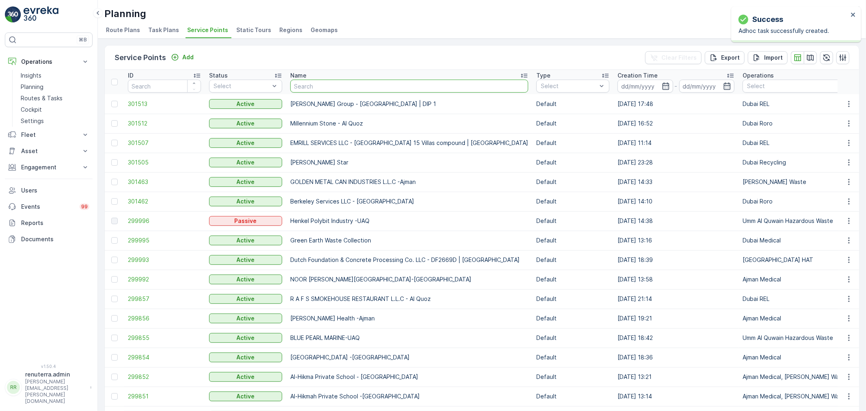
type input "Deco Waste Service - Shredex | Al Quoz"
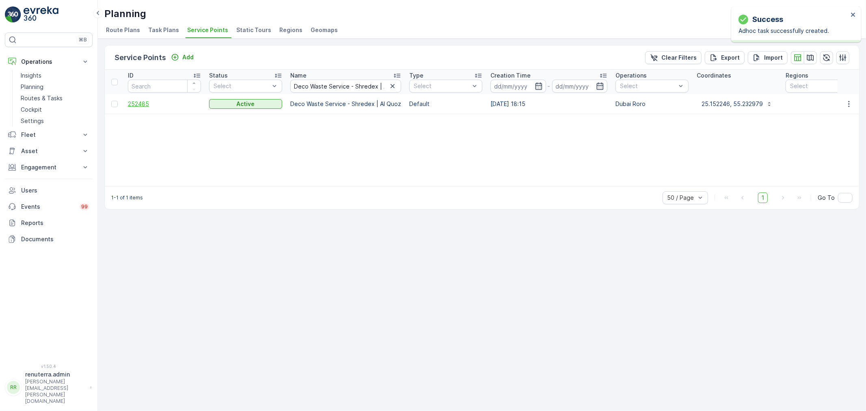
click at [134, 102] on span "252485" at bounding box center [164, 104] width 73 height 8
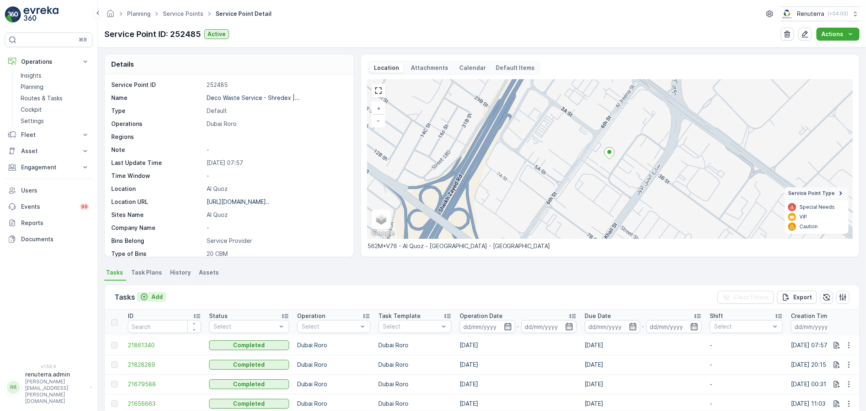
click at [160, 295] on p "Add" at bounding box center [156, 297] width 11 height 8
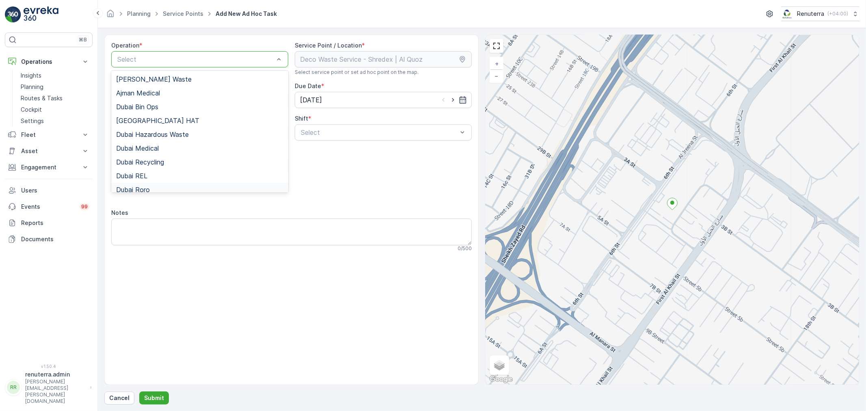
click at [148, 188] on span "Dubai Roro" at bounding box center [133, 189] width 34 height 7
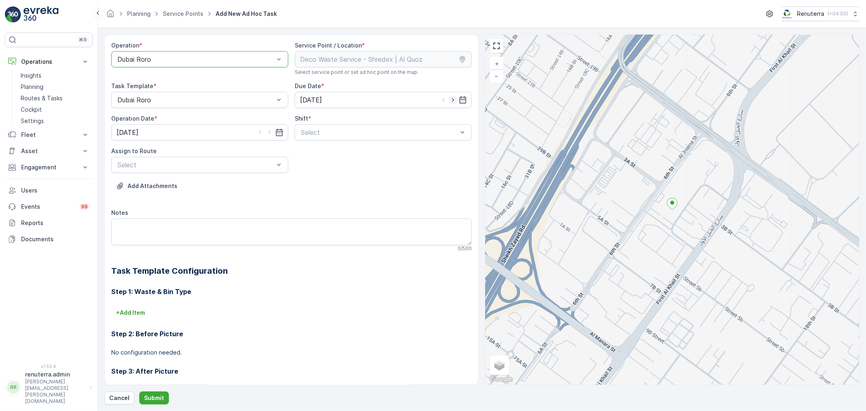
click at [454, 103] on icon "button" at bounding box center [453, 100] width 8 height 8
type input "[DATE]"
click at [267, 133] on icon "button" at bounding box center [270, 132] width 8 height 8
type input "[DATE]"
click at [307, 154] on span "Day Shift" at bounding box center [314, 152] width 29 height 7
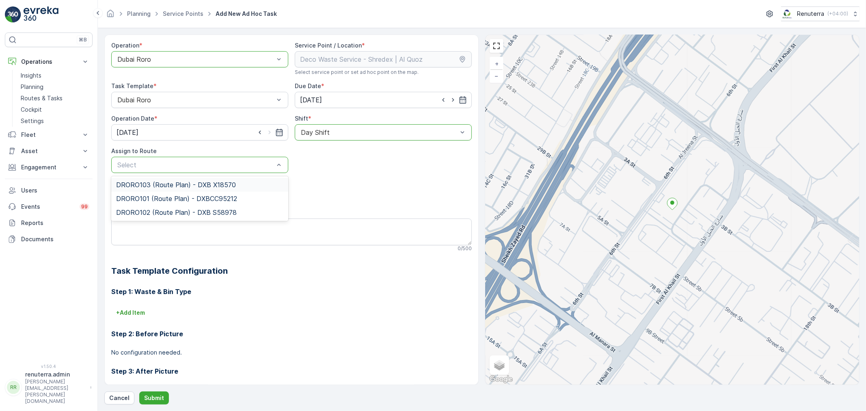
click at [151, 186] on span "DRORO103 (Route Plan) - DXB X18570" at bounding box center [176, 184] width 120 height 7
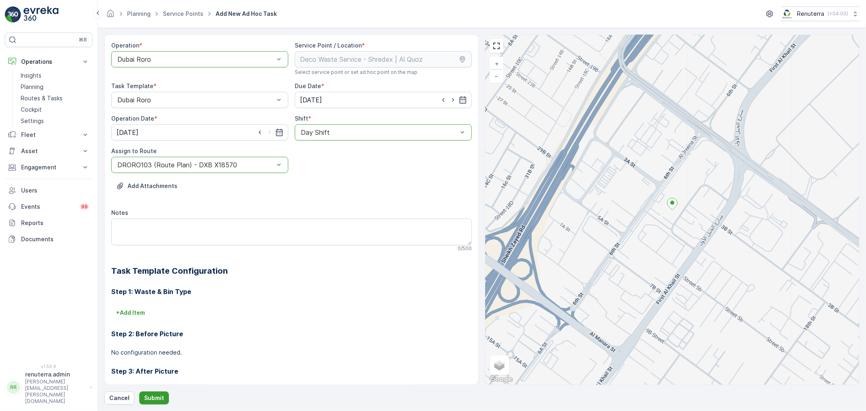
click at [149, 393] on button "Submit" at bounding box center [154, 397] width 30 height 13
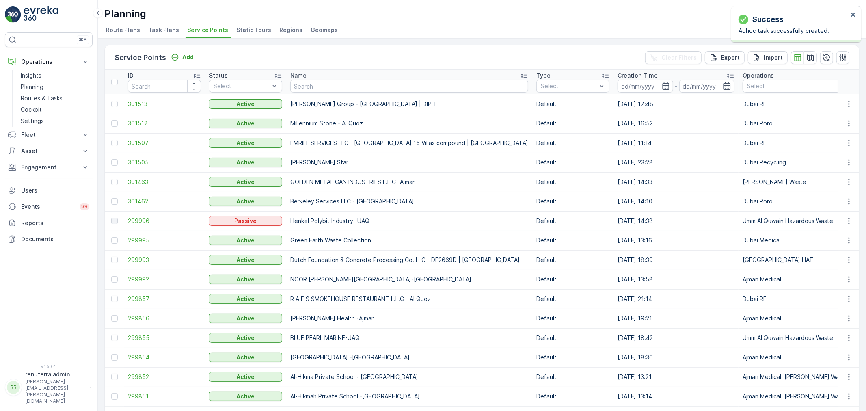
click at [322, 84] on input "text" at bounding box center [409, 86] width 238 height 13
paste input "Wade Adams Project (EM836) - Nad Al Sheba"
type input "Wade Adams Project (EM836) - Nad Al Sheba"
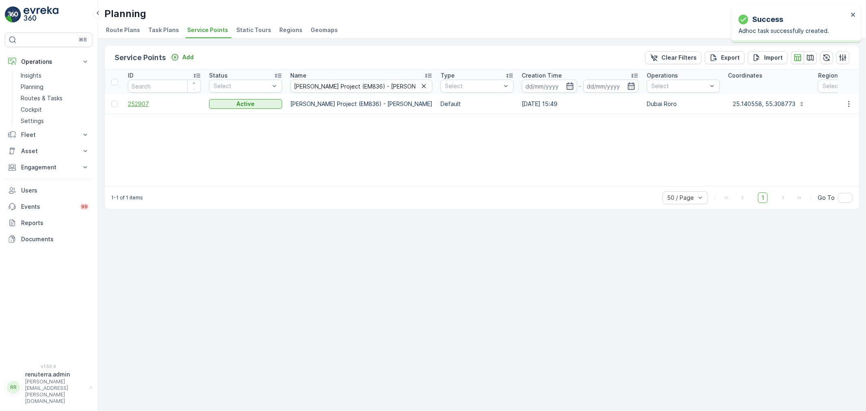
click at [133, 102] on span "252907" at bounding box center [164, 104] width 73 height 8
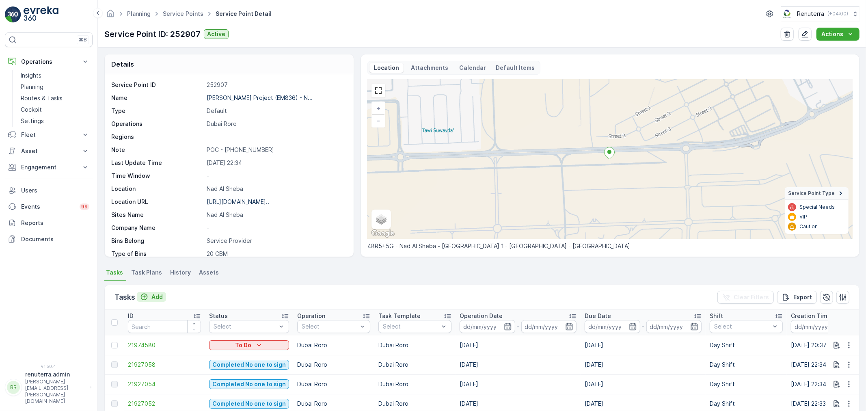
click at [153, 294] on p "Add" at bounding box center [156, 297] width 11 height 8
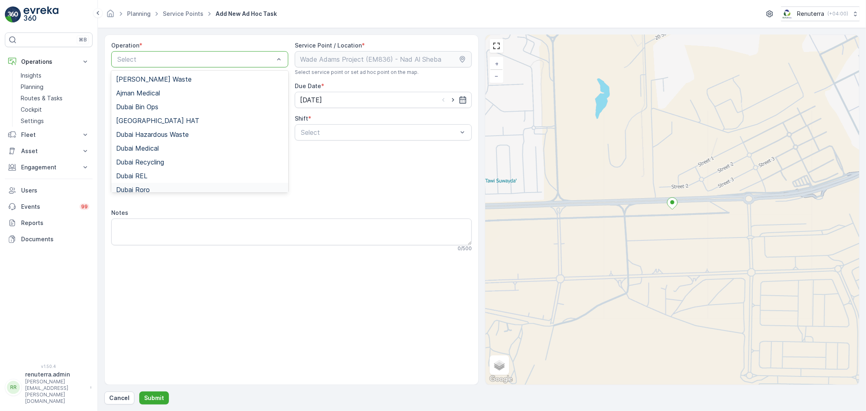
click at [151, 187] on div "Dubai Roro" at bounding box center [199, 189] width 167 height 7
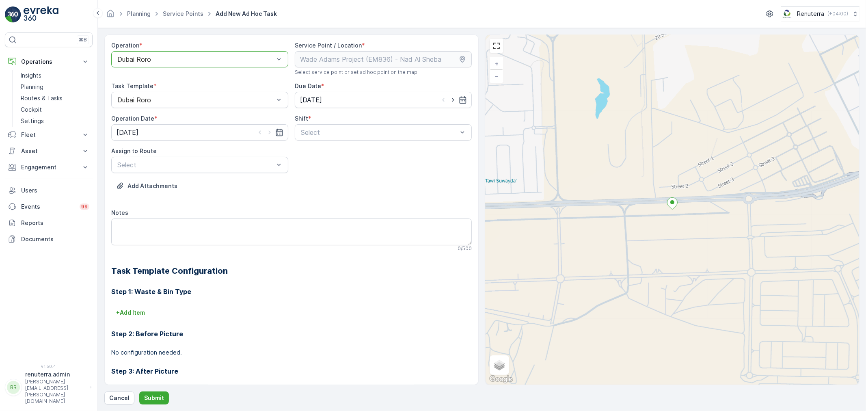
drag, startPoint x: 450, startPoint y: 101, endPoint x: 436, endPoint y: 108, distance: 15.3
click at [450, 102] on icon "button" at bounding box center [453, 100] width 8 height 8
type input "[DATE]"
click at [269, 128] on icon "button" at bounding box center [270, 132] width 8 height 8
type input "[DATE]"
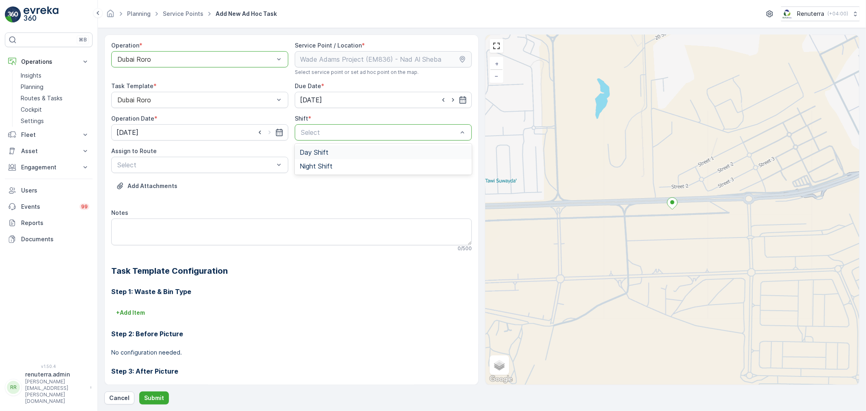
click at [307, 149] on span "Day Shift" at bounding box center [314, 152] width 29 height 7
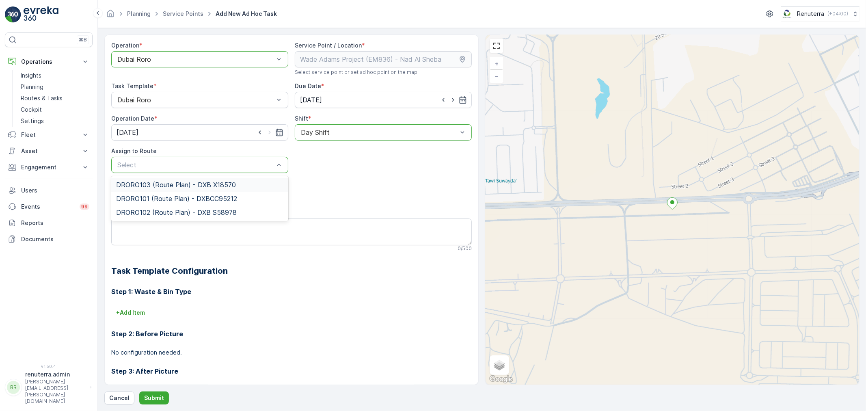
click at [143, 188] on div "DRORO103 (Route Plan) - DXB X18570" at bounding box center [199, 185] width 177 height 14
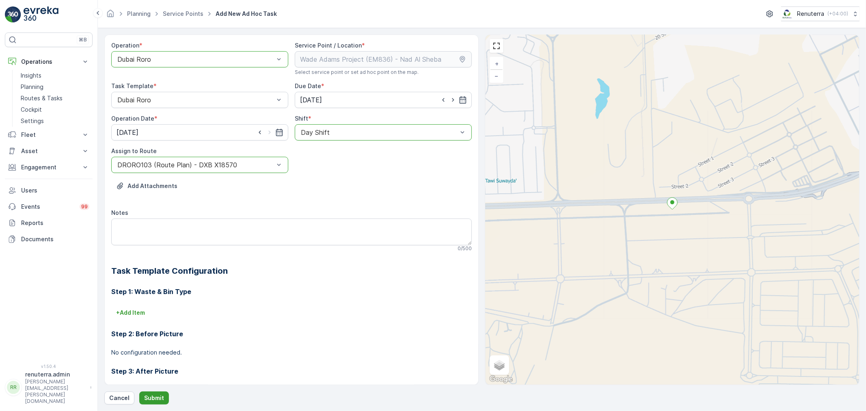
click at [155, 397] on p "Submit" at bounding box center [154, 398] width 20 height 8
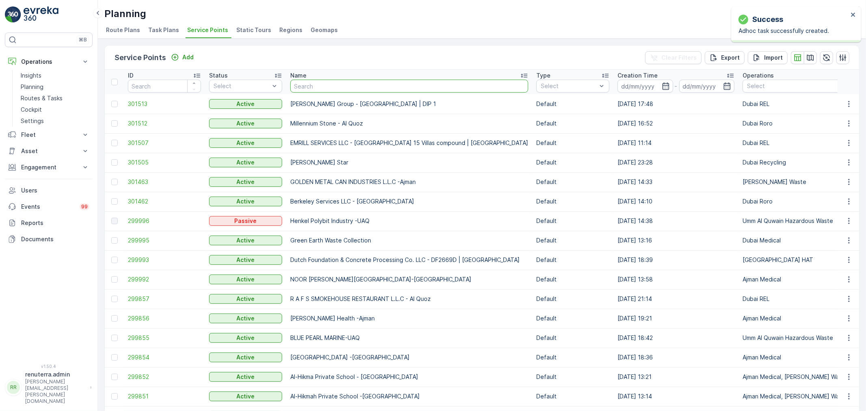
click at [327, 83] on input "text" at bounding box center [409, 86] width 238 height 13
paste input "Motor World Workshop LLC"
type input "Motor World Workshop LLC"
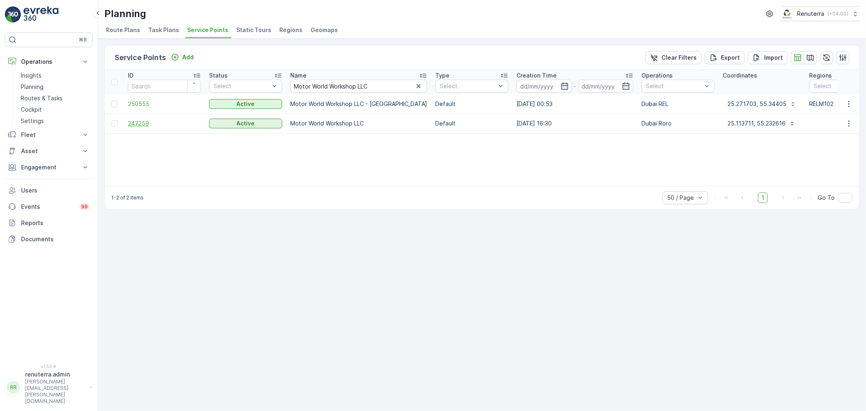
click at [144, 123] on span "247259" at bounding box center [164, 123] width 73 height 8
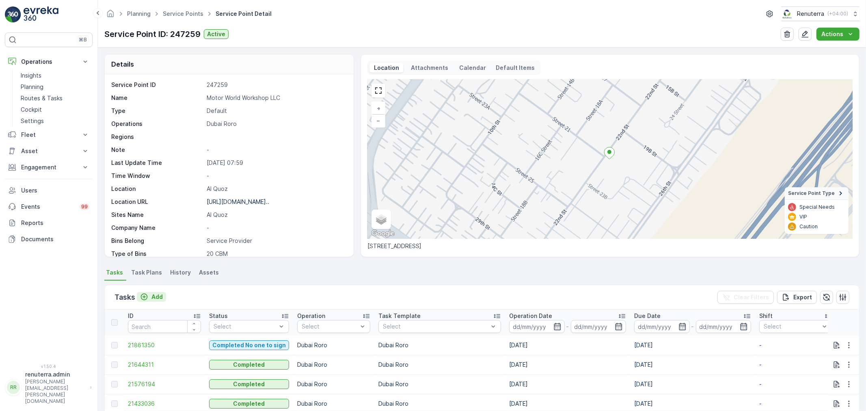
click at [156, 294] on p "Add" at bounding box center [156, 297] width 11 height 8
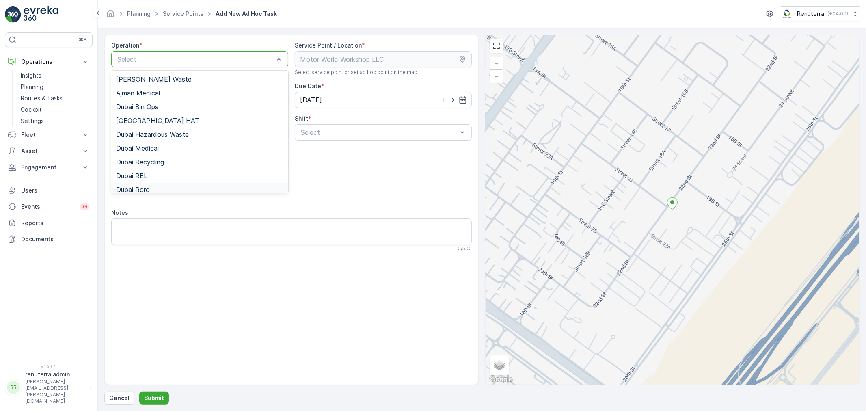
click at [145, 186] on span "Dubai Roro" at bounding box center [133, 189] width 34 height 7
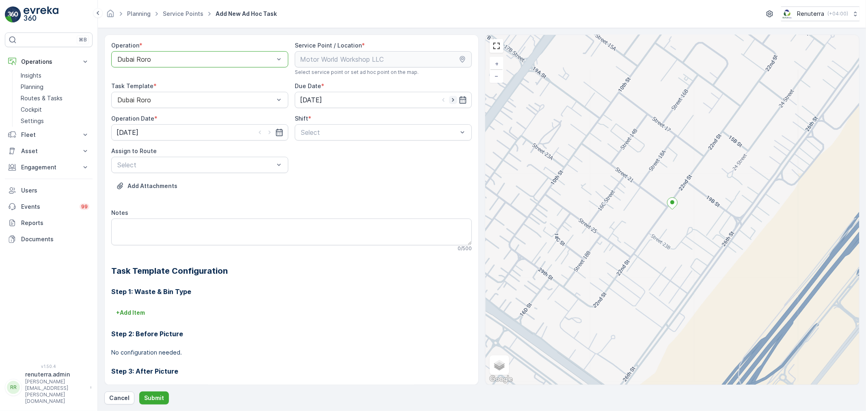
click at [454, 96] on icon "button" at bounding box center [453, 100] width 8 height 8
type input "[DATE]"
click at [269, 128] on icon "button" at bounding box center [270, 132] width 8 height 8
type input "[DATE]"
click at [310, 152] on span "Day Shift" at bounding box center [314, 152] width 29 height 7
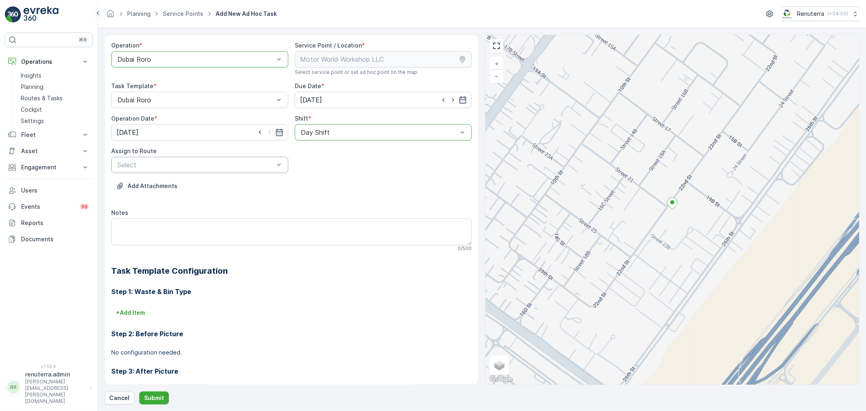
click at [249, 157] on div "Select" at bounding box center [199, 165] width 177 height 16
click at [149, 188] on span "DRORO103 (Route Plan) - DXB X18570" at bounding box center [176, 184] width 120 height 7
click at [157, 398] on p "Submit" at bounding box center [154, 398] width 20 height 8
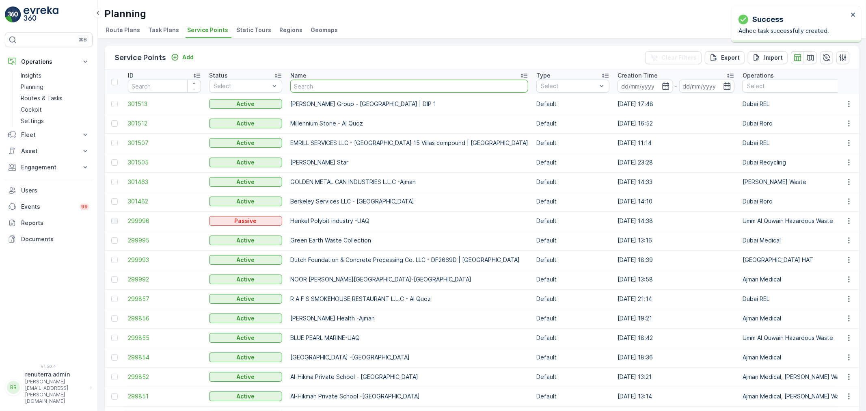
click at [314, 89] on input "text" at bounding box center [409, 86] width 238 height 13
type input "rix"
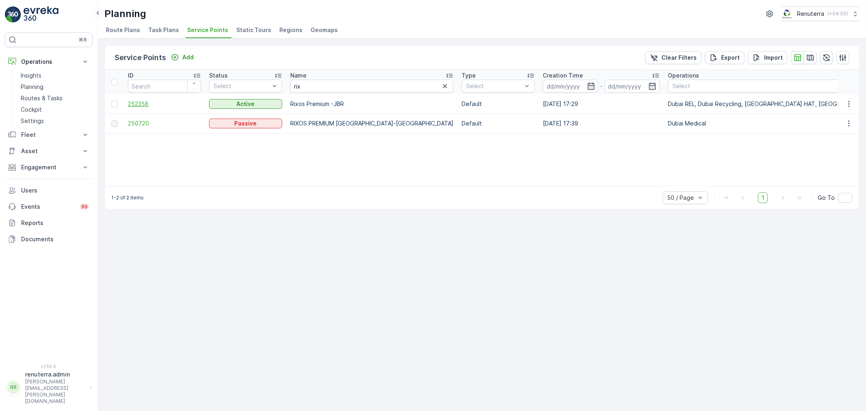
click at [140, 102] on span "252358" at bounding box center [164, 104] width 73 height 8
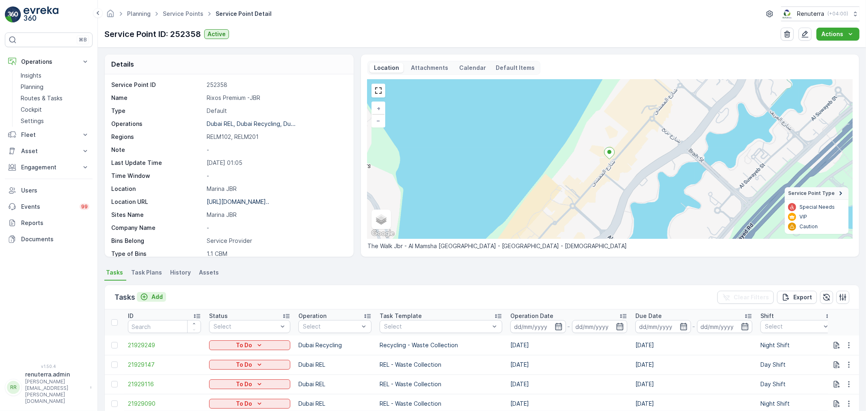
click at [152, 299] on p "Add" at bounding box center [156, 297] width 11 height 8
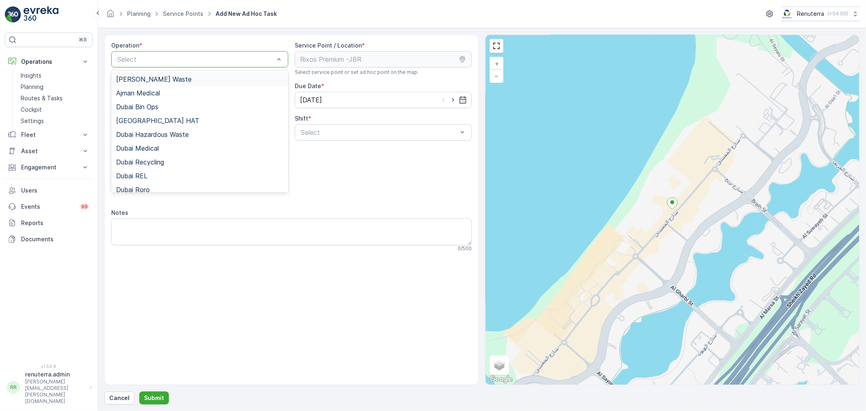
click at [194, 64] on div "Select" at bounding box center [199, 59] width 177 height 16
click at [162, 131] on span "Dubai Hazardous Waste" at bounding box center [152, 134] width 73 height 7
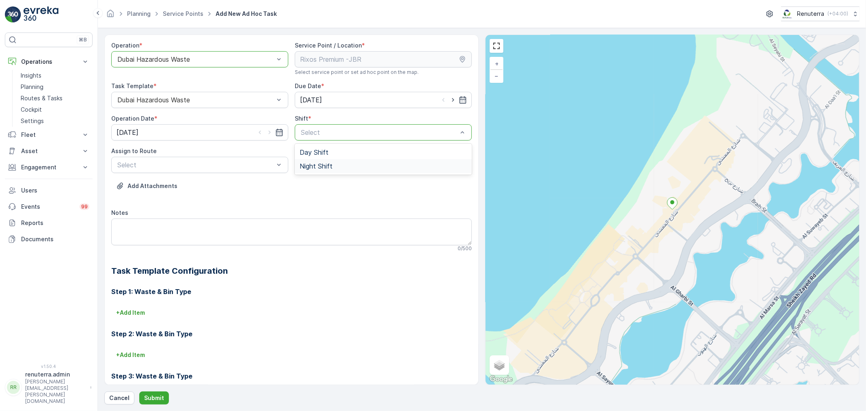
click at [320, 162] on span "Night Shift" at bounding box center [316, 165] width 33 height 7
click at [189, 180] on div "DHAZ201 (Upcoming) - 06EVREKA06" at bounding box center [199, 185] width 177 height 14
click at [151, 395] on p "Submit" at bounding box center [154, 398] width 20 height 8
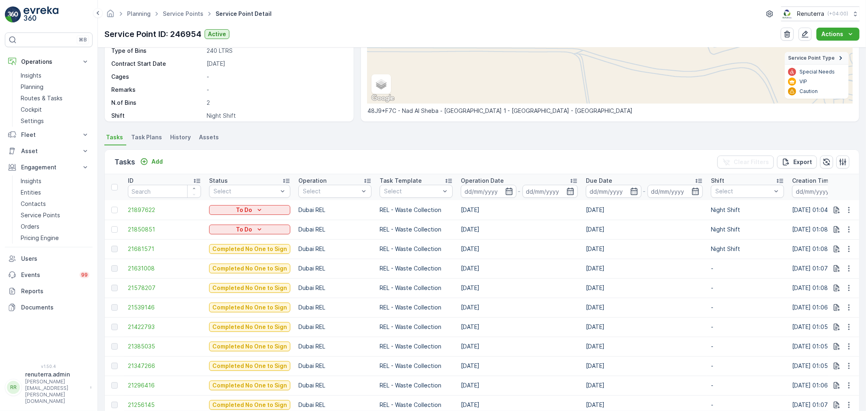
scroll to position [67, 0]
click at [173, 8] on ul "Service Points" at bounding box center [187, 14] width 53 height 12
click at [175, 12] on link "Service Points" at bounding box center [183, 13] width 41 height 7
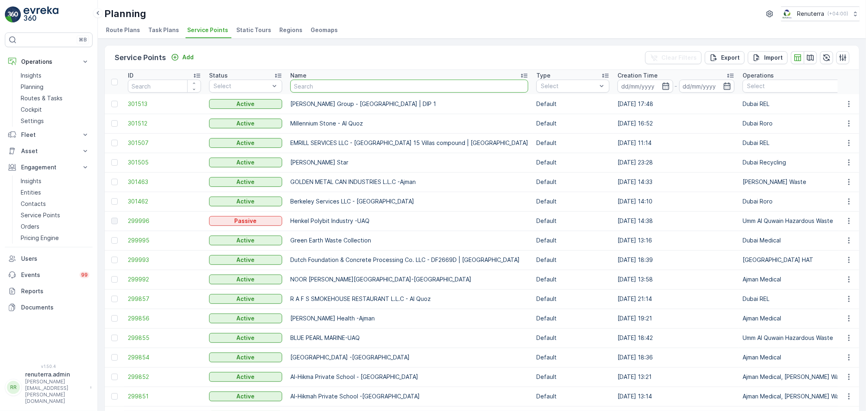
click at [309, 84] on input "text" at bounding box center [409, 86] width 238 height 13
type input "Zahrat"
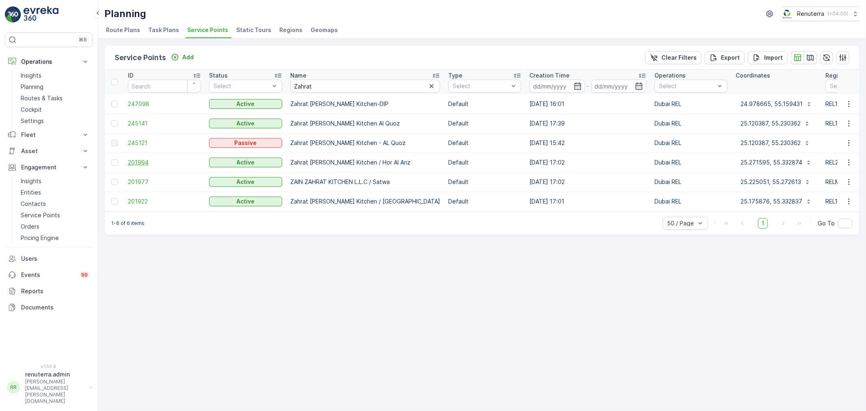
click at [129, 160] on span "201994" at bounding box center [164, 162] width 73 height 8
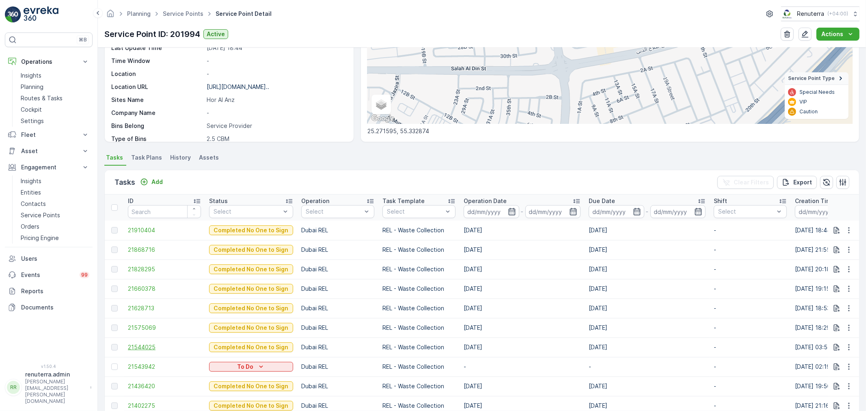
scroll to position [180, 0]
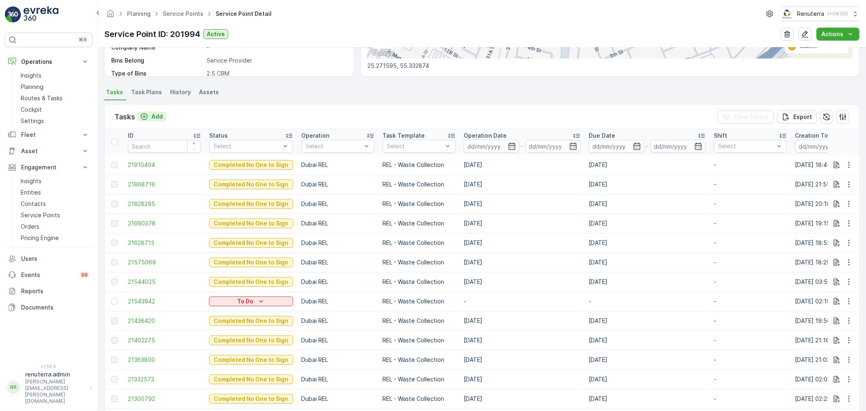
click at [151, 114] on div "Add" at bounding box center [151, 116] width 23 height 8
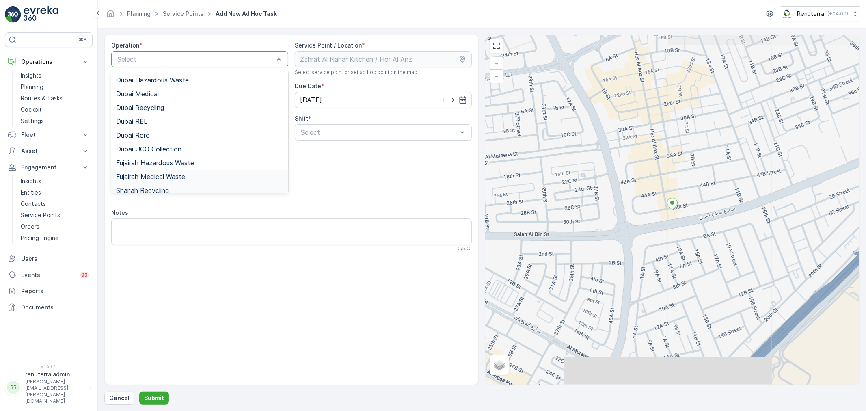
scroll to position [90, 0]
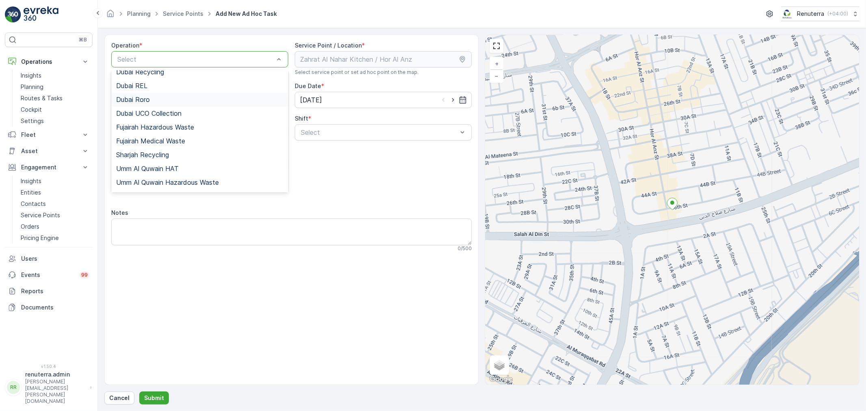
click at [161, 96] on div "Dubai Roro" at bounding box center [199, 99] width 167 height 7
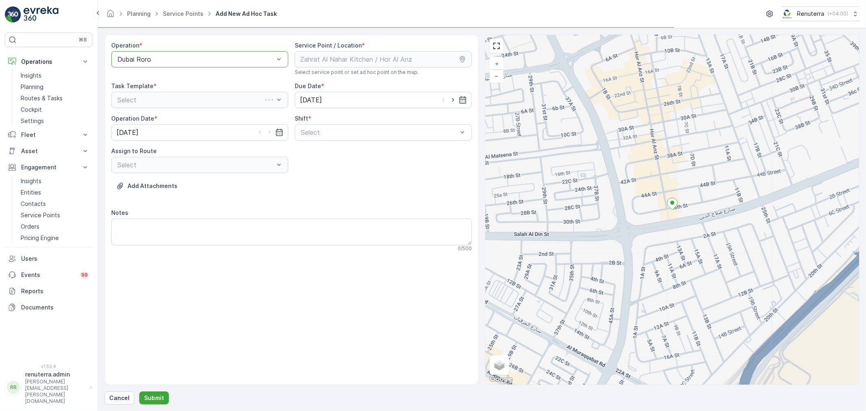
click at [160, 51] on div "Dubai Roro" at bounding box center [199, 59] width 177 height 16
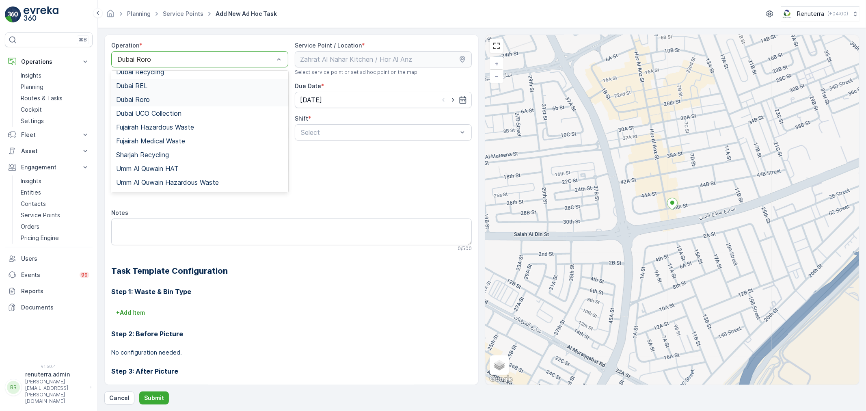
click at [146, 80] on div "Dubai REL" at bounding box center [199, 86] width 177 height 14
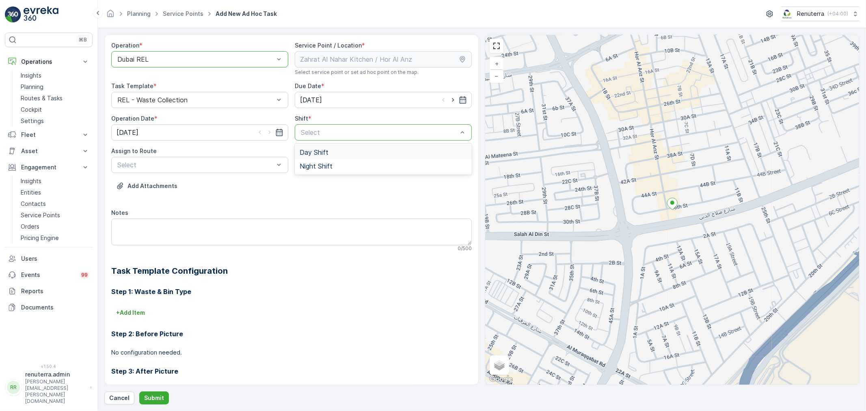
drag, startPoint x: 330, startPoint y: 143, endPoint x: 326, endPoint y: 151, distance: 9.8
click at [326, 148] on div "Day Shift" at bounding box center [383, 152] width 177 height 14
click at [241, 154] on div "Assign to Route" at bounding box center [199, 151] width 177 height 8
click at [241, 171] on div "Select" at bounding box center [199, 165] width 177 height 16
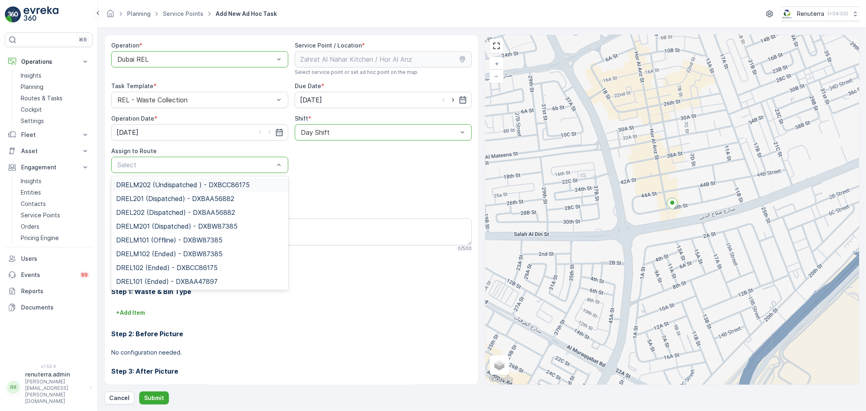
click at [203, 178] on div "DRELM202 (Undispatched ) - DXBCC86175" at bounding box center [199, 185] width 177 height 14
drag, startPoint x: 210, startPoint y: 166, endPoint x: 217, endPoint y: 188, distance: 24.0
click at [209, 166] on div at bounding box center [196, 164] width 158 height 7
click at [214, 188] on span "DRELM202 (Undispatched ) - DXBCC86175" at bounding box center [183, 184] width 134 height 7
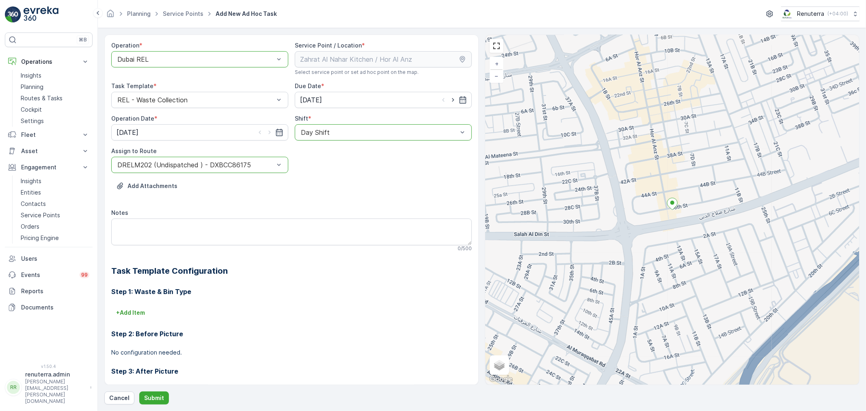
click at [231, 163] on div at bounding box center [196, 164] width 158 height 7
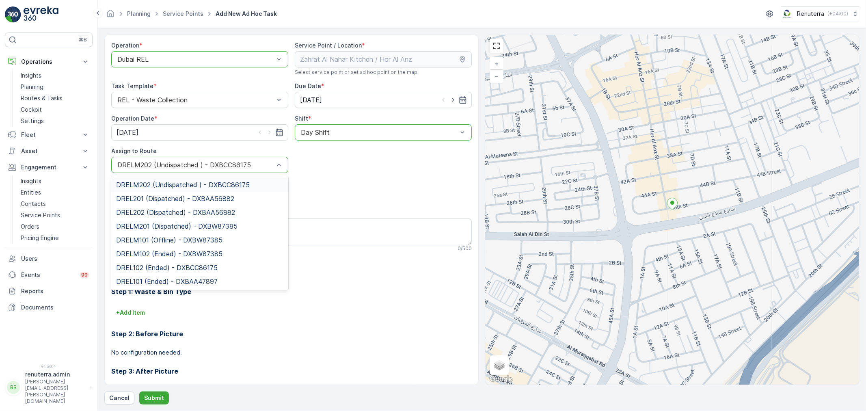
click at [231, 183] on span "DRELM202 (Undispatched ) - DXBCC86175" at bounding box center [183, 184] width 134 height 7
click at [204, 163] on div at bounding box center [196, 164] width 158 height 7
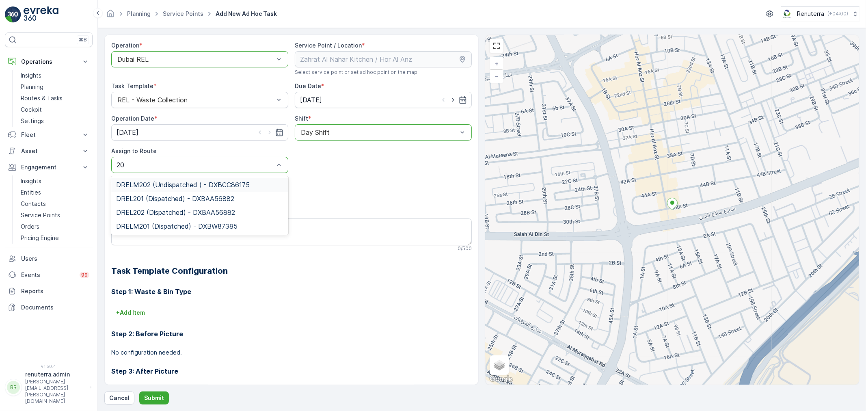
type input "202"
click at [195, 193] on div "DREL202 (Dispatched) - DXBAA56882" at bounding box center [199, 199] width 177 height 14
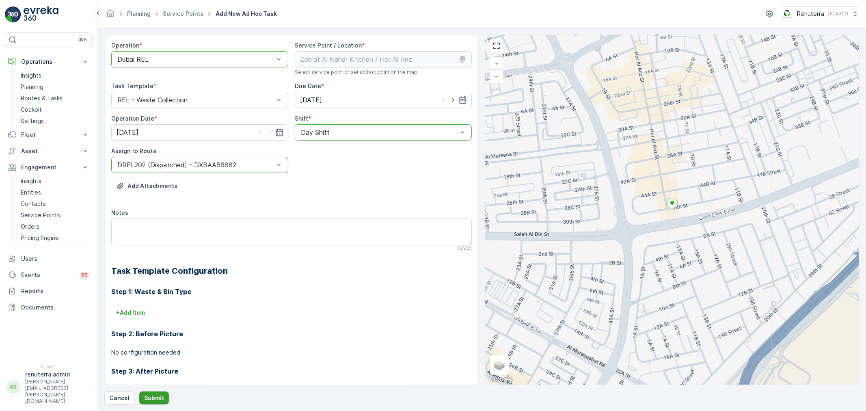
click at [144, 396] on p "Submit" at bounding box center [154, 398] width 20 height 8
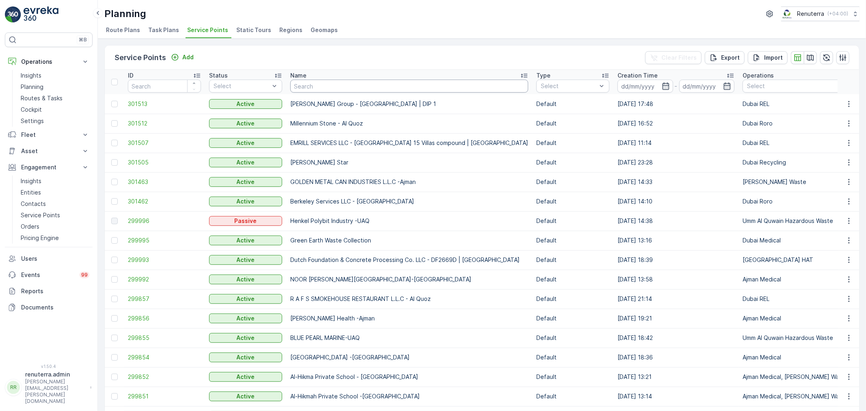
click at [301, 86] on input "text" at bounding box center [409, 86] width 238 height 13
type input "saadi"
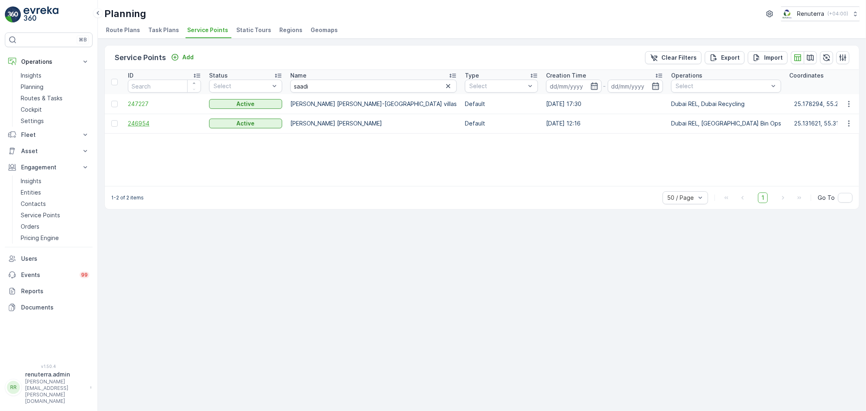
click at [160, 125] on span "246954" at bounding box center [164, 123] width 73 height 8
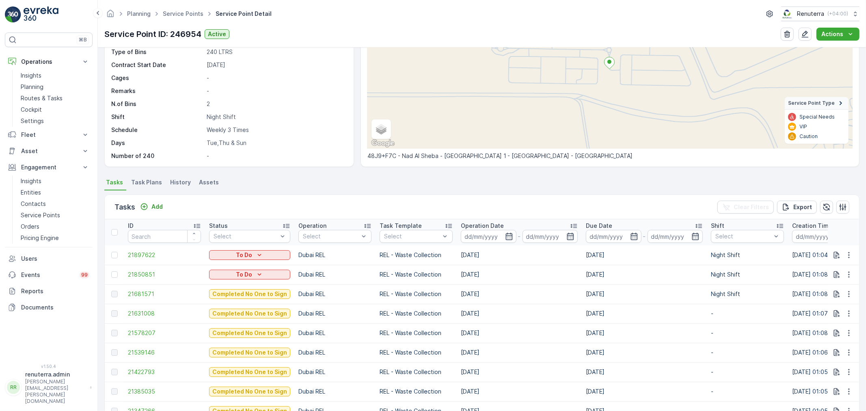
scroll to position [180, 0]
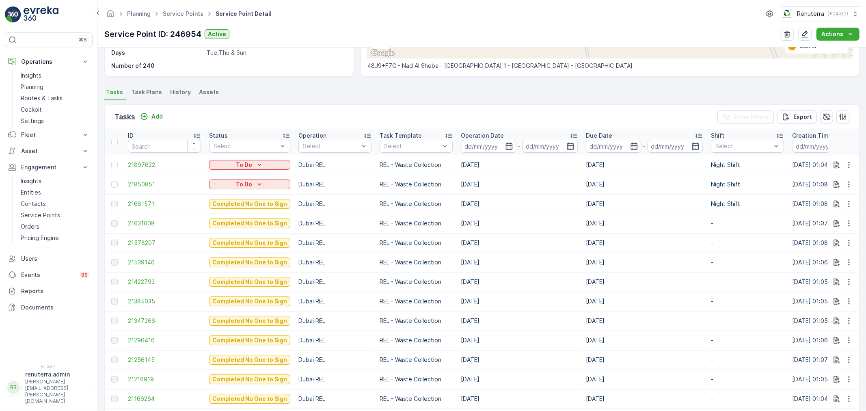
click at [152, 208] on td "21681571" at bounding box center [164, 203] width 81 height 19
click at [150, 204] on span "21681571" at bounding box center [164, 204] width 73 height 8
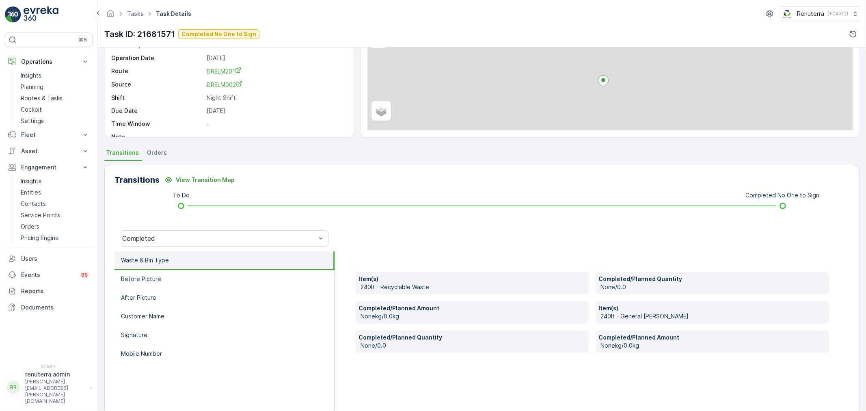
scroll to position [90, 0]
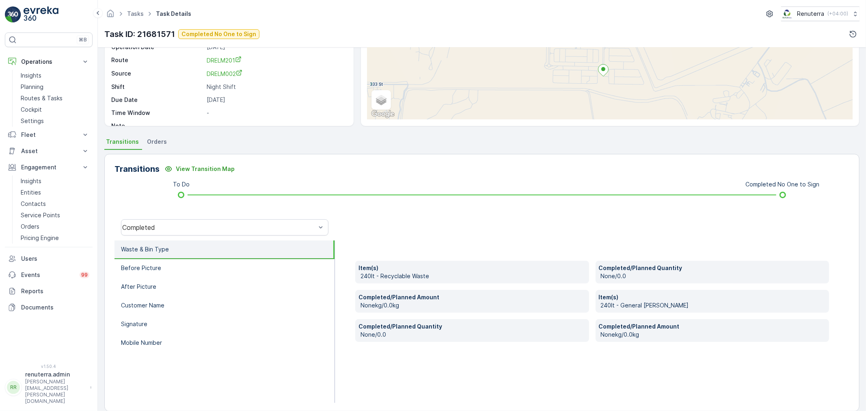
click at [246, 238] on div "Completed" at bounding box center [225, 227] width 220 height 26
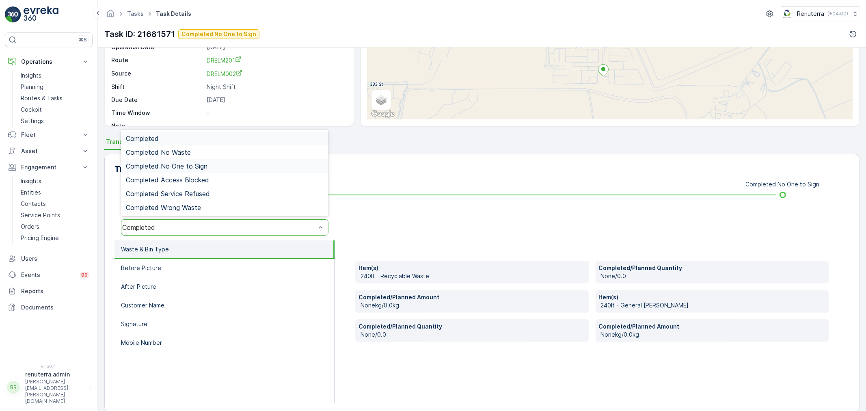
click at [226, 170] on div "Completed No One to Sign" at bounding box center [224, 166] width 207 height 14
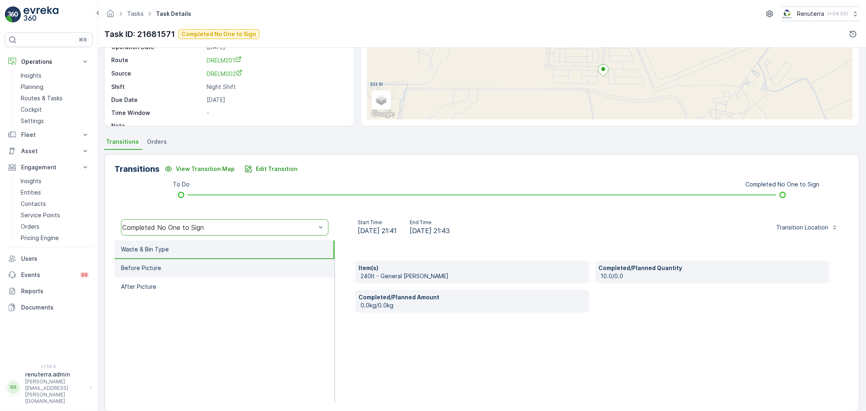
click at [215, 267] on li "Before Picture" at bounding box center [225, 268] width 220 height 19
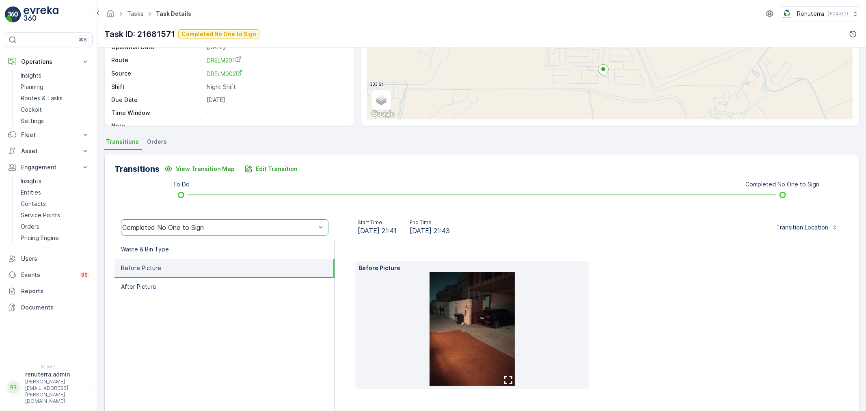
click at [491, 339] on img at bounding box center [472, 329] width 85 height 114
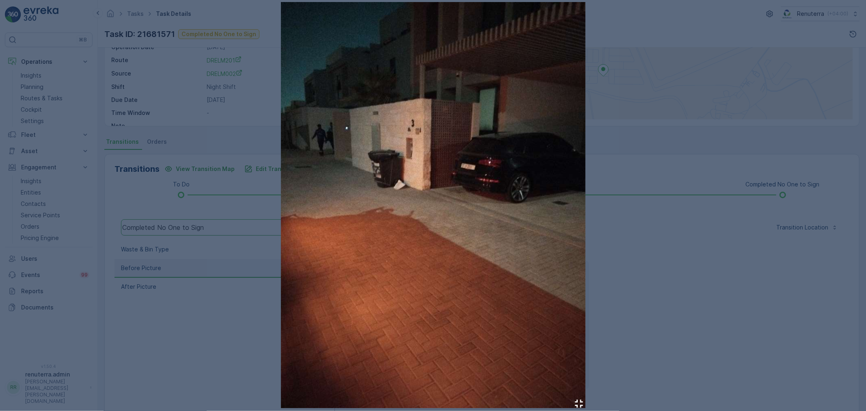
click at [678, 283] on div at bounding box center [433, 205] width 866 height 411
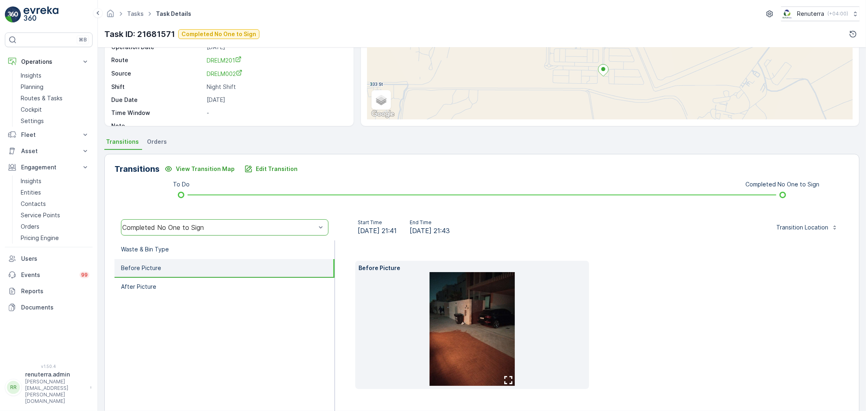
click at [209, 236] on div "option Completed No One to Sign, selected. Completed No One to Sign" at bounding box center [225, 227] width 220 height 26
click at [193, 253] on li "Waste & Bin Type" at bounding box center [225, 249] width 220 height 19
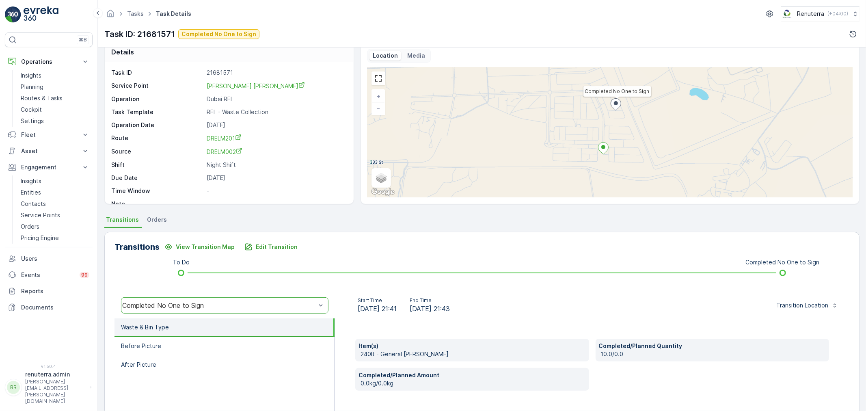
scroll to position [0, 0]
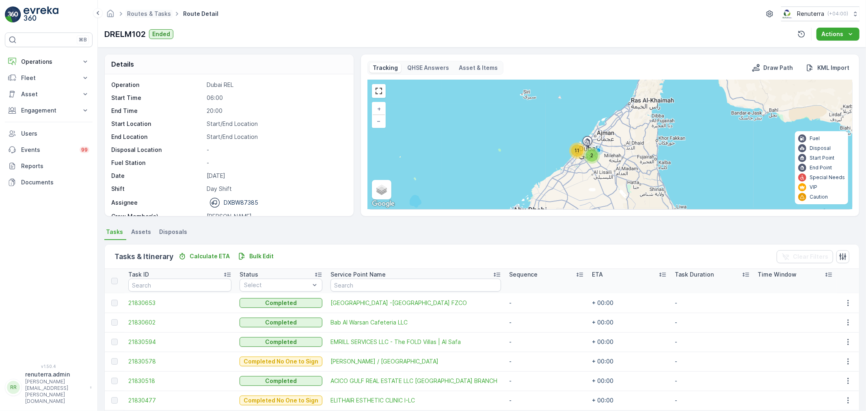
click at [154, 10] on span "Routes & Tasks" at bounding box center [148, 14] width 47 height 8
click at [153, 13] on link "Routes & Tasks" at bounding box center [149, 13] width 44 height 7
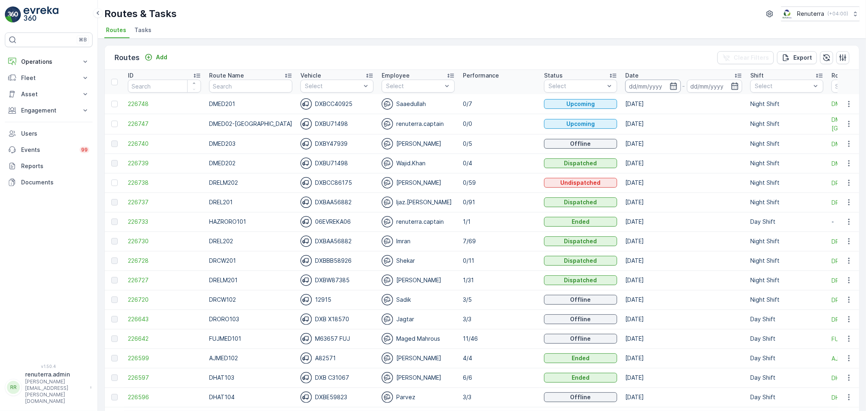
click at [656, 84] on input at bounding box center [653, 86] width 56 height 13
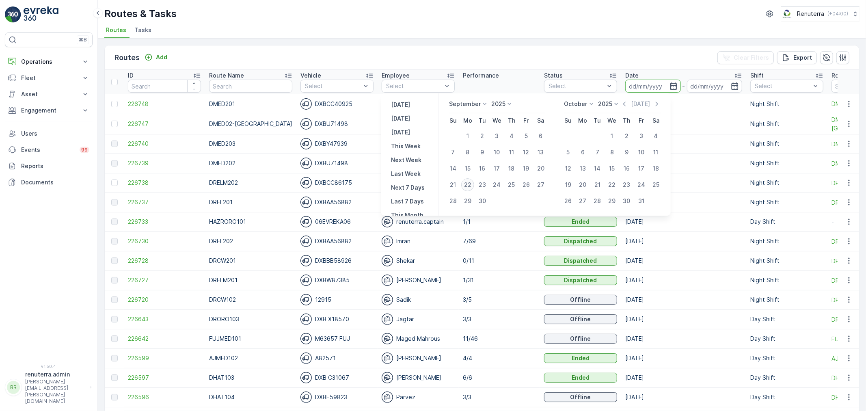
click at [473, 184] on div "22" at bounding box center [467, 184] width 13 height 13
type input "[DATE]"
click at [473, 184] on div "22" at bounding box center [467, 184] width 13 height 13
type input "[DATE]"
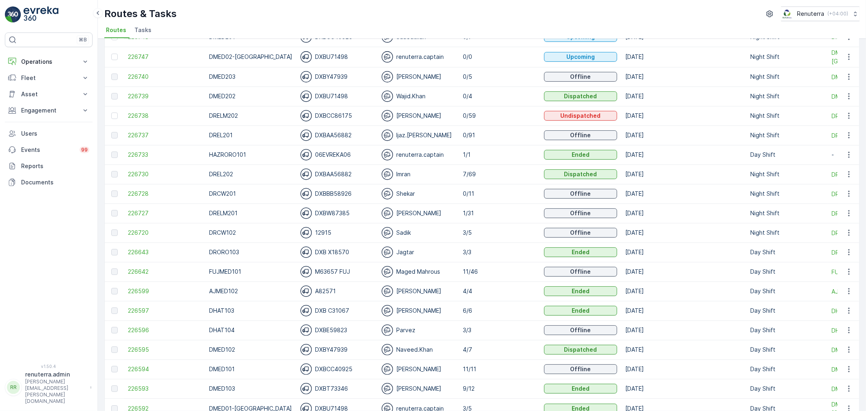
scroll to position [45, 0]
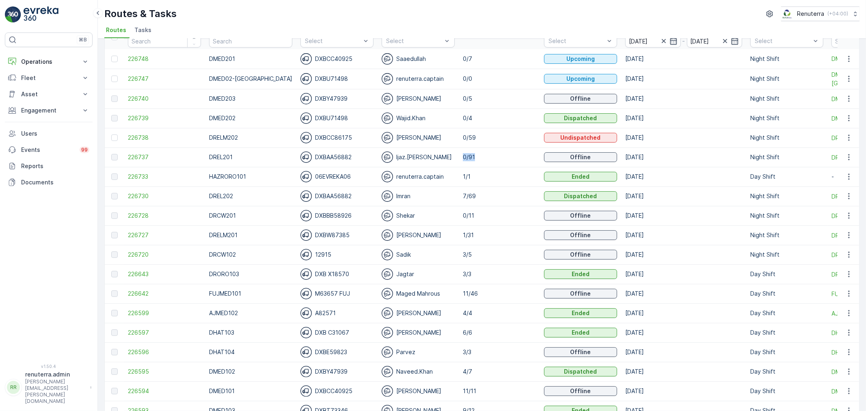
drag, startPoint x: 469, startPoint y: 155, endPoint x: 455, endPoint y: 164, distance: 16.4
click at [444, 152] on tr "226737 DREL201 DXBAA56882 Ijaz.[PERSON_NAME] 0/91 Offline [DATE] Night Shift DR…" at bounding box center [518, 156] width 826 height 19
click at [445, 182] on td "renuterra.captain" at bounding box center [418, 176] width 81 height 19
drag, startPoint x: 467, startPoint y: 156, endPoint x: 459, endPoint y: 153, distance: 9.1
click at [463, 153] on p "0/91" at bounding box center [499, 157] width 73 height 8
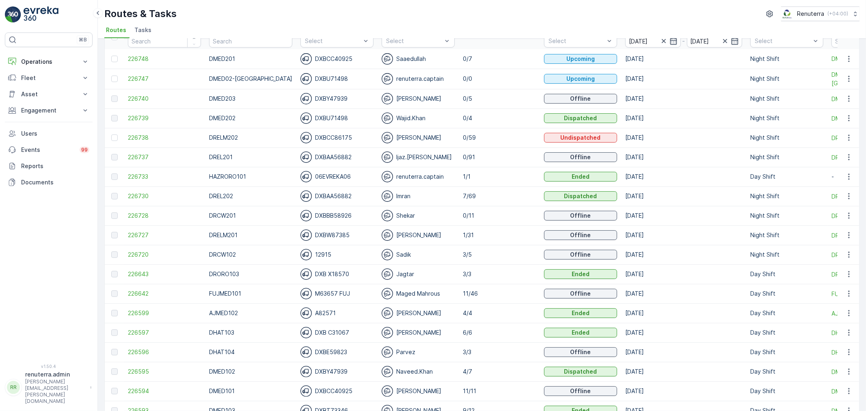
click at [459, 175] on td "1/1" at bounding box center [499, 176] width 81 height 19
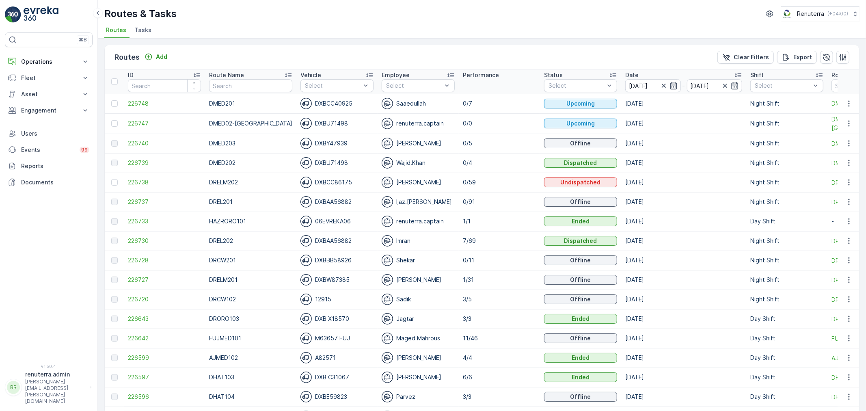
scroll to position [0, 0]
click at [137, 29] on span "Tasks" at bounding box center [142, 30] width 17 height 8
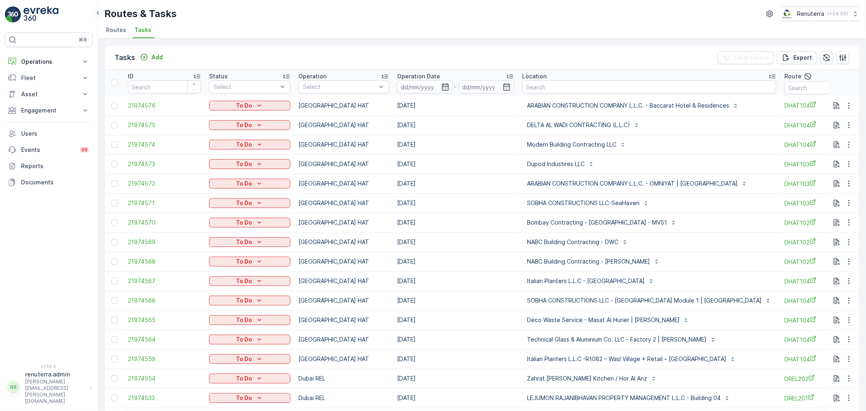
click at [441, 83] on icon "button" at bounding box center [445, 87] width 8 height 8
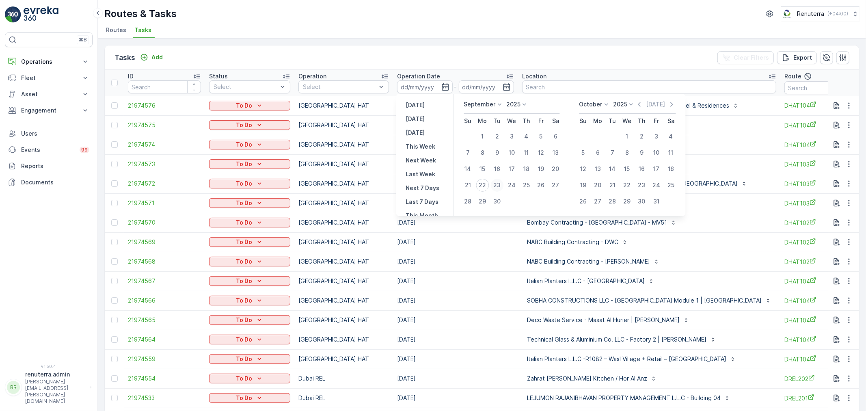
click at [495, 184] on div "23" at bounding box center [497, 185] width 13 height 13
type input "[DATE]"
click at [495, 184] on div "23" at bounding box center [497, 185] width 13 height 13
type input "[DATE]"
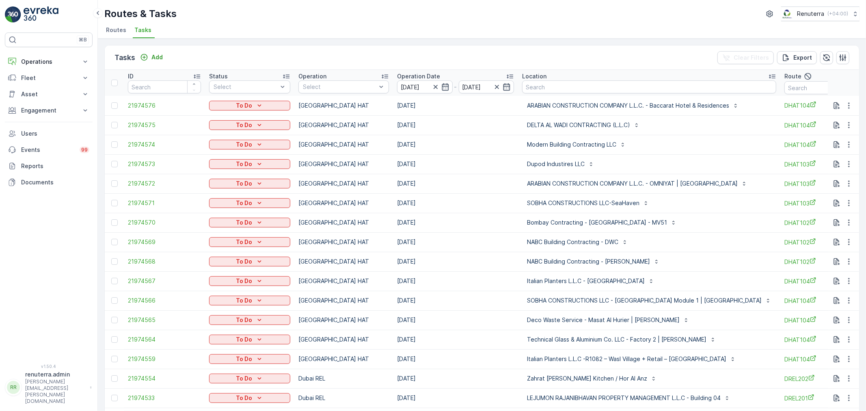
click at [444, 23] on div "Routes & Tasks Renuterra ( +04:00 ) Routes Tasks" at bounding box center [482, 19] width 768 height 39
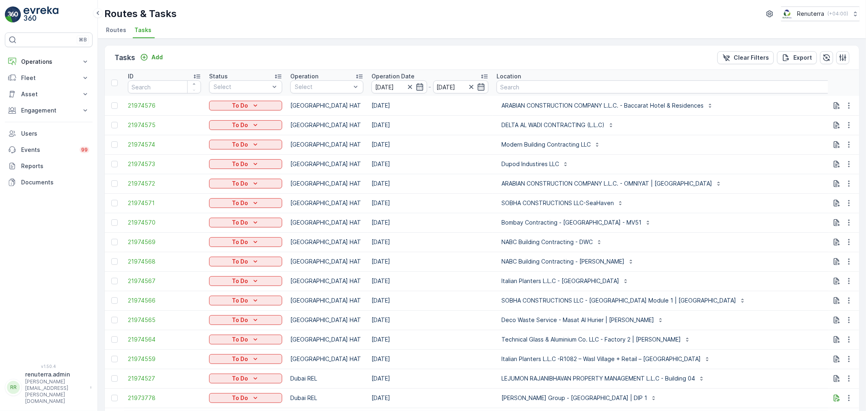
type input "101"
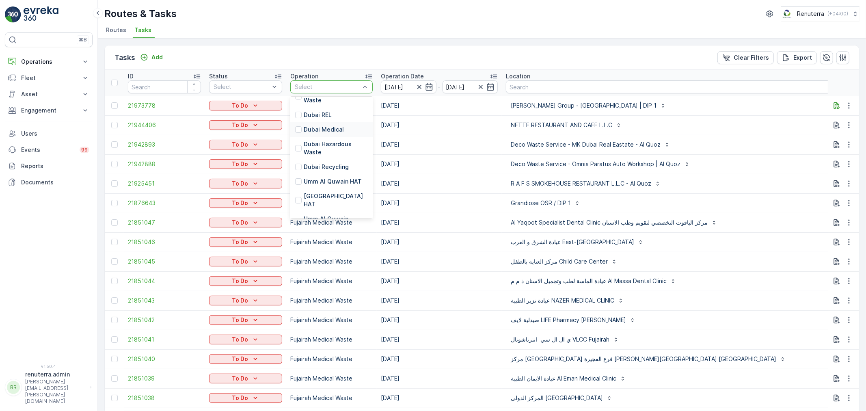
scroll to position [90, 0]
click at [320, 167] on p "[GEOGRAPHIC_DATA] HAT" at bounding box center [336, 175] width 64 height 16
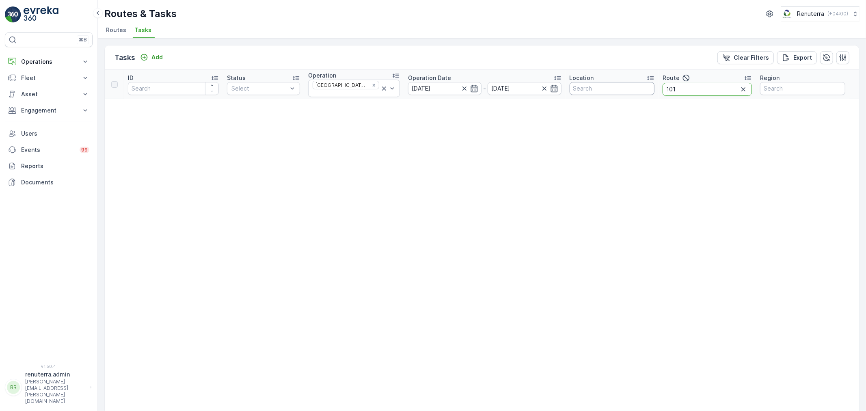
drag, startPoint x: 679, startPoint y: 88, endPoint x: 648, endPoint y: 86, distance: 31.7
click at [648, 86] on tr "ID Status Select Operation Dubai HAT Operation Date [DATE] - [DATE] Location Ro…" at bounding box center [482, 84] width 754 height 29
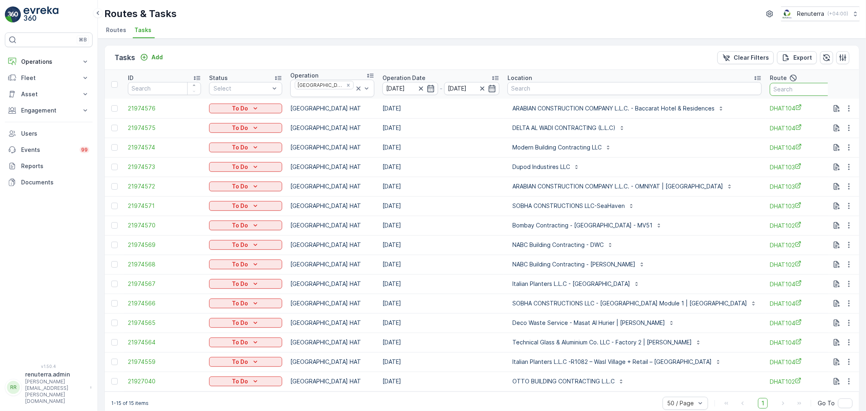
click at [770, 87] on input "text" at bounding box center [806, 89] width 73 height 13
type input "102"
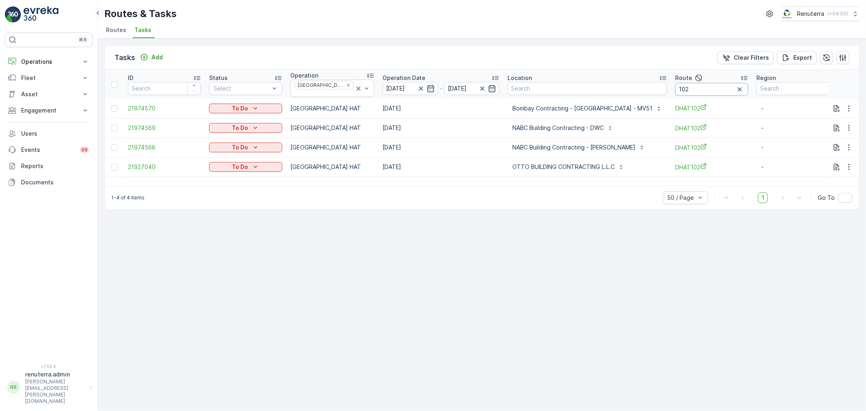
click at [679, 83] on input "102" at bounding box center [711, 89] width 73 height 13
type input "103"
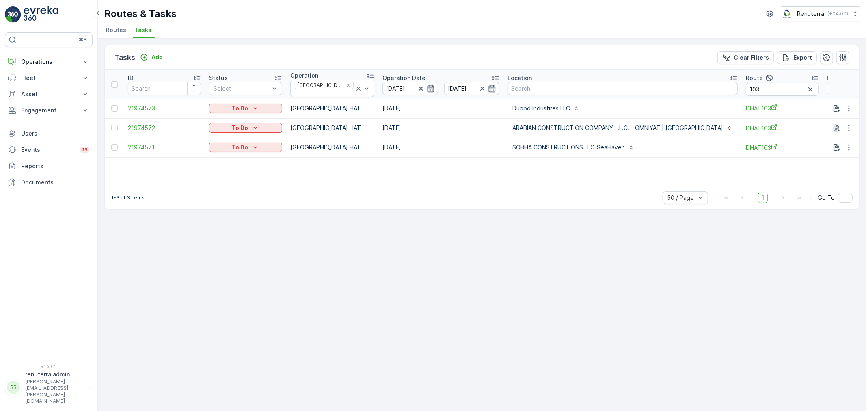
click at [467, 279] on div "Tasks Add Clear Filters Export ID Status Select Operation [GEOGRAPHIC_DATA] HAT…" at bounding box center [482, 225] width 768 height 372
click at [746, 91] on input "103" at bounding box center [782, 89] width 73 height 13
type input "104"
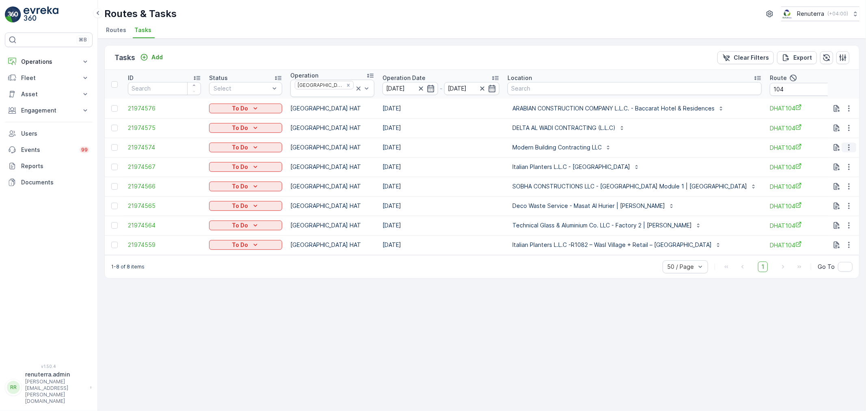
click at [851, 143] on icon "button" at bounding box center [849, 147] width 8 height 8
click at [817, 181] on span "Change Route" at bounding box center [827, 179] width 39 height 8
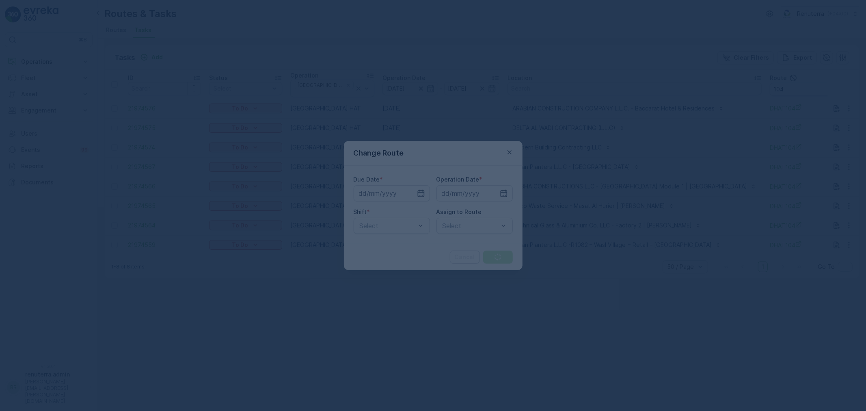
type input "[DATE]"
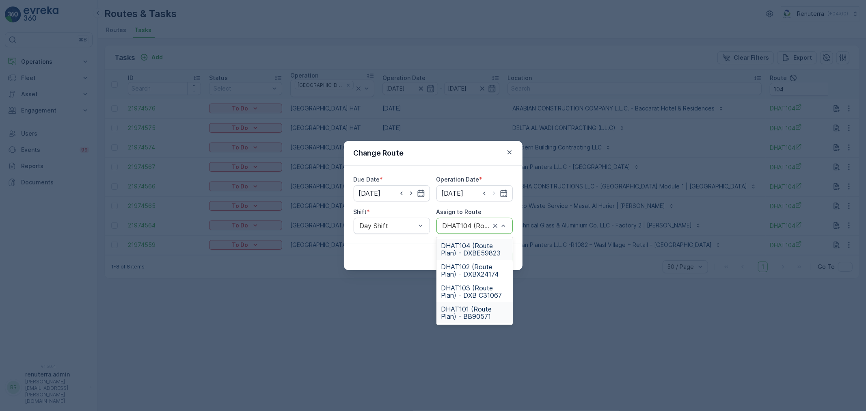
click at [466, 313] on span "DHAT101 (Route Plan) - BB90571" at bounding box center [474, 312] width 67 height 15
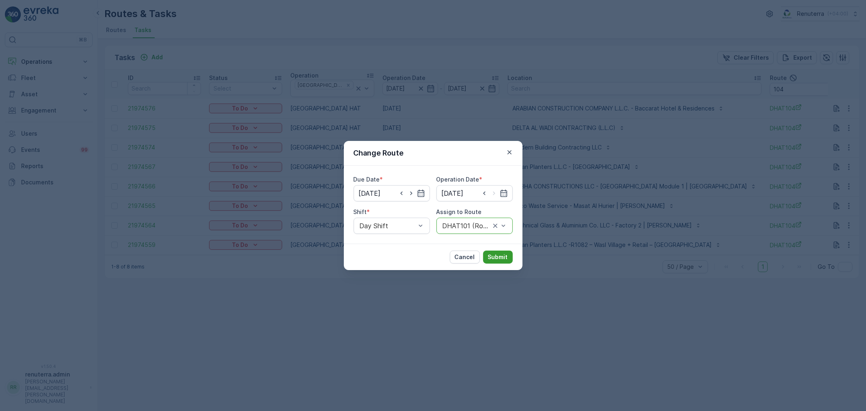
click at [492, 256] on p "Submit" at bounding box center [498, 257] width 20 height 8
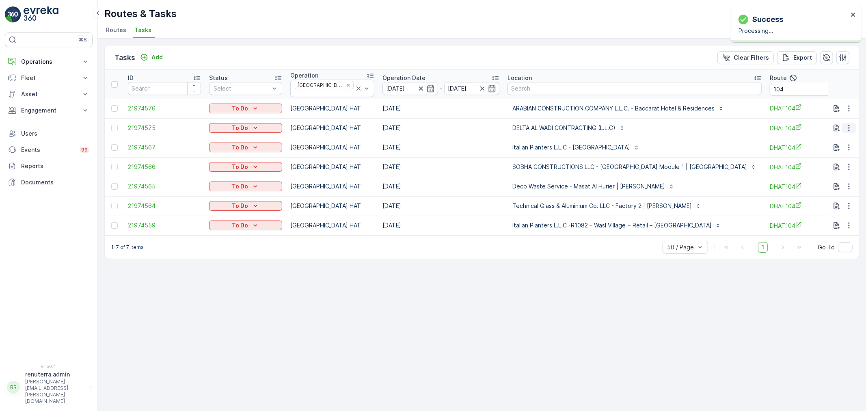
click at [851, 124] on icon "button" at bounding box center [849, 128] width 8 height 8
click at [828, 159] on span "Change Route" at bounding box center [827, 160] width 39 height 8
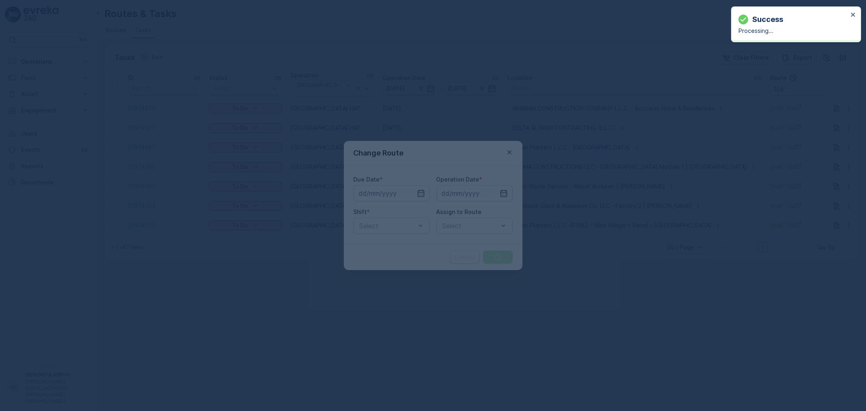
type input "[DATE]"
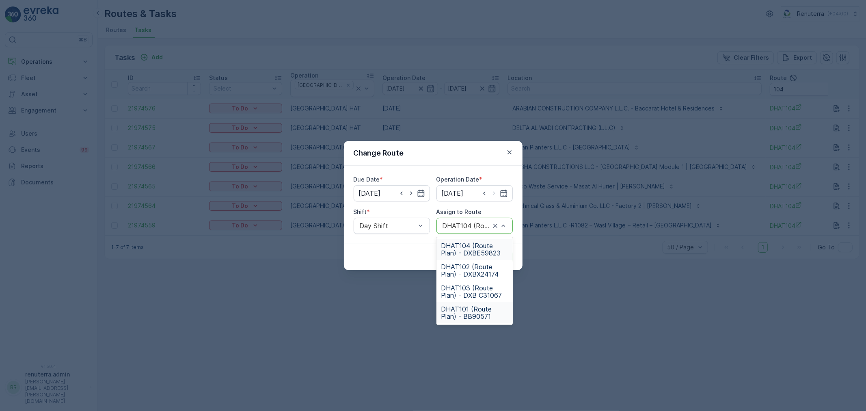
click at [464, 309] on span "DHAT101 (Route Plan) - BB90571" at bounding box center [474, 312] width 67 height 15
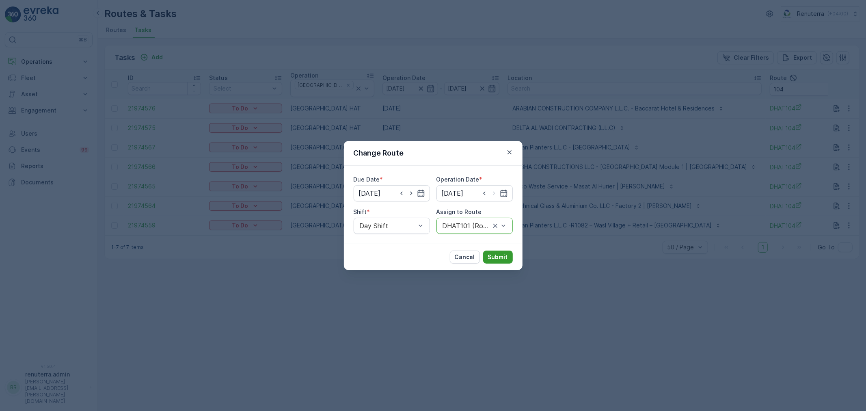
click at [500, 255] on p "Submit" at bounding box center [498, 257] width 20 height 8
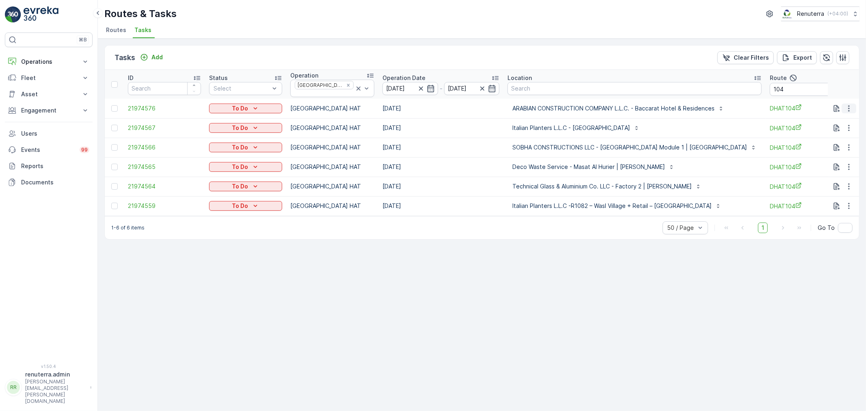
click at [847, 106] on icon "button" at bounding box center [849, 108] width 8 height 8
click at [834, 138] on span "Change Route" at bounding box center [827, 140] width 39 height 8
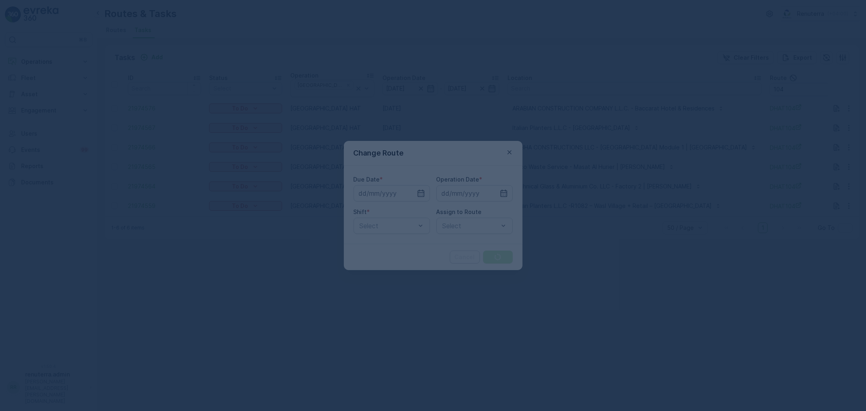
type input "[DATE]"
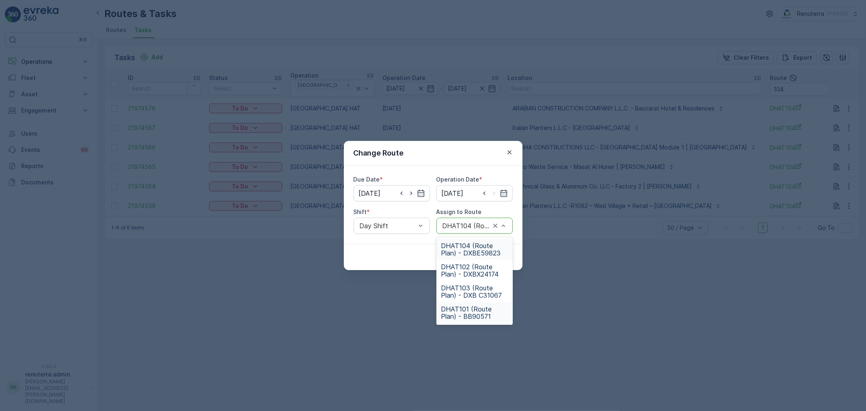
click at [464, 311] on span "DHAT101 (Route Plan) - BB90571" at bounding box center [474, 312] width 67 height 15
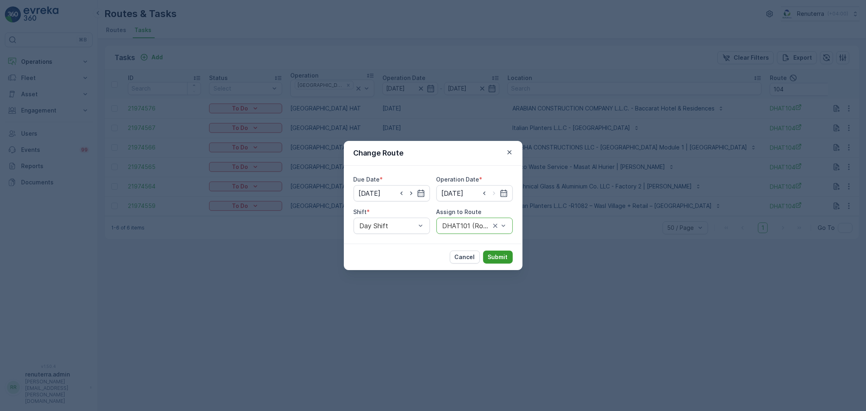
click at [497, 256] on p "Submit" at bounding box center [498, 257] width 20 height 8
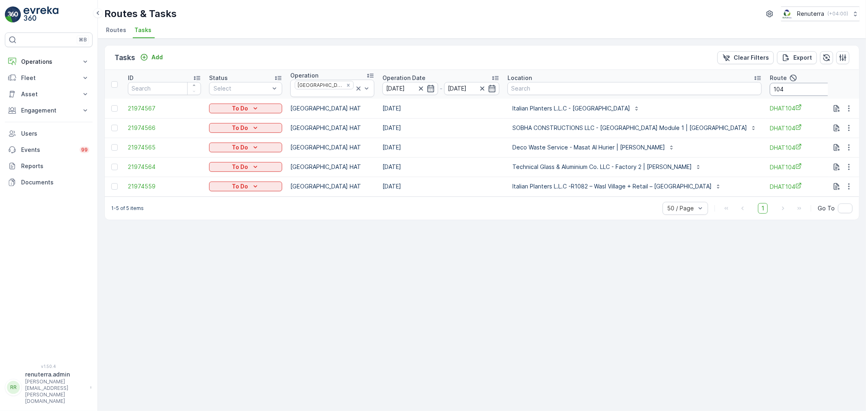
click at [770, 89] on input "104" at bounding box center [806, 89] width 73 height 13
type input "101"
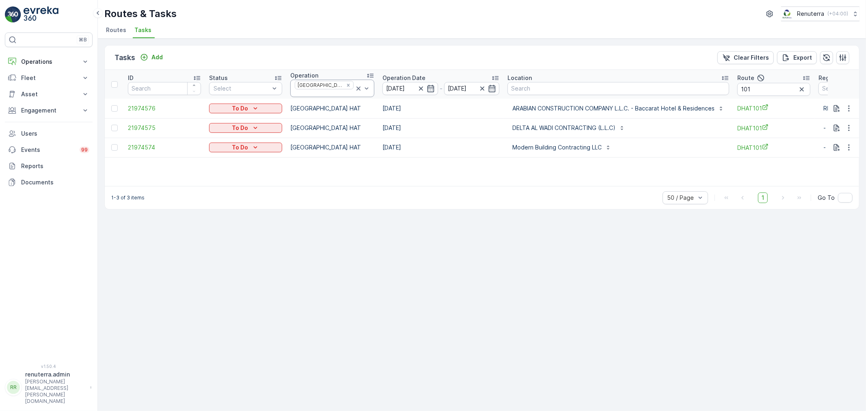
click at [354, 86] on icon at bounding box center [358, 88] width 8 height 8
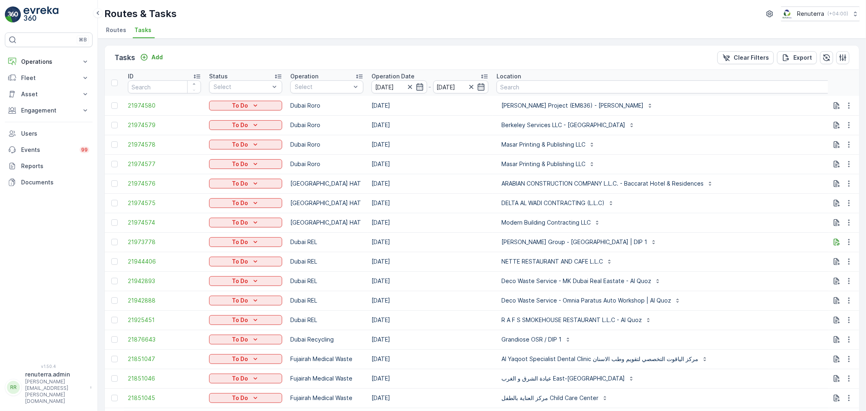
drag, startPoint x: 808, startPoint y: 89, endPoint x: 749, endPoint y: 75, distance: 61.0
click at [749, 75] on tr "ID Status Select Operation Select Operation Date 23.09.2025 - 23.09.2025 Locati…" at bounding box center [577, 83] width 945 height 26
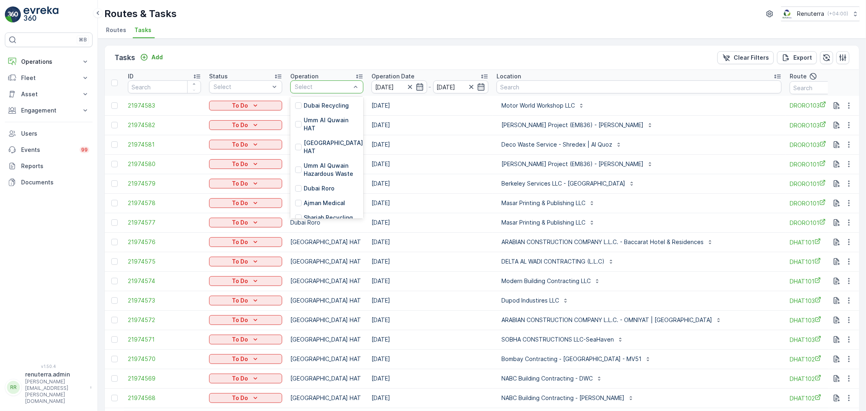
scroll to position [135, 0]
click at [321, 184] on p "Dubai Roro" at bounding box center [319, 188] width 31 height 8
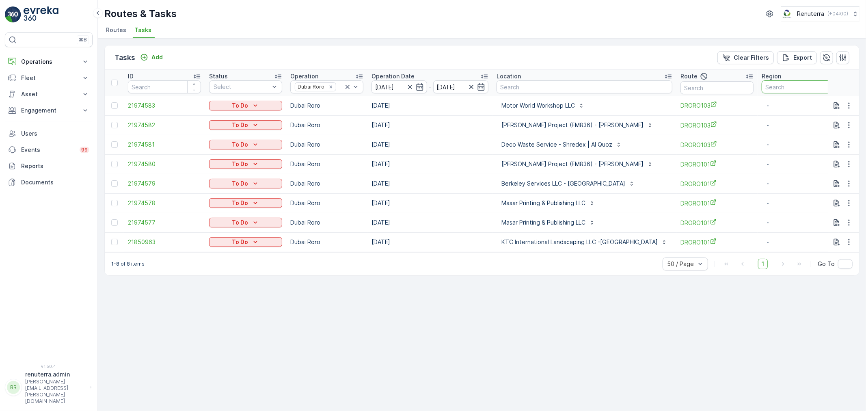
click at [778, 91] on input "text" at bounding box center [798, 86] width 73 height 13
click at [716, 89] on input "text" at bounding box center [717, 87] width 73 height 13
type input "101"
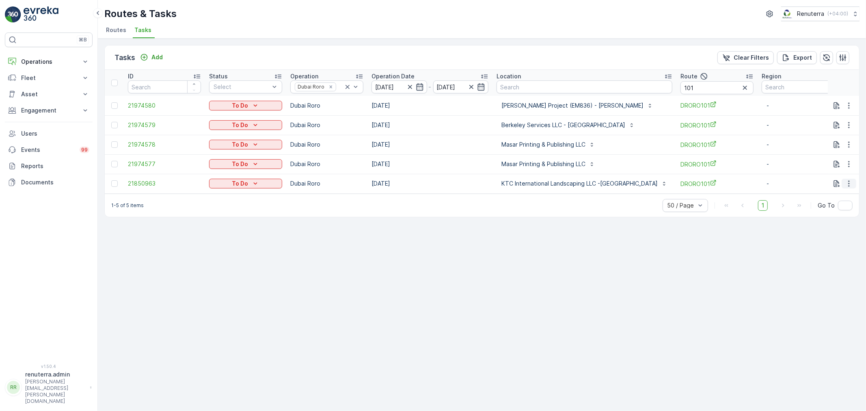
click at [849, 184] on icon "button" at bounding box center [848, 184] width 1 height 6
click at [827, 229] on span "Remove from Route" at bounding box center [835, 229] width 55 height 8
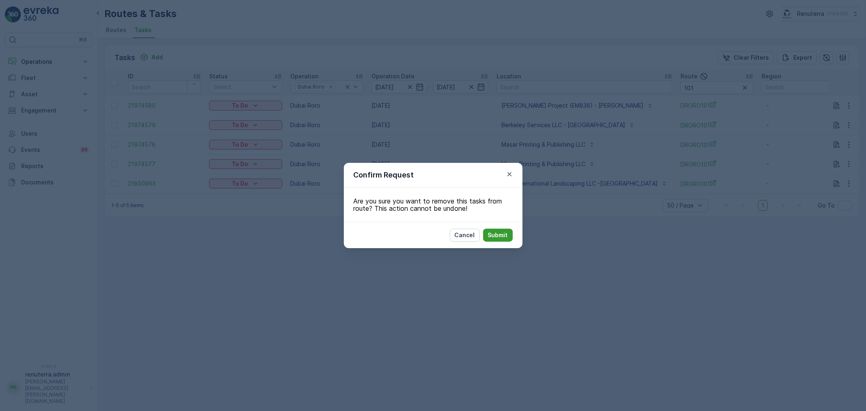
click at [492, 239] on p "Submit" at bounding box center [498, 235] width 20 height 8
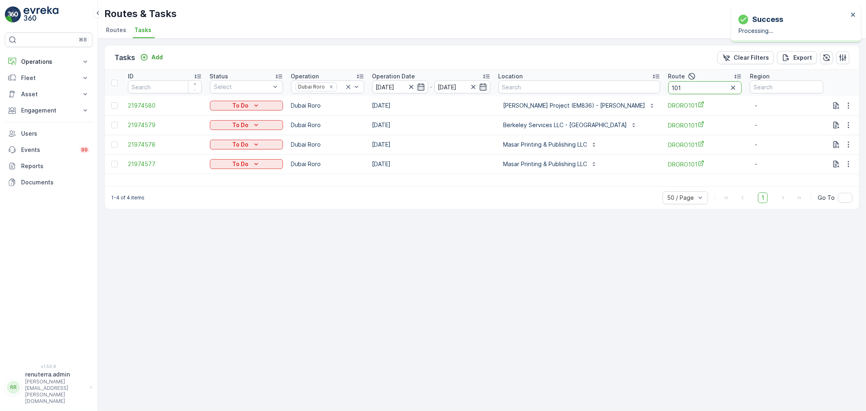
click at [685, 91] on input "101" at bounding box center [704, 87] width 73 height 13
type input "103"
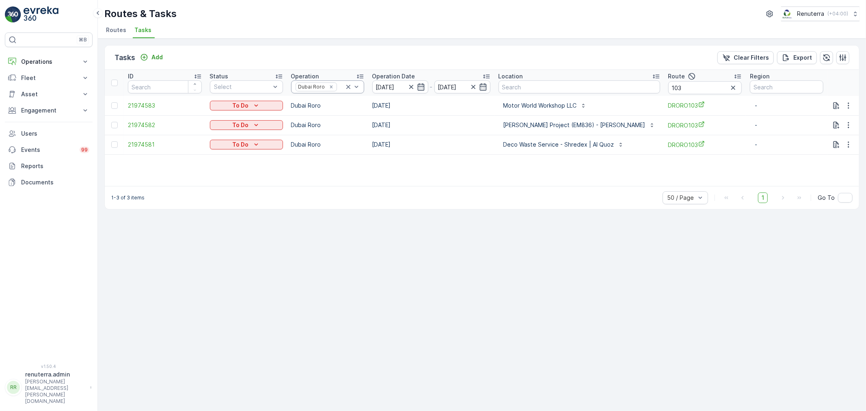
click at [352, 84] on icon at bounding box center [348, 87] width 8 height 8
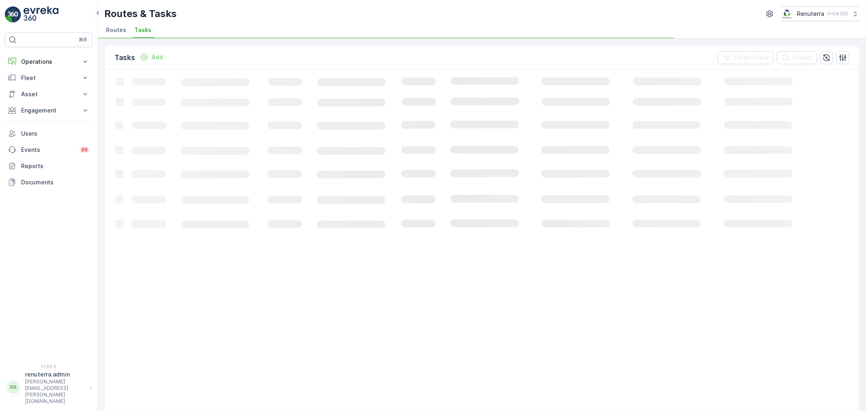
drag, startPoint x: 734, startPoint y: 89, endPoint x: 730, endPoint y: 88, distance: 4.5
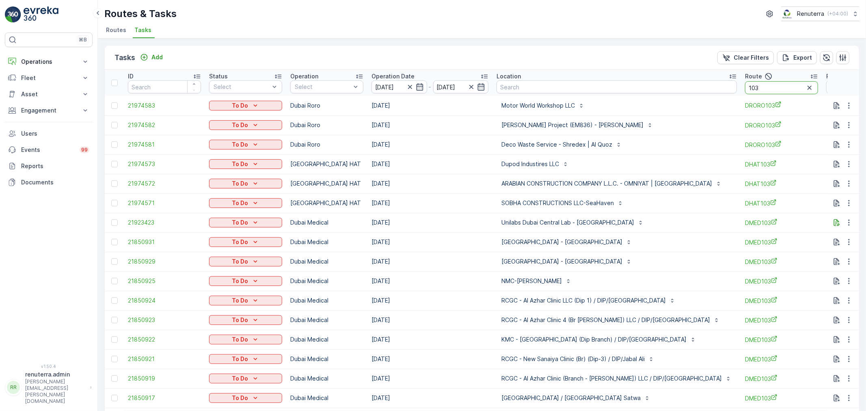
click at [782, 92] on input "103" at bounding box center [781, 87] width 73 height 13
click at [808, 87] on icon "button" at bounding box center [810, 88] width 4 height 4
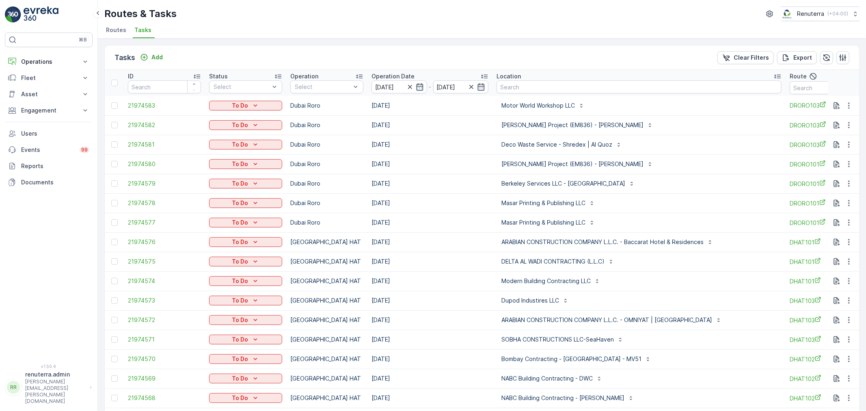
click at [107, 28] on span "Routes" at bounding box center [116, 30] width 20 height 8
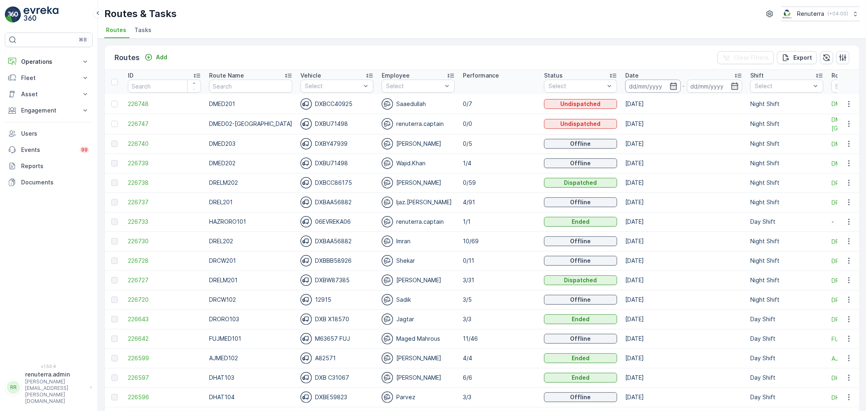
click at [642, 91] on input at bounding box center [653, 86] width 56 height 13
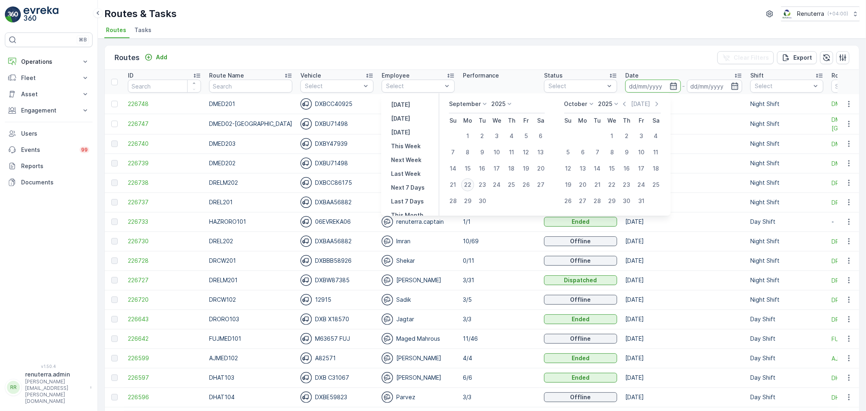
click at [469, 182] on div "22" at bounding box center [467, 184] width 13 height 13
type input "[DATE]"
click at [469, 182] on div "22" at bounding box center [467, 184] width 13 height 13
type input "[DATE]"
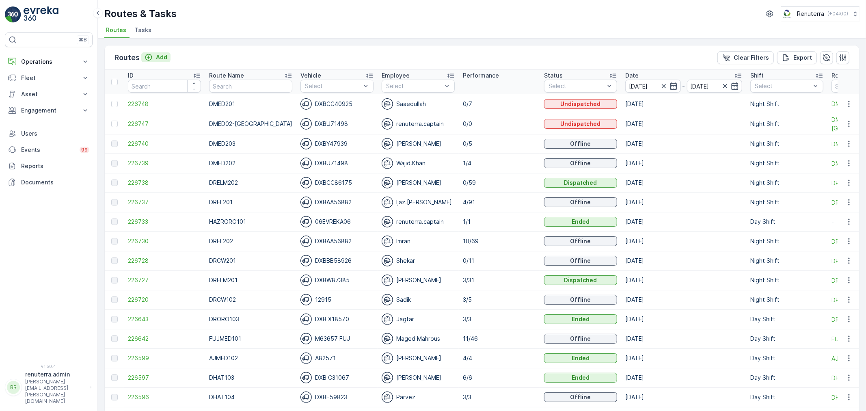
click at [157, 54] on p "Add" at bounding box center [161, 57] width 11 height 8
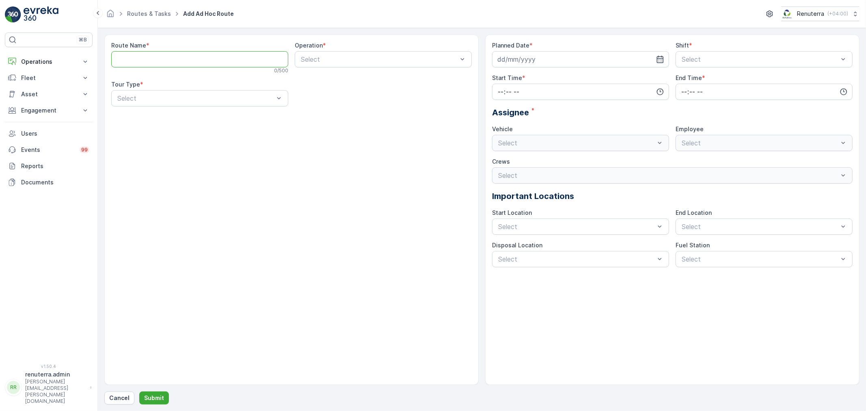
click at [203, 62] on Name "Route Name" at bounding box center [199, 59] width 177 height 16
click at [197, 64] on Name "Route Name" at bounding box center [199, 59] width 177 height 16
type Name "DHAZ201"
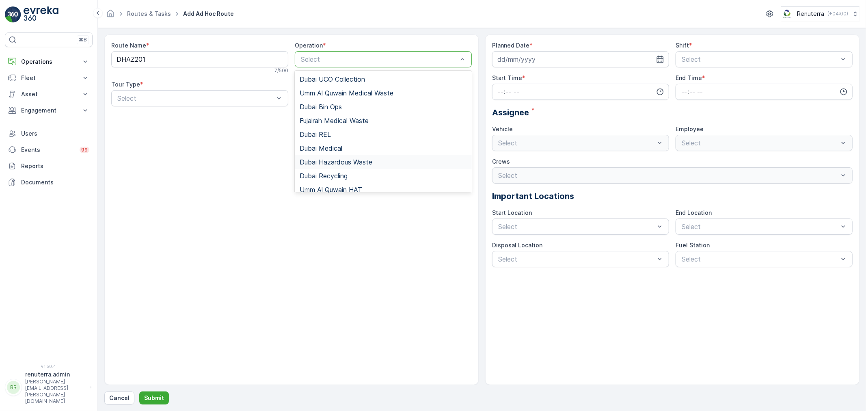
click at [338, 161] on span "Dubai Hazardous Waste" at bounding box center [336, 161] width 73 height 7
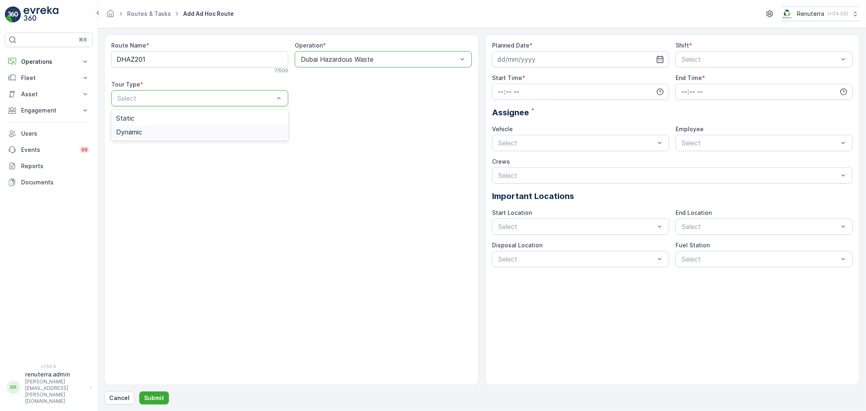
click at [141, 131] on span "Dynamic" at bounding box center [129, 131] width 26 height 7
click at [569, 66] on input at bounding box center [580, 59] width 177 height 16
drag, startPoint x: 520, startPoint y: 153, endPoint x: 528, endPoint y: 151, distance: 7.9
click at [520, 153] on button "22" at bounding box center [520, 160] width 15 height 15
type input "[DATE]"
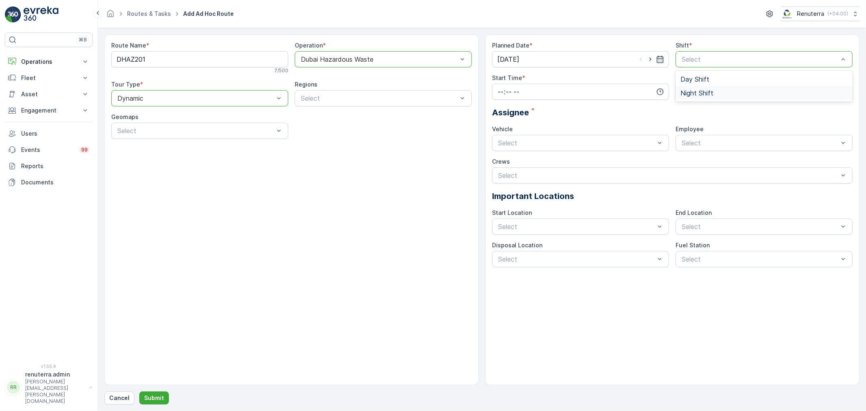
click at [695, 95] on span "Night Shift" at bounding box center [697, 92] width 33 height 7
click at [574, 95] on input "time" at bounding box center [580, 92] width 177 height 16
click at [501, 148] on span "21" at bounding box center [500, 151] width 6 height 8
type input "21:00"
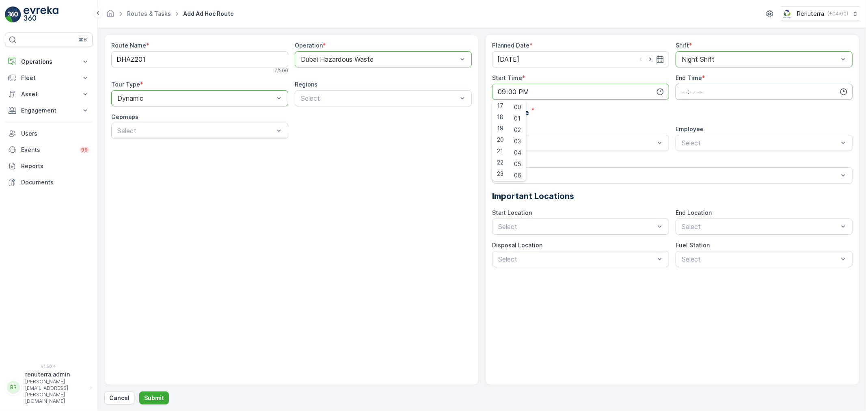
click at [724, 88] on input "time" at bounding box center [764, 92] width 177 height 16
click at [685, 169] on div "23" at bounding box center [684, 173] width 14 height 11
type input "23:00"
click at [752, 111] on div "Assignee *" at bounding box center [672, 112] width 361 height 12
click at [523, 164] on div "06EVREKA06 Busy" at bounding box center [580, 162] width 167 height 7
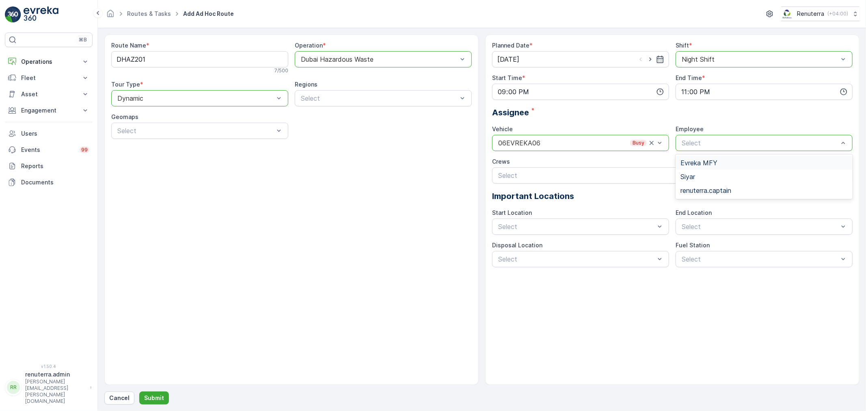
click at [691, 164] on span "Evreka MFY" at bounding box center [699, 162] width 37 height 7
click at [148, 394] on p "Submit" at bounding box center [154, 398] width 20 height 8
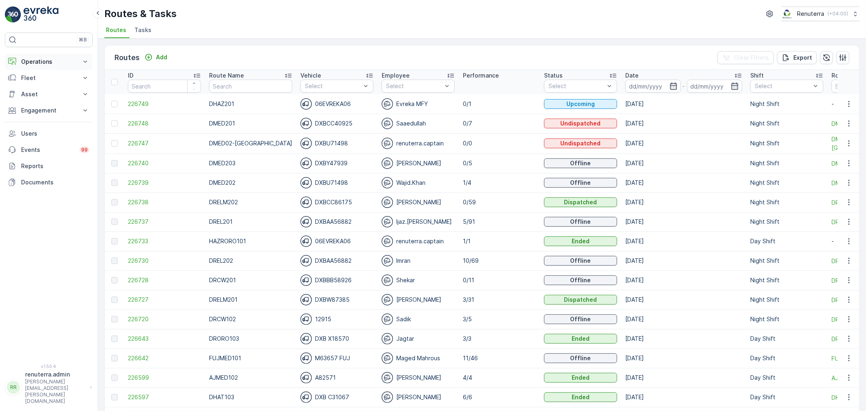
click at [38, 58] on button "Operations" at bounding box center [49, 62] width 88 height 16
click at [36, 84] on p "Planning" at bounding box center [32, 87] width 23 height 8
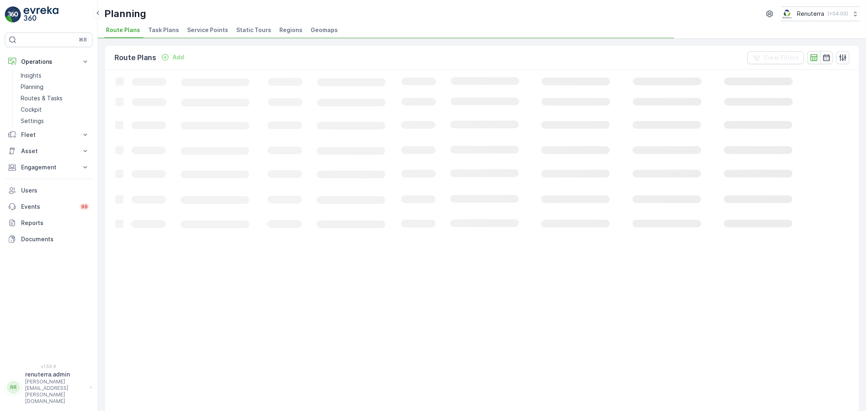
click at [206, 27] on span "Service Points" at bounding box center [207, 30] width 41 height 8
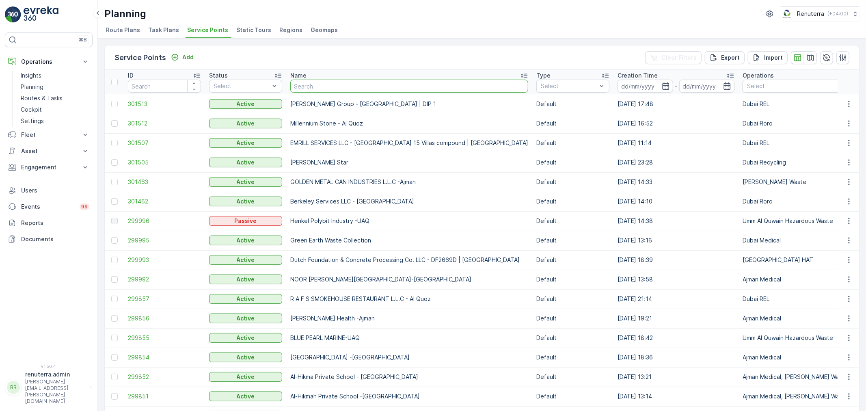
click at [315, 84] on input "text" at bounding box center [409, 86] width 238 height 13
type input "better"
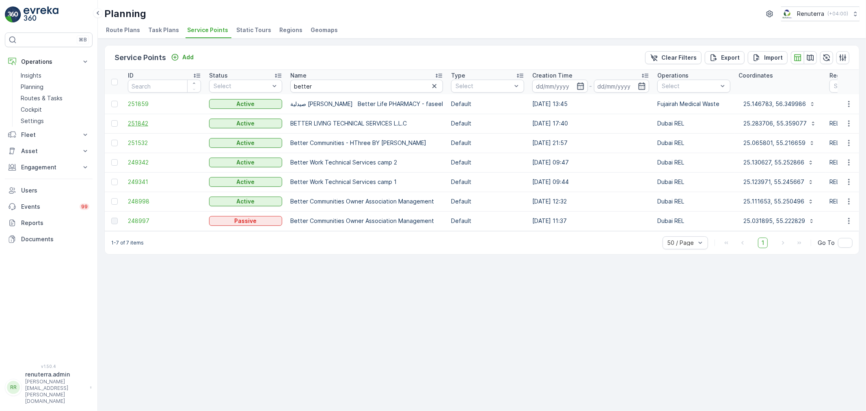
click at [136, 121] on span "251842" at bounding box center [164, 123] width 73 height 8
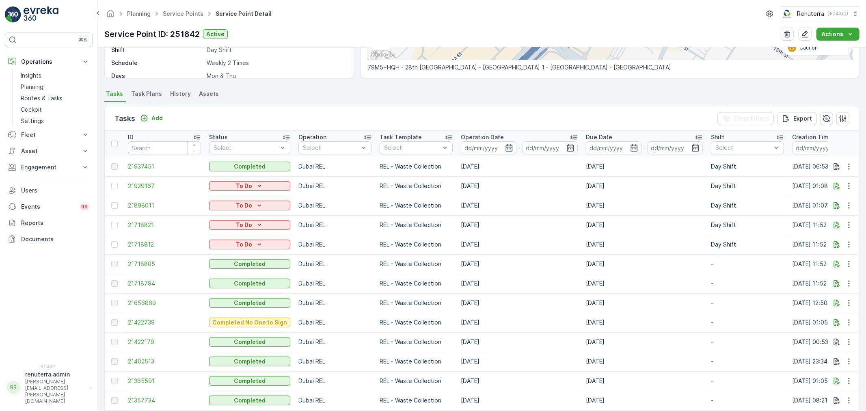
scroll to position [180, 0]
click at [143, 161] on span "21937451" at bounding box center [164, 165] width 73 height 8
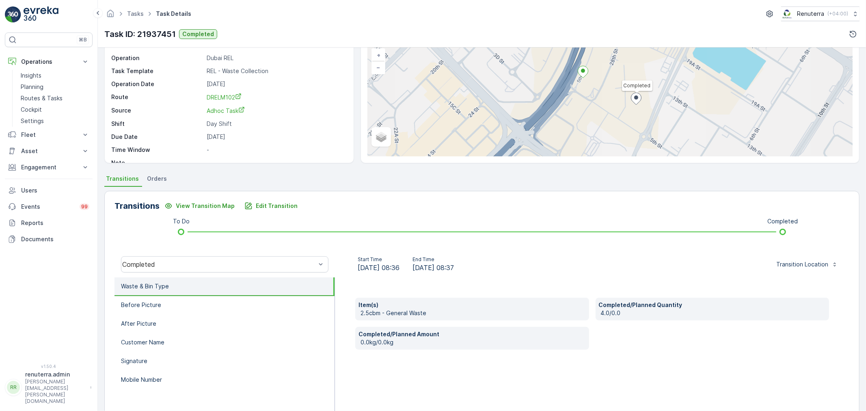
scroll to position [90, 0]
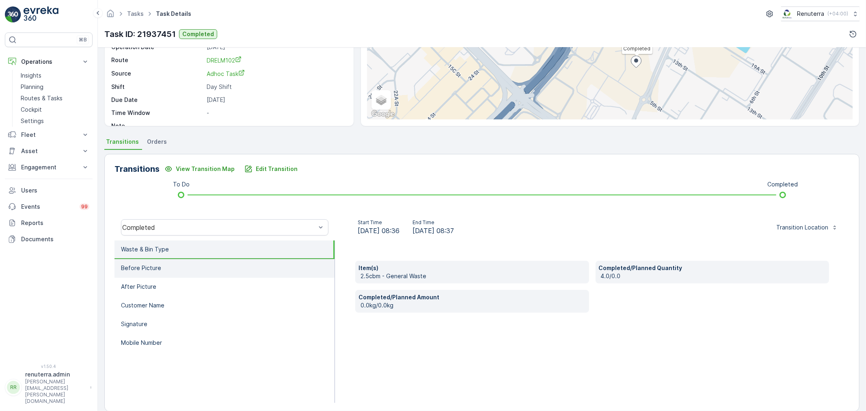
drag, startPoint x: 130, startPoint y: 258, endPoint x: 126, endPoint y: 262, distance: 5.8
click at [130, 259] on li "Before Picture" at bounding box center [225, 268] width 220 height 19
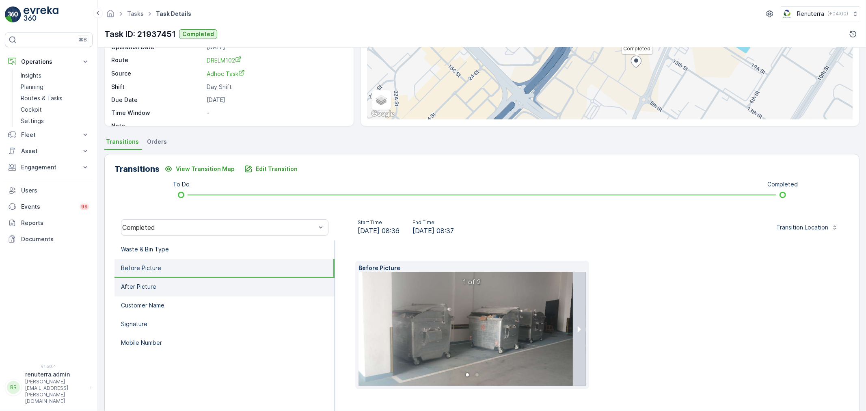
drag, startPoint x: 156, startPoint y: 290, endPoint x: 151, endPoint y: 290, distance: 4.9
click at [153, 290] on li "After Picture" at bounding box center [225, 287] width 220 height 19
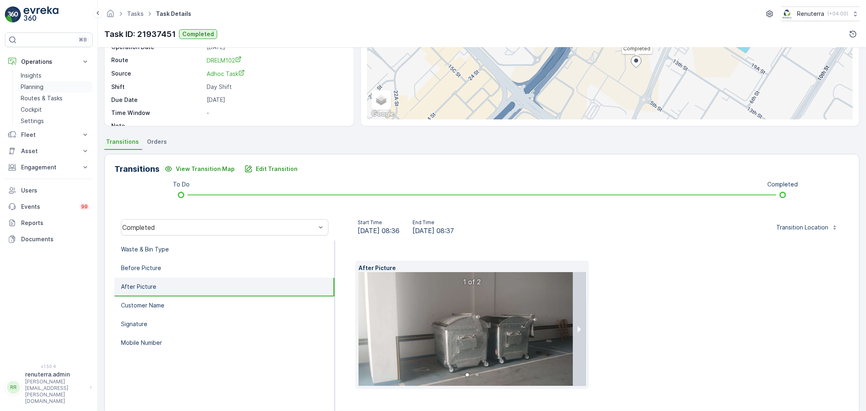
click at [35, 91] on link "Planning" at bounding box center [54, 86] width 75 height 11
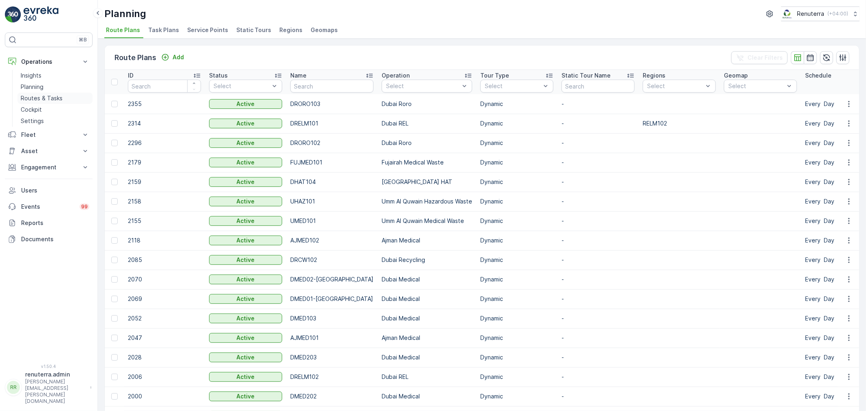
click at [46, 100] on p "Routes & Tasks" at bounding box center [42, 98] width 42 height 8
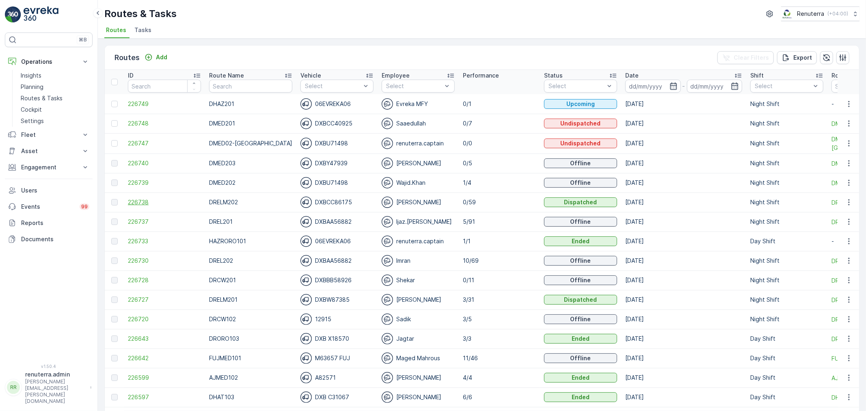
click at [136, 201] on span "226738" at bounding box center [164, 202] width 73 height 8
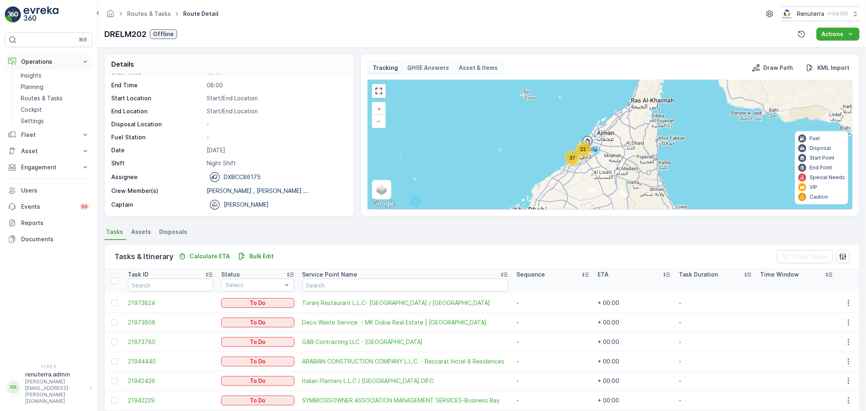
click at [43, 69] on button "Operations" at bounding box center [49, 62] width 88 height 16
click at [46, 61] on p "Operations" at bounding box center [48, 62] width 55 height 8
click at [39, 91] on div "Insights Planning Routes & Tasks Cockpit Settings" at bounding box center [54, 98] width 75 height 57
click at [40, 86] on p "Planning" at bounding box center [32, 87] width 23 height 8
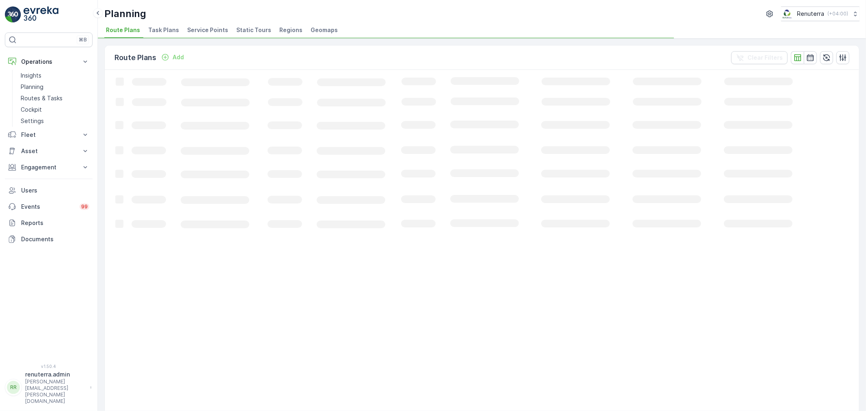
click at [203, 23] on div "Planning Renuterra ( +04:00 ) Route Plans Task Plans Service Points Static Tour…" at bounding box center [482, 19] width 768 height 39
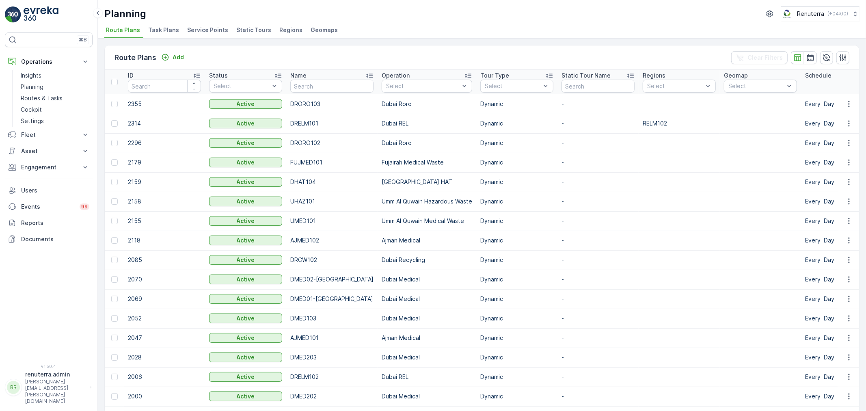
click at [207, 23] on div "Planning Renuterra ( +04:00 ) Route Plans Task Plans Service Points Static Tour…" at bounding box center [482, 19] width 768 height 39
click at [205, 28] on span "Service Points" at bounding box center [207, 30] width 41 height 8
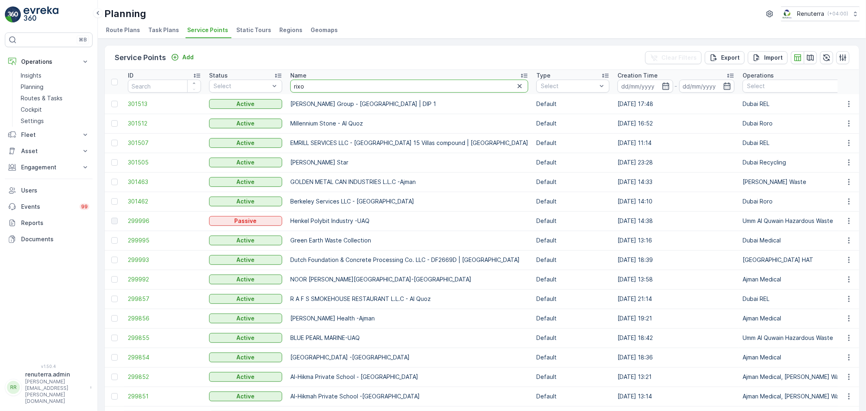
type input "rixos"
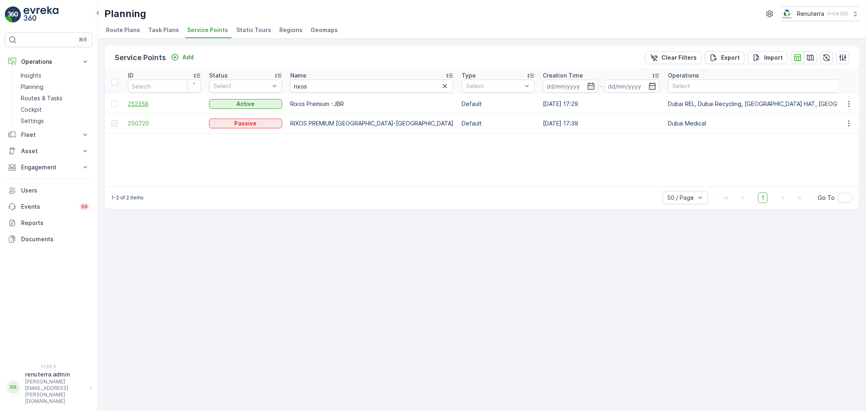
click at [133, 104] on span "252358" at bounding box center [164, 104] width 73 height 8
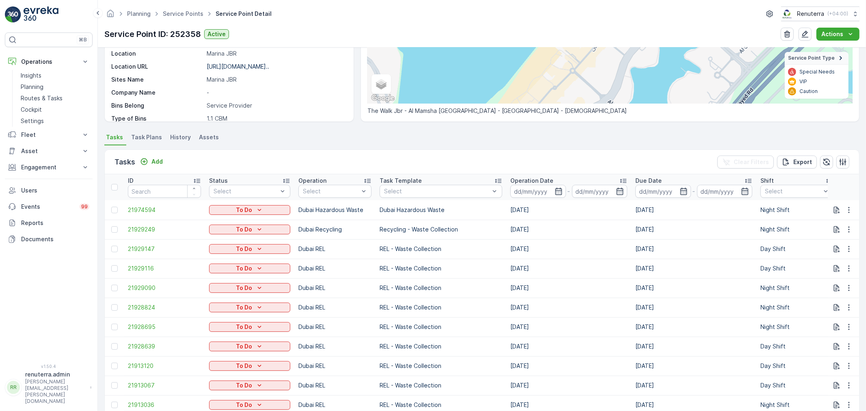
scroll to position [90, 0]
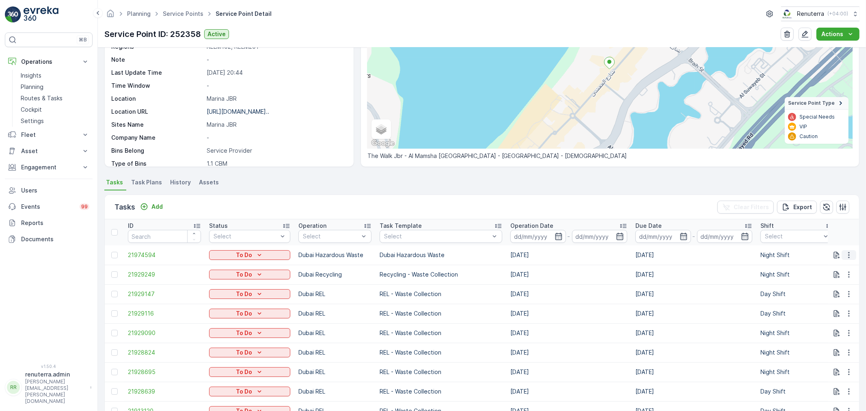
click at [847, 253] on icon "button" at bounding box center [849, 255] width 8 height 8
click at [843, 285] on span "Change Route" at bounding box center [827, 289] width 39 height 8
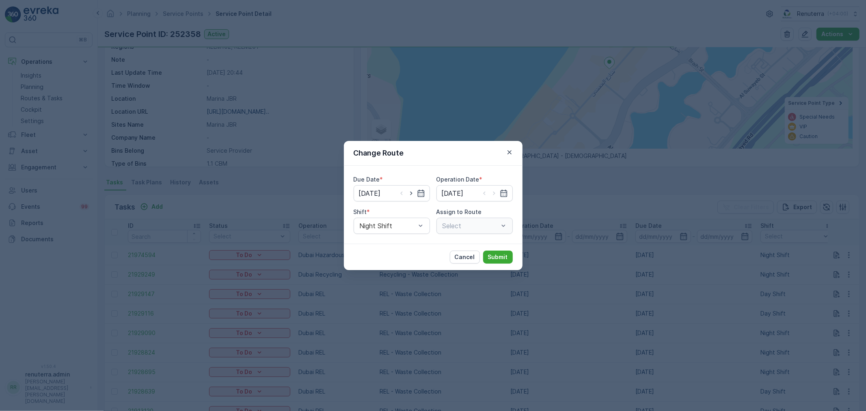
type input "[DATE]"
click at [360, 257] on div "Cancel Submit" at bounding box center [433, 257] width 179 height 26
click at [432, 159] on div "Change Route" at bounding box center [433, 153] width 179 height 25
click at [352, 256] on div "Cancel Submit" at bounding box center [433, 257] width 179 height 26
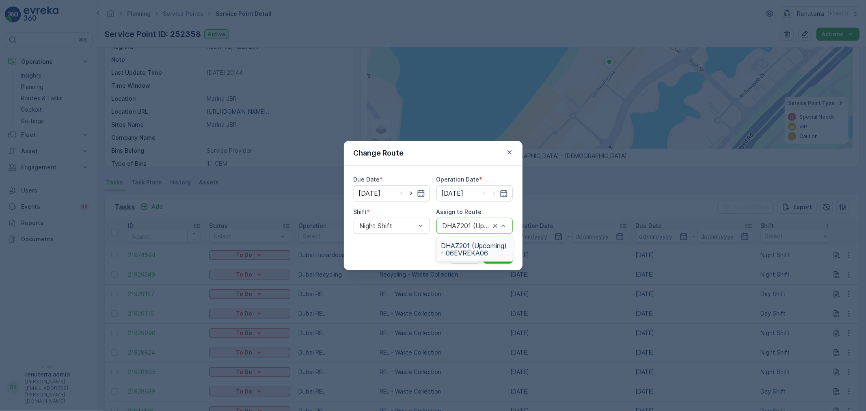
click at [394, 248] on div "Cancel Submit" at bounding box center [433, 257] width 179 height 26
click at [511, 153] on icon "button" at bounding box center [509, 152] width 4 height 4
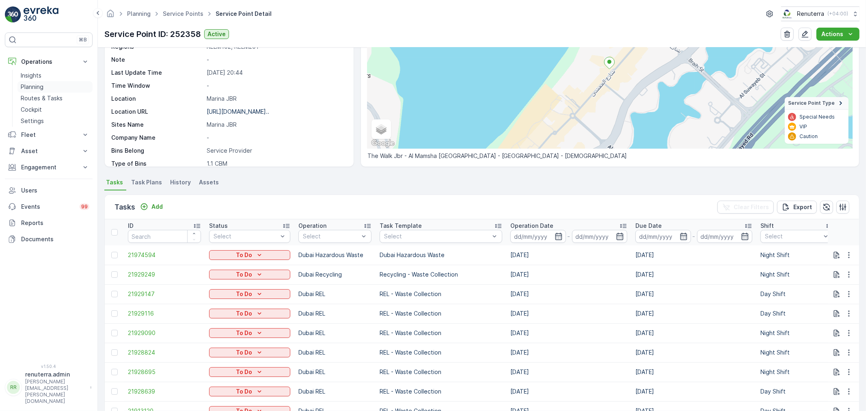
click at [35, 89] on p "Planning" at bounding box center [32, 87] width 23 height 8
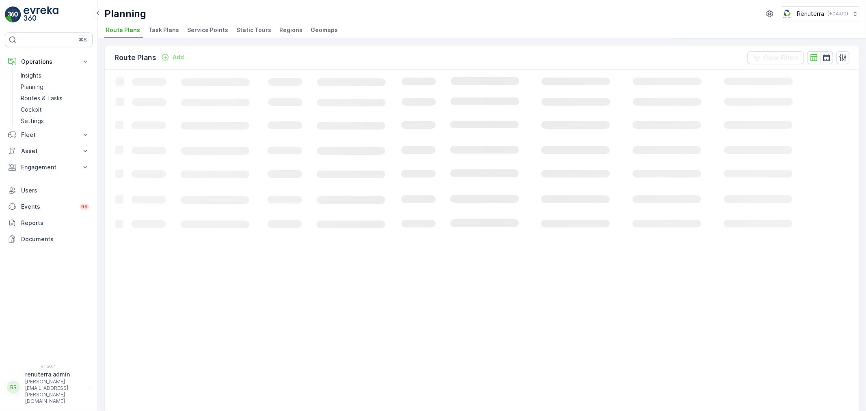
drag, startPoint x: 213, startPoint y: 34, endPoint x: 207, endPoint y: 25, distance: 10.5
click at [212, 33] on span "Service Points" at bounding box center [207, 30] width 41 height 8
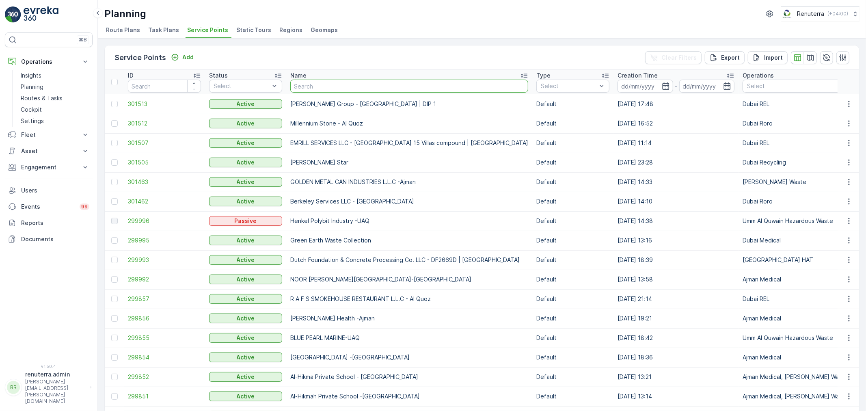
click at [337, 88] on input "text" at bounding box center [409, 86] width 238 height 13
type input "rixos"
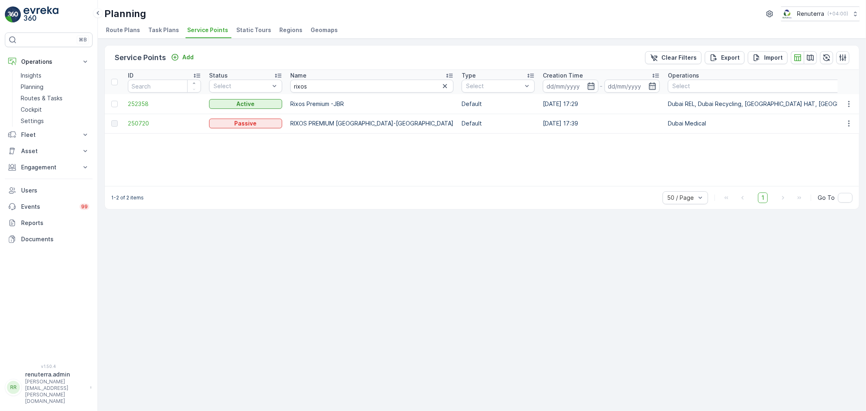
click at [136, 97] on td "252358" at bounding box center [164, 103] width 81 height 19
click at [135, 104] on span "252358" at bounding box center [164, 104] width 73 height 8
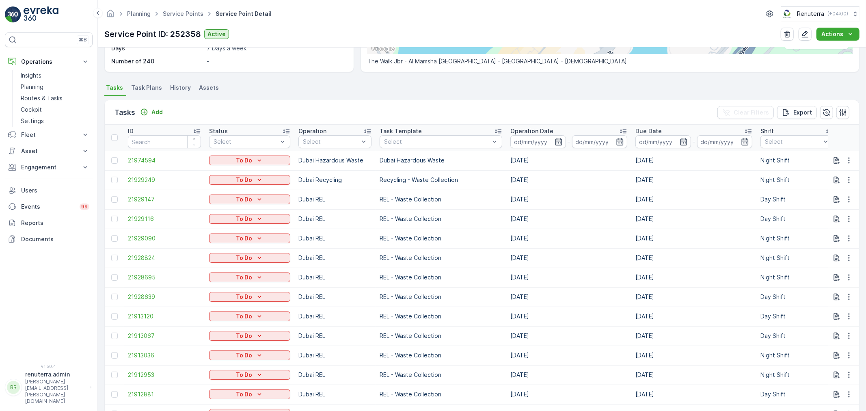
scroll to position [229, 0]
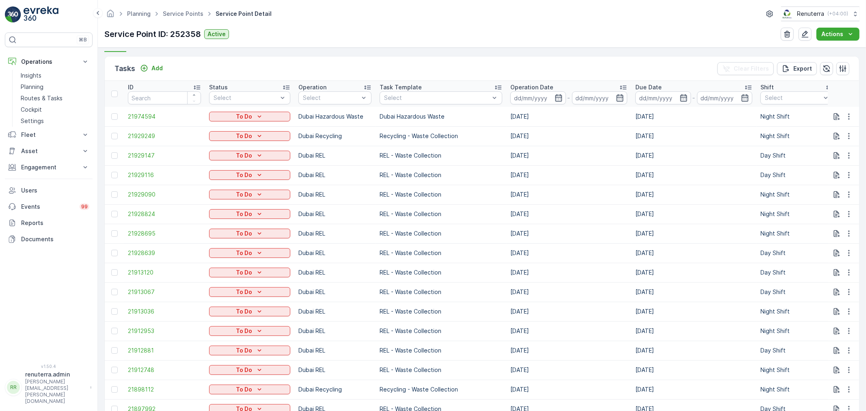
click at [328, 90] on div "Operation" at bounding box center [334, 87] width 73 height 8
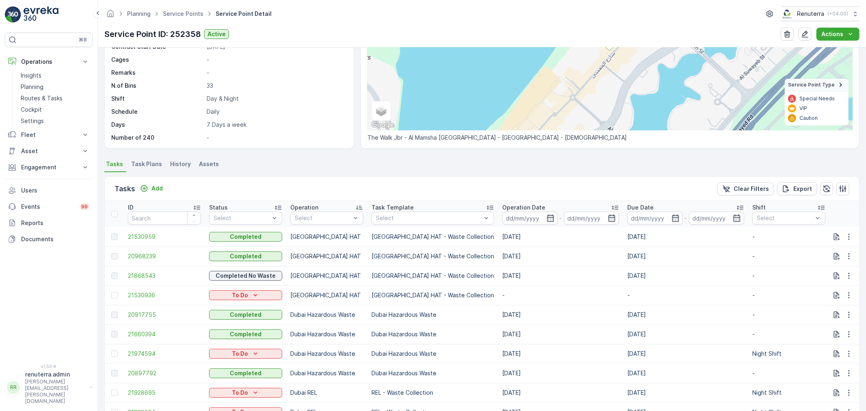
scroll to position [135, 0]
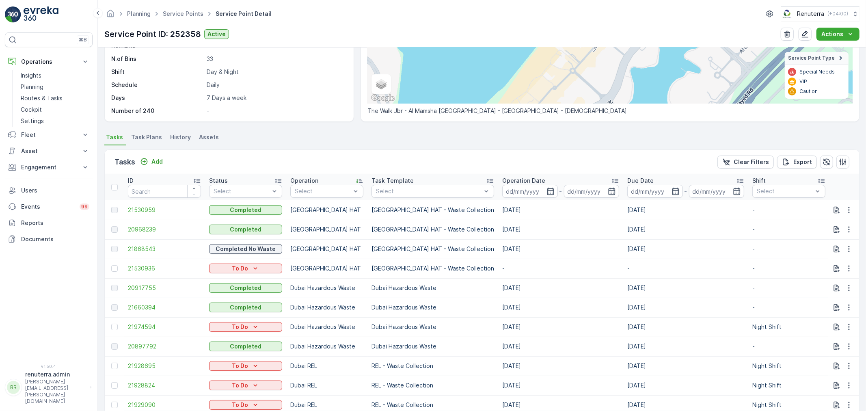
click at [335, 197] on th "Operation Select" at bounding box center [326, 187] width 81 height 26
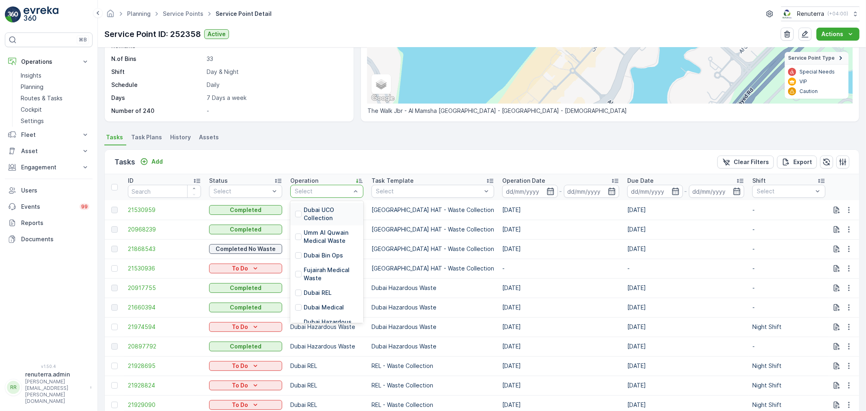
click at [322, 185] on div "Select" at bounding box center [326, 191] width 73 height 13
click at [330, 300] on p "Dubai Recycling" at bounding box center [326, 300] width 45 height 8
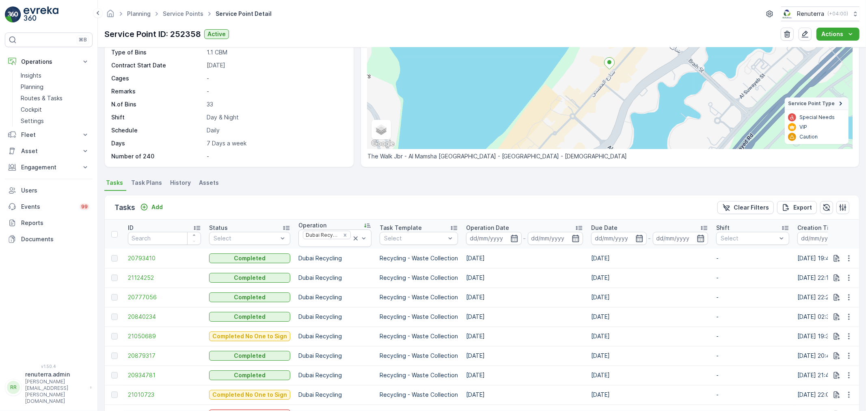
scroll to position [90, 0]
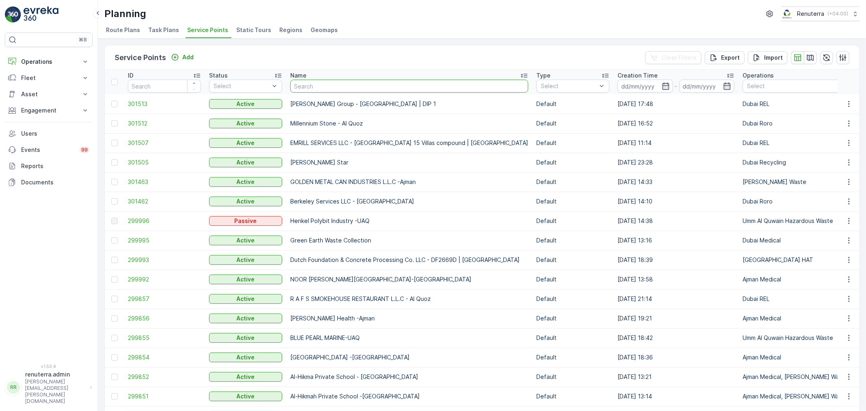
click at [331, 88] on input "text" at bounding box center [409, 86] width 238 height 13
type input "dream"
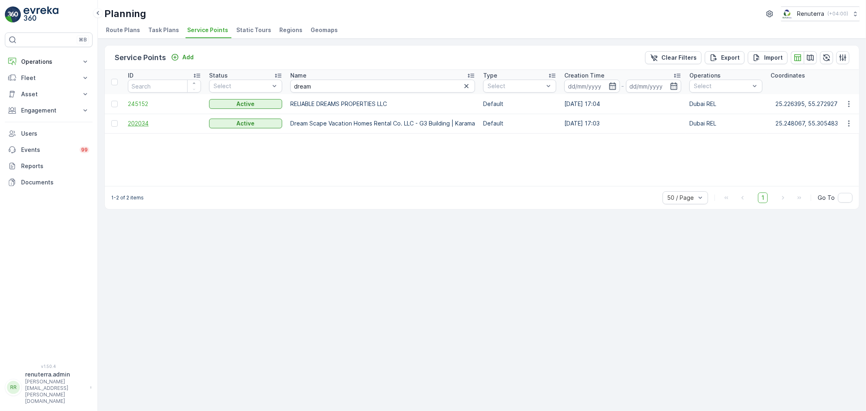
click at [135, 123] on span "202034" at bounding box center [164, 123] width 73 height 8
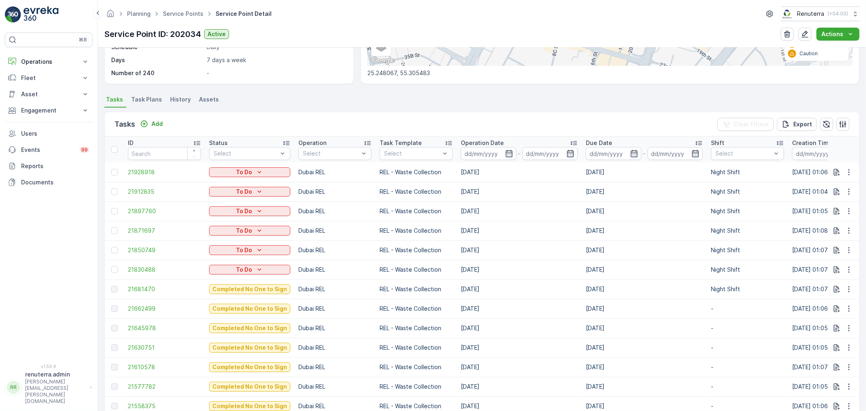
scroll to position [225, 0]
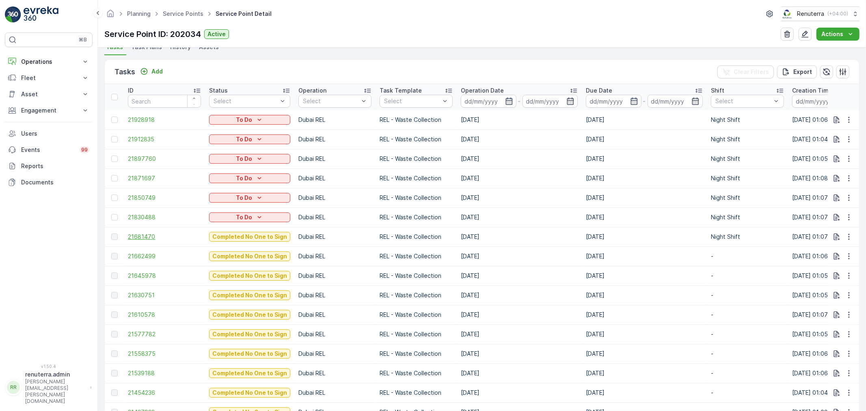
click at [139, 236] on span "21681470" at bounding box center [164, 237] width 73 height 8
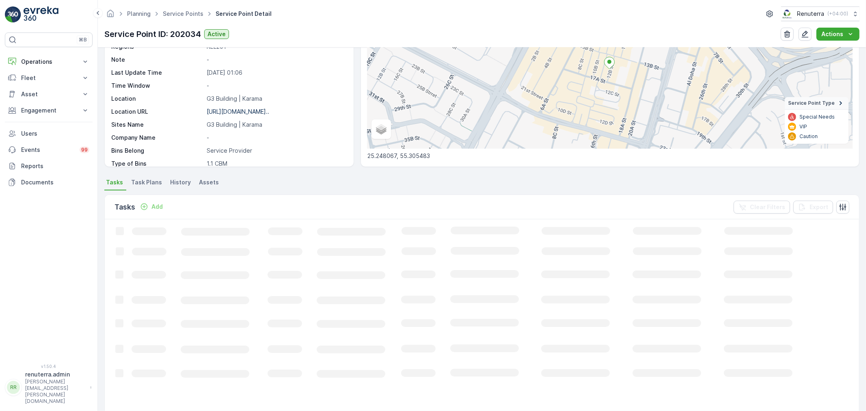
scroll to position [90, 0]
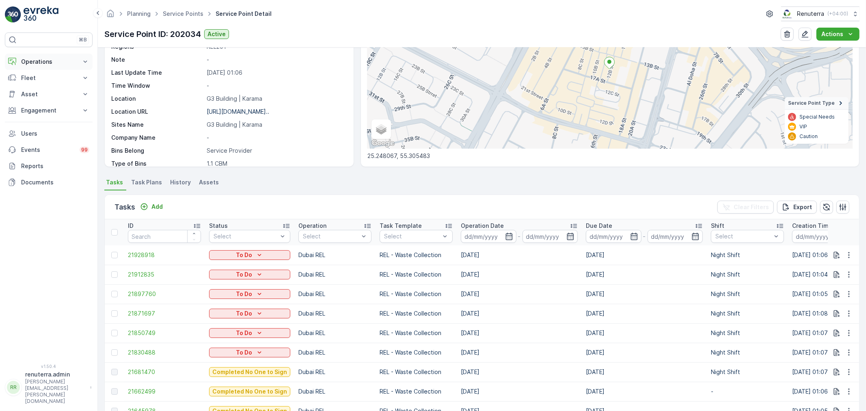
click at [37, 64] on p "Operations" at bounding box center [48, 62] width 55 height 8
click at [29, 93] on link "Routes & Tasks" at bounding box center [54, 98] width 75 height 11
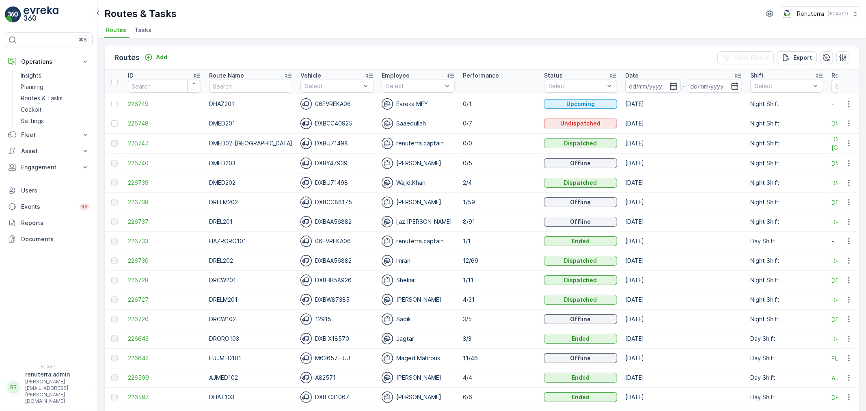
drag, startPoint x: 142, startPoint y: 95, endPoint x: 451, endPoint y: 194, distance: 324.0
click at [441, 201] on div "[PERSON_NAME]" at bounding box center [418, 202] width 73 height 11
